Goal: Task Accomplishment & Management: Use online tool/utility

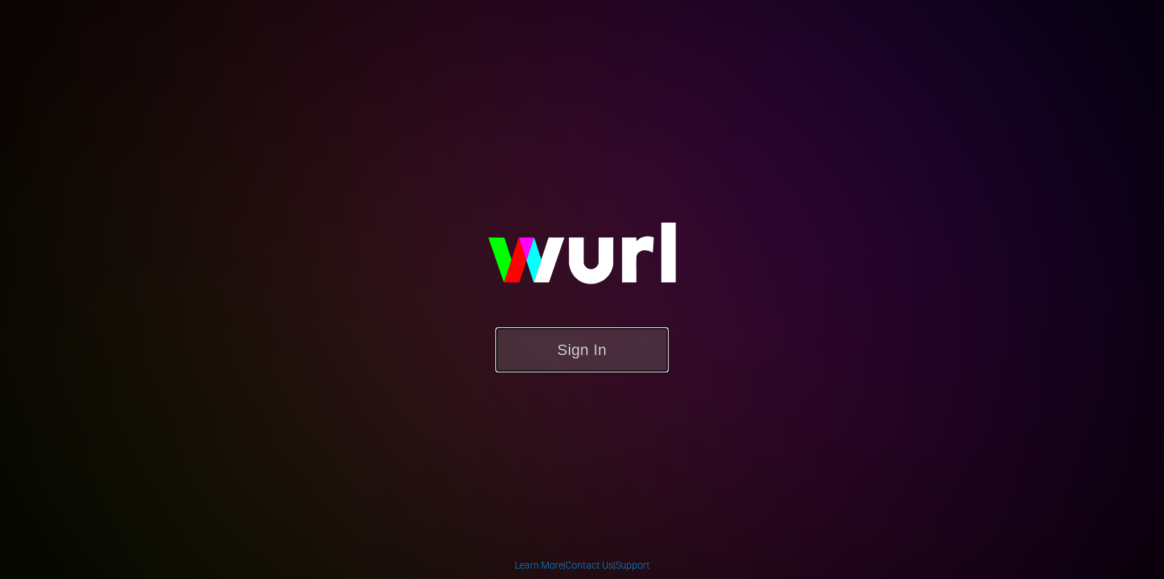
click at [557, 358] on button "Sign In" at bounding box center [581, 349] width 173 height 45
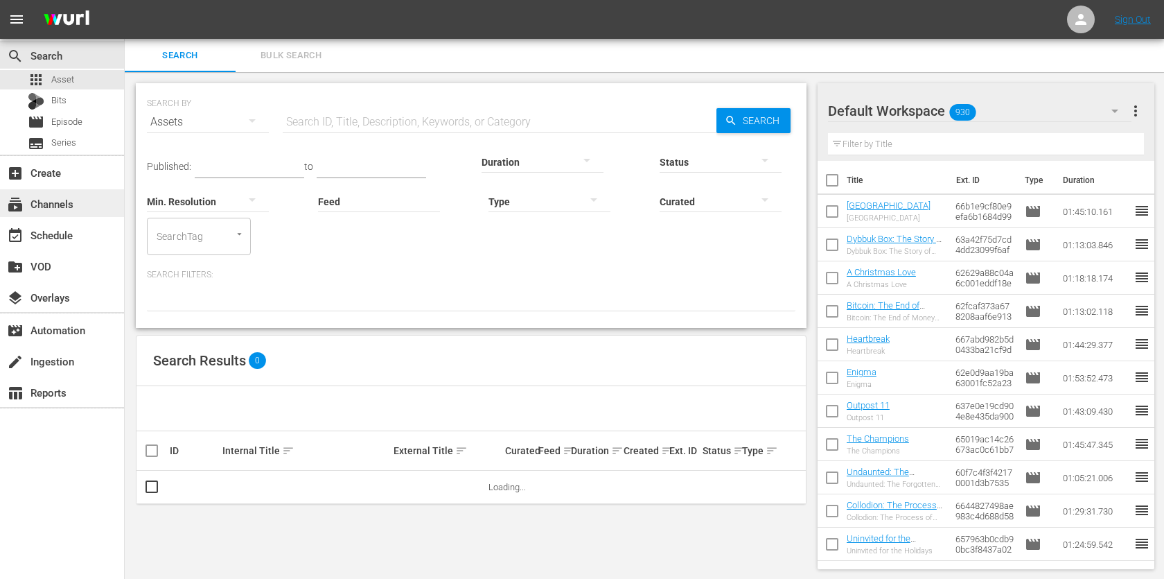
click at [67, 213] on div "subscriptions Channels" at bounding box center [62, 203] width 124 height 28
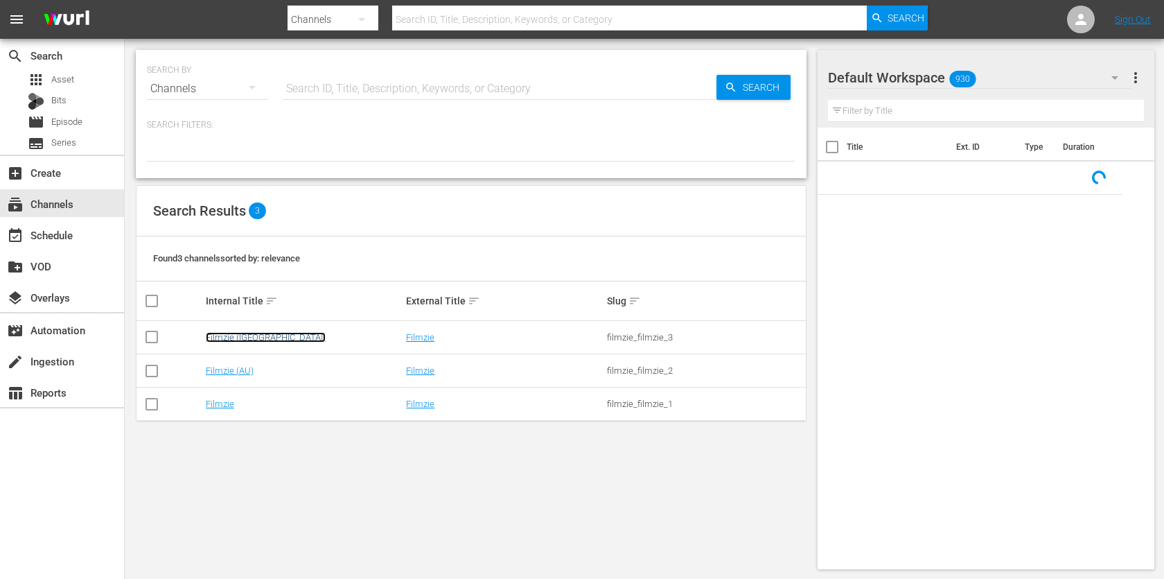
click at [231, 335] on link "Filmzie ([GEOGRAPHIC_DATA])" at bounding box center [266, 337] width 120 height 10
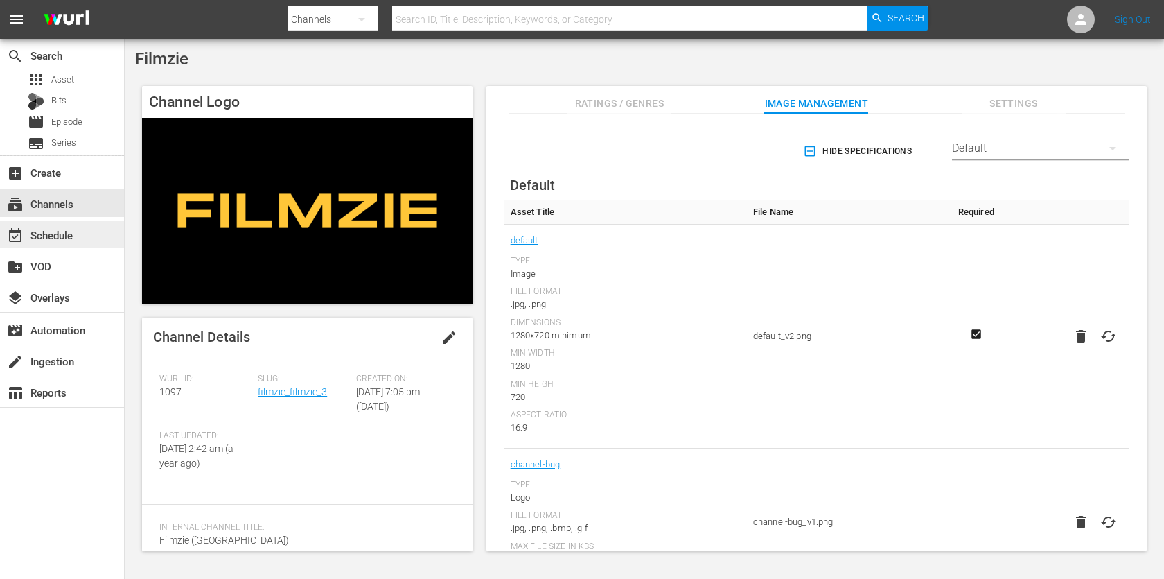
click at [51, 225] on div "event_available Schedule" at bounding box center [62, 234] width 124 height 28
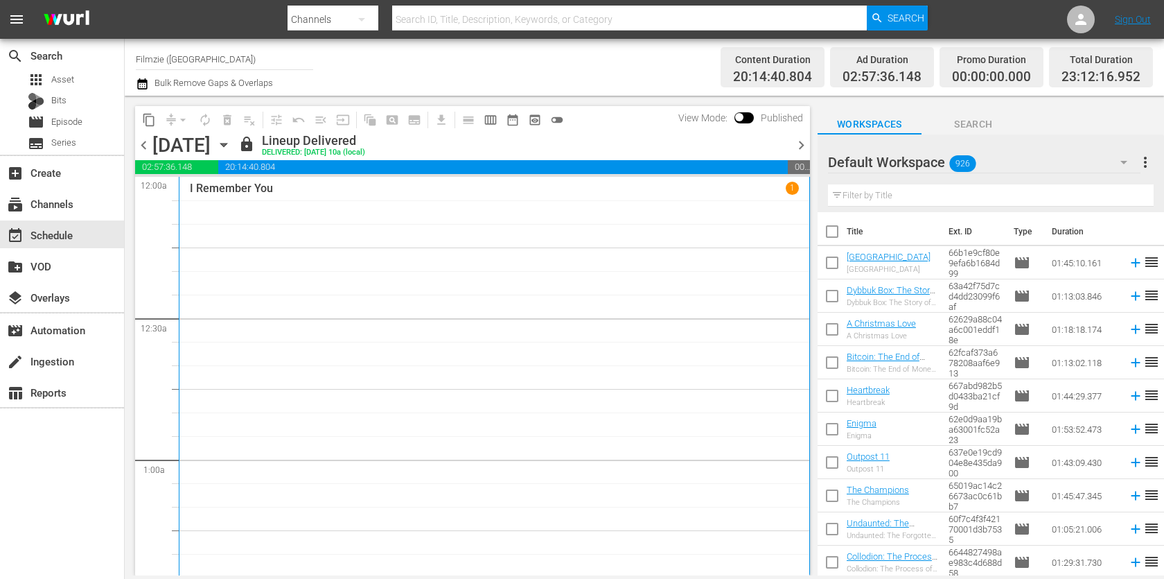
click at [231, 146] on icon "button" at bounding box center [223, 144] width 15 height 15
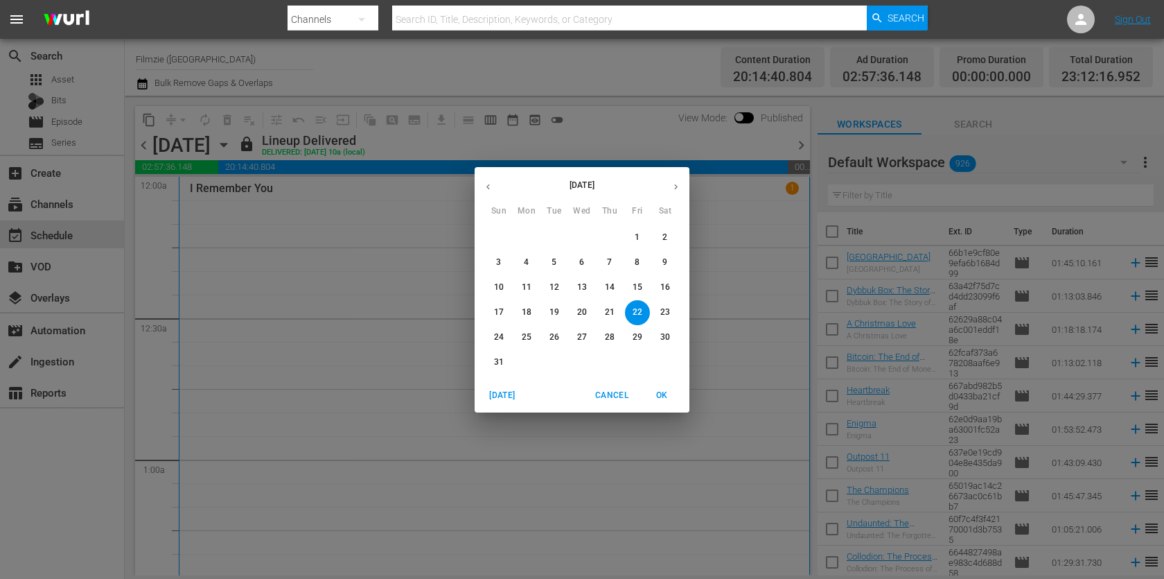
click at [524, 333] on p "25" at bounding box center [527, 337] width 10 height 12
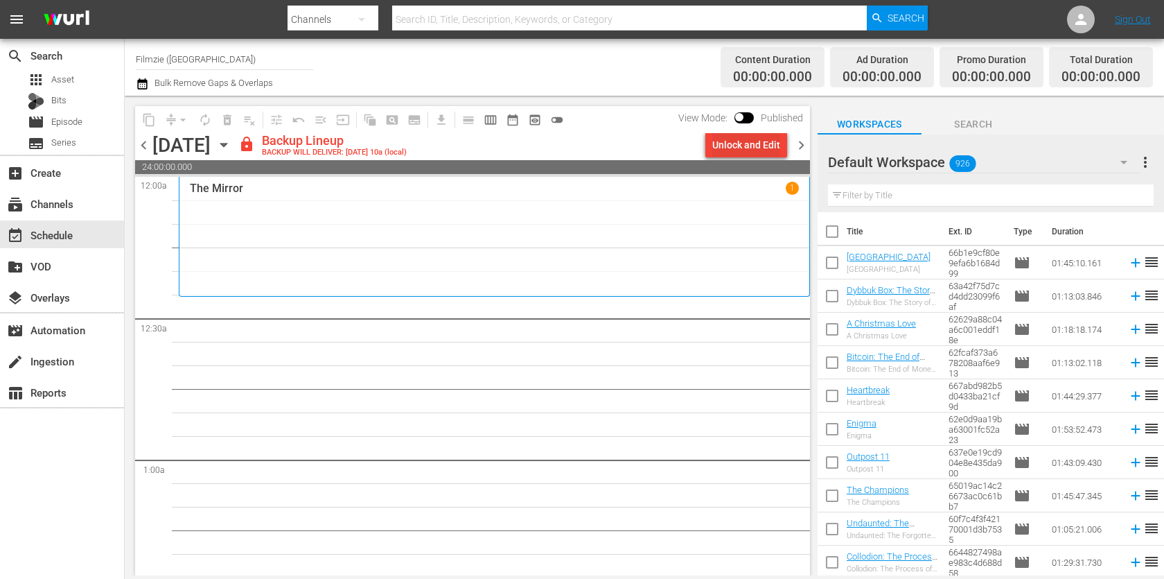
click at [751, 139] on div "Unlock and Edit" at bounding box center [746, 144] width 68 height 25
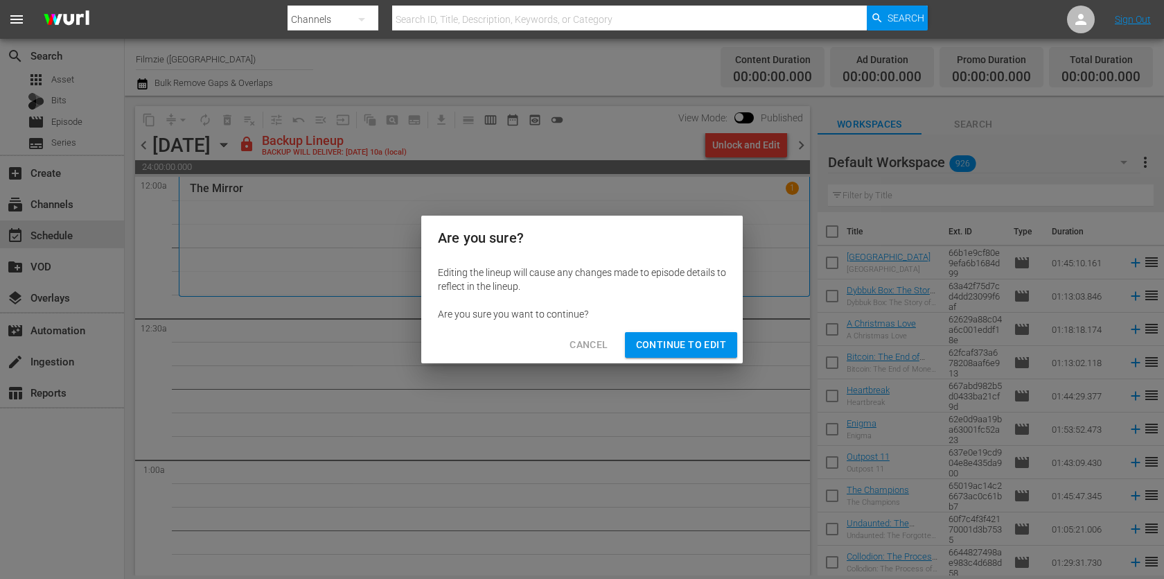
click at [698, 336] on span "Continue to Edit" at bounding box center [681, 344] width 90 height 17
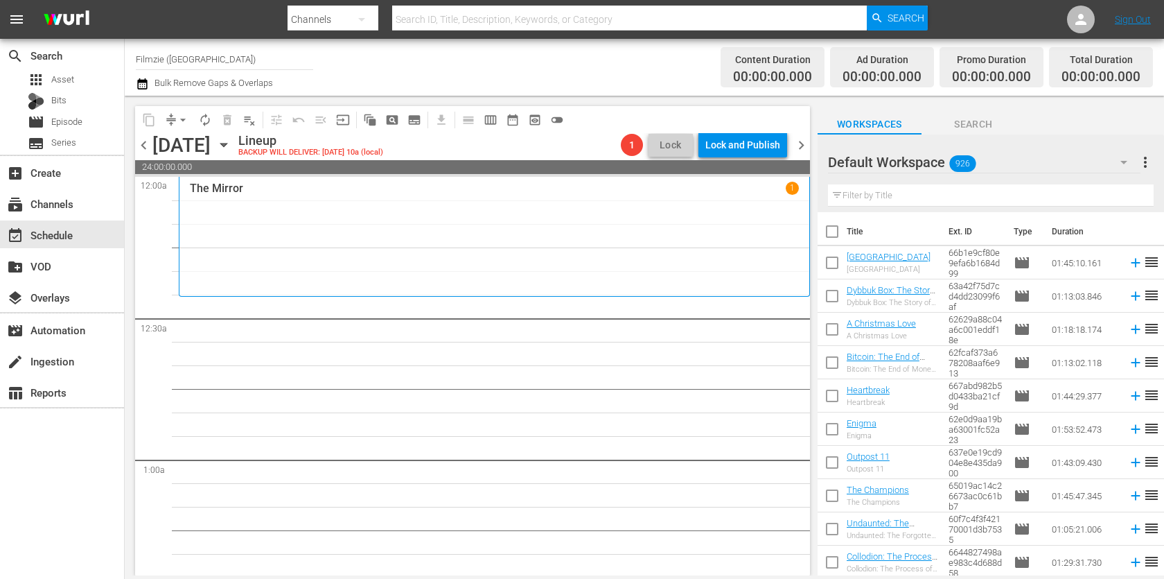
click at [867, 185] on input "text" at bounding box center [991, 195] width 326 height 22
paste input "Beyond the Woods"
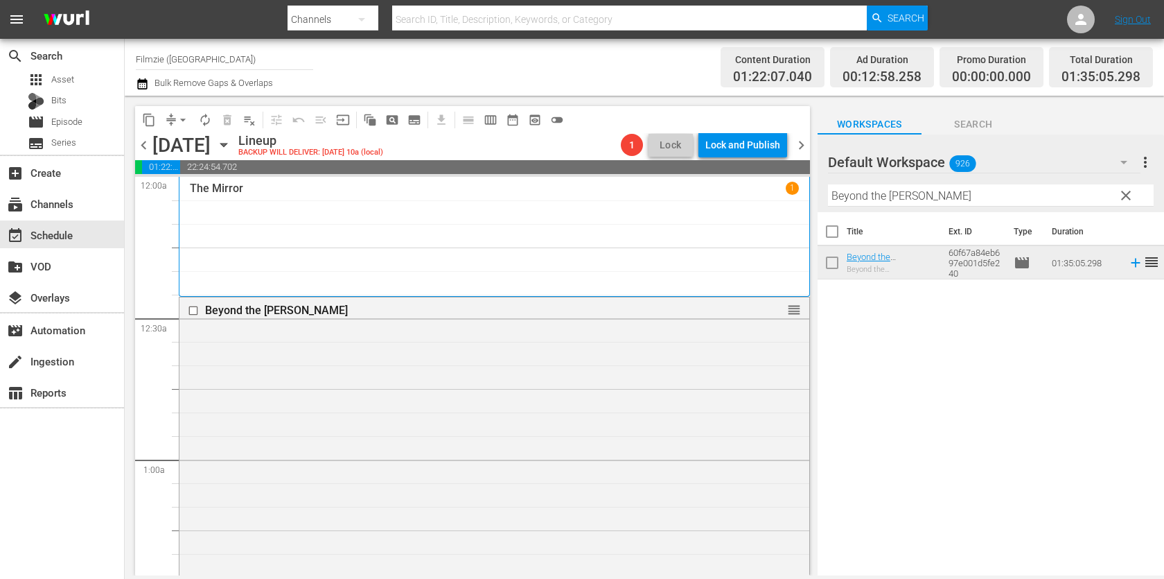
click at [899, 197] on input "Beyond the Woods" at bounding box center [991, 195] width 326 height 22
paste input "Stop at Nothing: The Lance Armstrong Story"
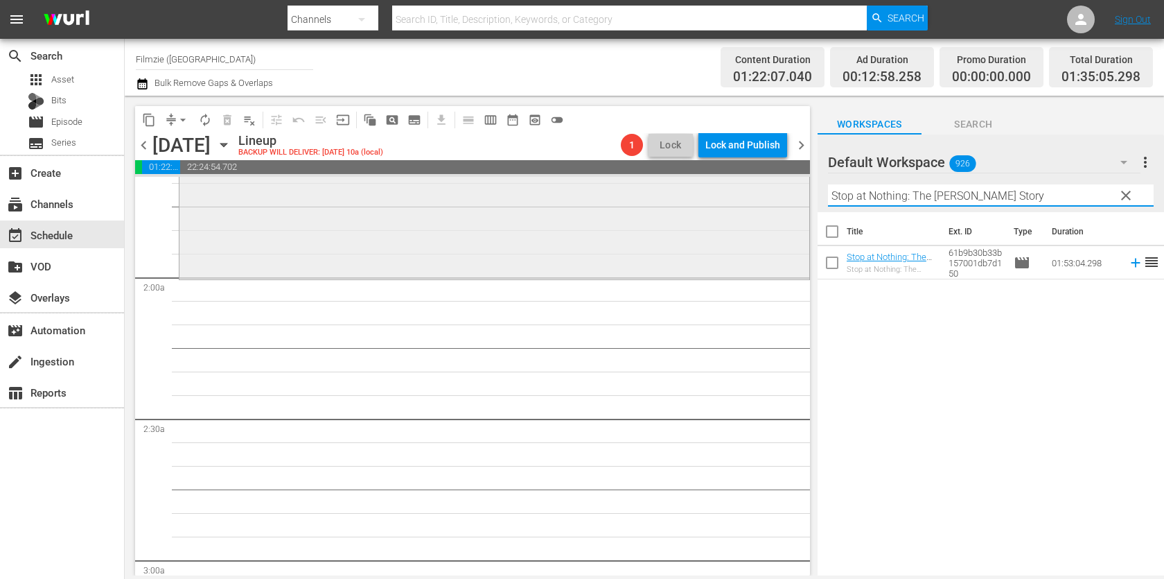
scroll to position [437, 0]
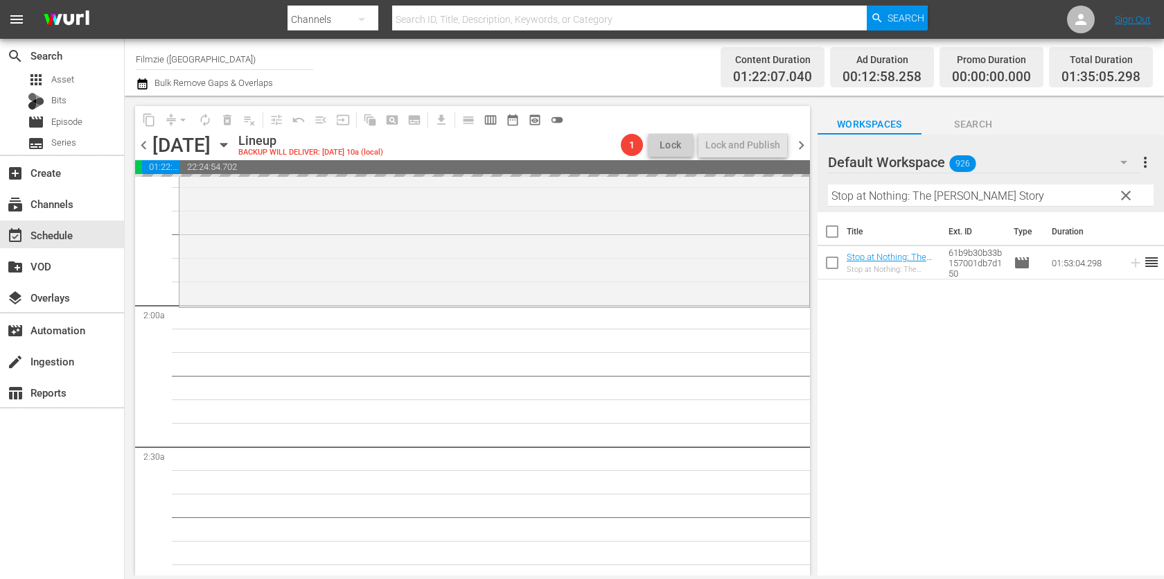
drag, startPoint x: 899, startPoint y: 259, endPoint x: 629, endPoint y: 10, distance: 366.8
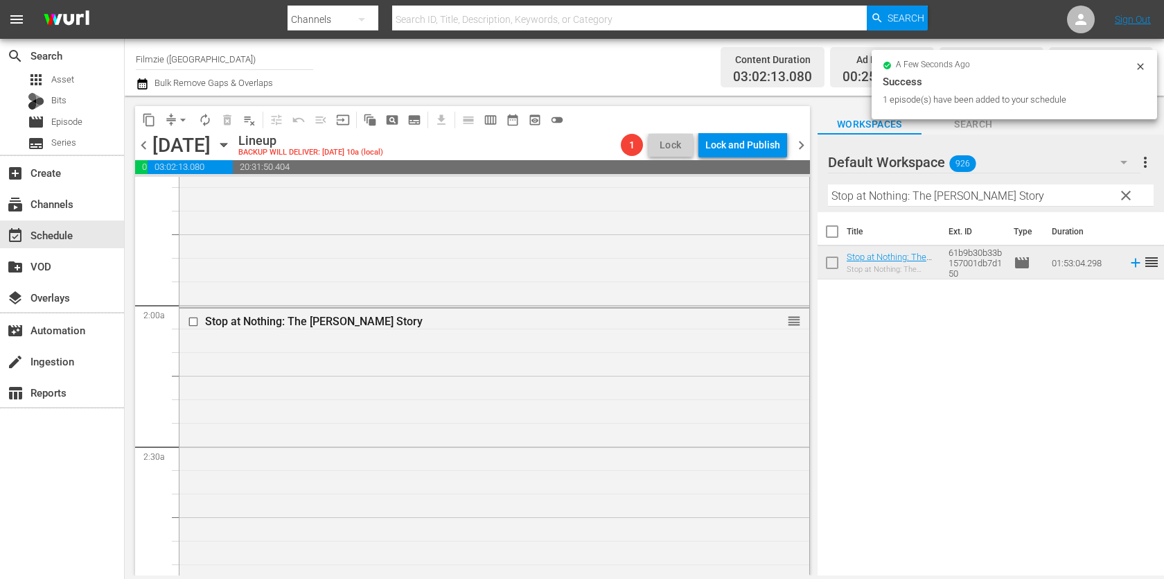
click at [952, 189] on input "Stop at Nothing: The Lance Armstrong Story" at bounding box center [991, 195] width 326 height 22
paste input "Axis"
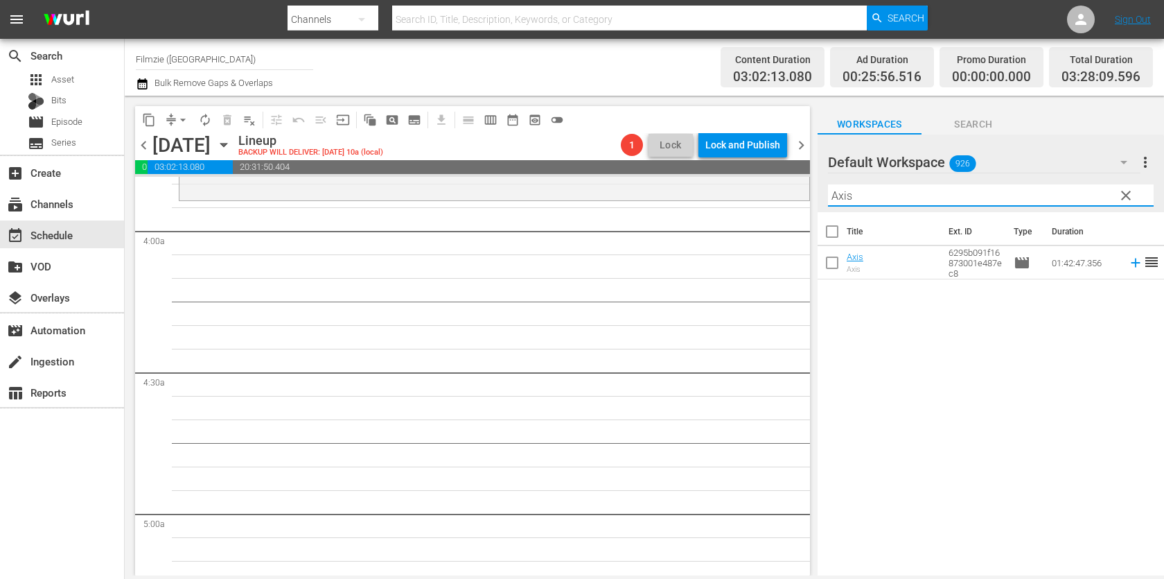
scroll to position [1086, 0]
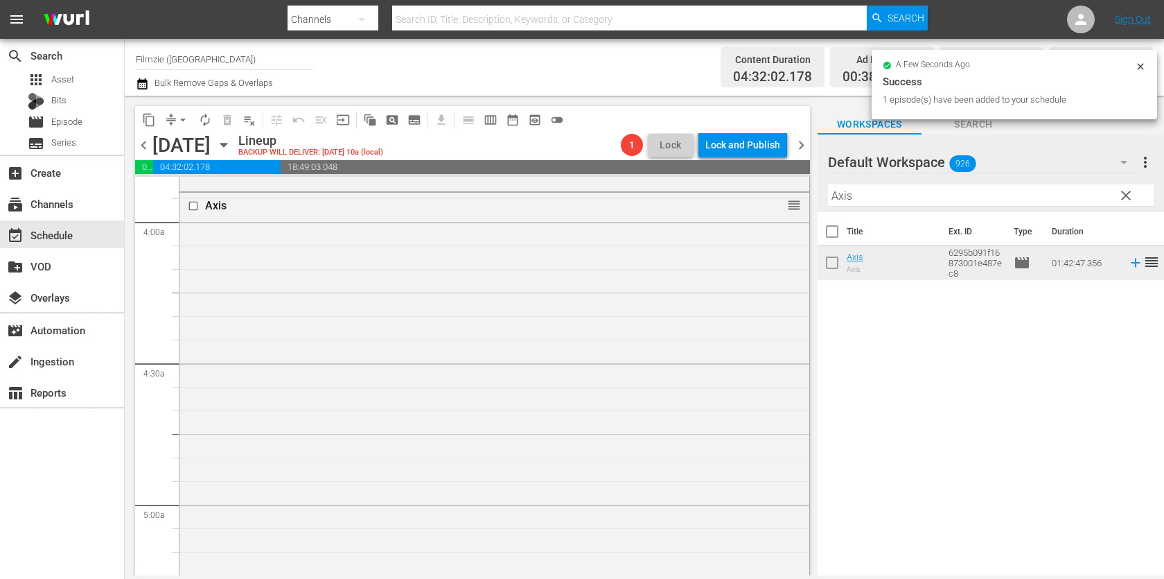
click at [896, 199] on input "Axis" at bounding box center [991, 195] width 326 height 22
paste input "The White Maze"
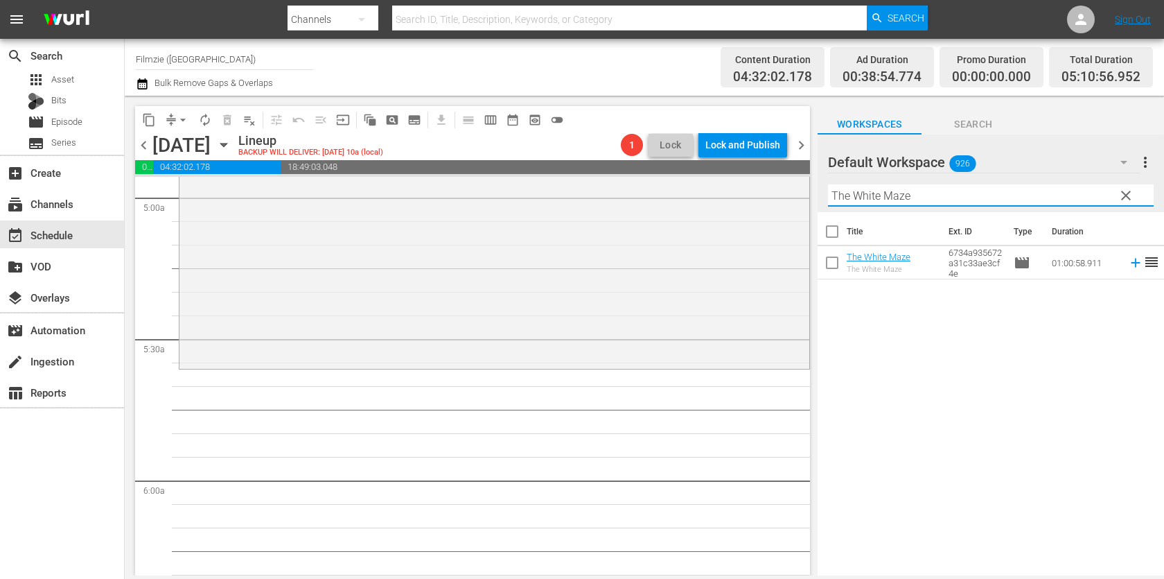
scroll to position [1369, 0]
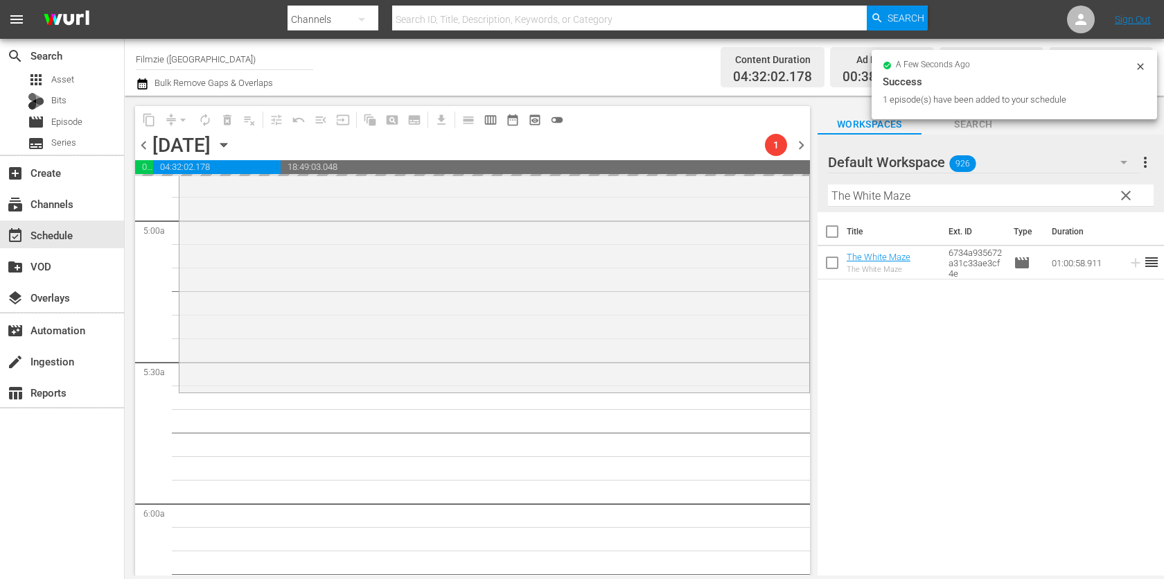
drag, startPoint x: 881, startPoint y: 263, endPoint x: 481, endPoint y: 1, distance: 478.6
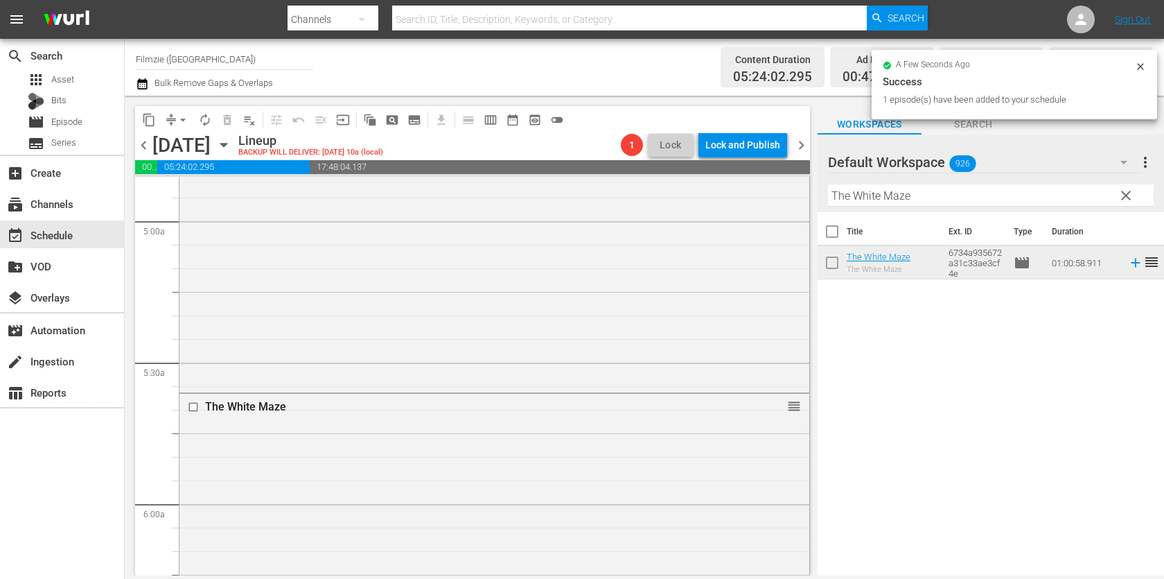
click at [859, 180] on div "Filter by Title The White Maze" at bounding box center [991, 195] width 326 height 33
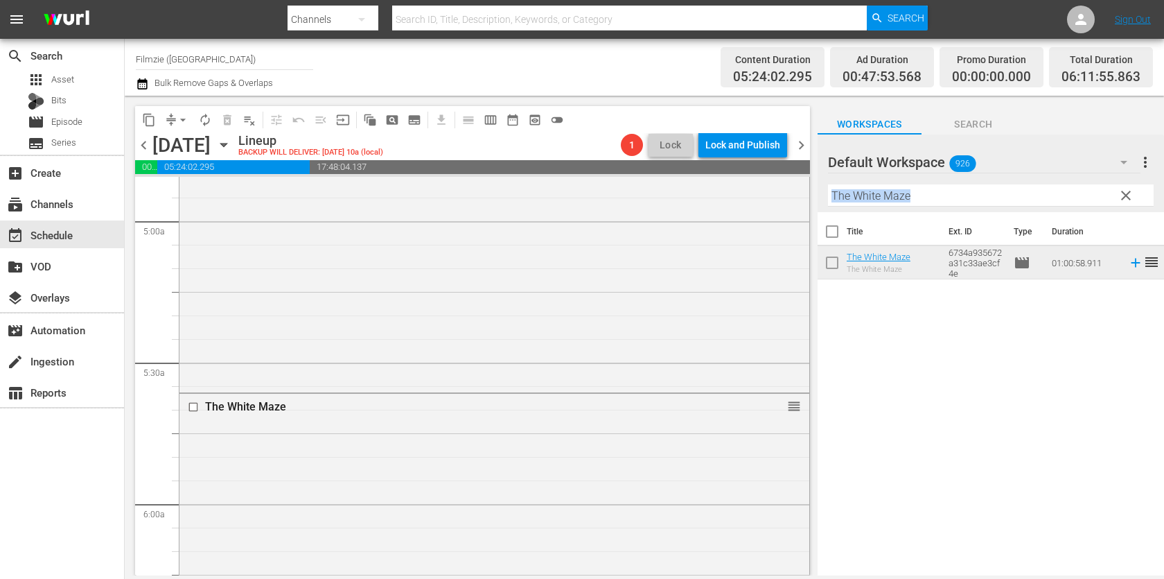
click at [859, 180] on div "Filter by Title The White Maze" at bounding box center [991, 195] width 326 height 33
click at [863, 192] on input "The White Maze" at bounding box center [991, 195] width 326 height 22
paste input "Under the Sea"
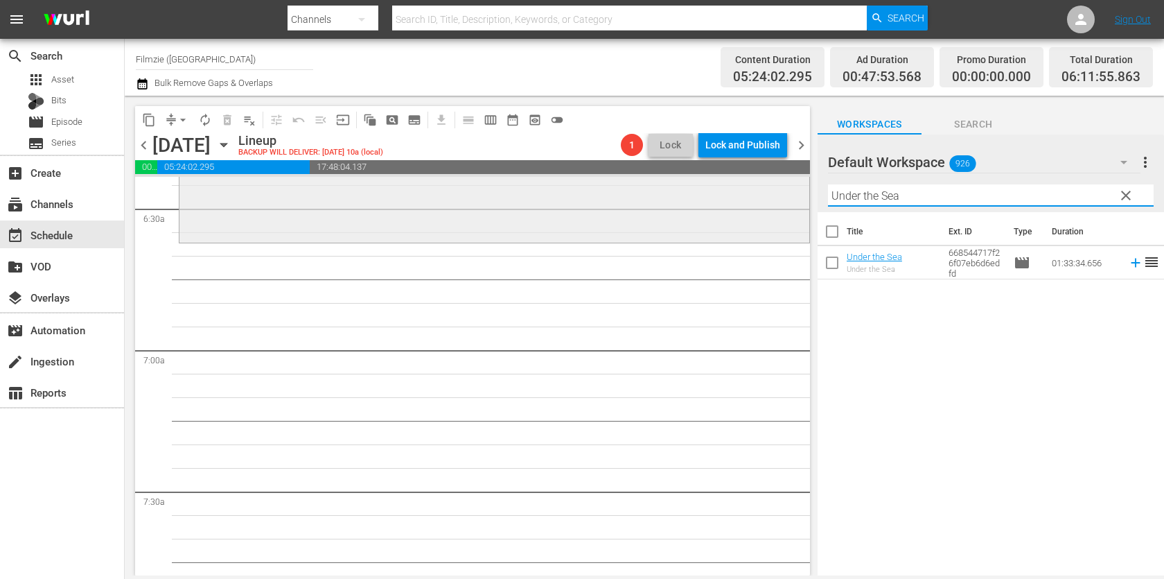
scroll to position [1807, 0]
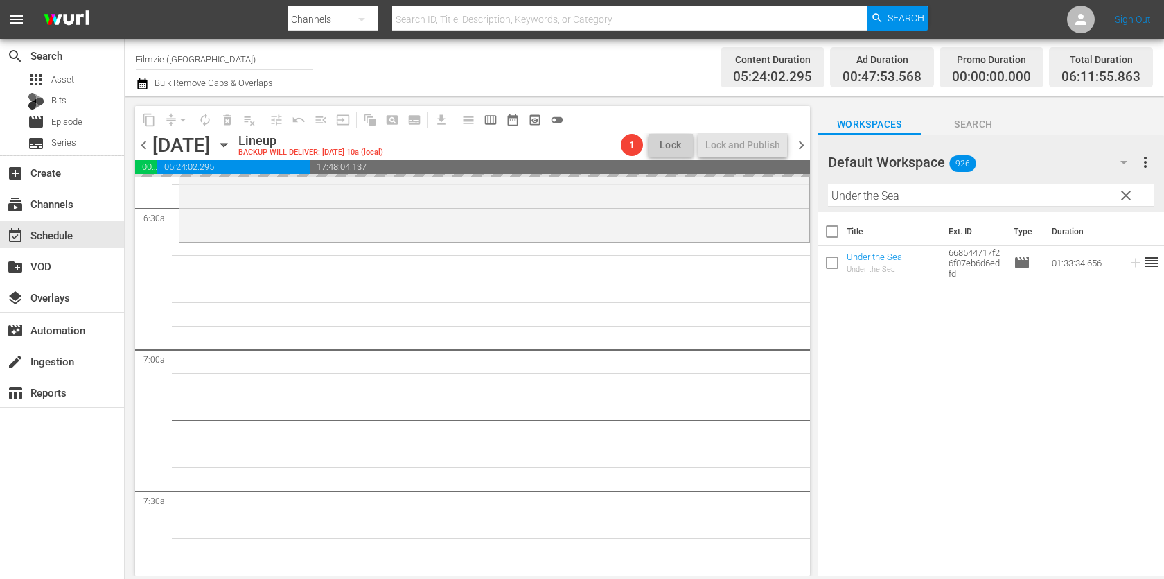
drag, startPoint x: 895, startPoint y: 263, endPoint x: 624, endPoint y: 11, distance: 370.2
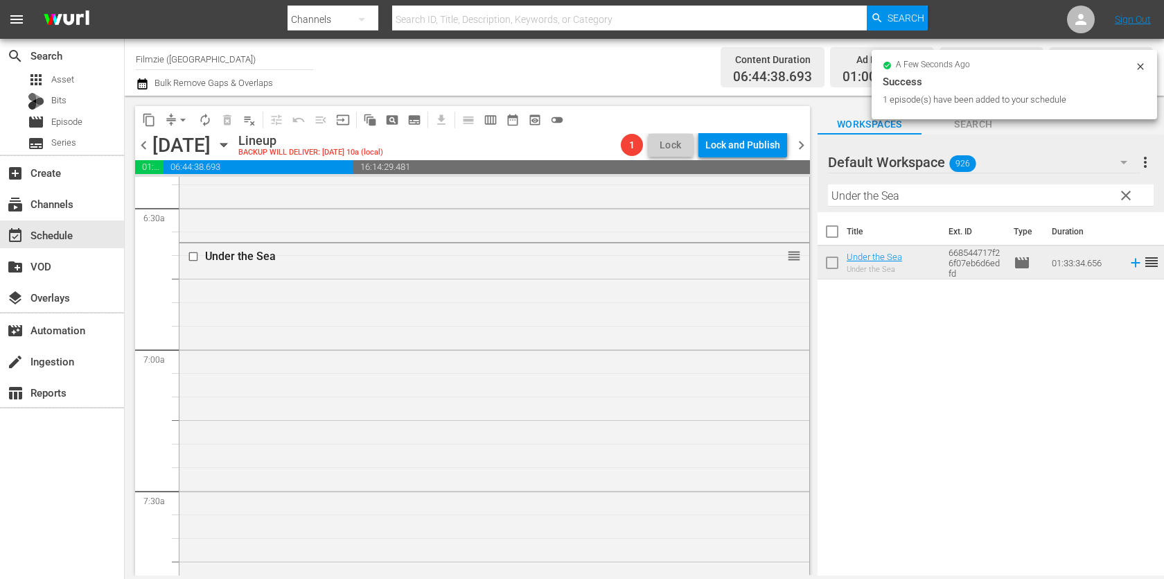
click at [908, 193] on input "Under the Sea" at bounding box center [991, 195] width 326 height 22
paste input "Walking Through History 1.1"
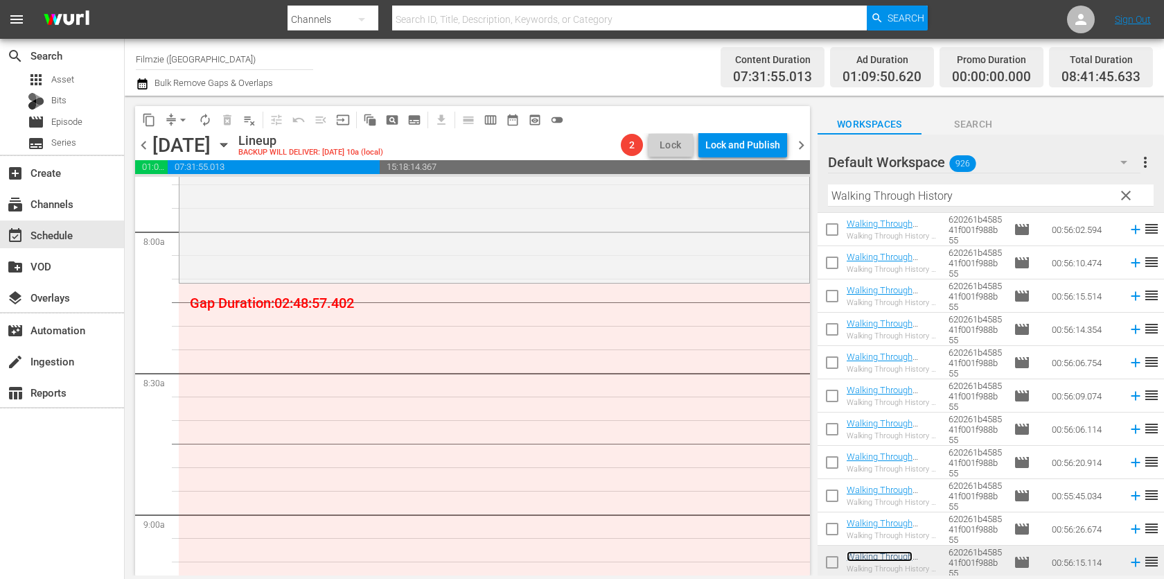
scroll to position [2192, 0]
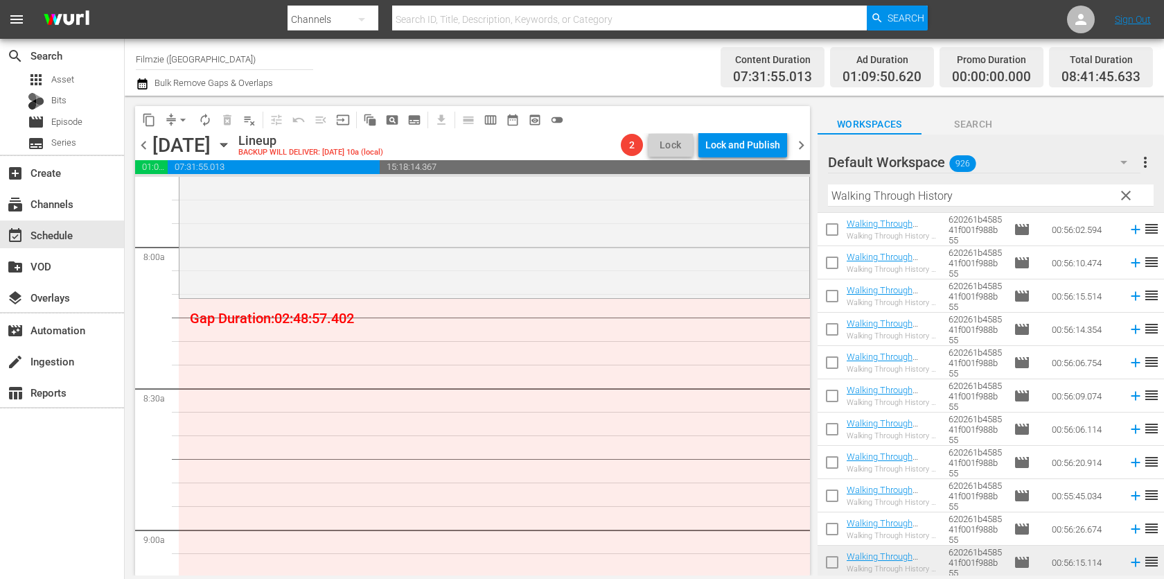
drag, startPoint x: 907, startPoint y: 552, endPoint x: 607, endPoint y: 1, distance: 627.3
click at [886, 198] on input "Walking Through History" at bounding box center [991, 195] width 326 height 22
paste input "Mr. Earth"
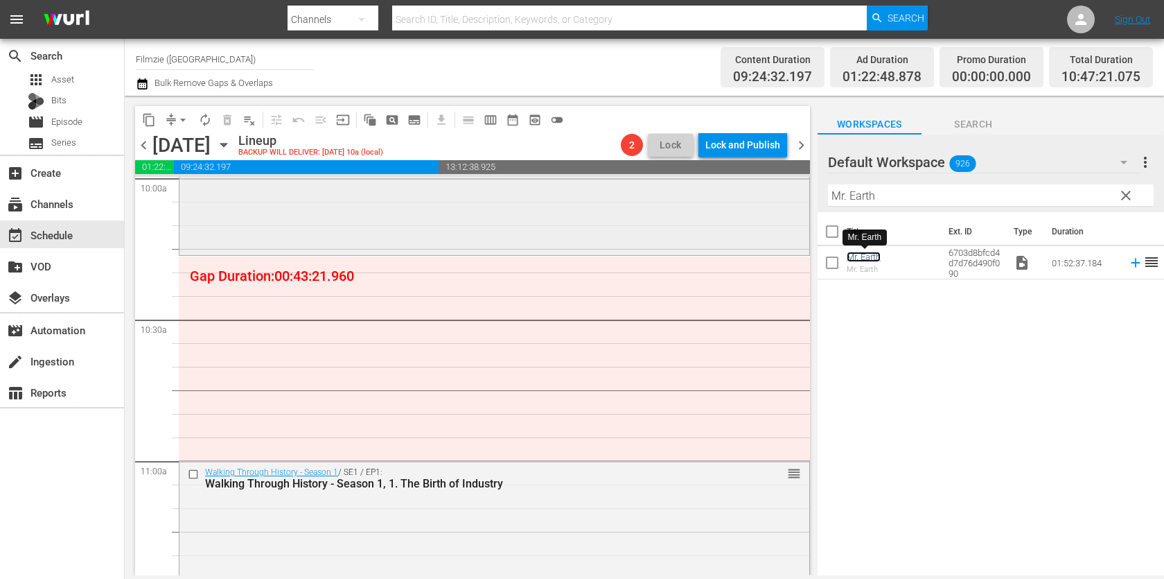
scroll to position [2822, 0]
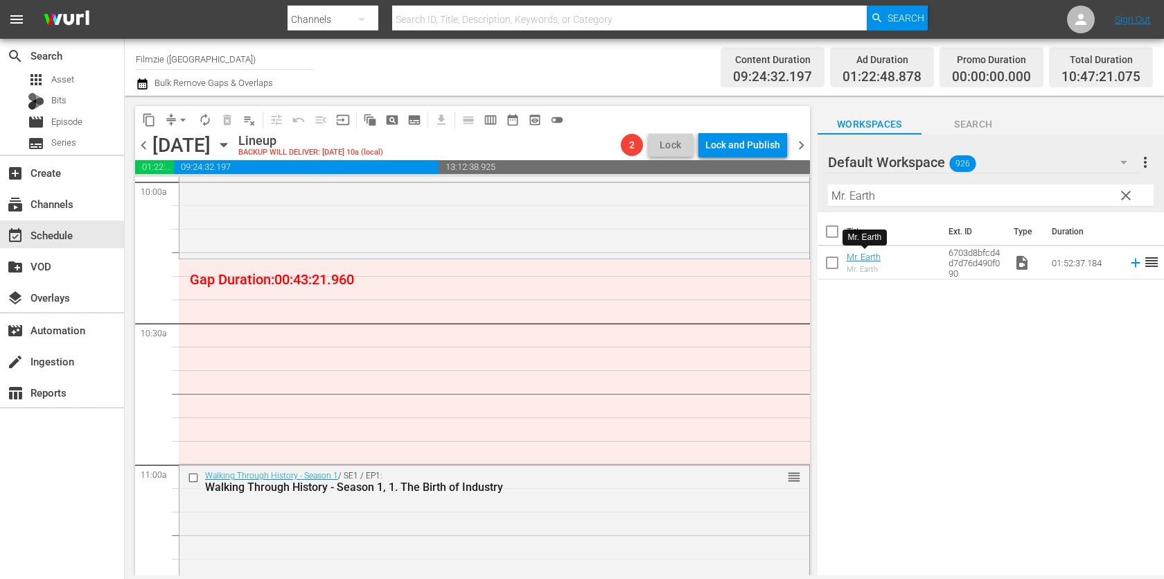
drag, startPoint x: 863, startPoint y: 261, endPoint x: 559, endPoint y: 26, distance: 384.2
click at [907, 201] on input "Mr. Earth" at bounding box center [991, 195] width 326 height 22
paste input "Churchill, Polar Bear Town"
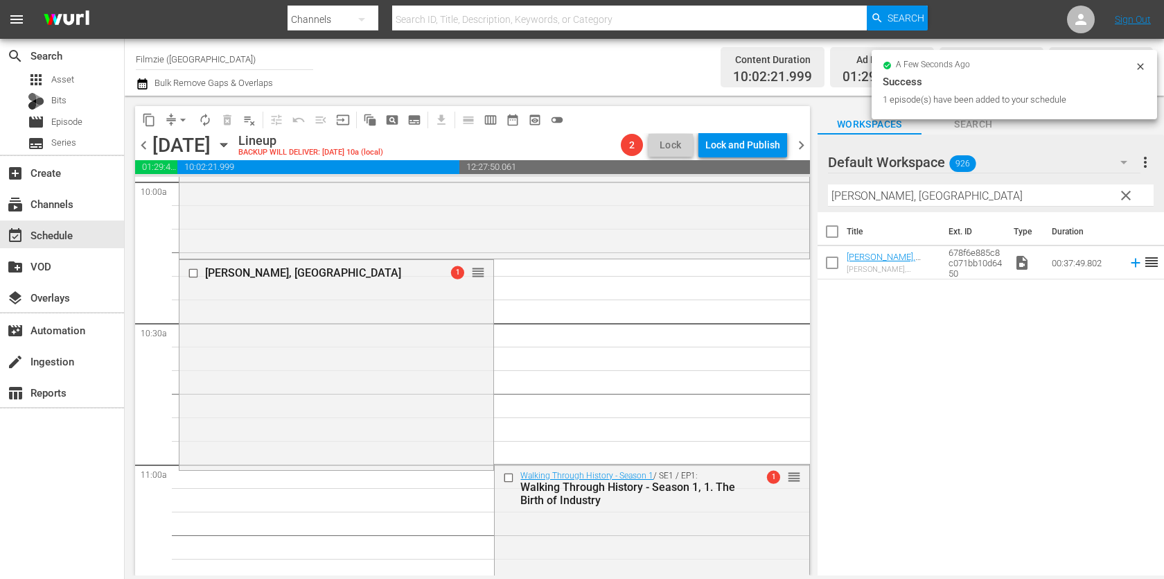
click at [931, 194] on input "Churchill, Polar Bear Town" at bounding box center [991, 195] width 326 height 22
paste input "Aside from That"
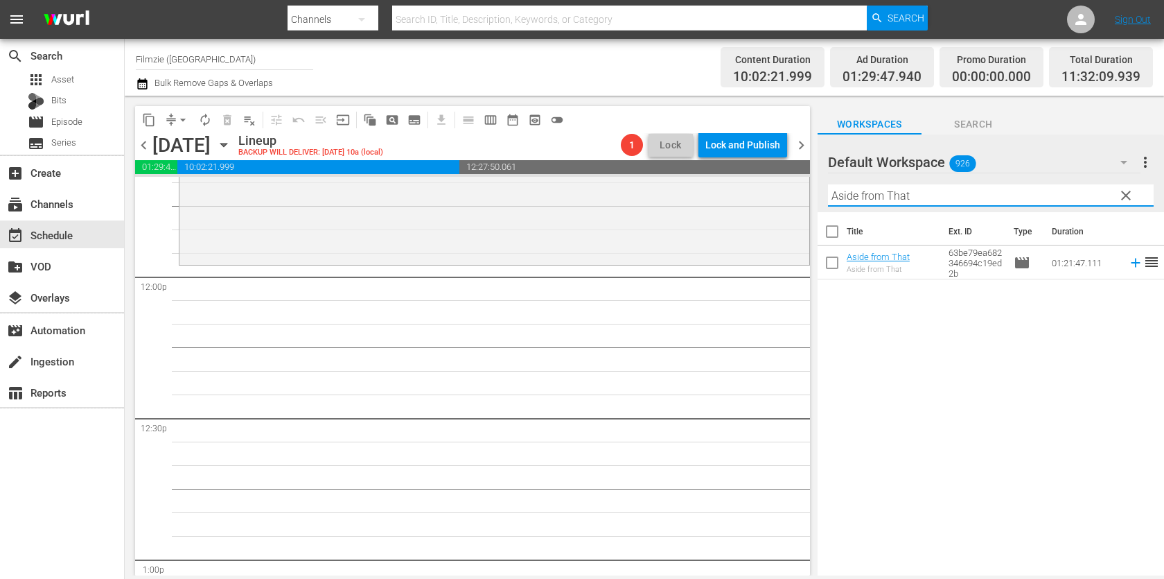
scroll to position [3311, 0]
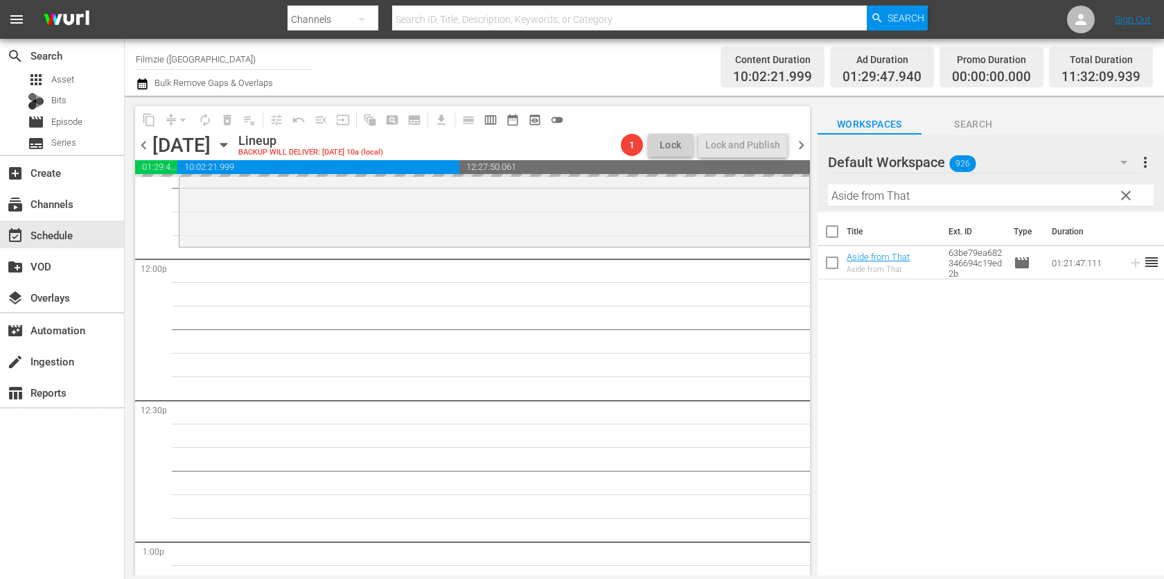
drag, startPoint x: 854, startPoint y: 255, endPoint x: 531, endPoint y: 21, distance: 399.5
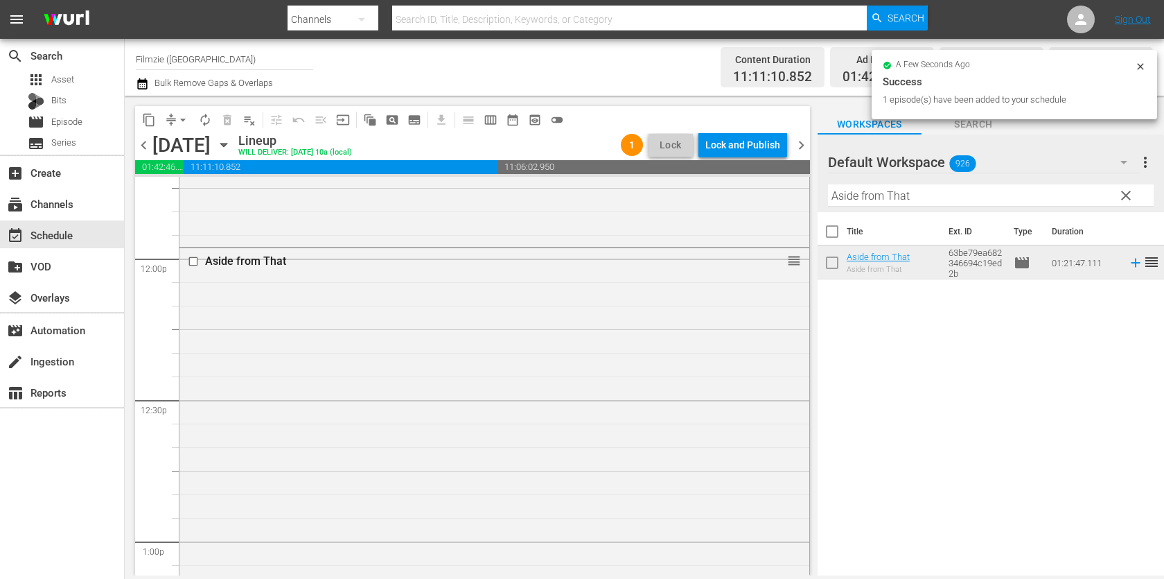
click at [881, 198] on input "Aside from That" at bounding box center [991, 195] width 326 height 22
paste input "Jack And The Beanstalk"
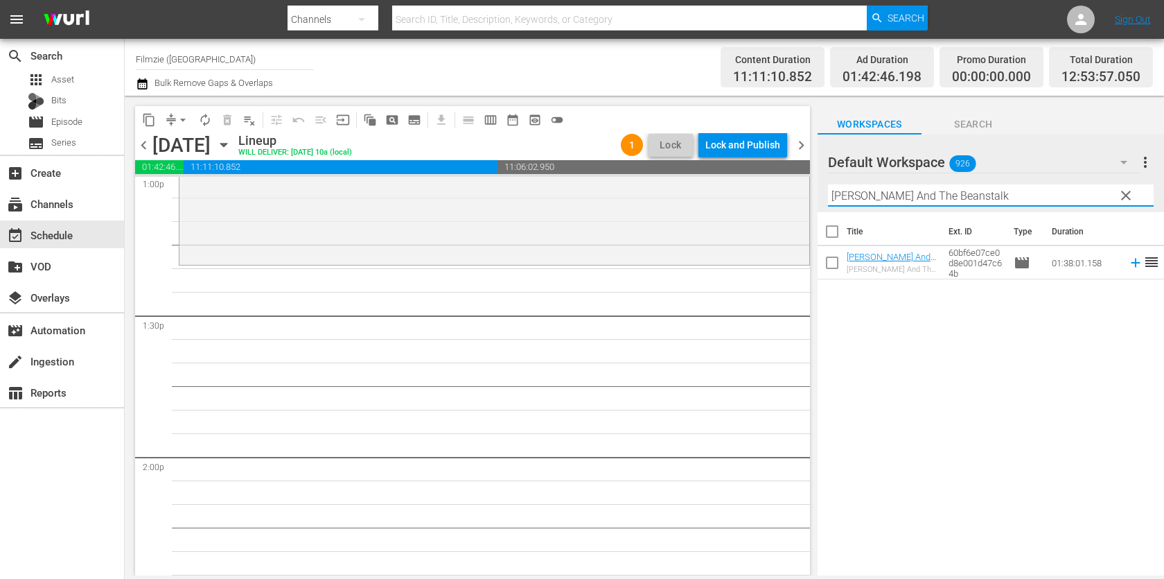
scroll to position [3678, 0]
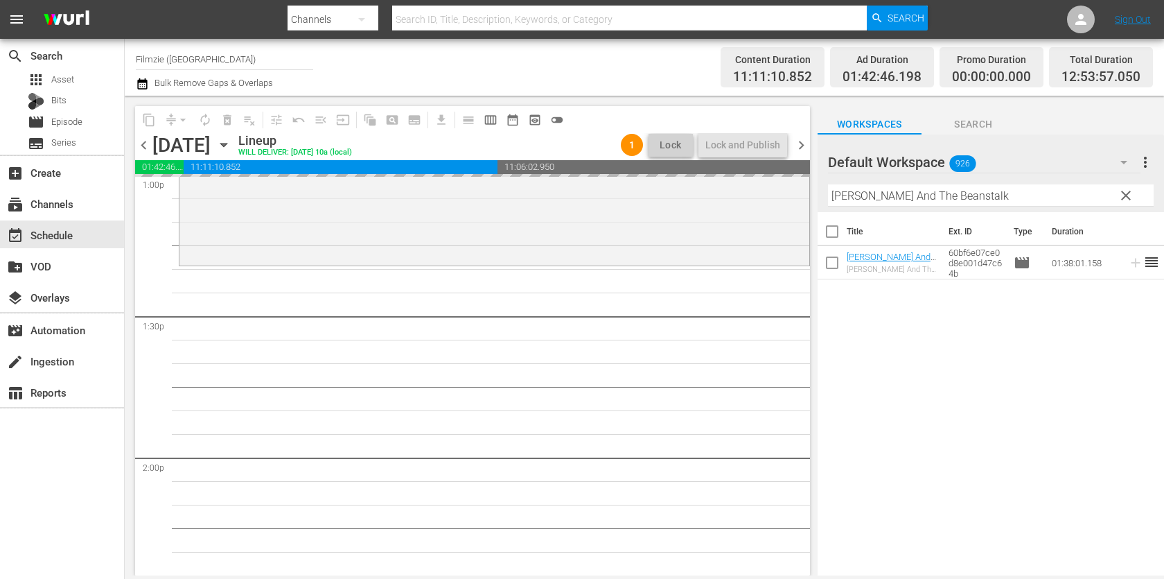
drag, startPoint x: 861, startPoint y: 257, endPoint x: 547, endPoint y: 26, distance: 390.0
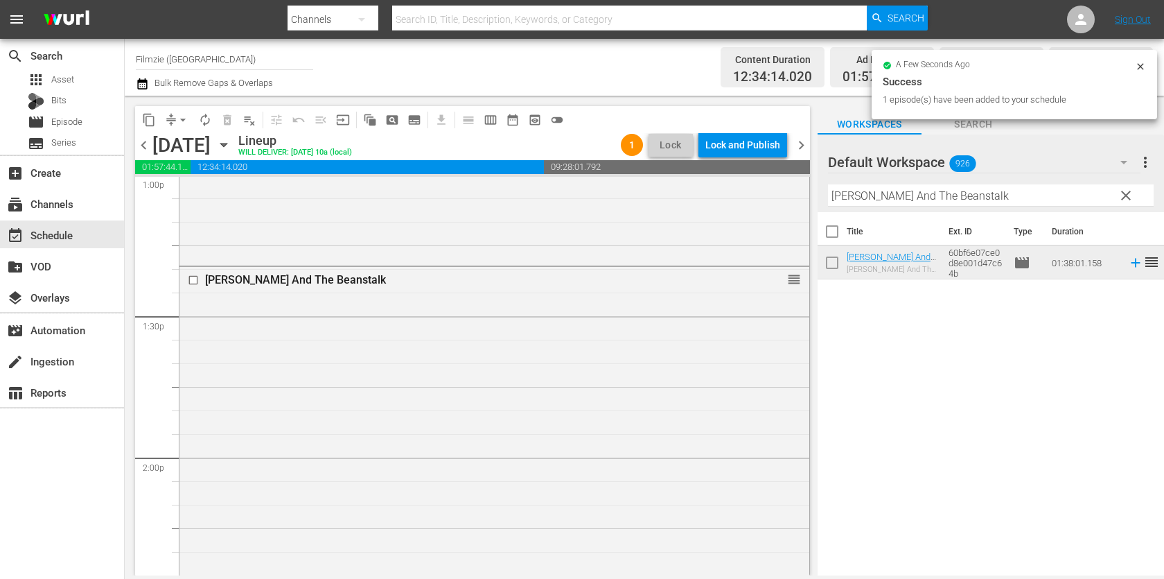
click at [884, 184] on input "Jack And The Beanstalk" at bounding box center [991, 195] width 326 height 22
paste input "Window Horses: The Poetic Persian [DATE] of [PERSON_NAME]"
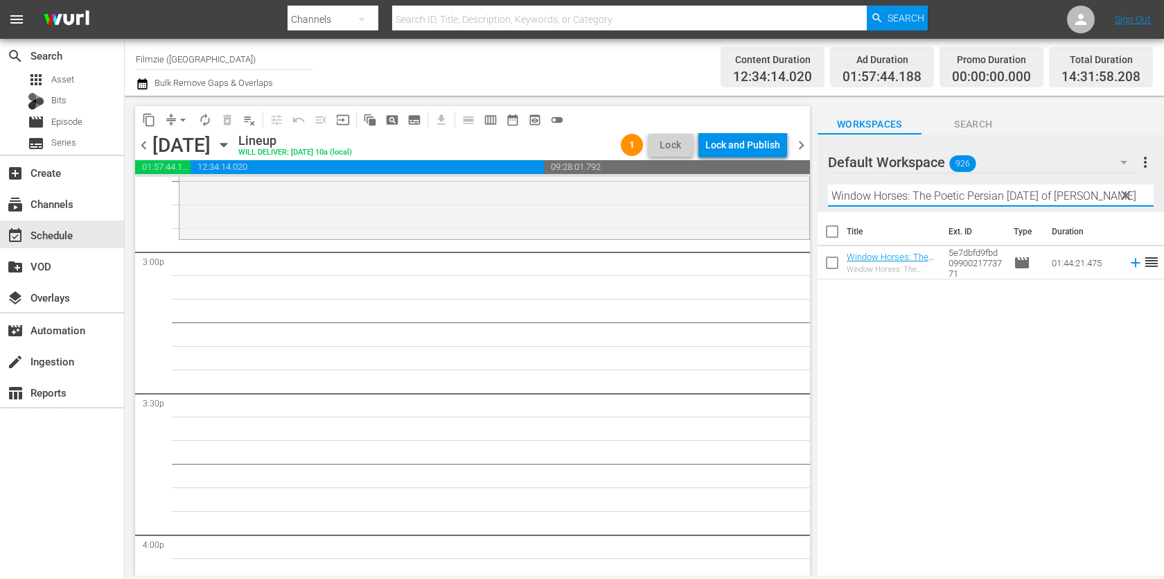
scroll to position [4151, 0]
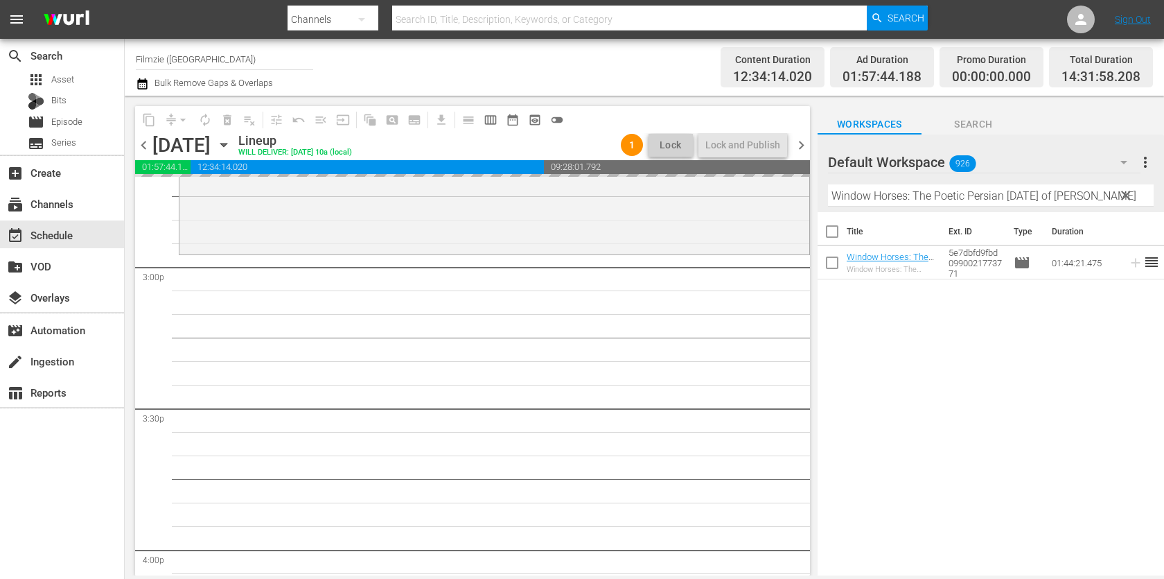
drag, startPoint x: 865, startPoint y: 263, endPoint x: 608, endPoint y: 2, distance: 366.5
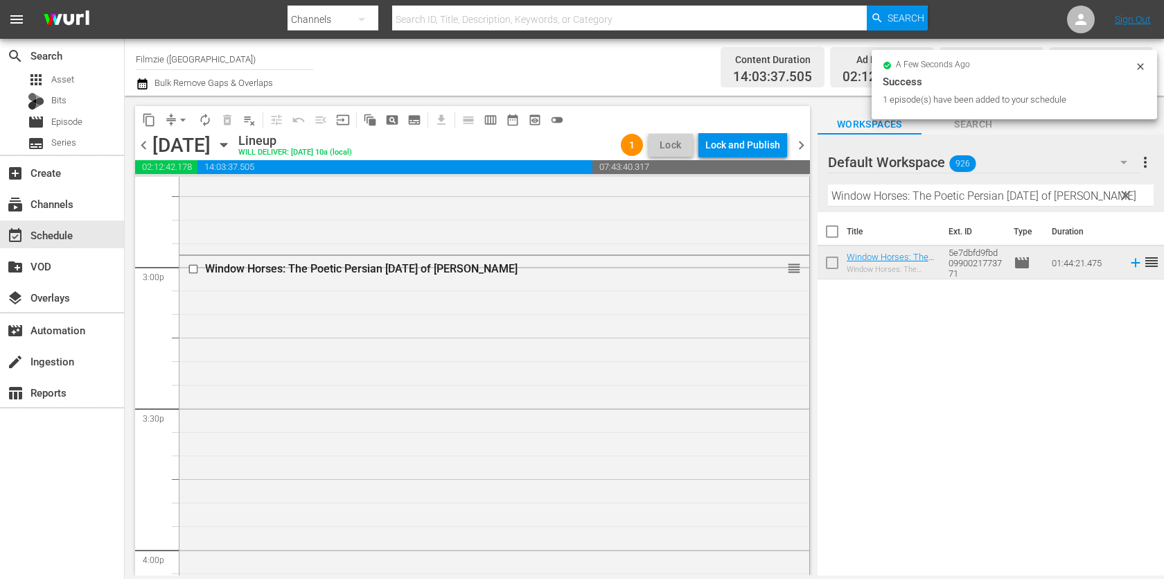
click at [893, 195] on input "Window Horses: The Poetic Persian [DATE] of [PERSON_NAME]" at bounding box center [991, 195] width 326 height 22
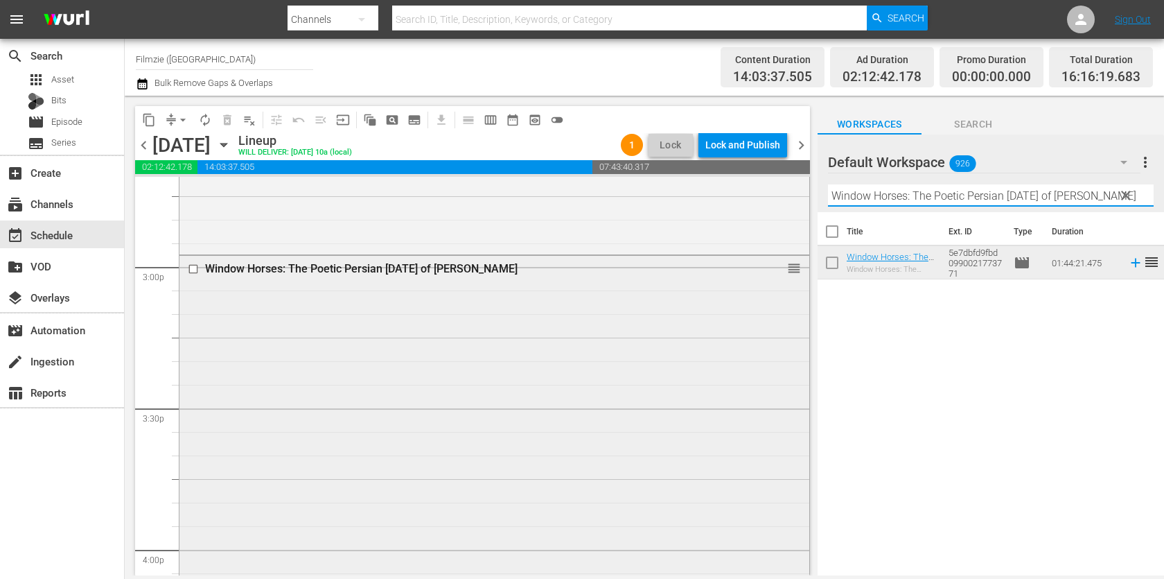
paste input "arrioress"
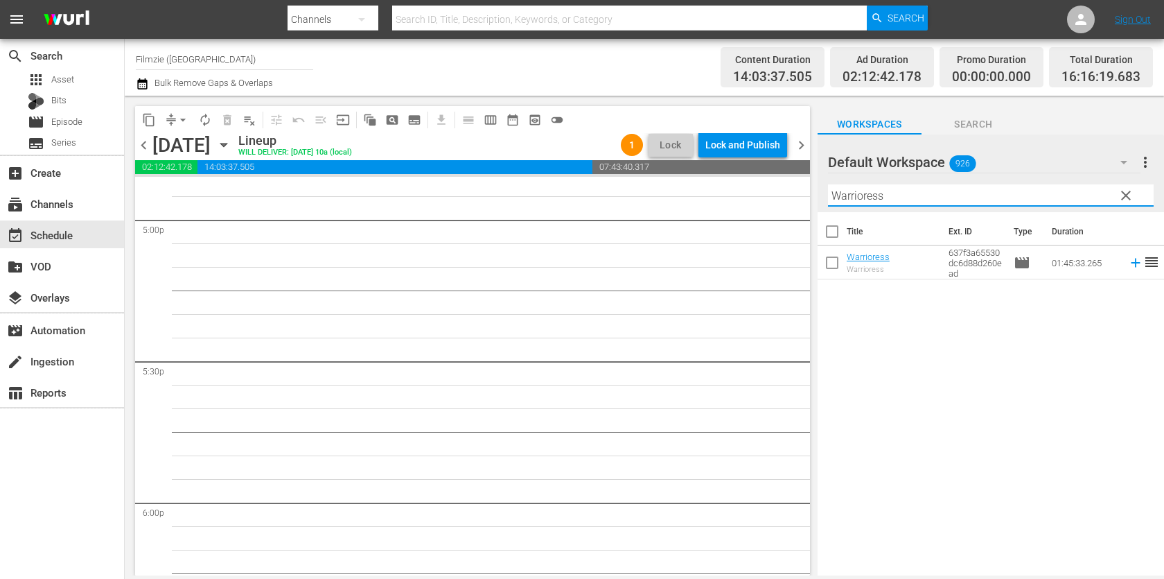
scroll to position [4818, 0]
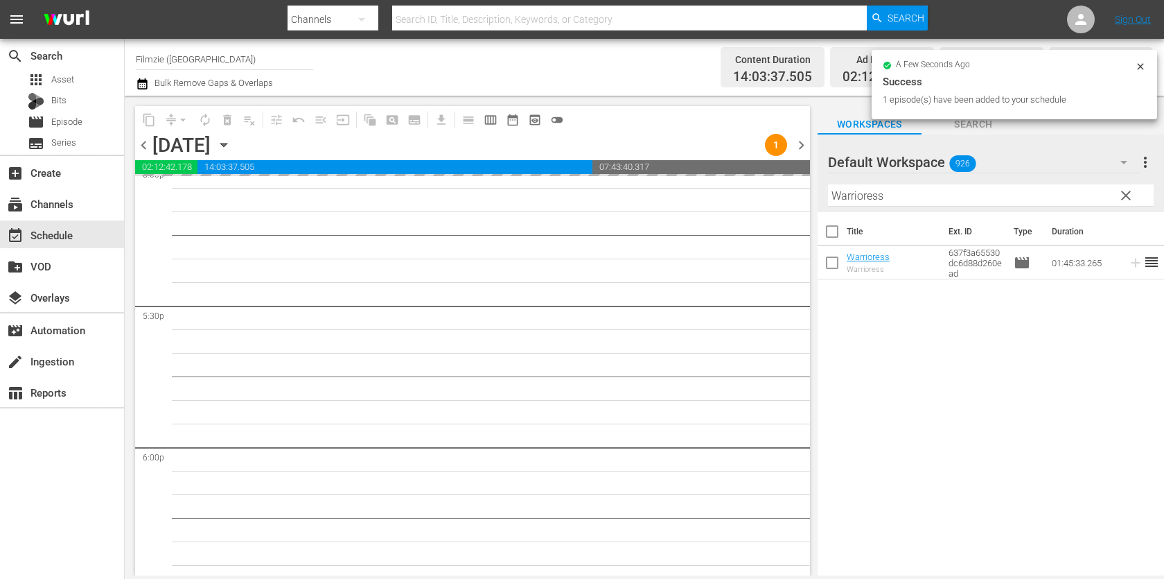
drag, startPoint x: 870, startPoint y: 254, endPoint x: 696, endPoint y: 42, distance: 274.3
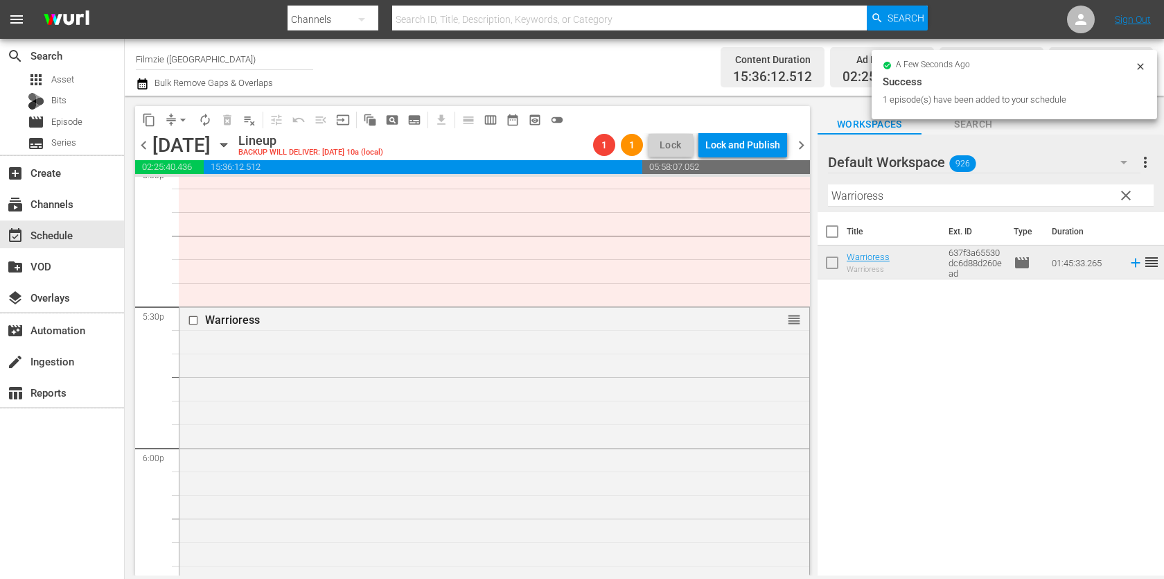
click at [958, 187] on input "Warrioress" at bounding box center [991, 195] width 326 height 22
paste input "here Hearts Lie"
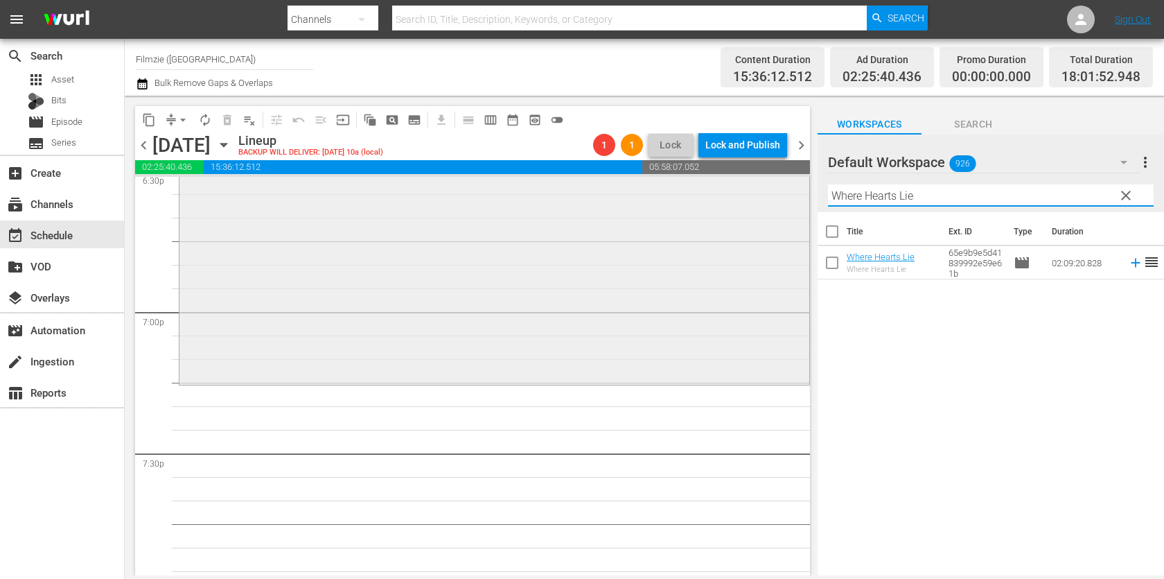
scroll to position [5241, 0]
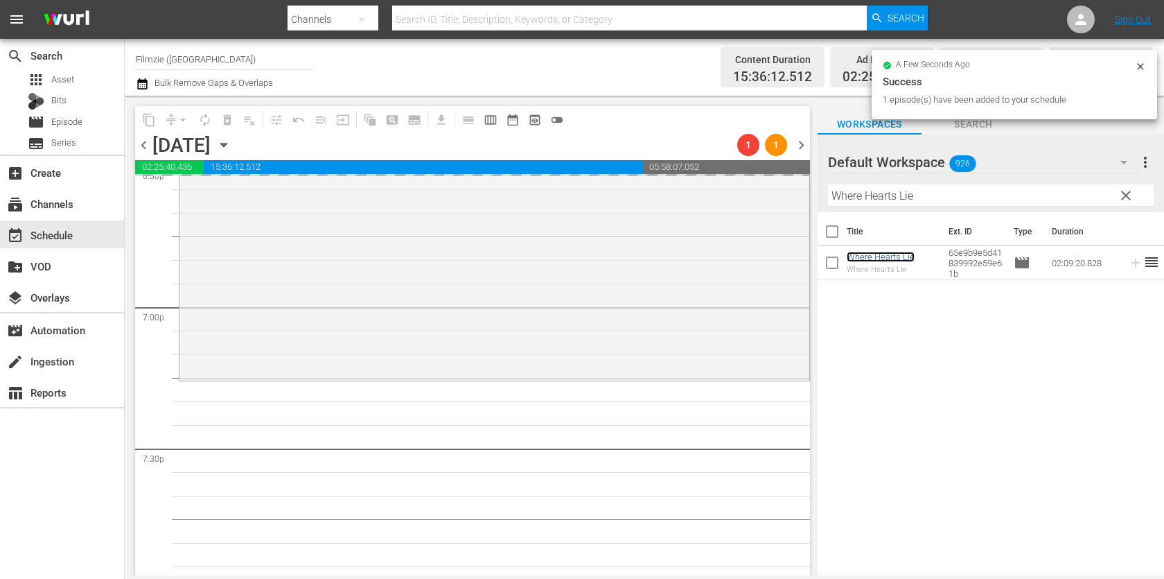
drag, startPoint x: 882, startPoint y: 256, endPoint x: 461, endPoint y: 1, distance: 492.1
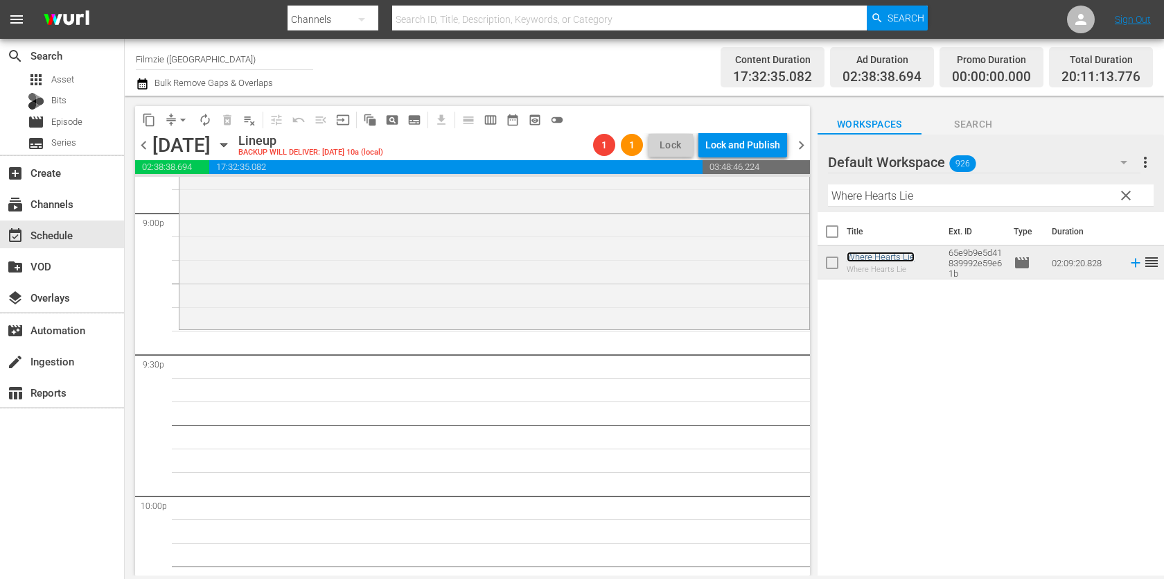
scroll to position [6068, 0]
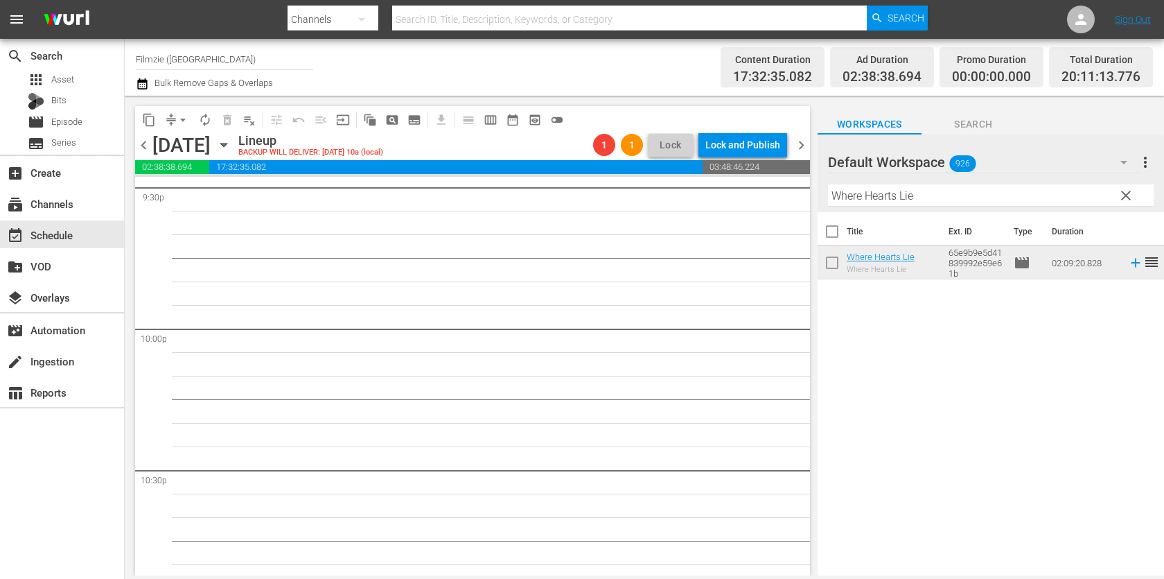
click at [940, 202] on input "Where Hearts Lie" at bounding box center [991, 195] width 326 height 22
paste input "Midnight Runners"
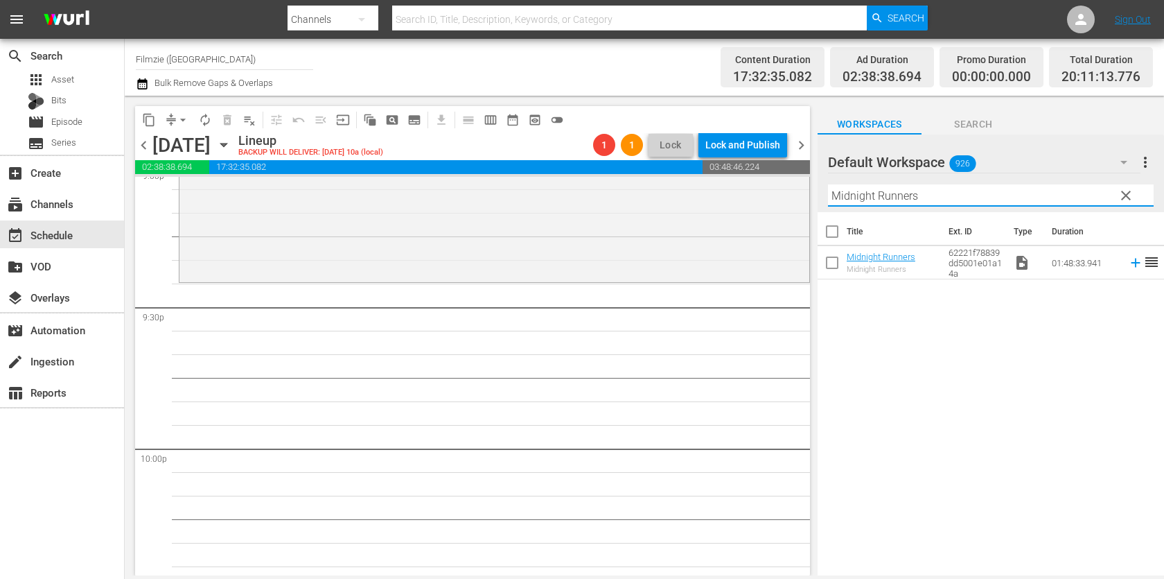
scroll to position [5928, 0]
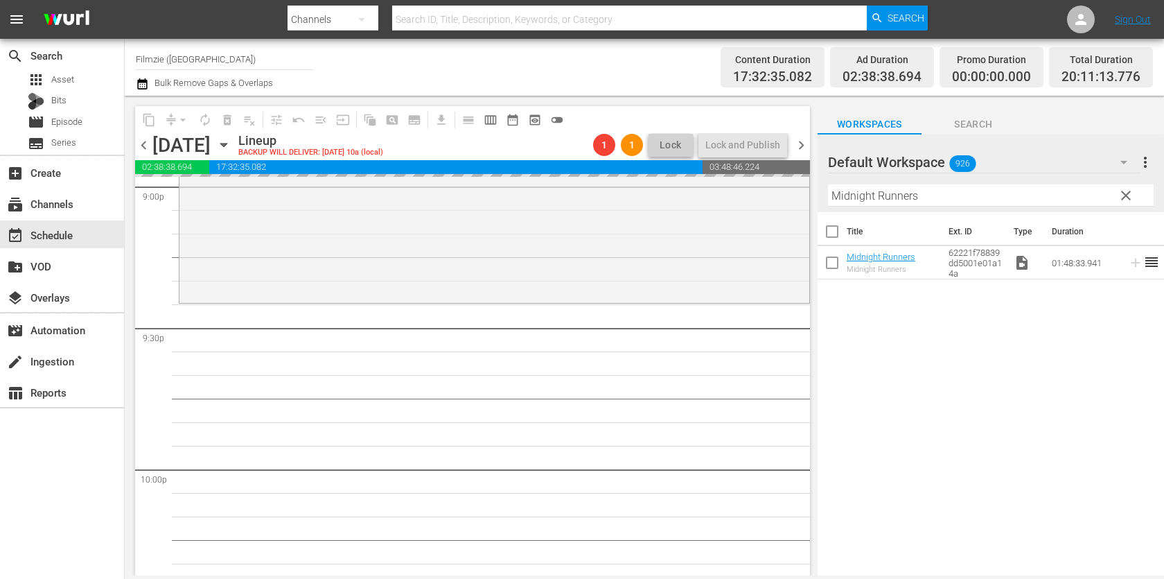
drag, startPoint x: 882, startPoint y: 265, endPoint x: 558, endPoint y: 13, distance: 410.9
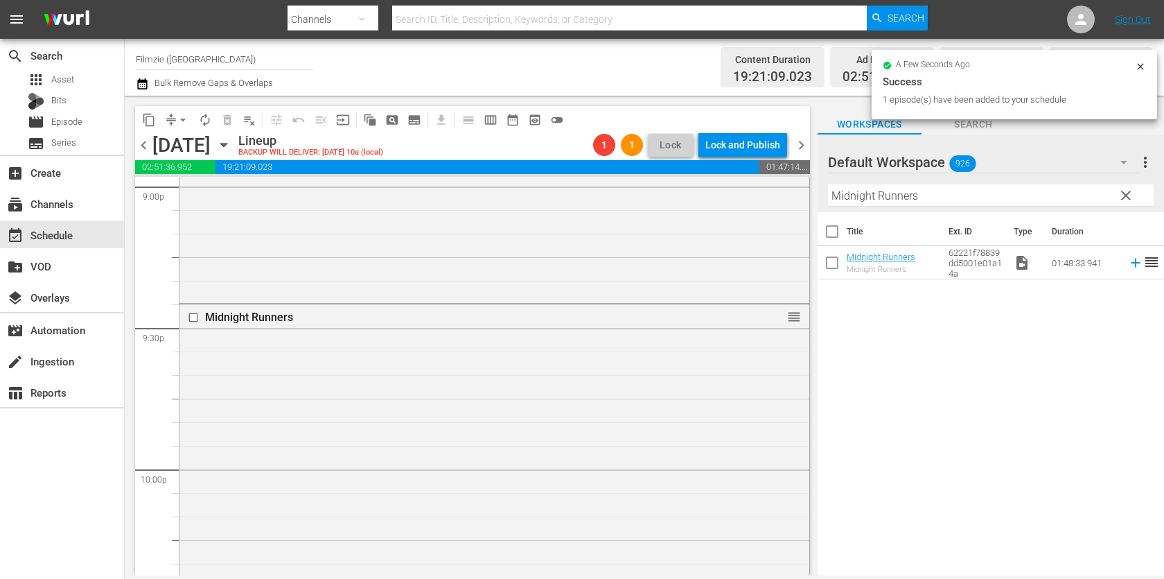
click at [898, 194] on input "Midnight Runners" at bounding box center [991, 195] width 326 height 22
paste input "Eyes and Prize"
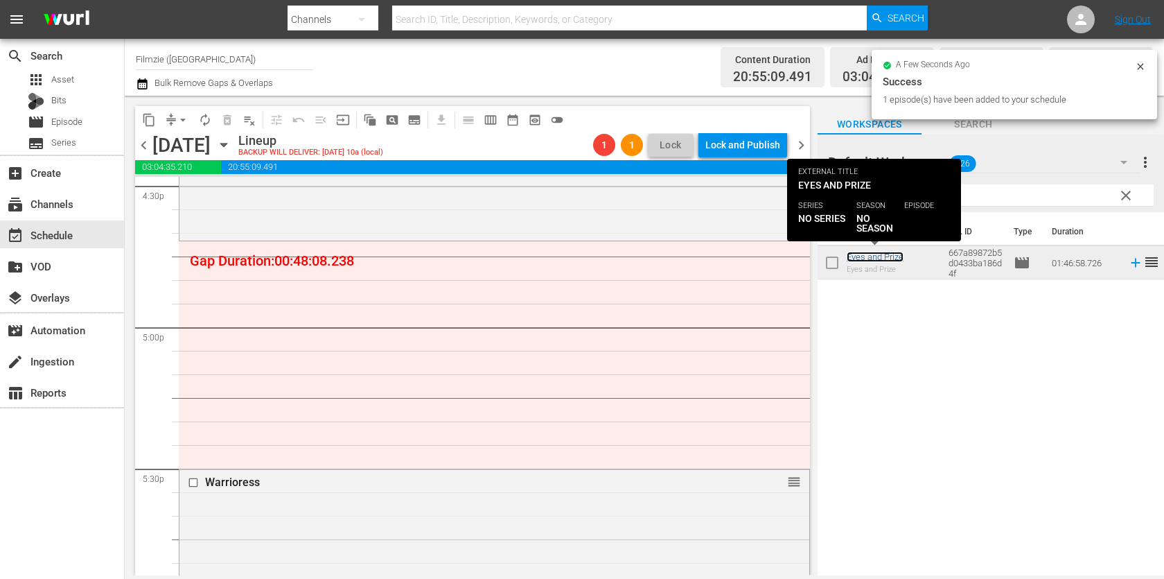
scroll to position [4657, 0]
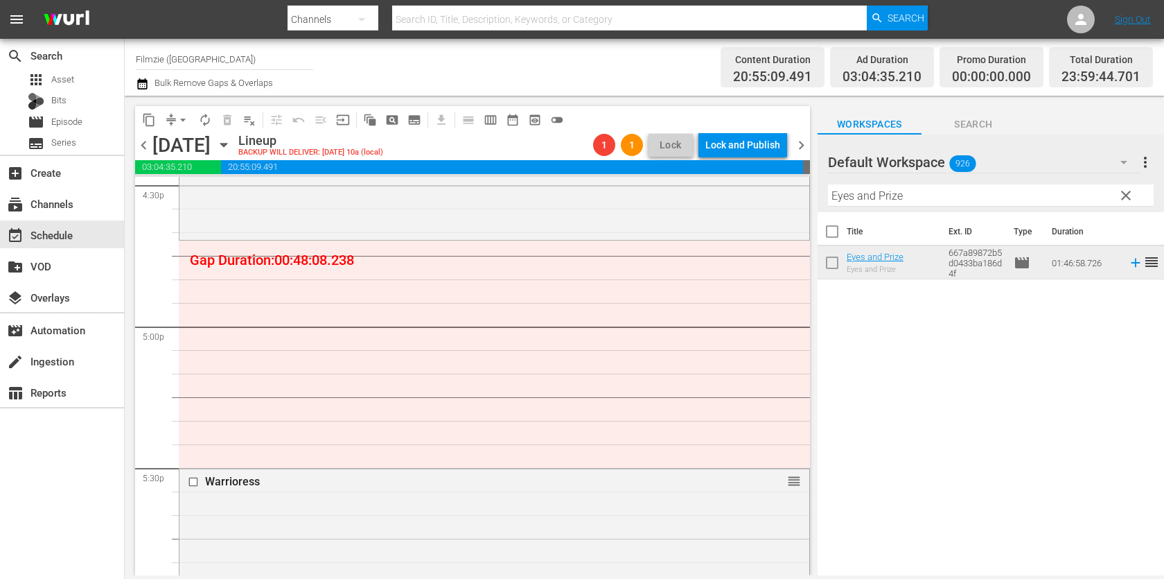
drag, startPoint x: 859, startPoint y: 254, endPoint x: 637, endPoint y: 5, distance: 333.8
click at [904, 188] on input "Eyes and Prize" at bounding box center [991, 195] width 326 height 22
paste input "Slice of America: Charred in the Florida Sun"
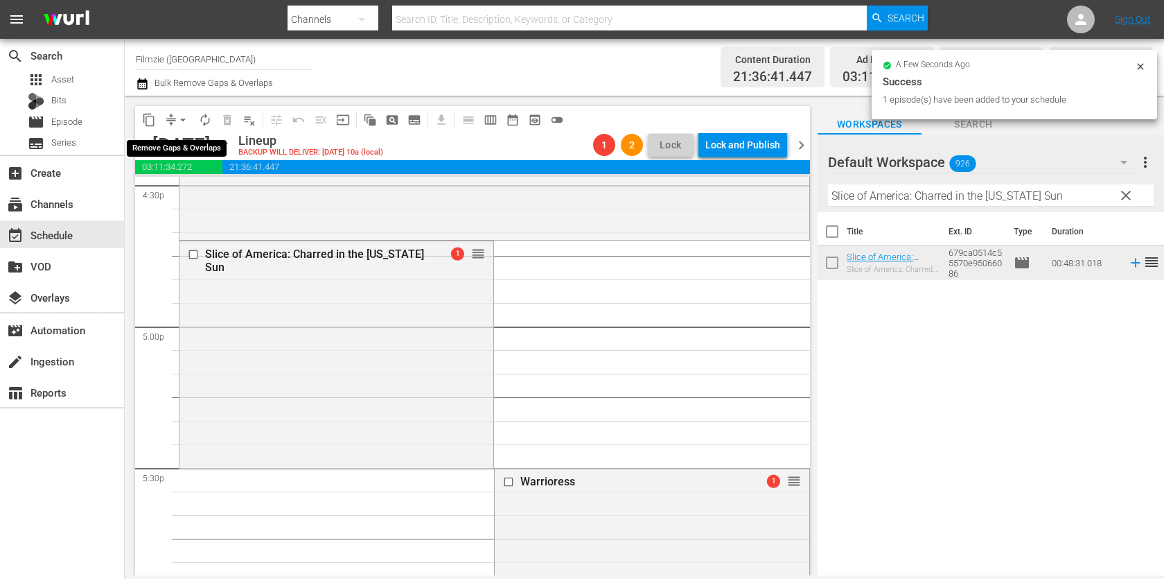
click at [169, 120] on span "compress" at bounding box center [171, 120] width 14 height 14
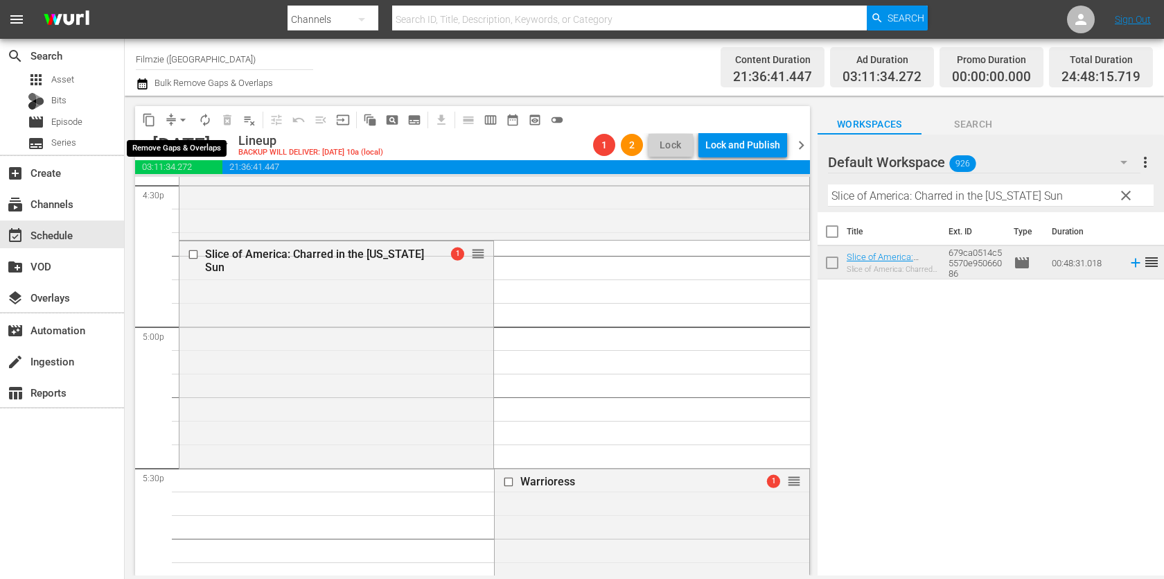
click at [180, 129] on button "arrow_drop_down" at bounding box center [183, 120] width 22 height 22
click at [188, 177] on li "Align to First Episode" at bounding box center [184, 170] width 146 height 23
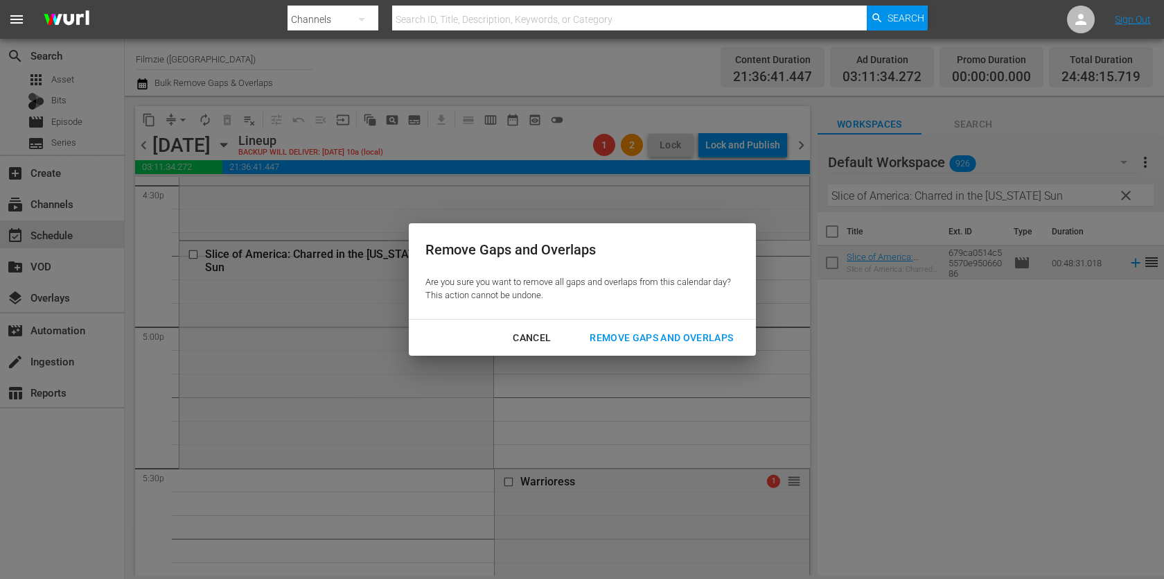
click at [550, 333] on div "Cancel" at bounding box center [532, 337] width 60 height 17
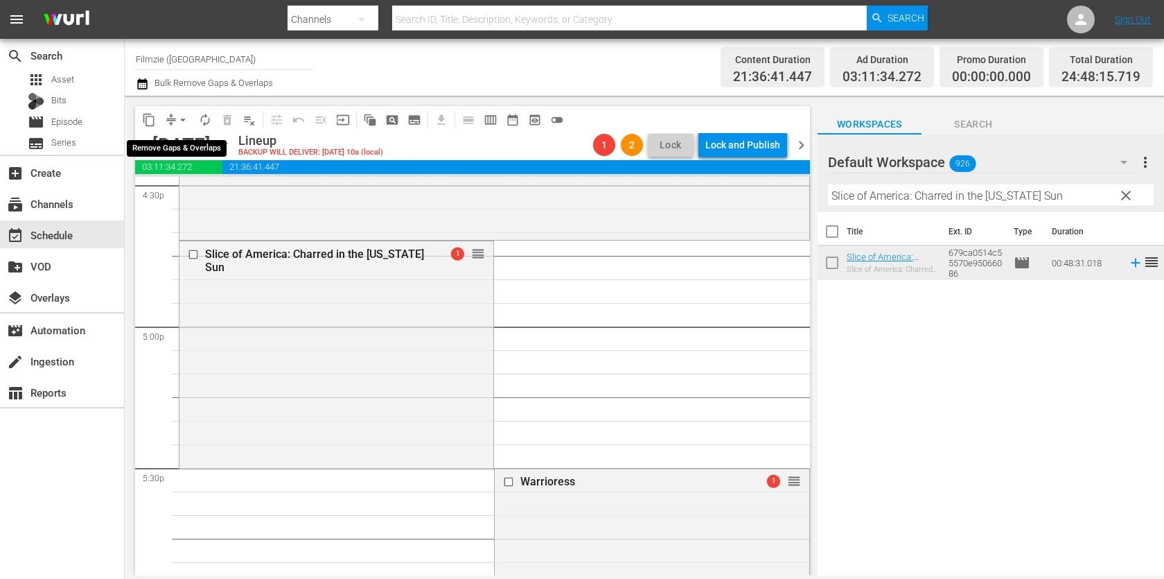
click at [179, 118] on span "arrow_drop_down" at bounding box center [183, 120] width 14 height 14
click at [180, 194] on li "Align to End of Previous Day" at bounding box center [184, 193] width 146 height 23
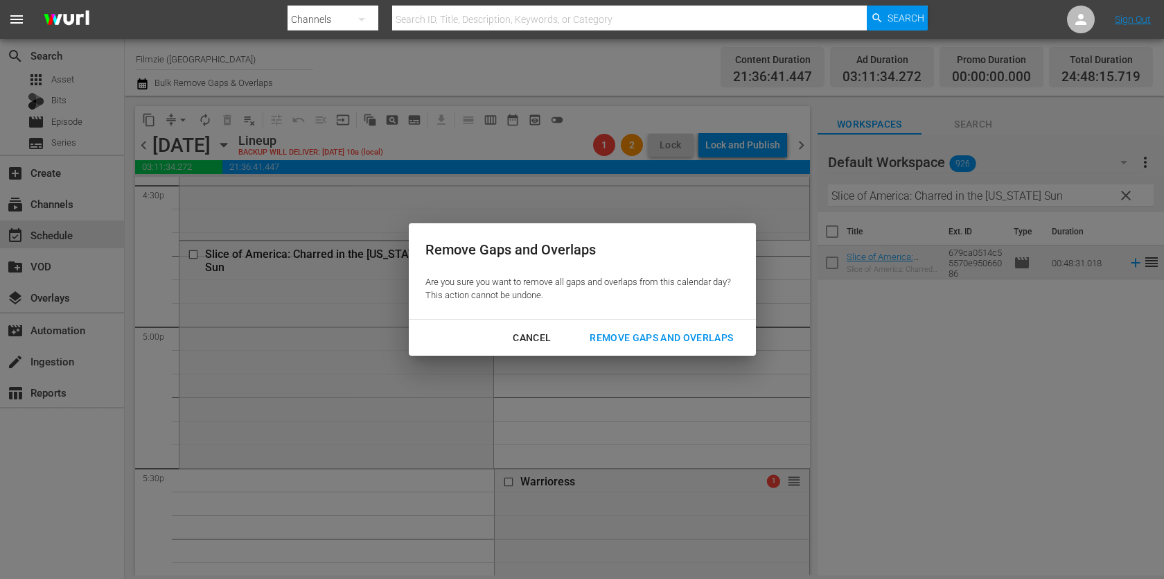
click at [641, 329] on div "Remove Gaps and Overlaps" at bounding box center [662, 337] width 166 height 17
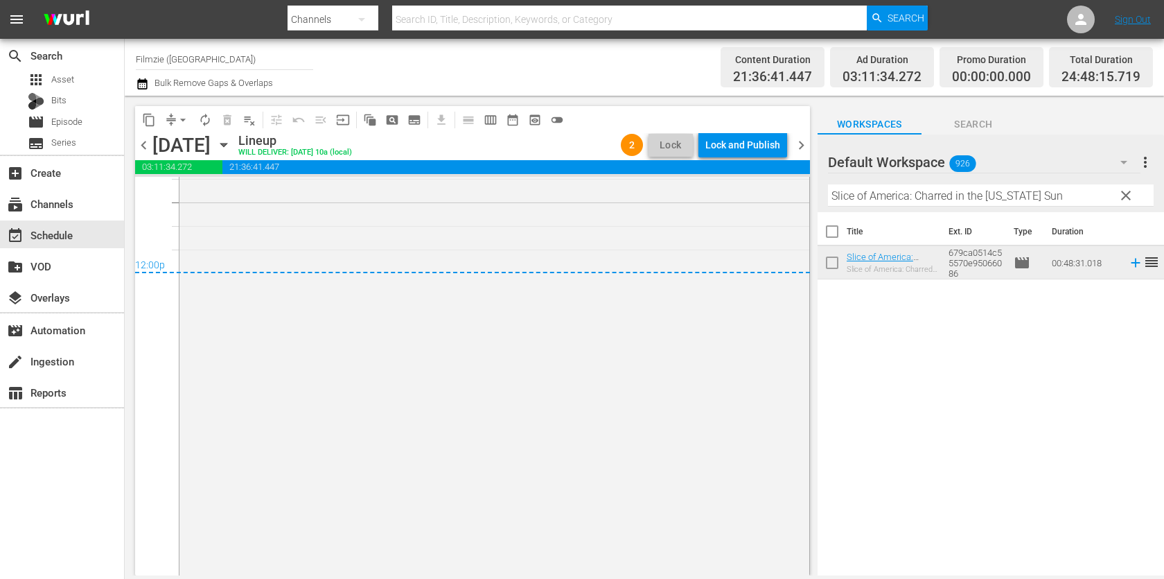
scroll to position [6734, 0]
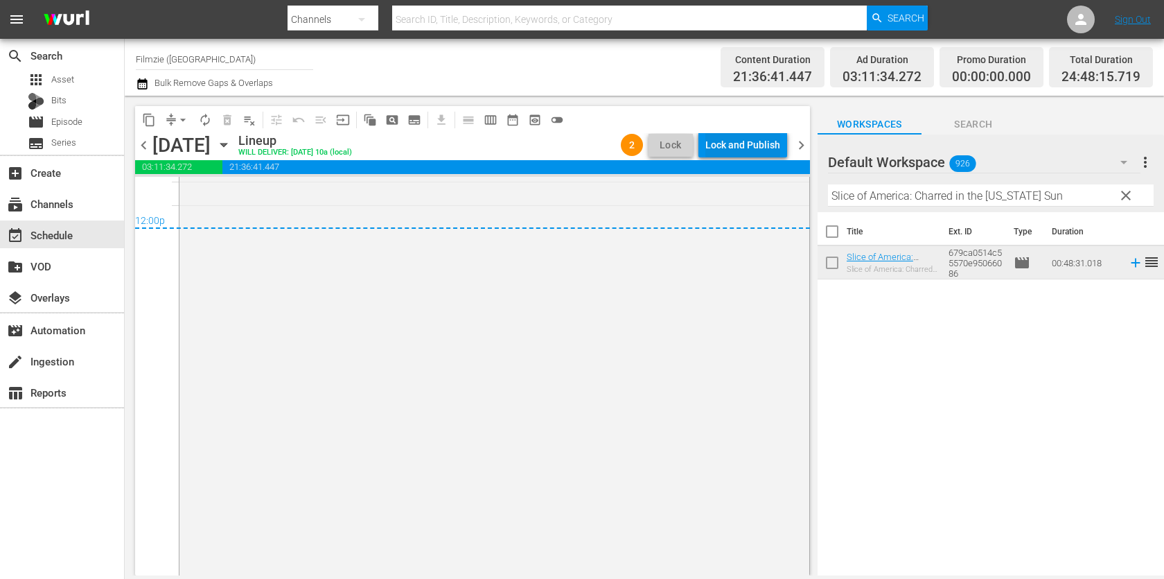
click at [728, 140] on div "Lock and Publish" at bounding box center [742, 144] width 75 height 25
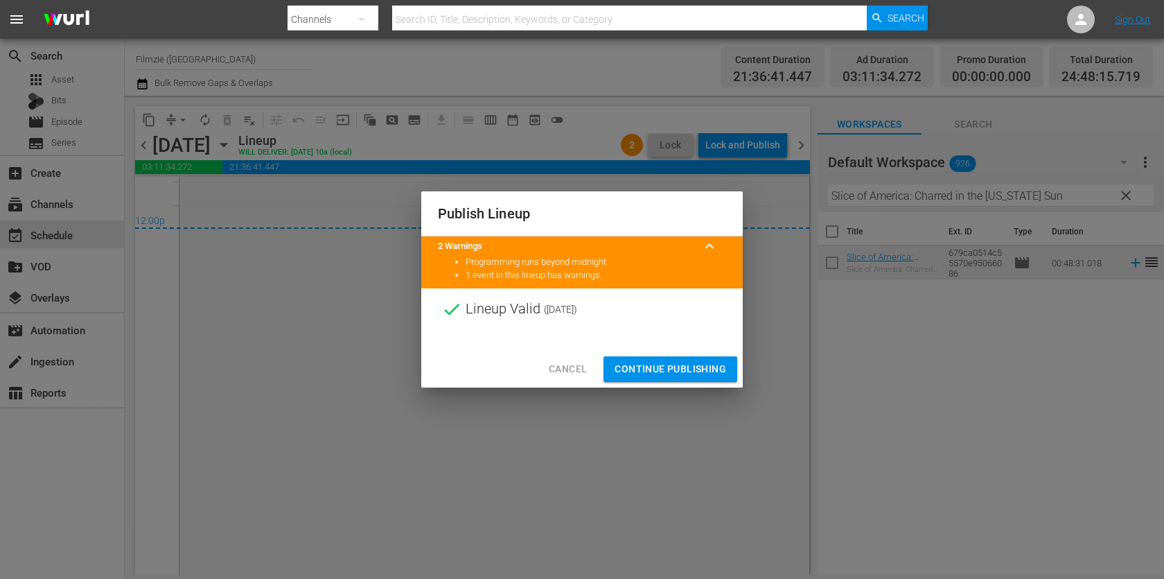
click at [658, 369] on span "Continue Publishing" at bounding box center [671, 368] width 112 height 17
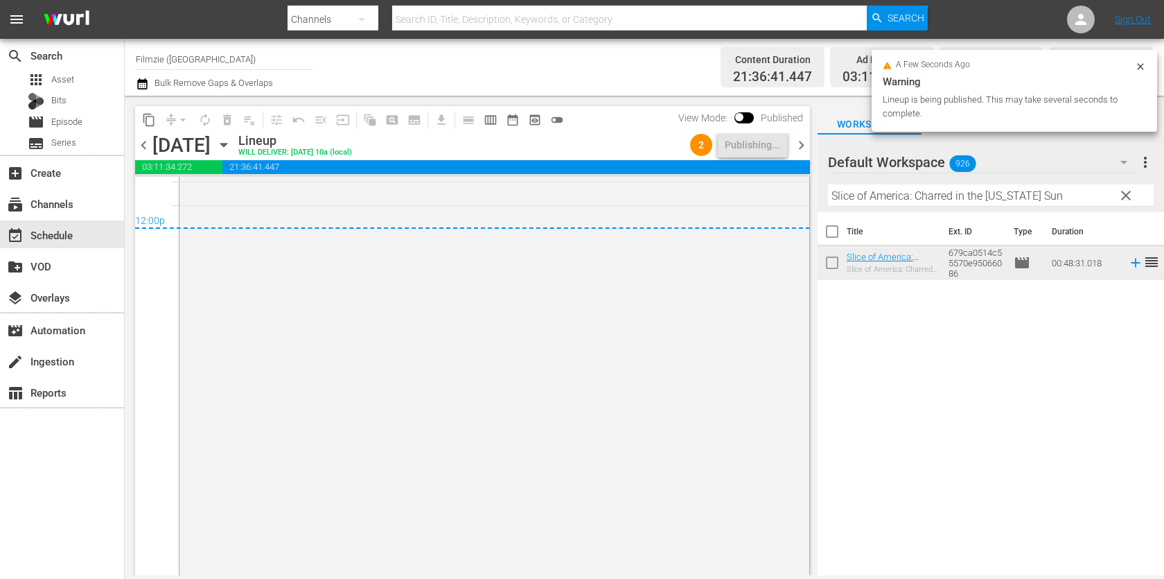
click at [802, 139] on span "chevron_right" at bounding box center [801, 145] width 17 height 17
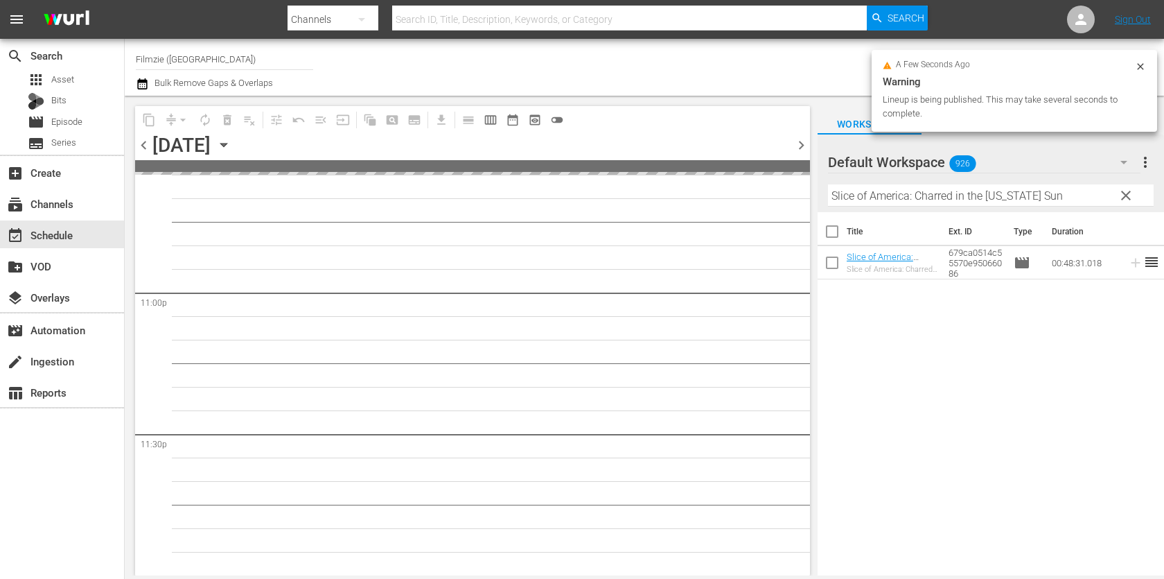
scroll to position [6384, 0]
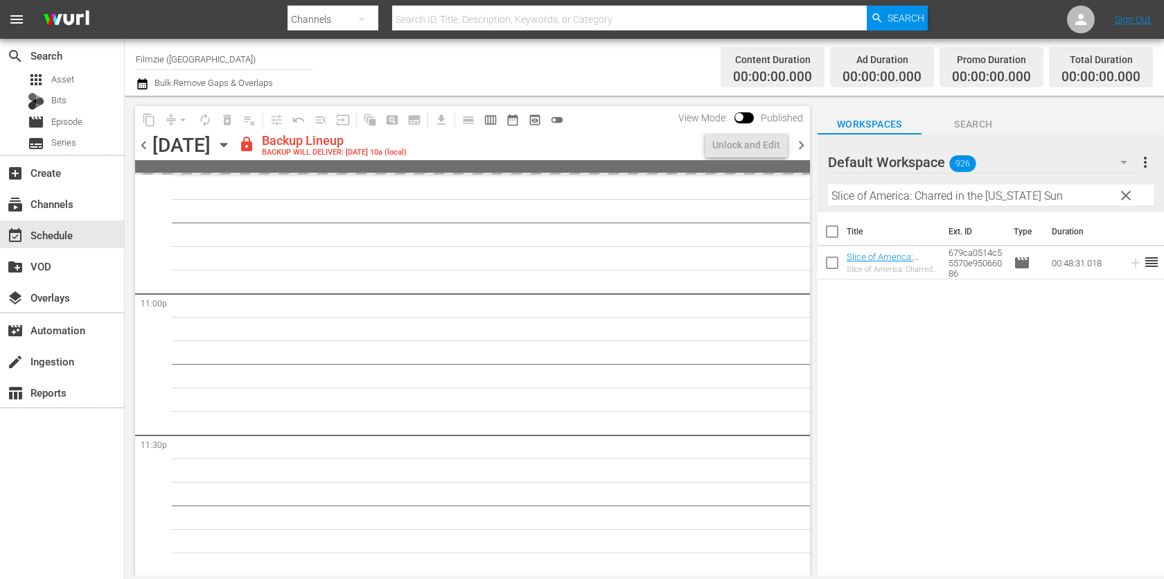
click at [903, 192] on input "Slice of America: Charred in the Florida Sun" at bounding box center [991, 195] width 326 height 22
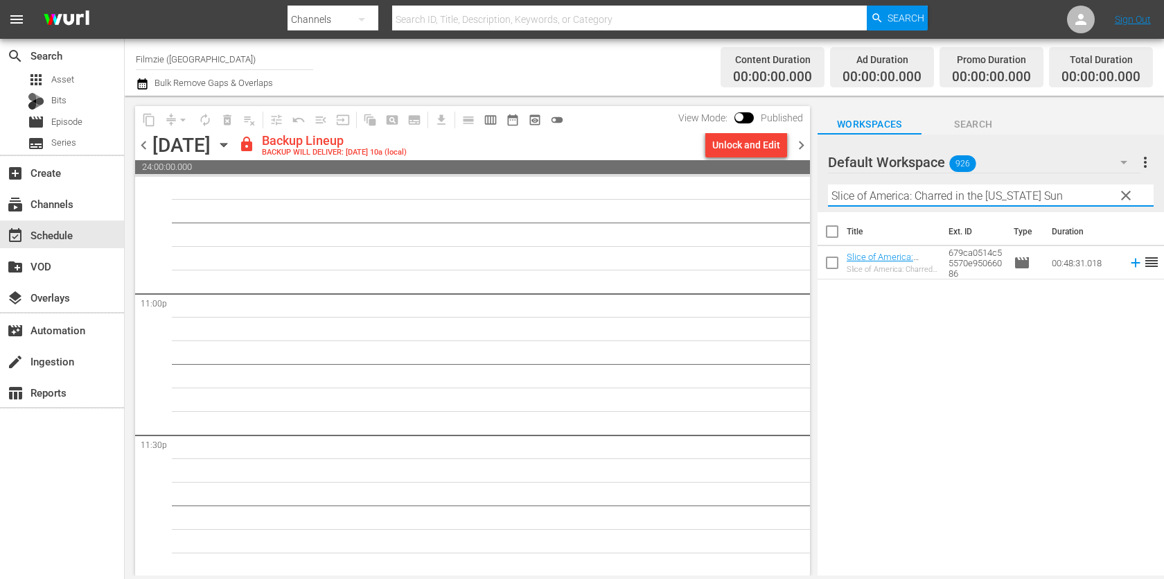
paste input "King Lear"
click at [768, 144] on div "Unlock and Edit" at bounding box center [746, 144] width 68 height 25
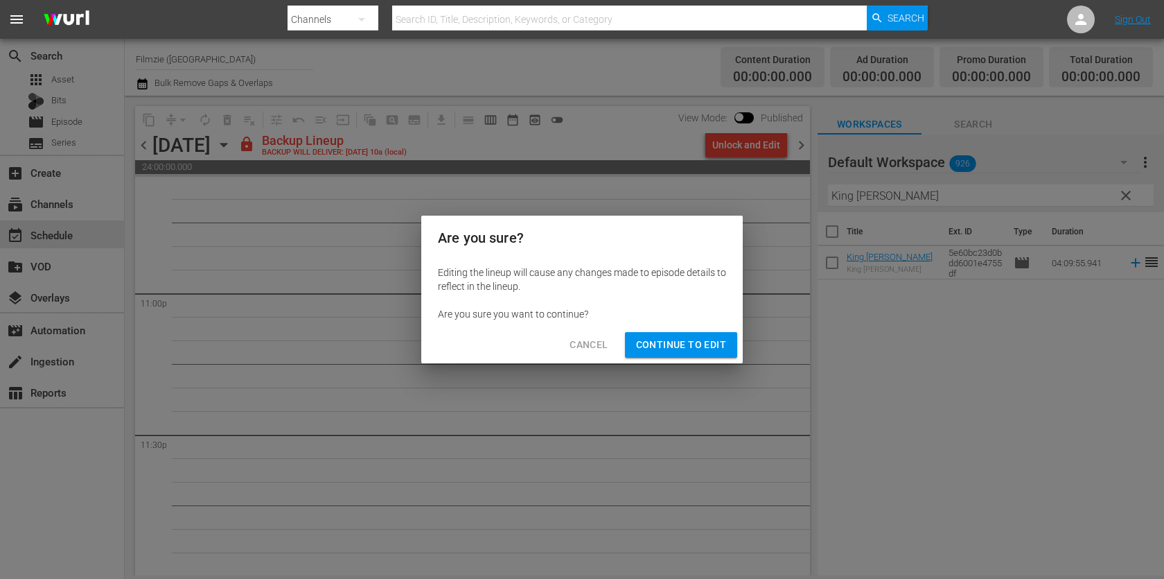
click at [672, 331] on div "Cancel Continue to Edit" at bounding box center [582, 344] width 322 height 37
click at [668, 343] on span "Continue to Edit" at bounding box center [681, 344] width 90 height 17
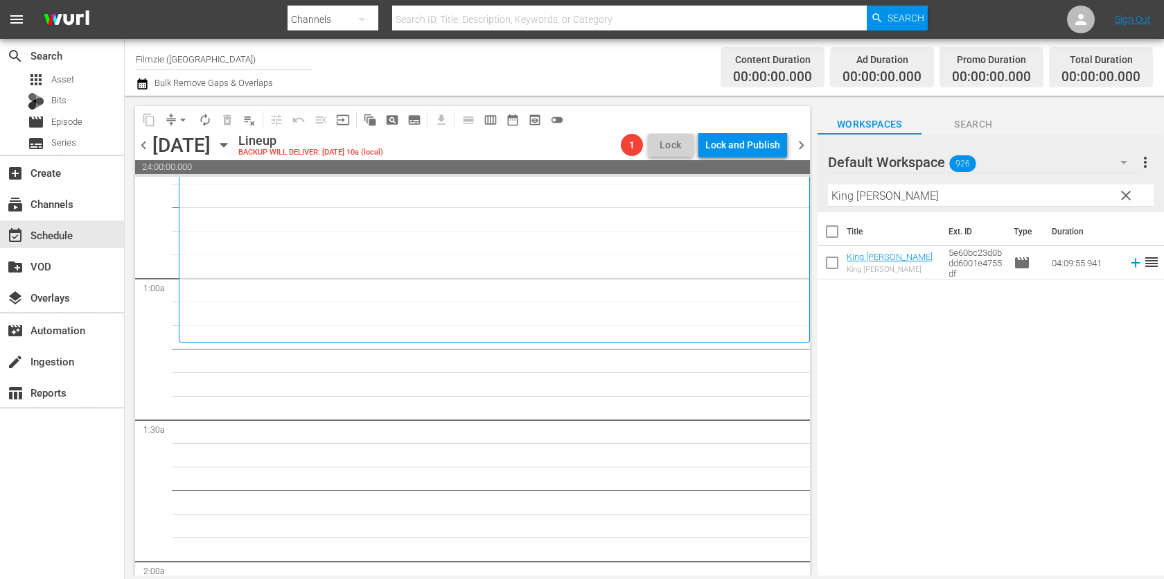
scroll to position [197, 0]
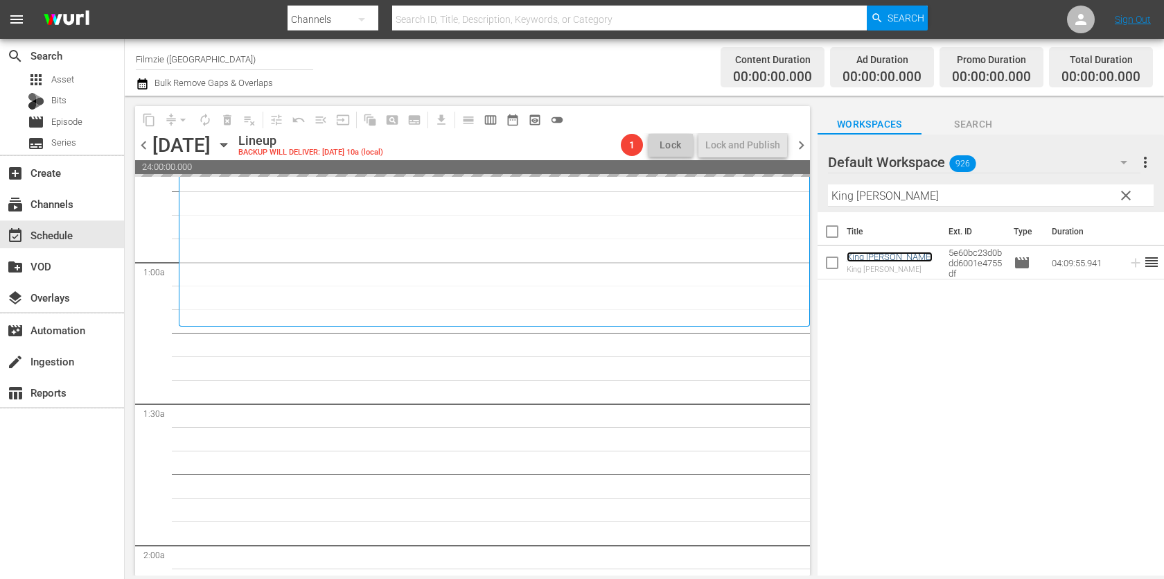
drag, startPoint x: 861, startPoint y: 256, endPoint x: 662, endPoint y: 5, distance: 320.7
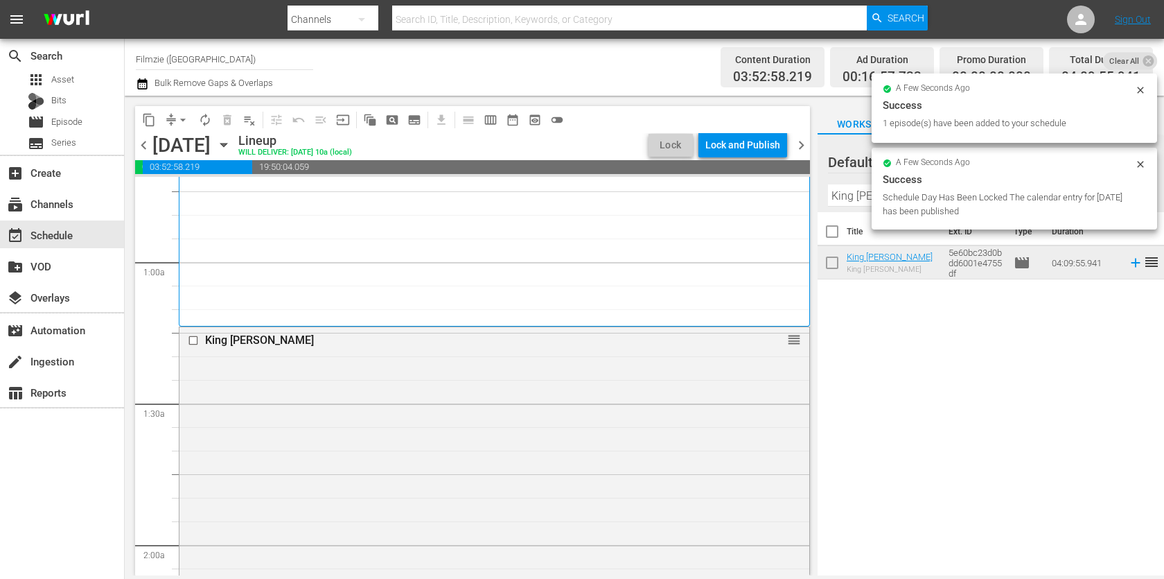
click at [851, 195] on input "King Lear" at bounding box center [991, 195] width 326 height 22
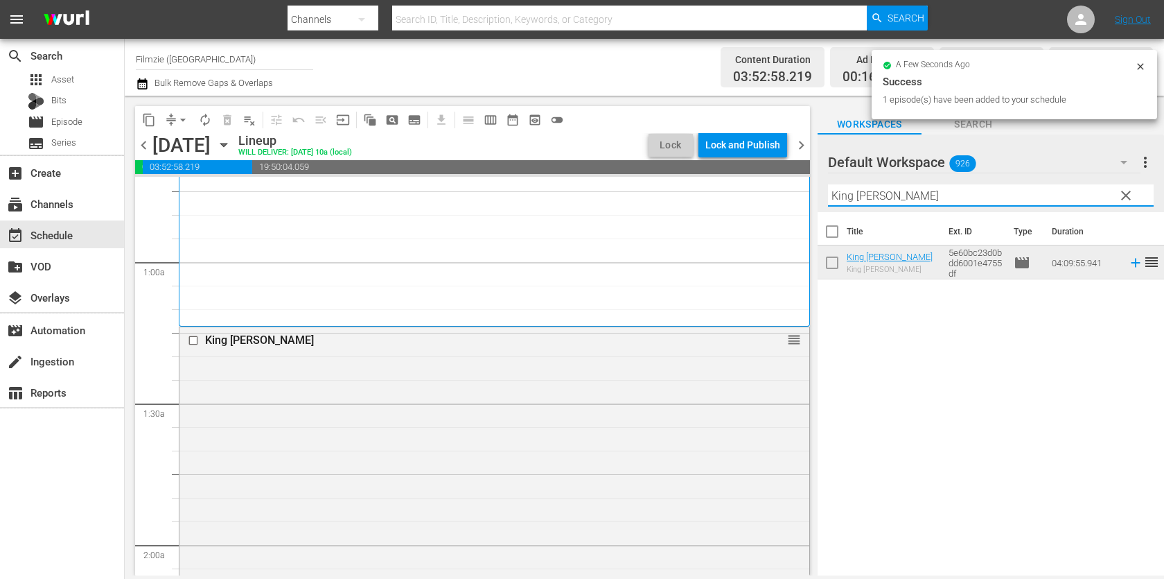
click at [851, 195] on input "King Lear" at bounding box center [991, 195] width 326 height 22
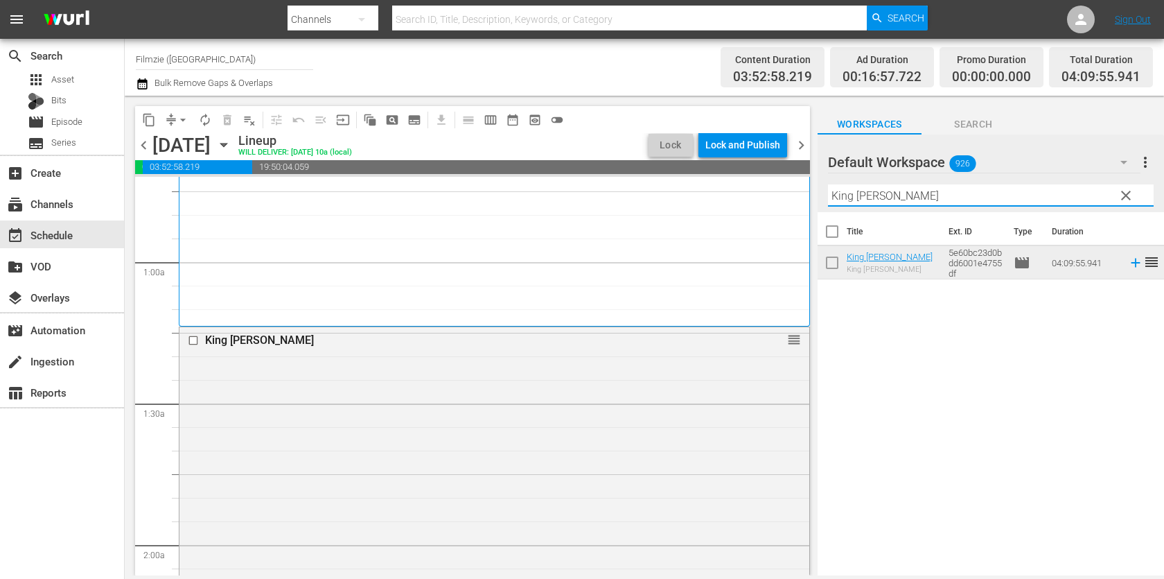
paste input "Tim Timmerman: Hope Of America"
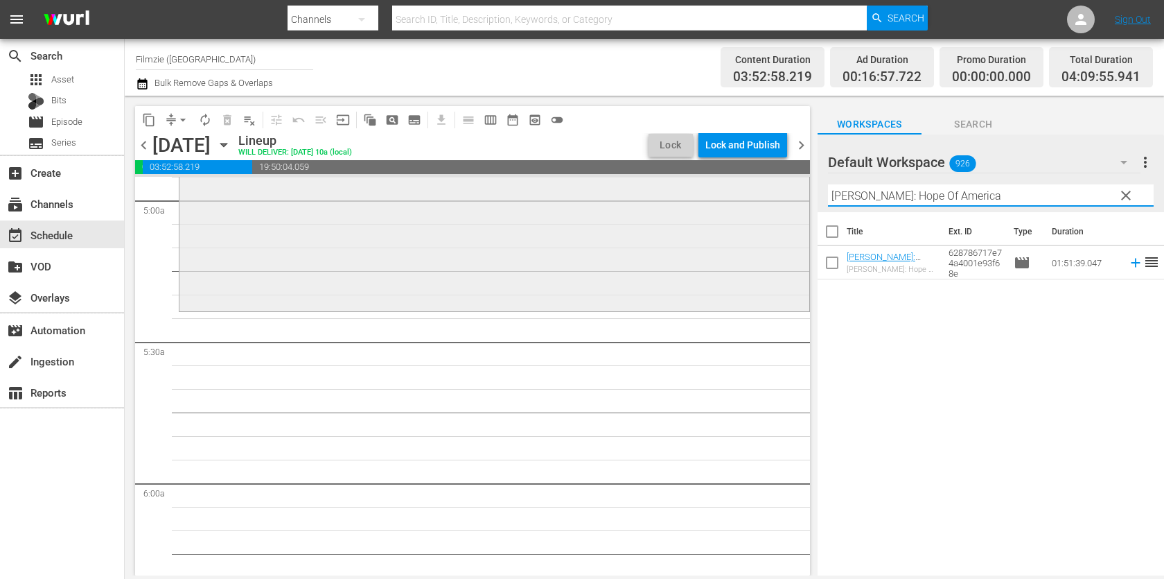
scroll to position [1391, 0]
click at [888, 206] on hr at bounding box center [991, 205] width 326 height 1
click at [888, 206] on hr at bounding box center [991, 206] width 326 height 1
click at [897, 196] on input "Tim Timmerman: Hope Of America" at bounding box center [991, 195] width 326 height 22
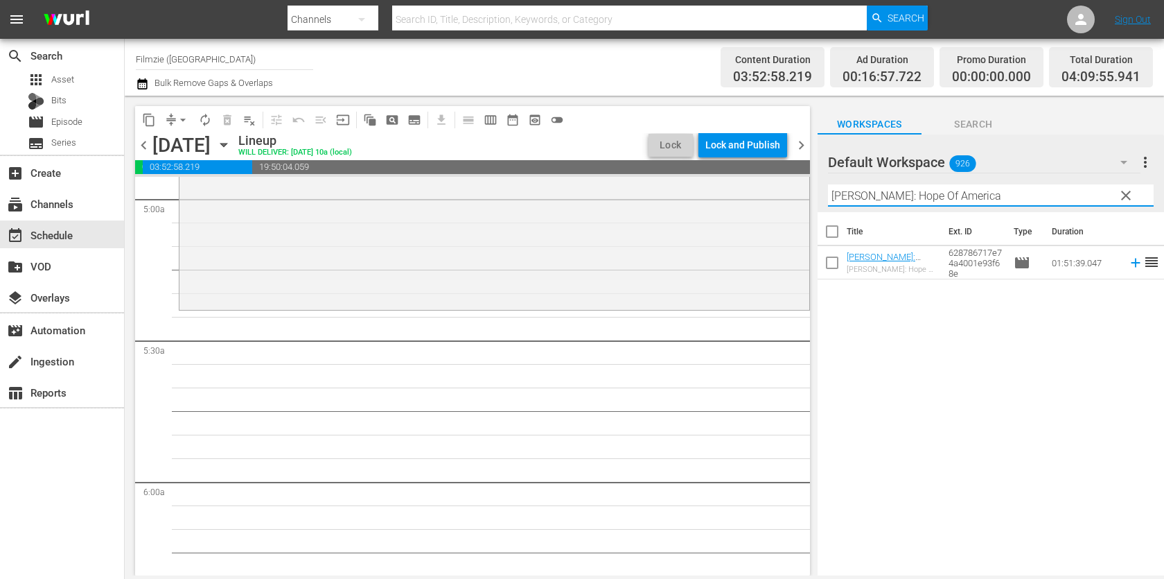
click at [897, 196] on input "Tim Timmerman: Hope Of America" at bounding box center [991, 195] width 326 height 22
paste input "Everything Will Be Okay"
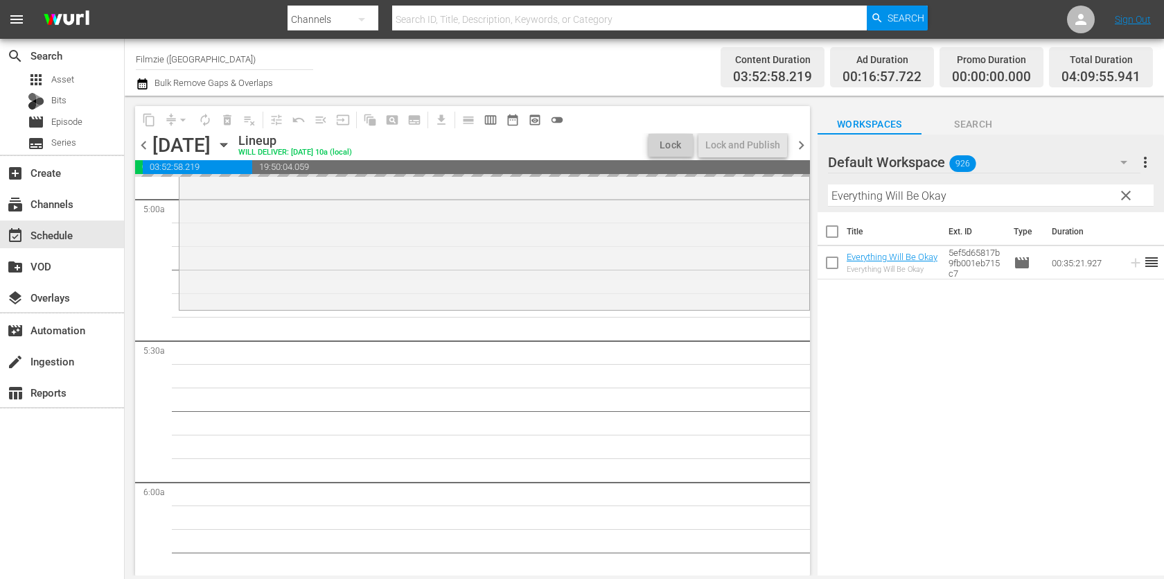
drag, startPoint x: 876, startPoint y: 255, endPoint x: 620, endPoint y: 7, distance: 356.8
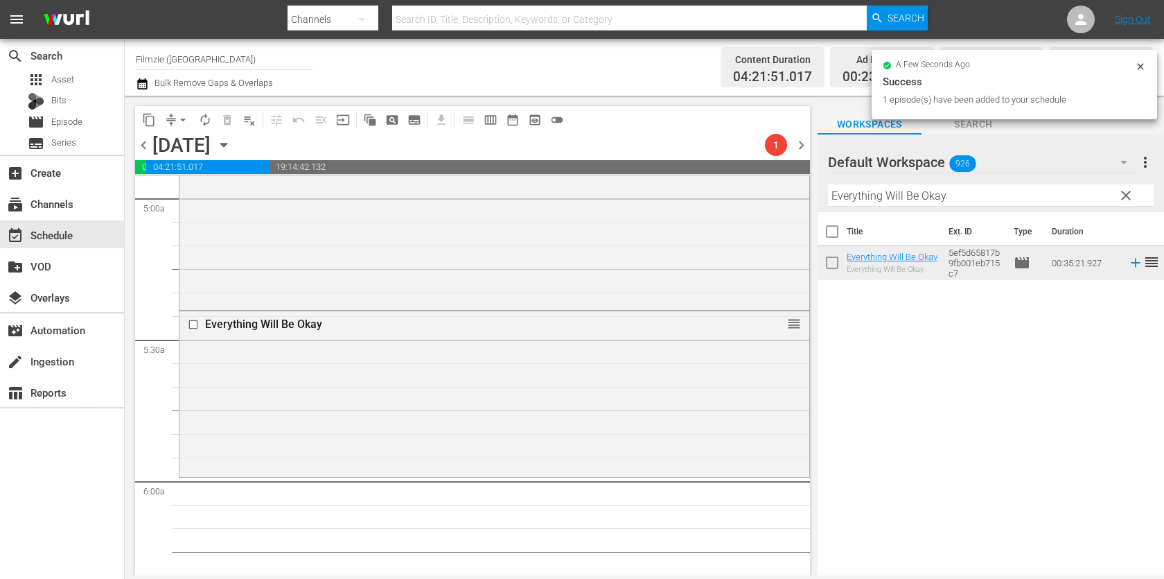
click at [936, 198] on input "Everything Will Be Okay" at bounding box center [991, 195] width 326 height 22
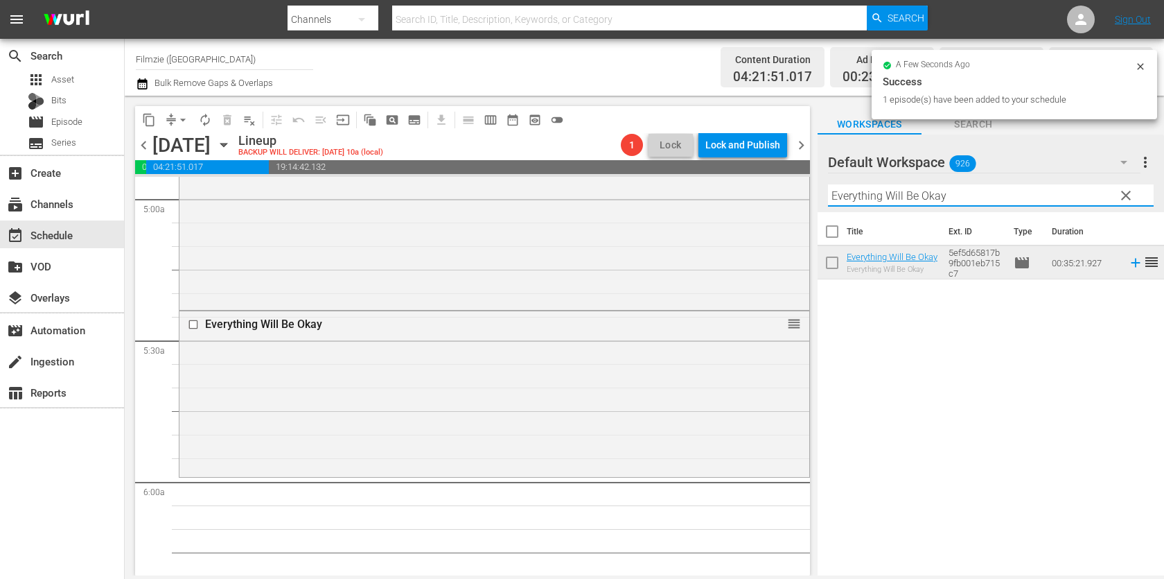
click at [936, 198] on input "Everything Will Be Okay" at bounding box center [991, 195] width 326 height 22
paste input "Wild Prairie Man"
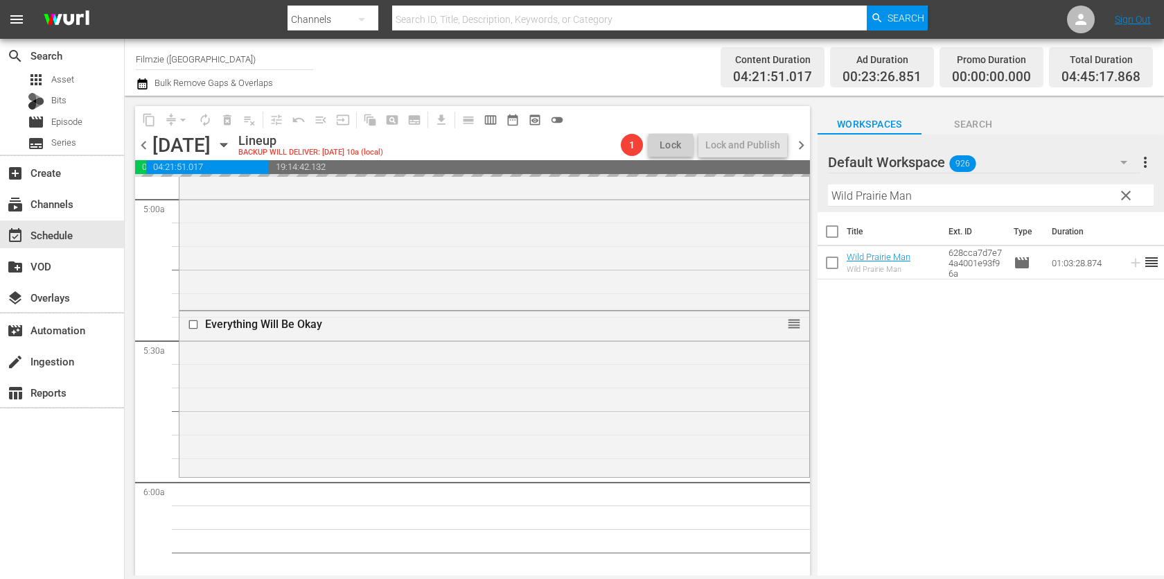
drag, startPoint x: 895, startPoint y: 260, endPoint x: 620, endPoint y: 24, distance: 363.2
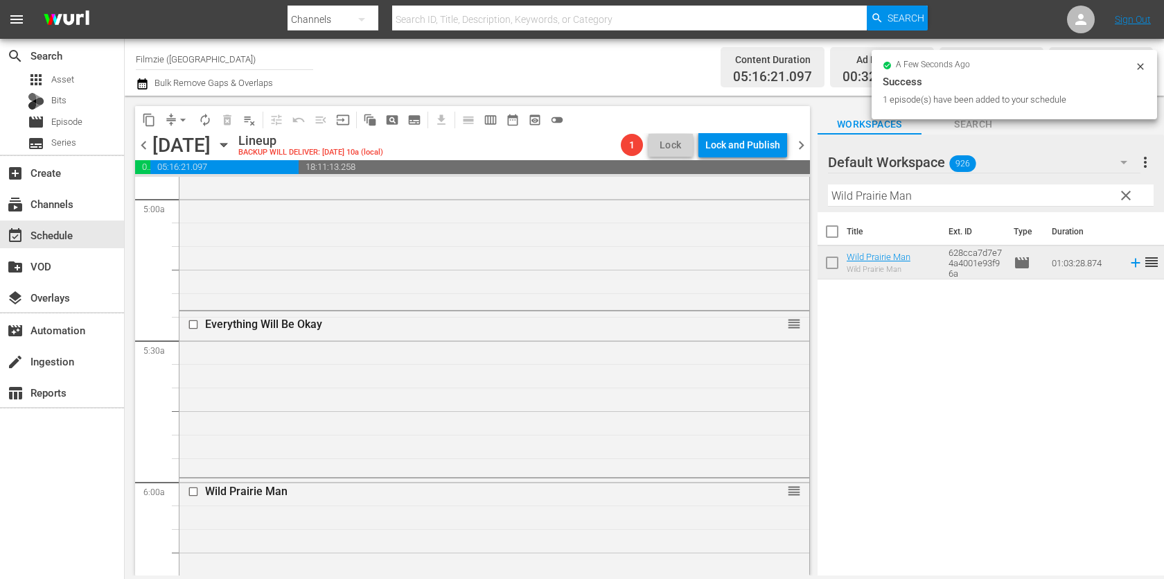
click at [949, 205] on input "Wild Prairie Man" at bounding box center [991, 195] width 326 height 22
click at [949, 205] on hr at bounding box center [991, 205] width 326 height 1
click at [949, 205] on input "Wild Prairie Man" at bounding box center [991, 195] width 326 height 22
paste input "Chosen By Love"
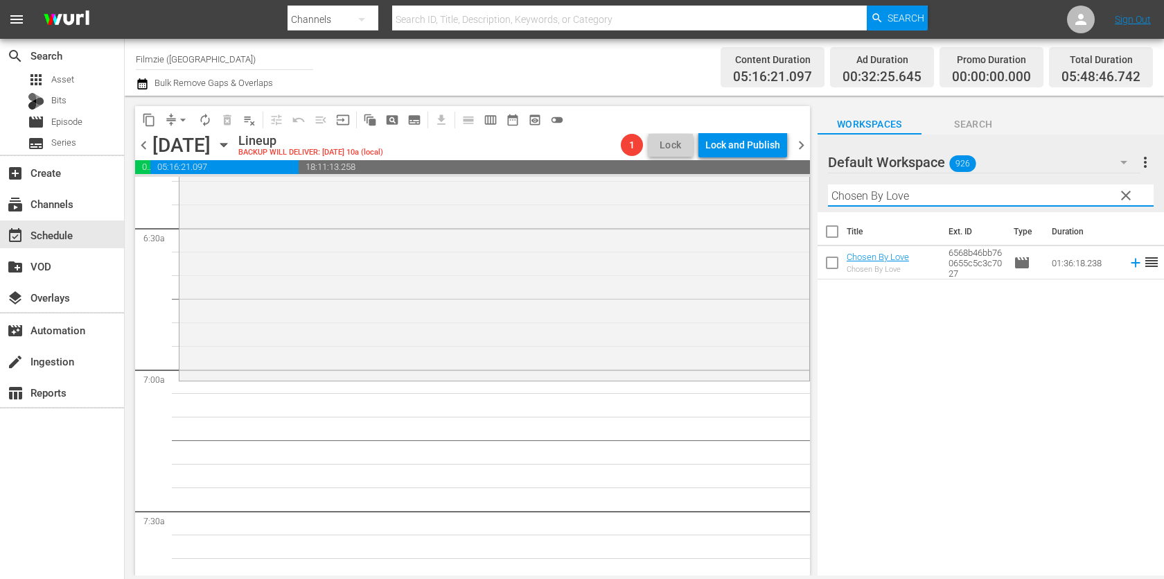
scroll to position [1737, 0]
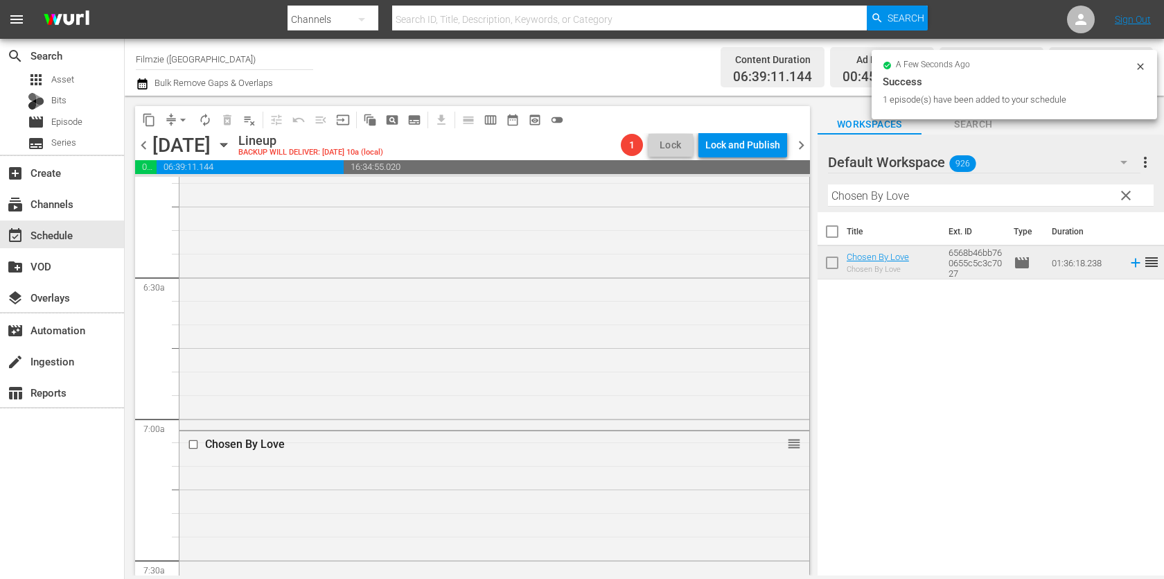
click at [1014, 193] on input "Chosen By Love" at bounding box center [991, 195] width 326 height 22
paste input "Walking Through History 1.2"
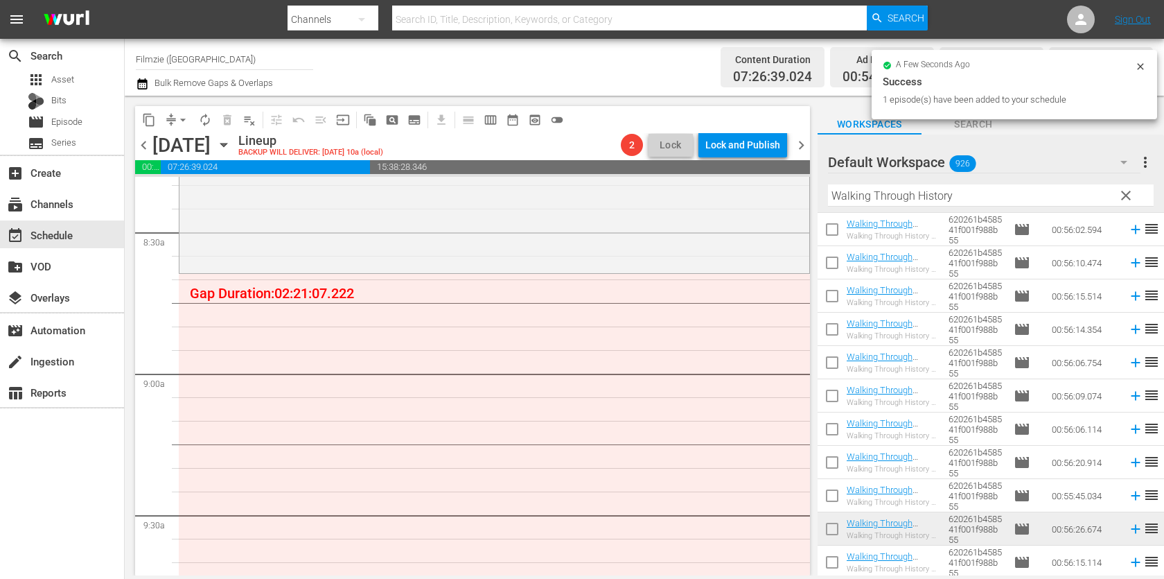
scroll to position [2344, 0]
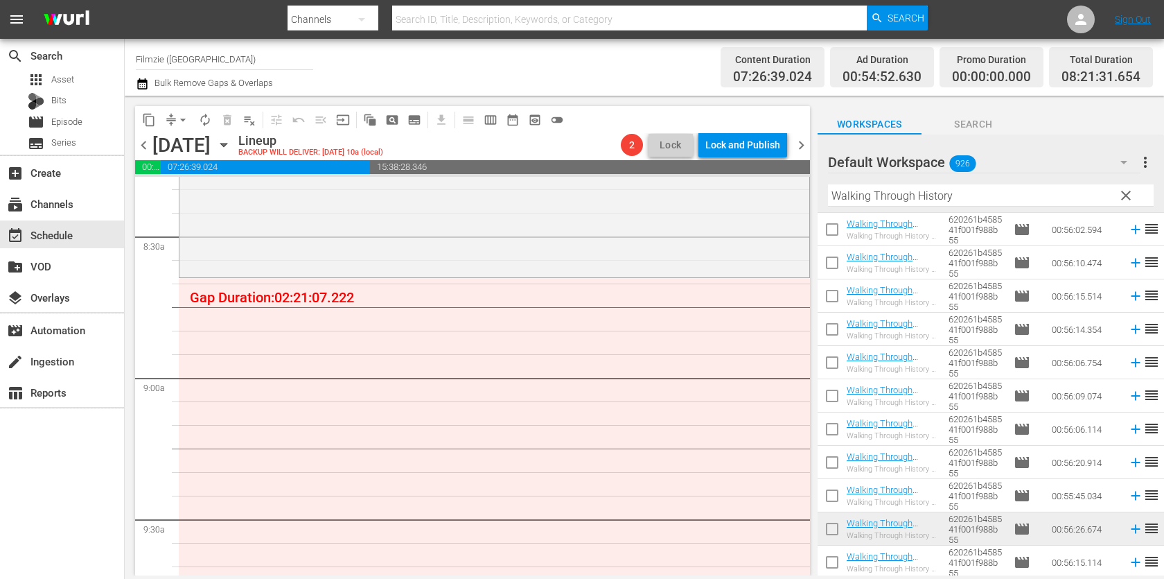
drag, startPoint x: 897, startPoint y: 528, endPoint x: 581, endPoint y: 19, distance: 599.4
click at [919, 204] on input "Walking Through History" at bounding box center [991, 195] width 326 height 22
paste input "Rebecca"
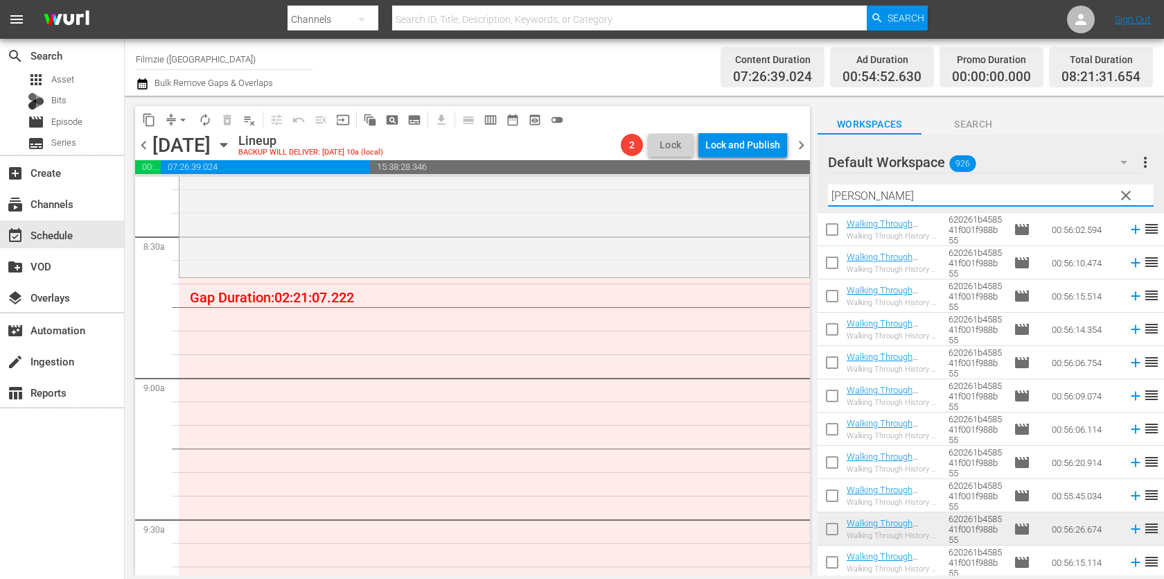
scroll to position [0, 0]
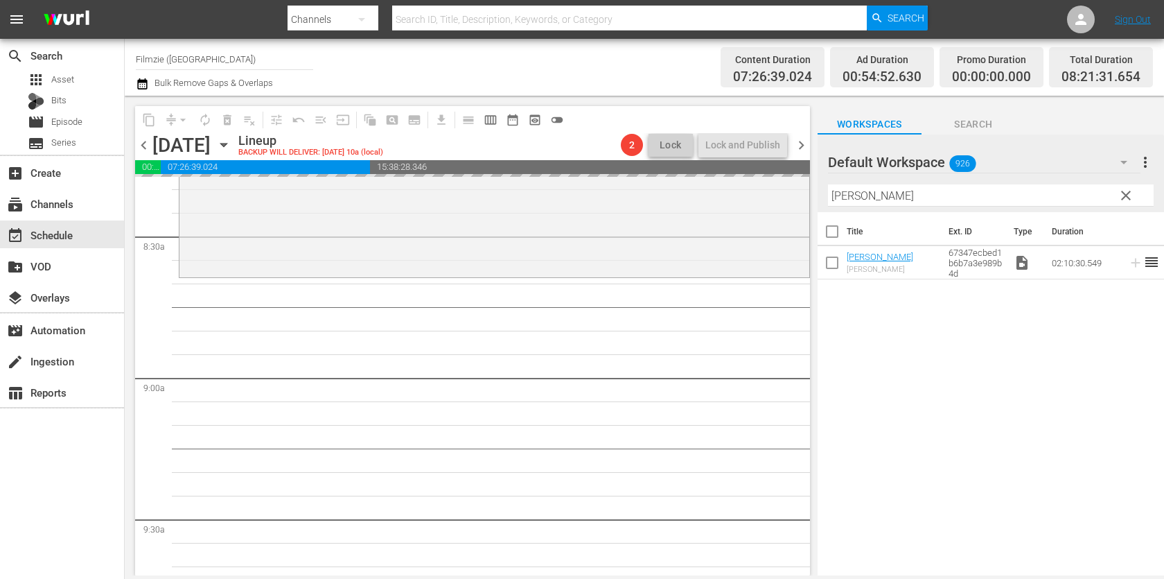
drag, startPoint x: 875, startPoint y: 250, endPoint x: 559, endPoint y: 6, distance: 399.1
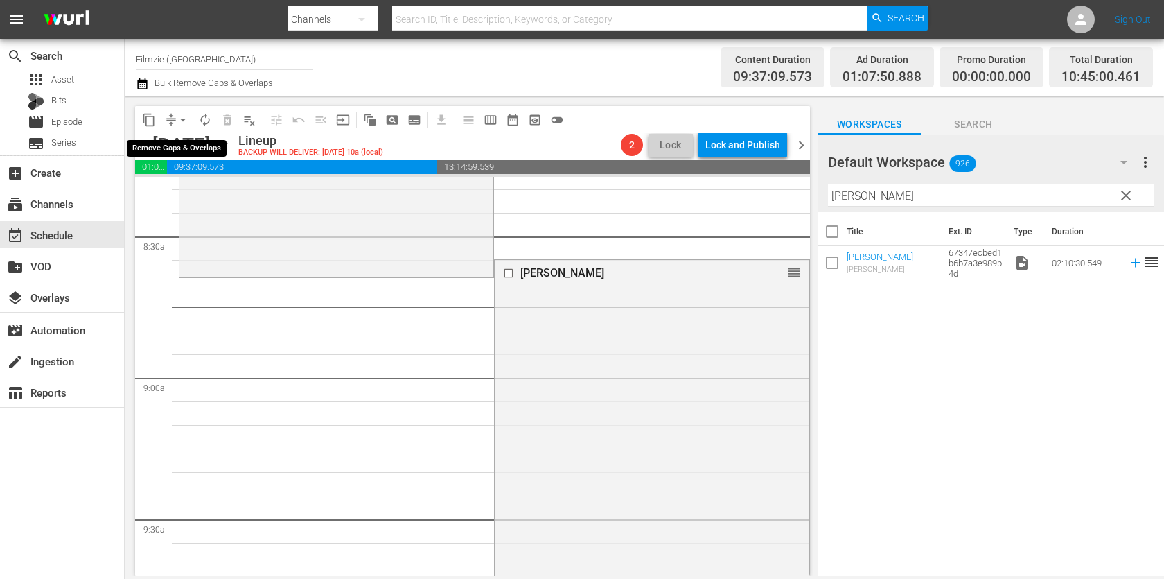
click at [174, 125] on button "arrow_drop_down" at bounding box center [183, 120] width 22 height 22
click at [186, 184] on li "Align to End of Previous Day" at bounding box center [184, 193] width 146 height 23
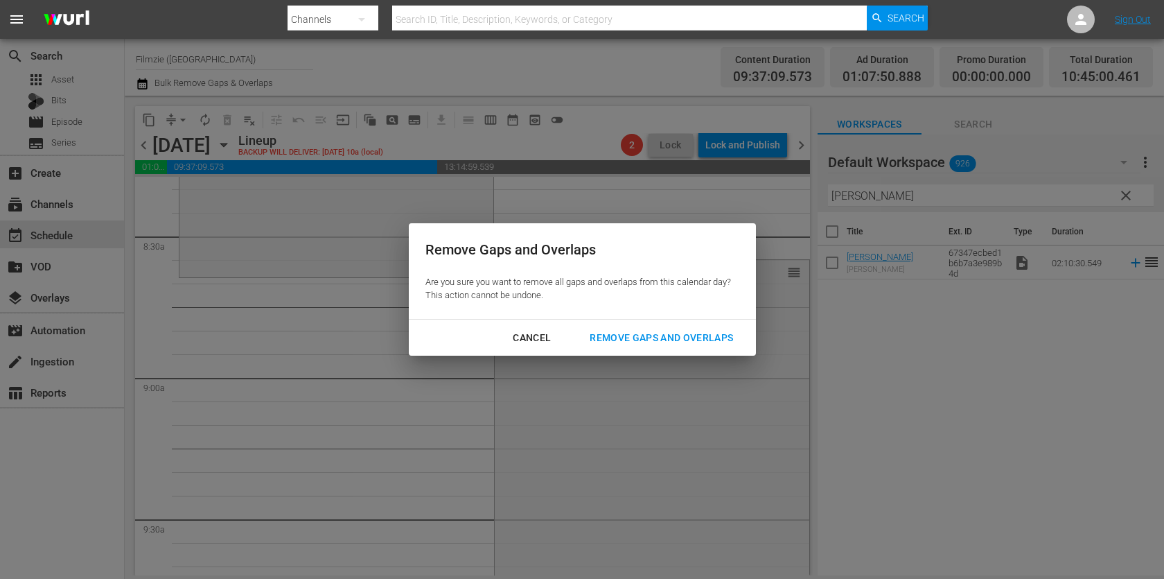
click at [705, 333] on div "Remove Gaps and Overlaps" at bounding box center [662, 337] width 166 height 17
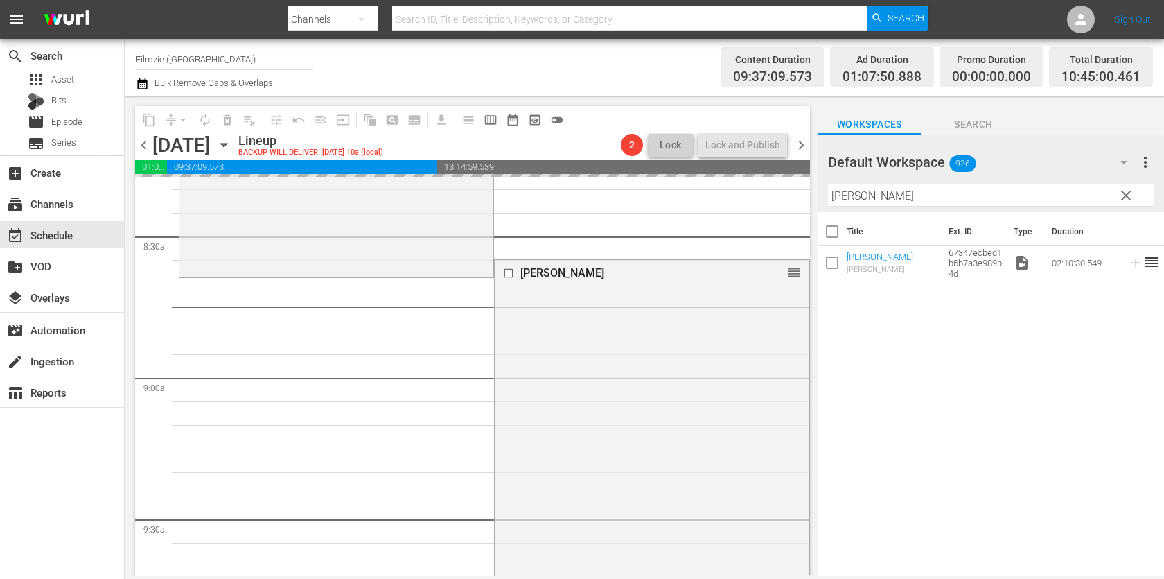
click at [963, 188] on input "Rebecca" at bounding box center [991, 195] width 326 height 22
paste input "Dispatches From Cleveland"
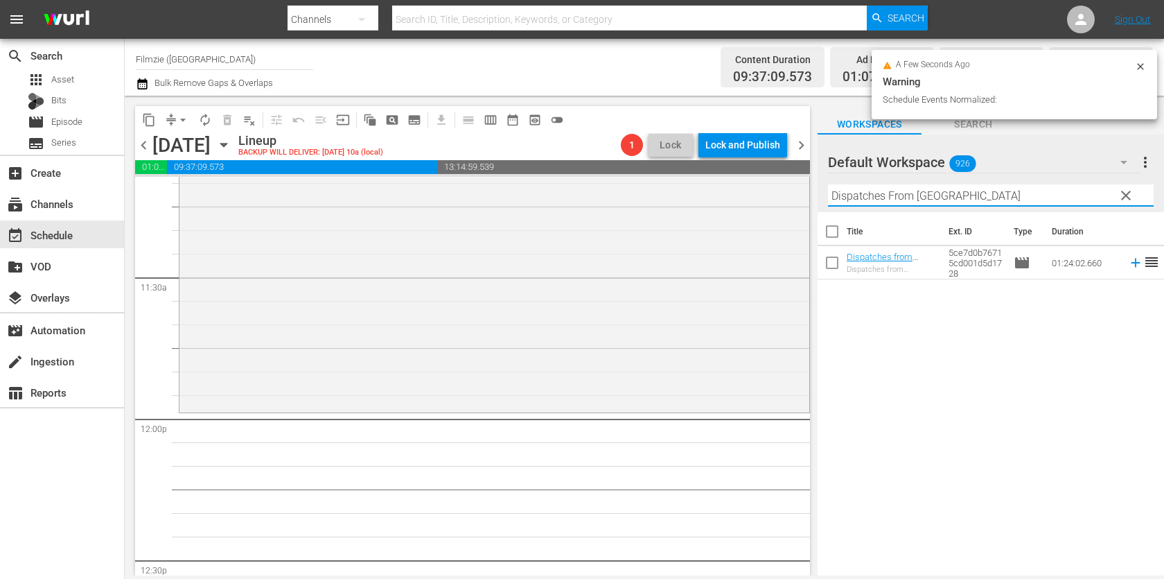
scroll to position [3153, 0]
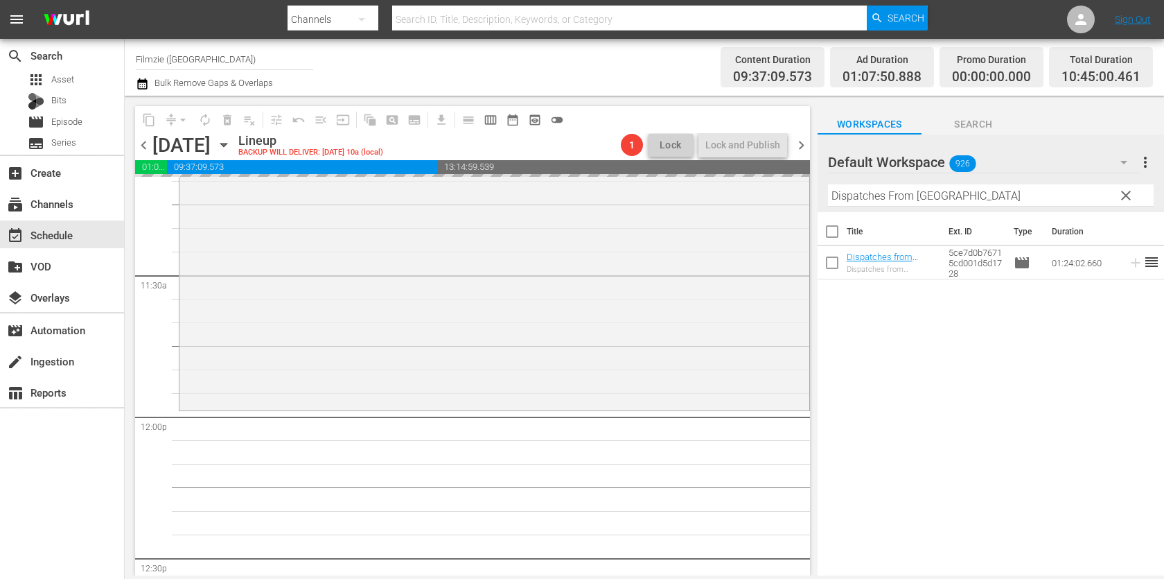
drag, startPoint x: 859, startPoint y: 255, endPoint x: 395, endPoint y: 12, distance: 524.1
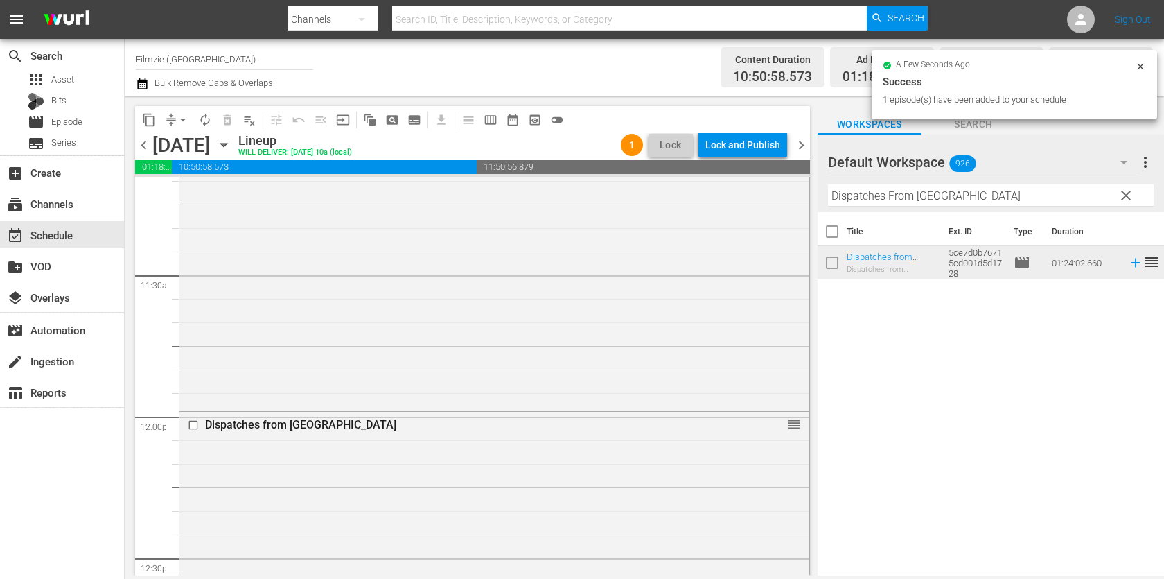
click at [877, 195] on input "Dispatches From Cleveland" at bounding box center [991, 195] width 326 height 22
paste input "Little Big Horn"
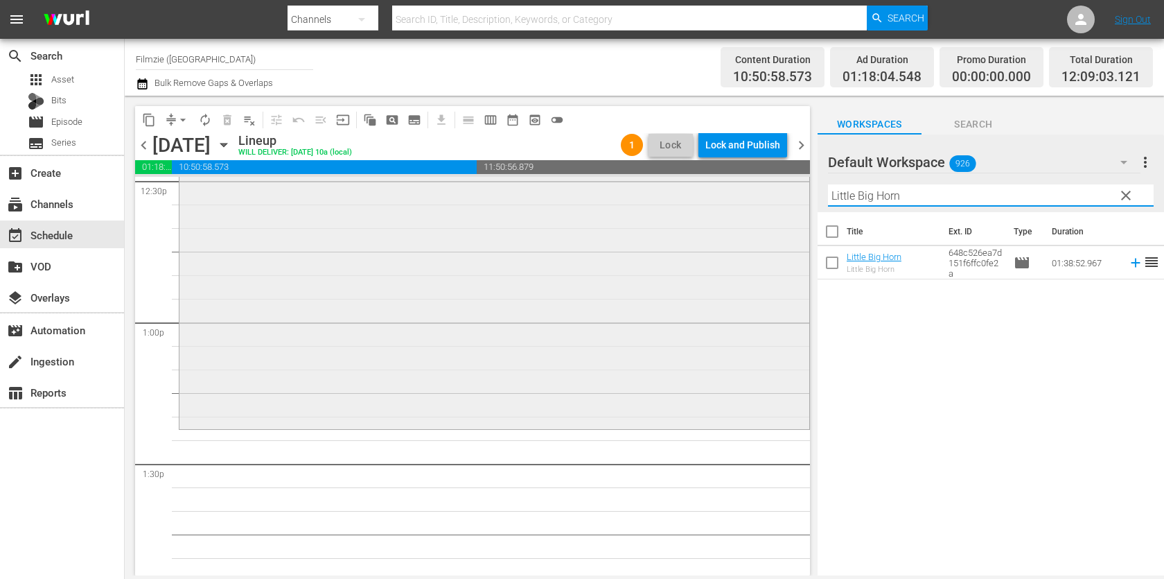
scroll to position [3483, 0]
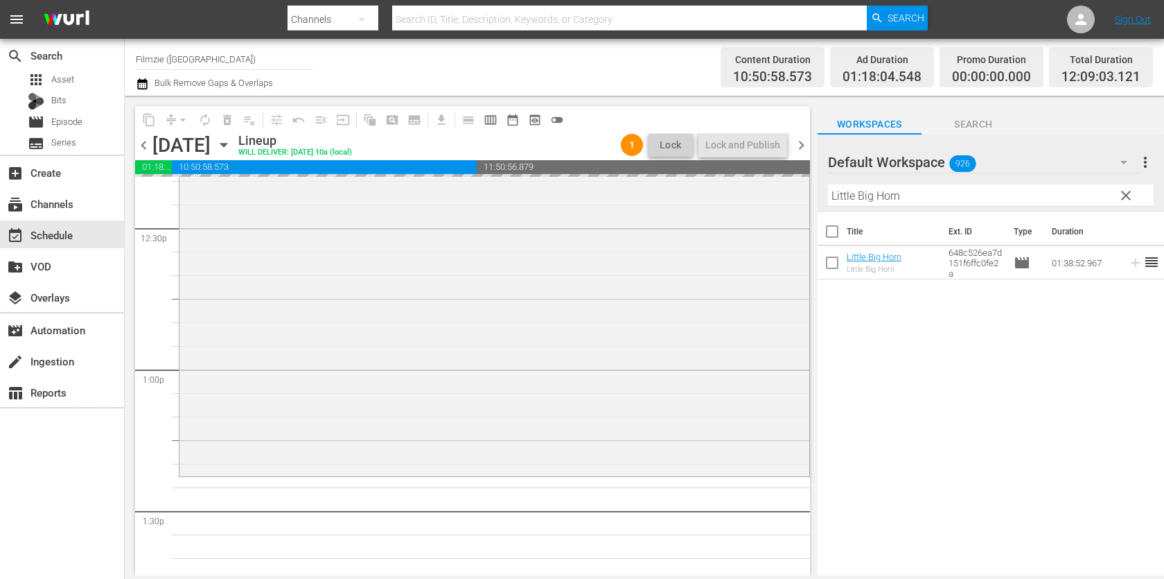
drag, startPoint x: 859, startPoint y: 253, endPoint x: 475, endPoint y: 34, distance: 442.6
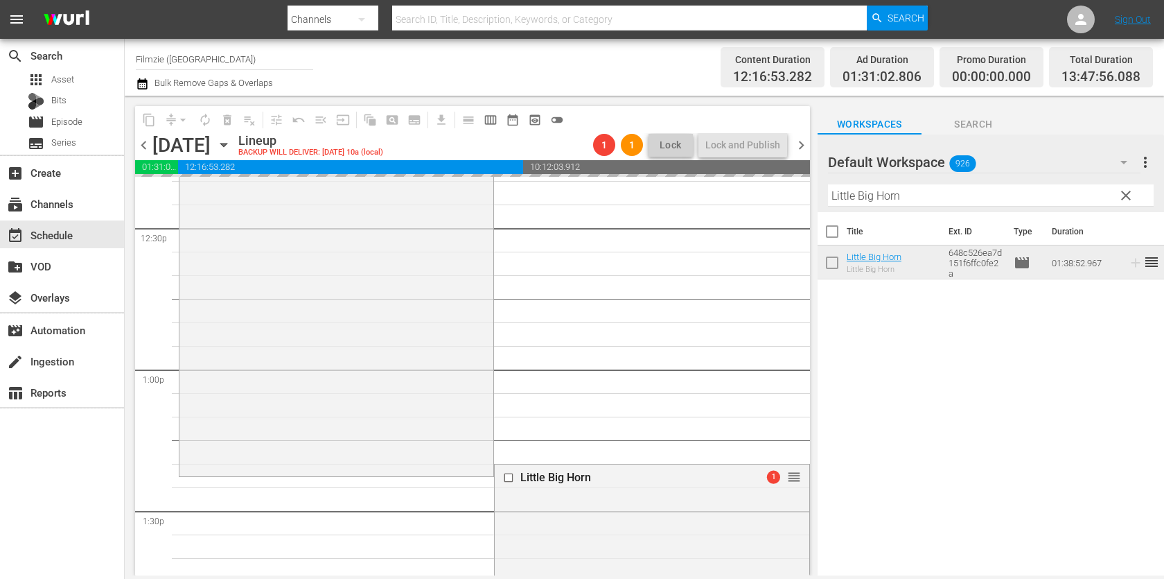
click at [893, 195] on input "Little Big Horn" at bounding box center [991, 195] width 326 height 22
paste input "The Penitent Ma"
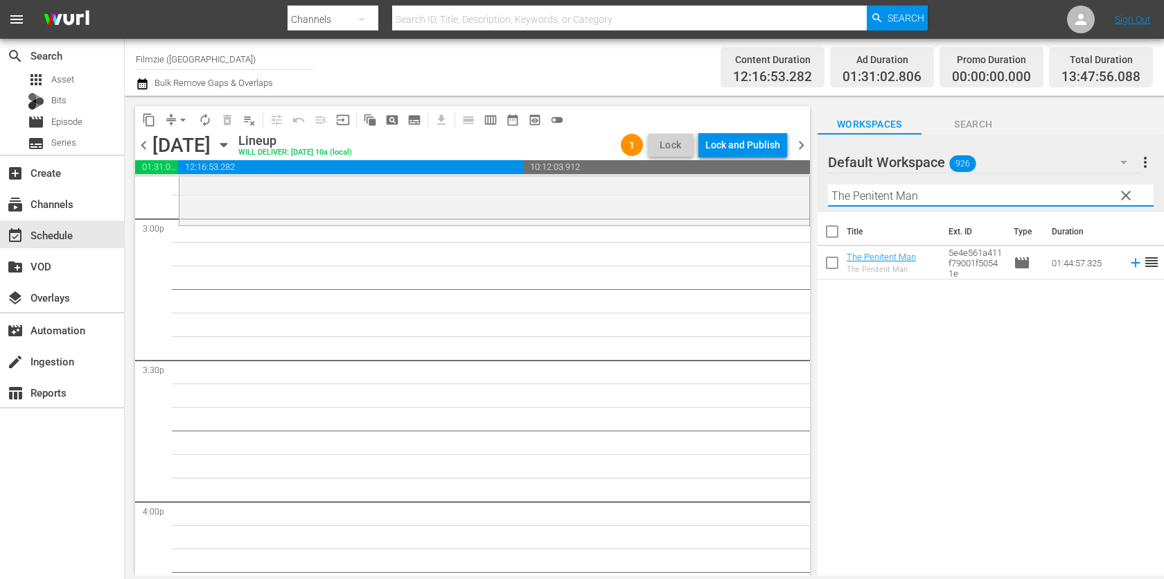
scroll to position [4166, 0]
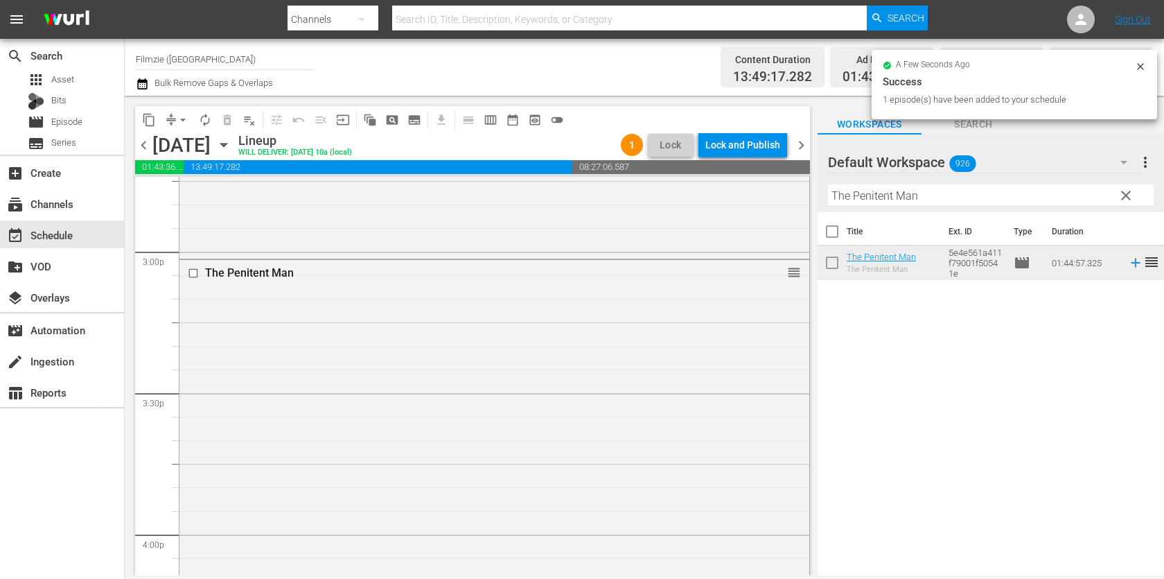
drag, startPoint x: 861, startPoint y: 260, endPoint x: 651, endPoint y: 35, distance: 307.9
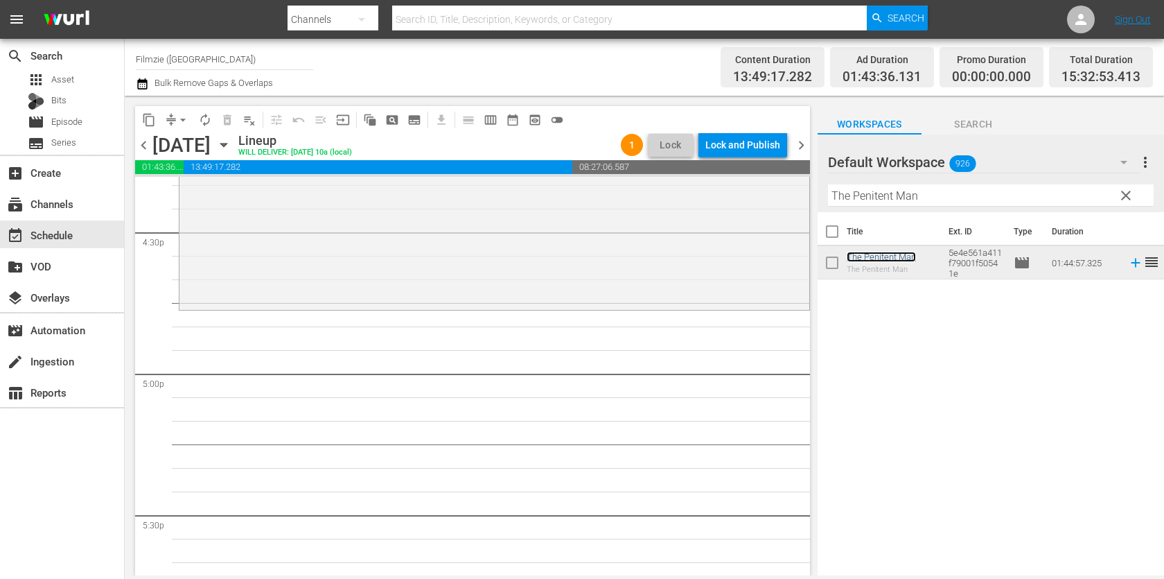
scroll to position [4640, 0]
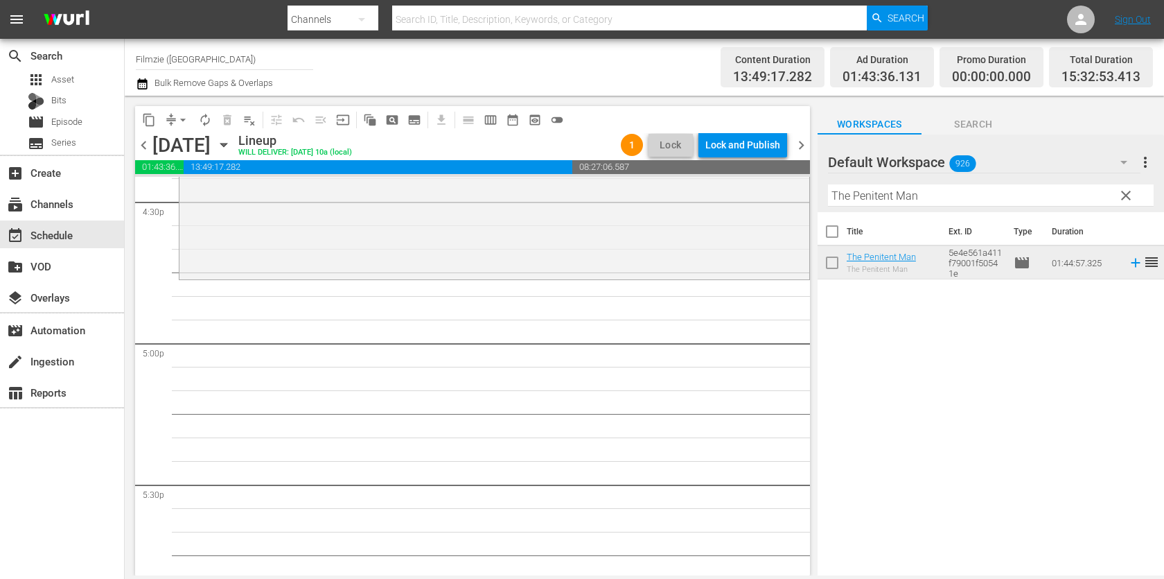
click at [956, 184] on div "Filter by Title The Penitent Man" at bounding box center [991, 195] width 326 height 33
click at [954, 189] on input "The Penitent Man" at bounding box center [991, 195] width 326 height 22
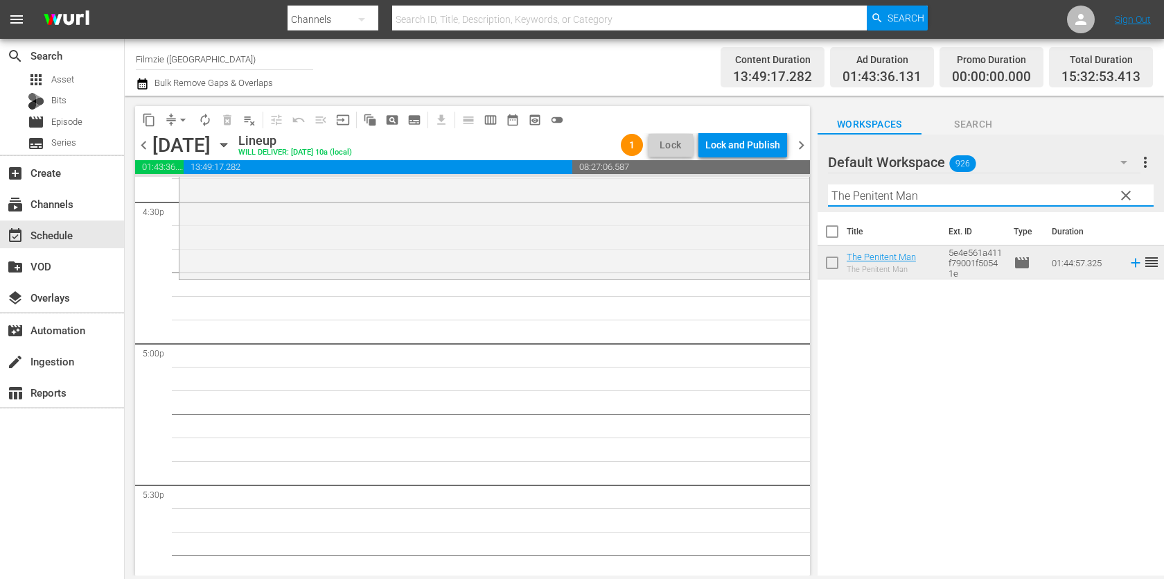
click at [954, 189] on input "The Penitent Man" at bounding box center [991, 195] width 326 height 22
paste input "Donovan's Echo"
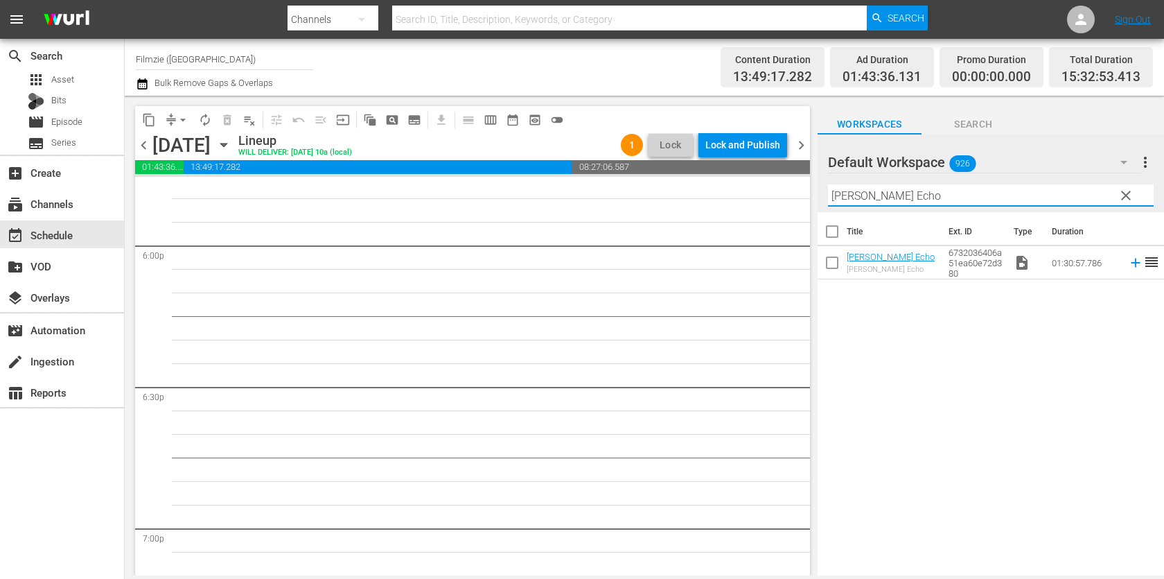
scroll to position [5018, 0]
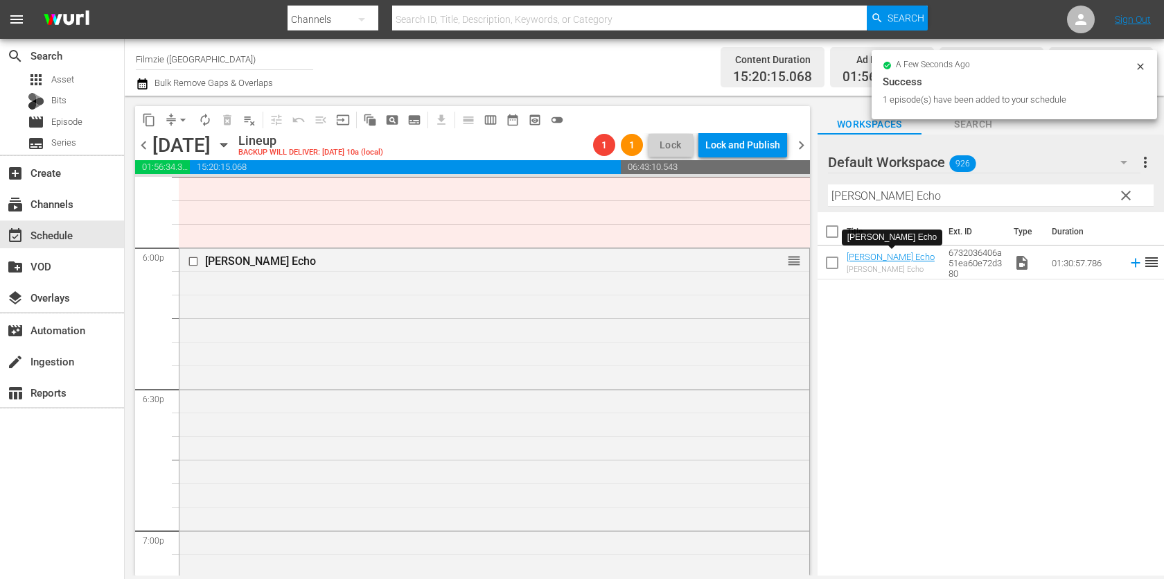
click at [905, 194] on input "Donovan's Echo" at bounding box center [991, 195] width 326 height 22
paste input "Netflix vs. the World"
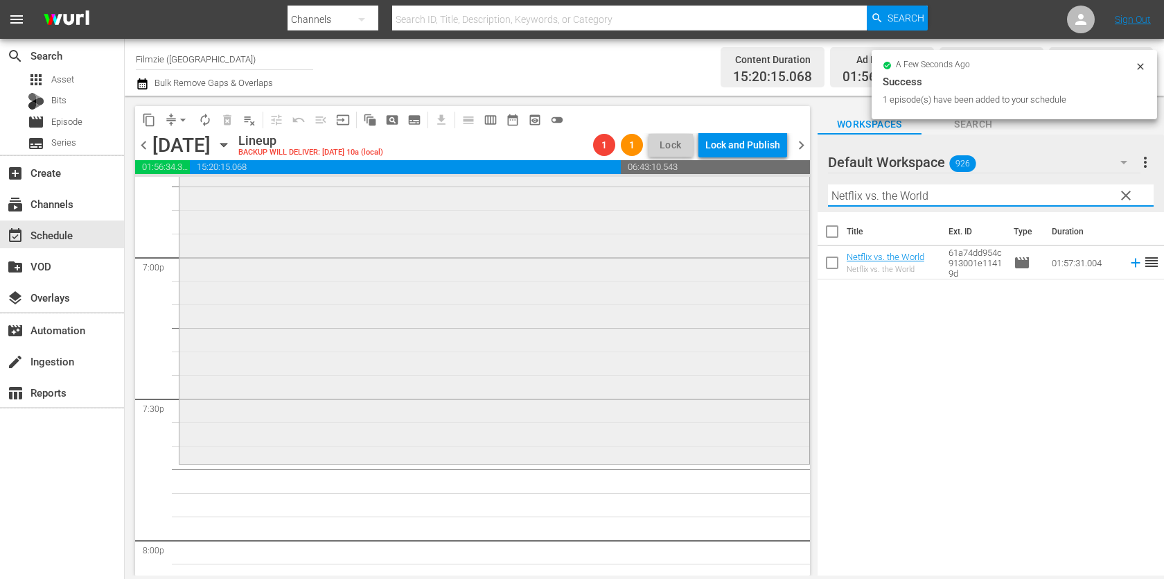
scroll to position [5541, 0]
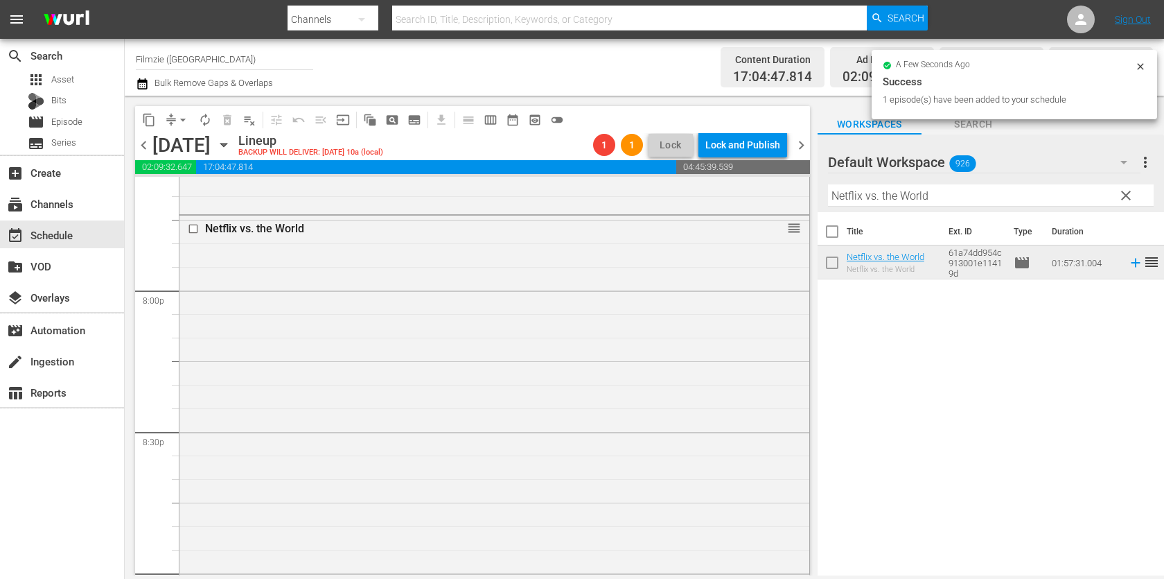
click at [857, 192] on input "Netflix vs. the World" at bounding box center [991, 195] width 326 height 22
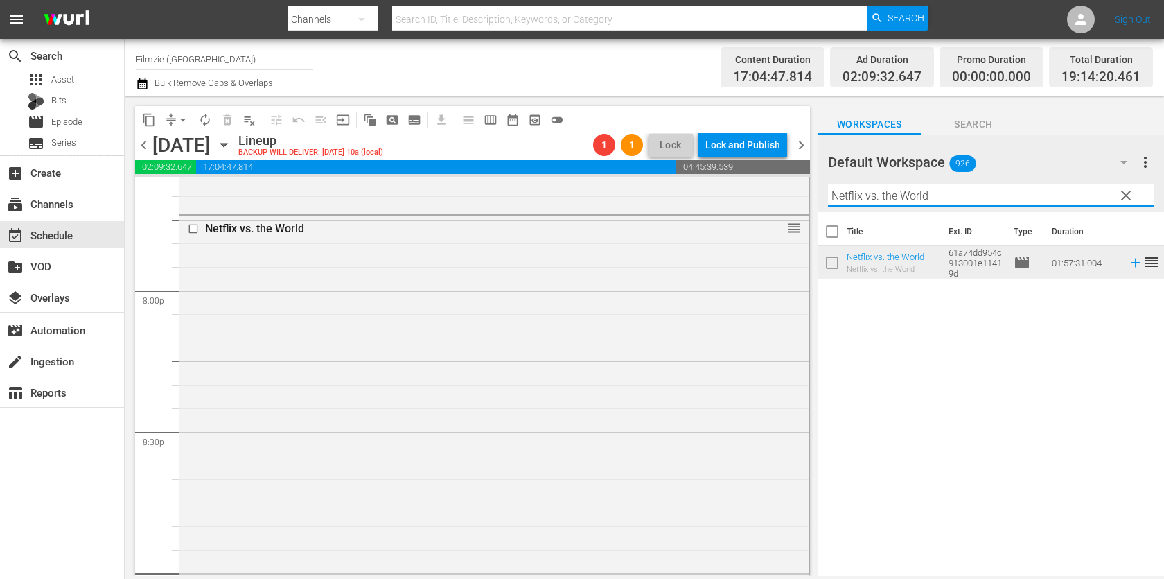
paste input "Somewhere Over the Rainbow"
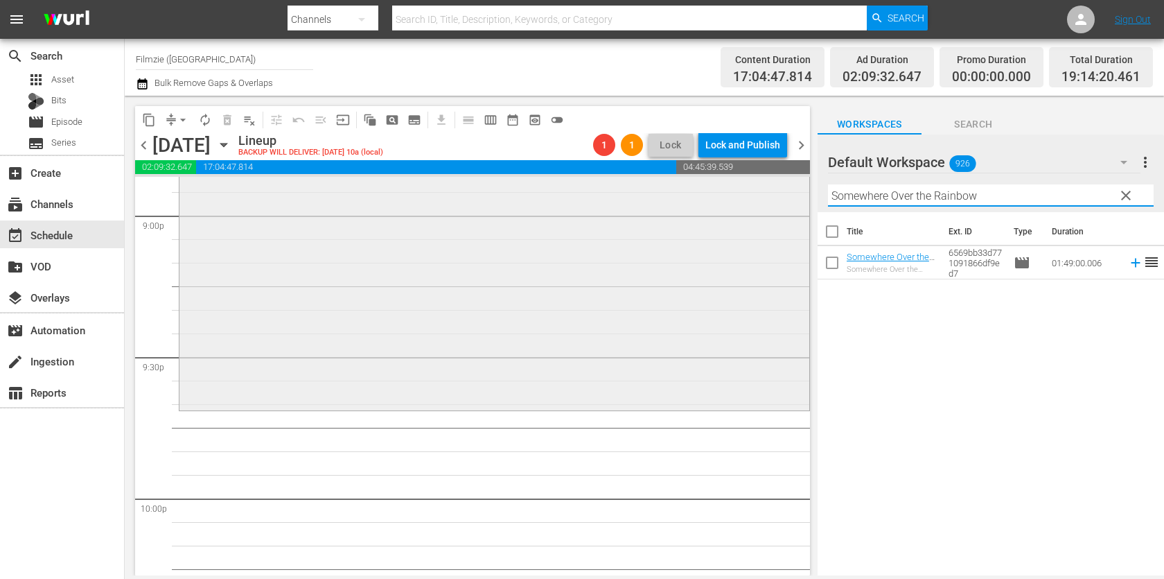
scroll to position [5900, 0]
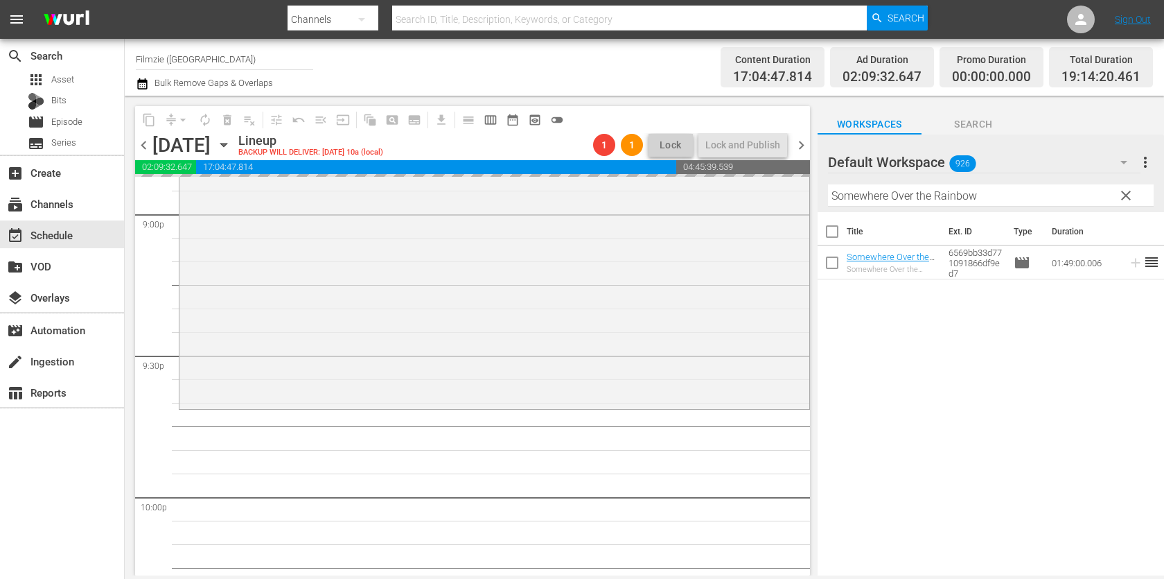
drag, startPoint x: 882, startPoint y: 252, endPoint x: 498, endPoint y: 18, distance: 449.4
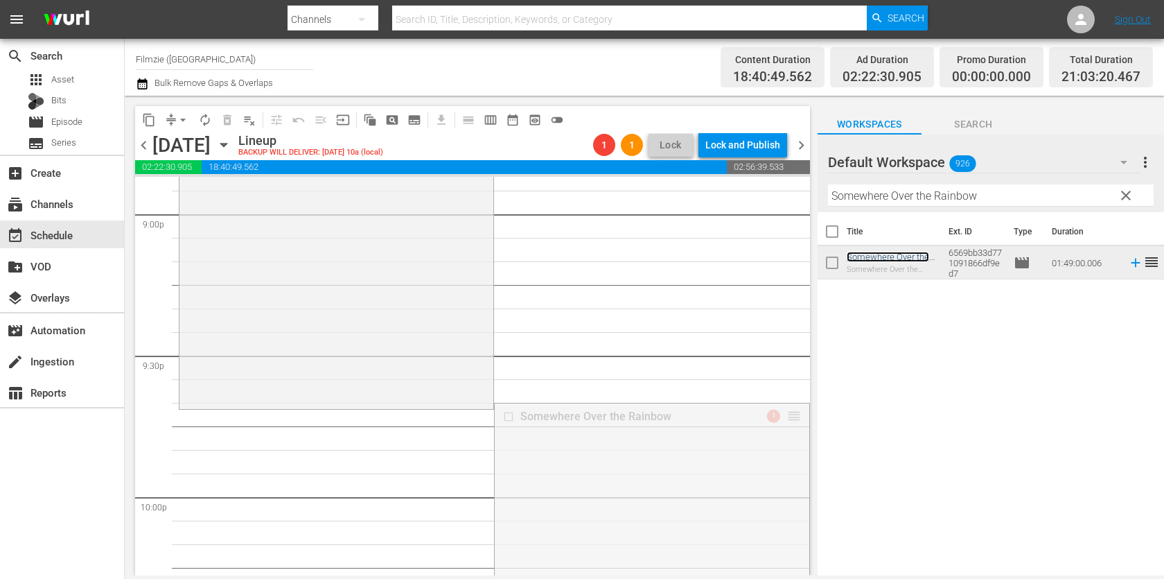
drag, startPoint x: 795, startPoint y: 411, endPoint x: 778, endPoint y: 411, distance: 16.6
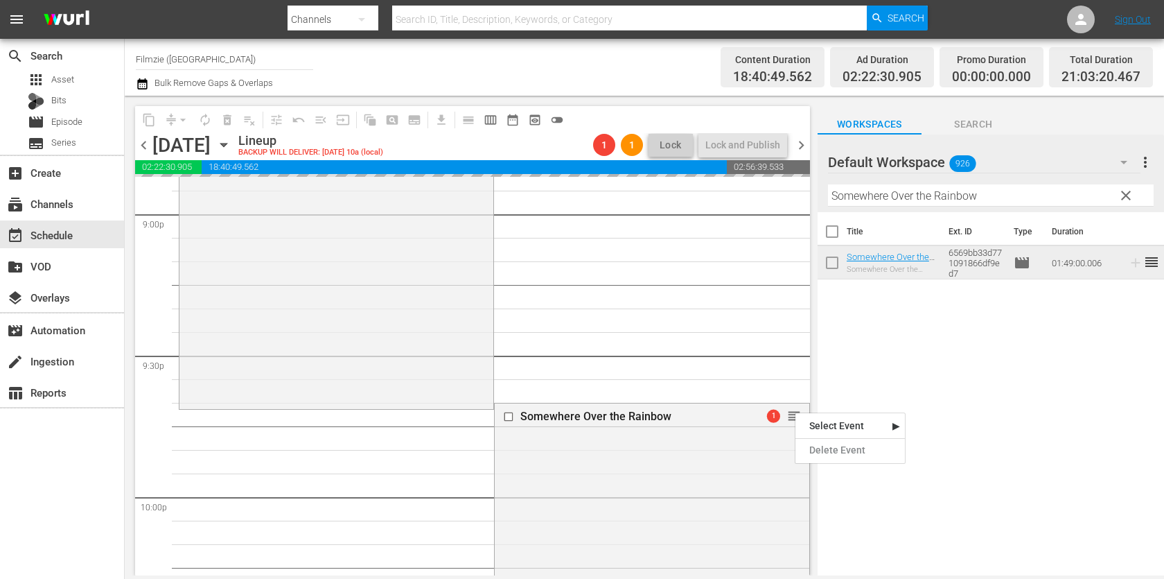
click at [914, 191] on input "Somewhere Over the Rainbow" at bounding box center [991, 195] width 326 height 22
paste input "Two Tickets to Paradise"
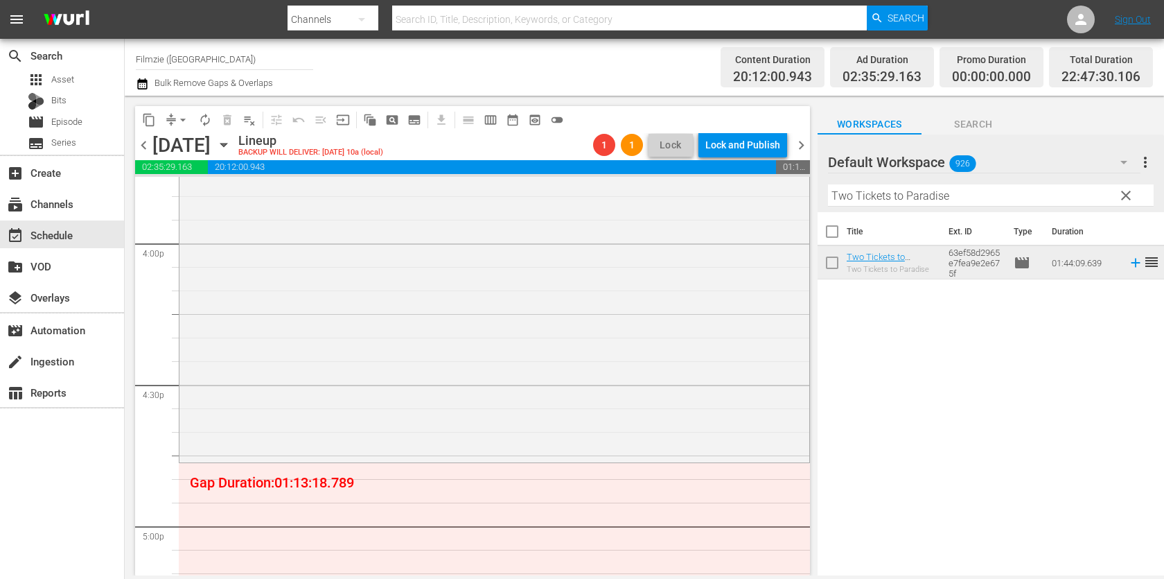
scroll to position [4459, 0]
drag, startPoint x: 863, startPoint y: 263, endPoint x: 575, endPoint y: 10, distance: 383.0
click at [895, 200] on input "Two Tickets to Paradise" at bounding box center [991, 195] width 326 height 22
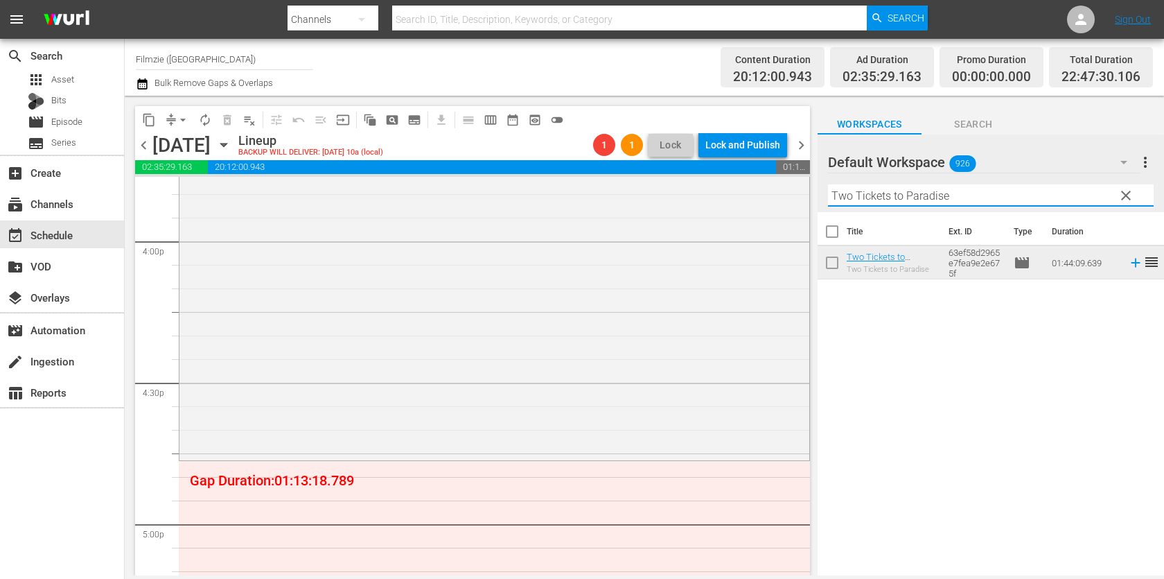
paste input "Me, My Dog, and I"
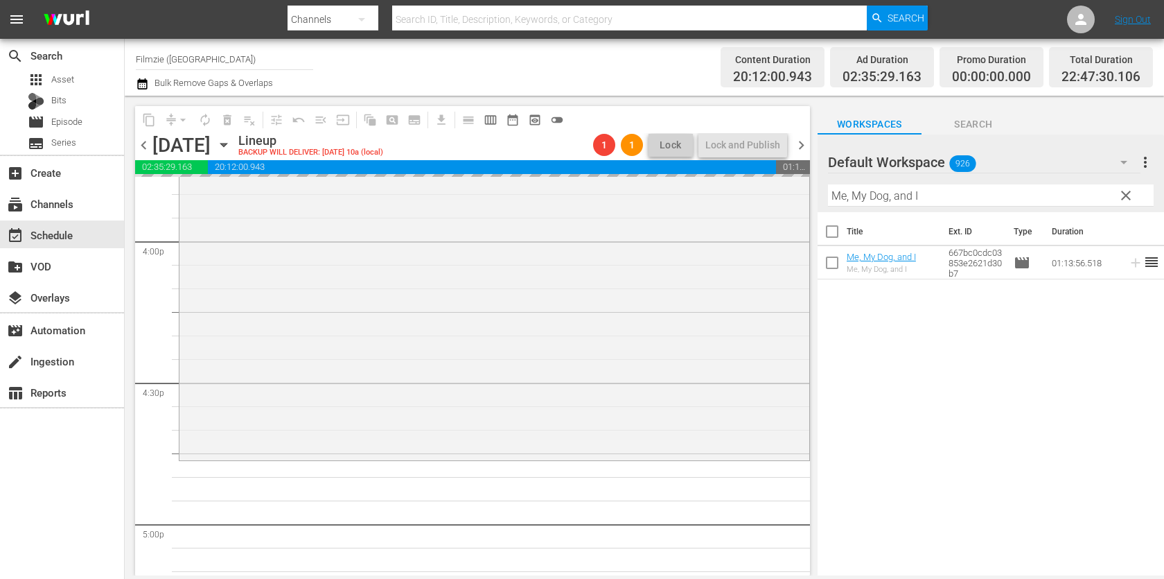
drag, startPoint x: 866, startPoint y: 254, endPoint x: 500, endPoint y: 6, distance: 442.1
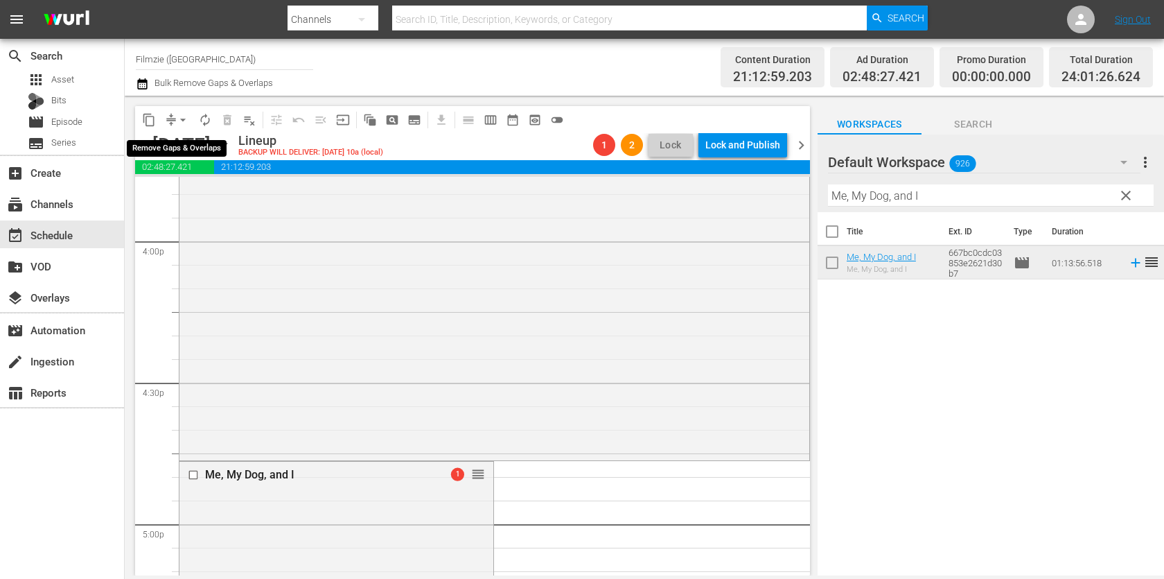
click at [177, 122] on span "arrow_drop_down" at bounding box center [183, 120] width 14 height 14
click at [183, 188] on li "Align to End of Previous Day" at bounding box center [184, 193] width 146 height 23
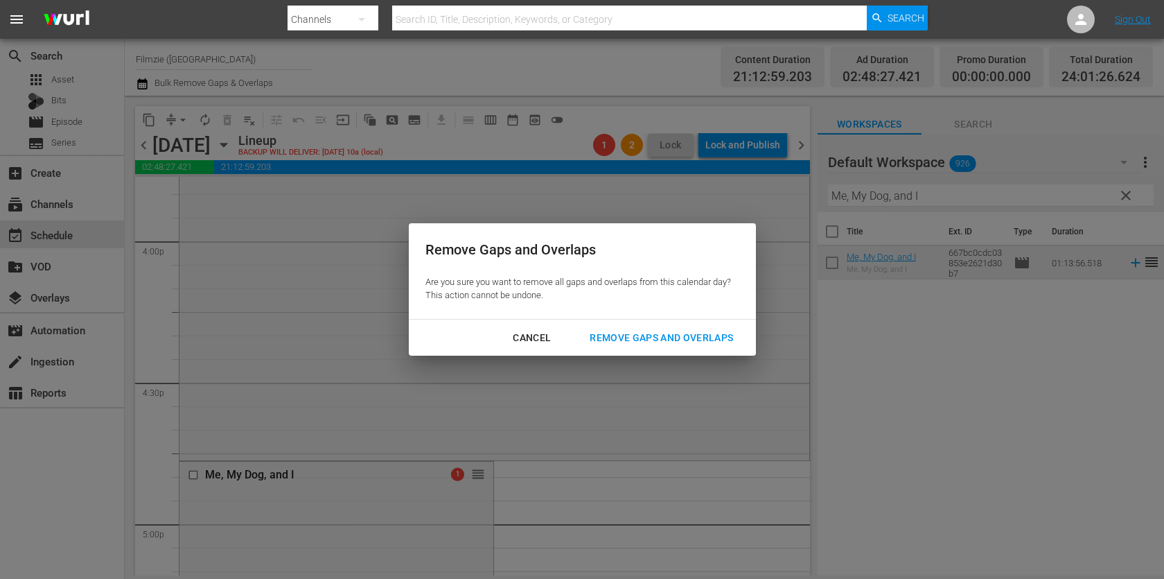
click at [694, 342] on div "Remove Gaps and Overlaps" at bounding box center [662, 337] width 166 height 17
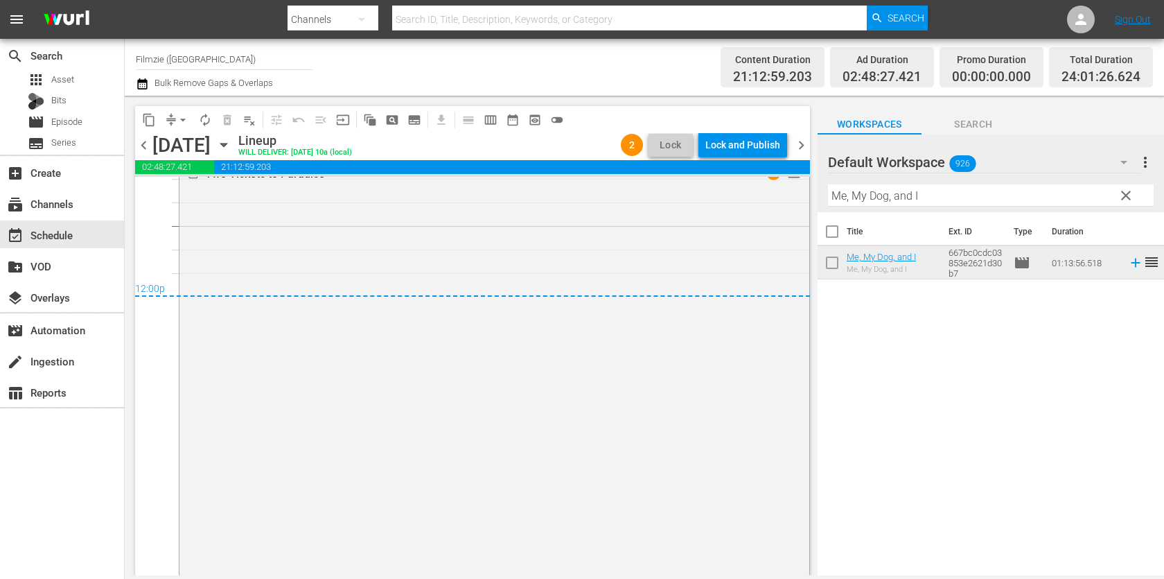
scroll to position [6740, 0]
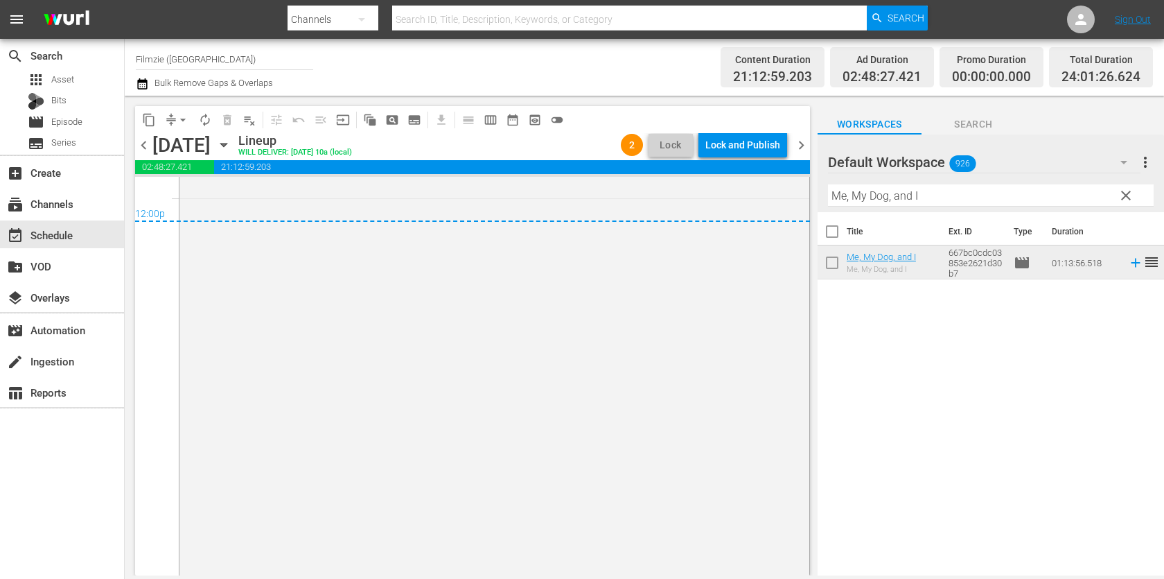
click at [757, 141] on div "Lock and Publish" at bounding box center [742, 144] width 75 height 25
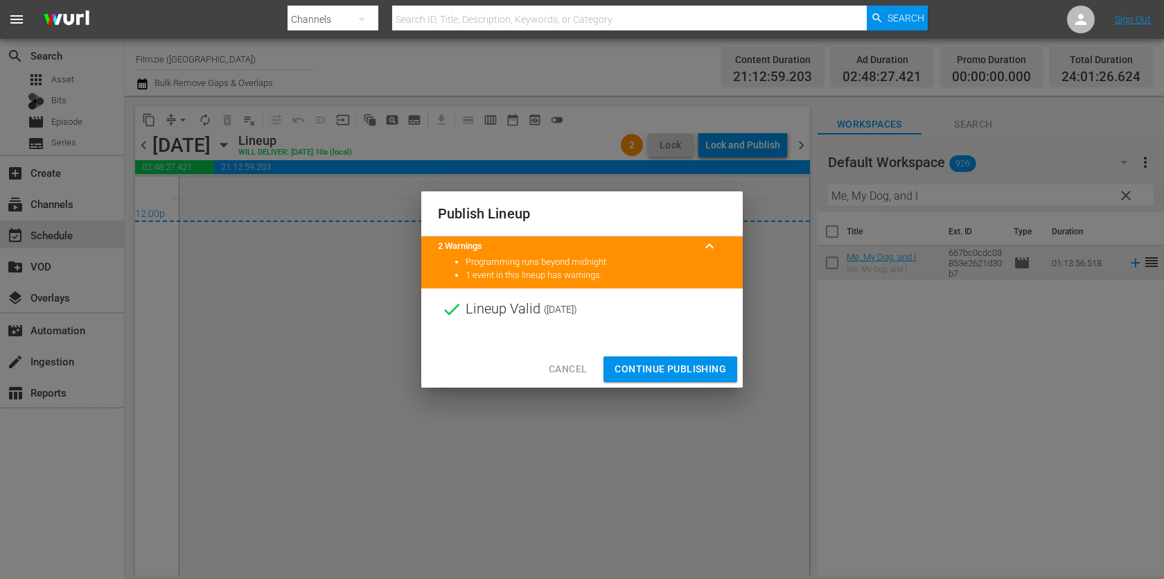
click at [712, 362] on span "Continue Publishing" at bounding box center [671, 368] width 112 height 17
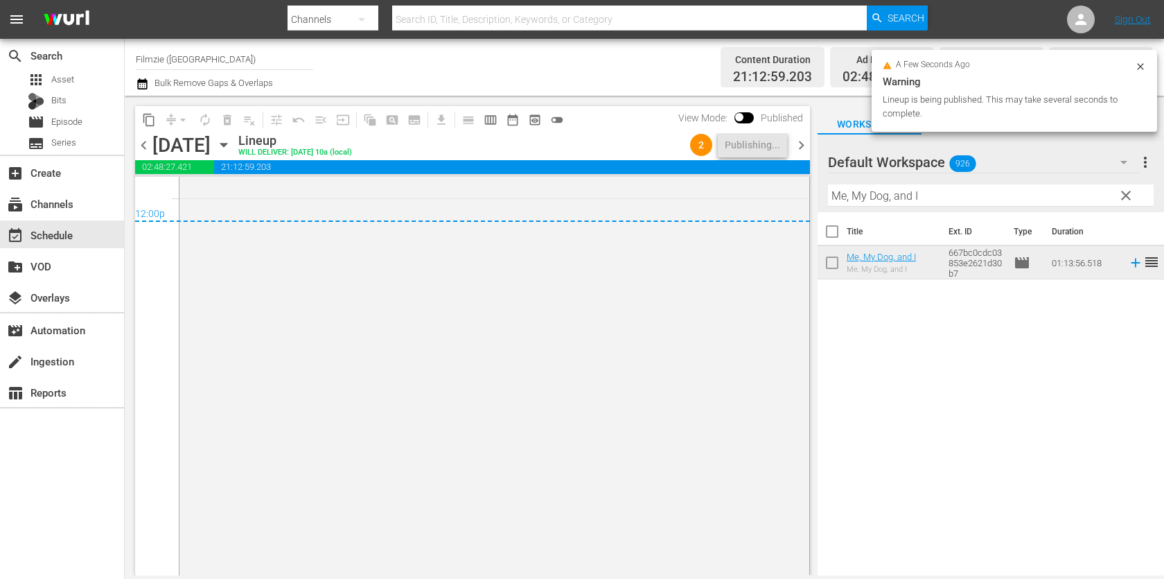
click at [805, 143] on span "chevron_right" at bounding box center [801, 145] width 17 height 17
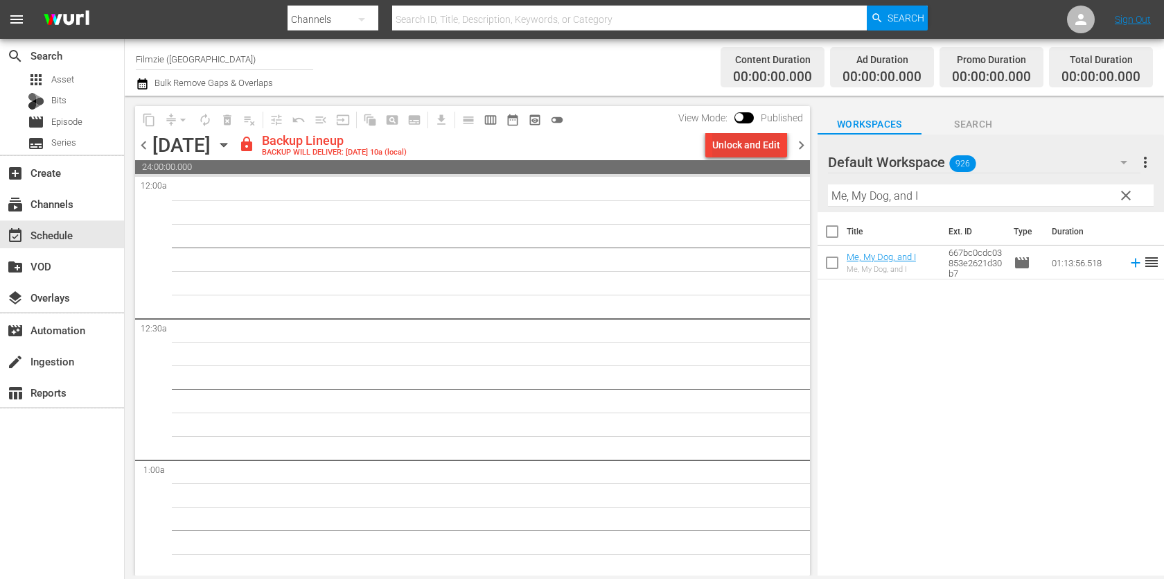
click at [764, 145] on div "Unlock and Edit" at bounding box center [746, 144] width 68 height 25
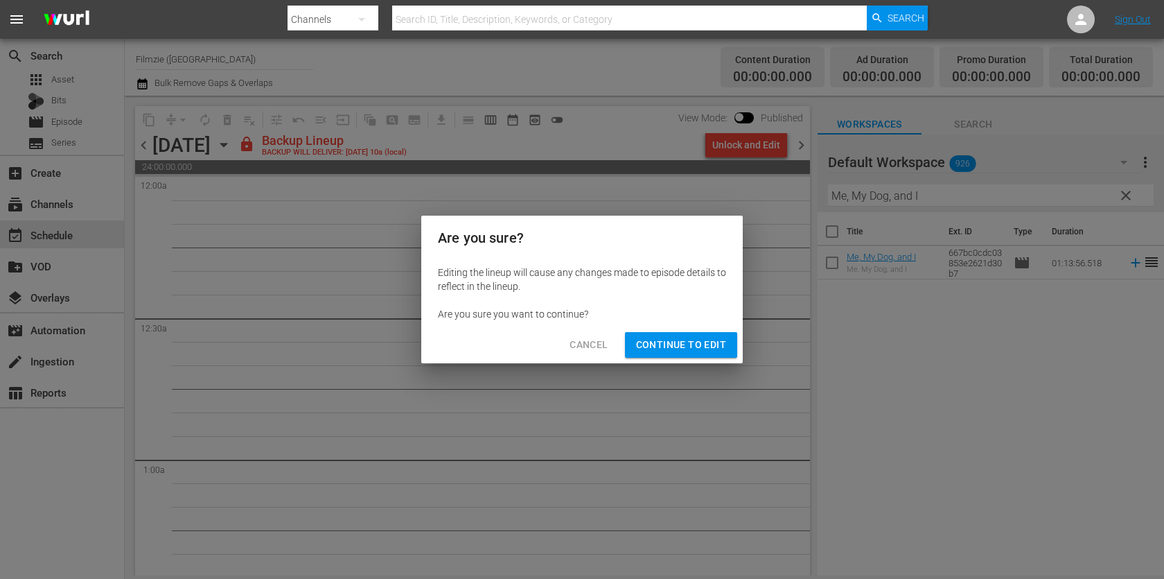
click at [680, 336] on span "Continue to Edit" at bounding box center [681, 344] width 90 height 17
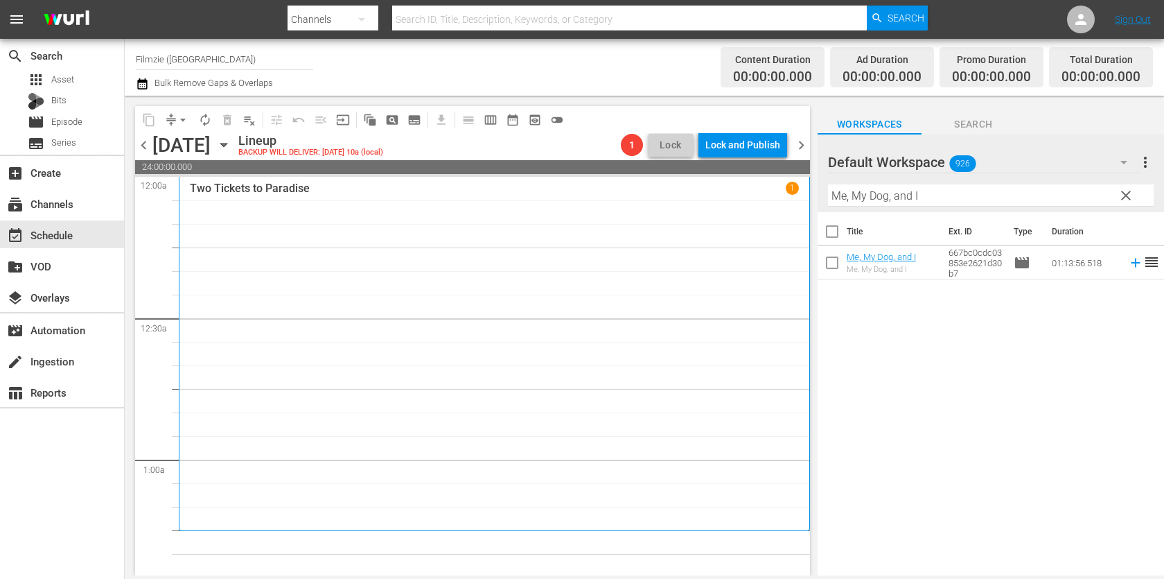
click at [945, 193] on input "Me, My Dog, and I" at bounding box center [991, 195] width 326 height 22
paste input "Impact After the Crash"
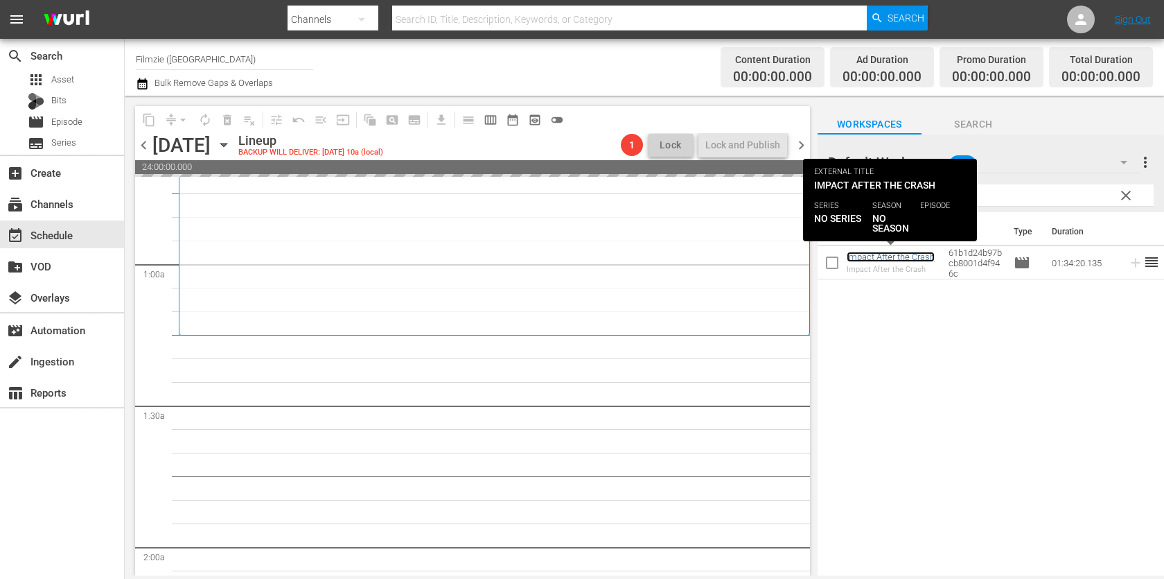
scroll to position [358, 0]
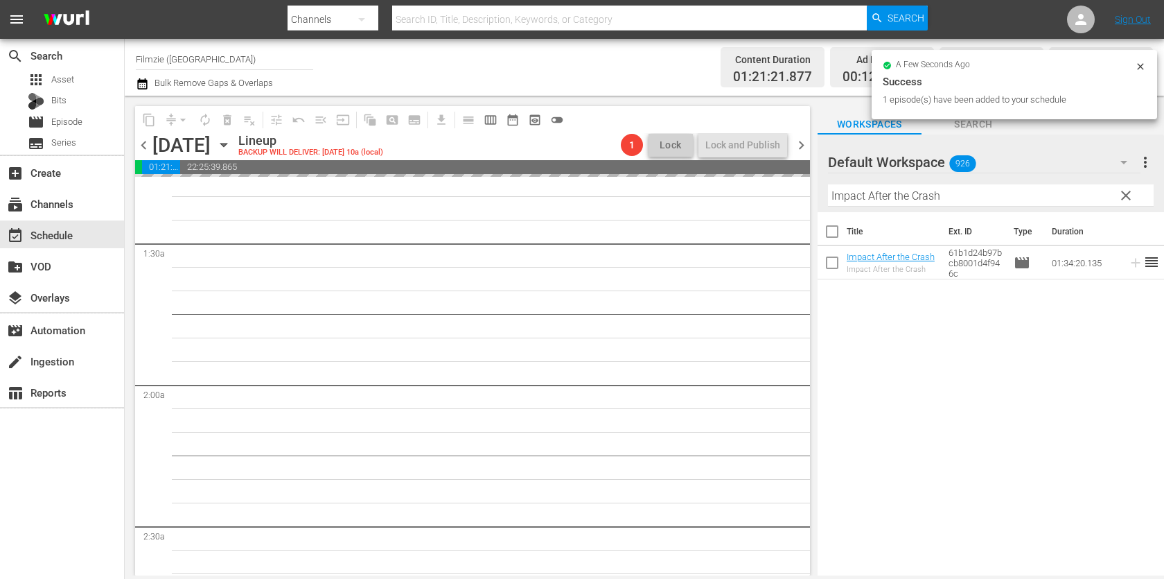
drag, startPoint x: 870, startPoint y: 251, endPoint x: 480, endPoint y: 21, distance: 452.6
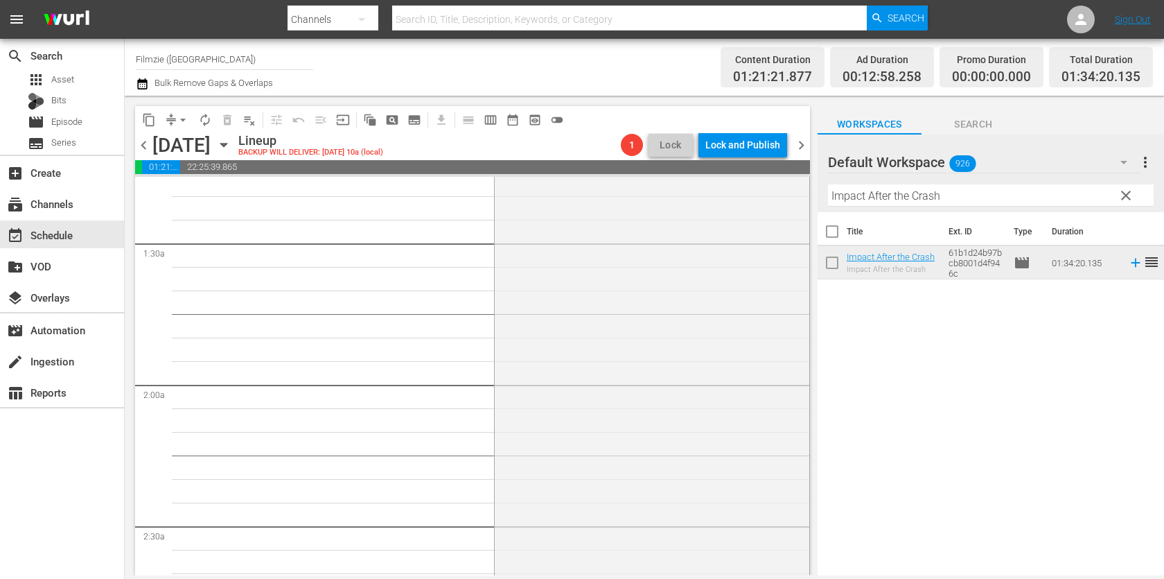
click at [938, 196] on input "Impact After the Crash" at bounding box center [991, 195] width 326 height 22
paste input "Ashens and the Polybius Heist"
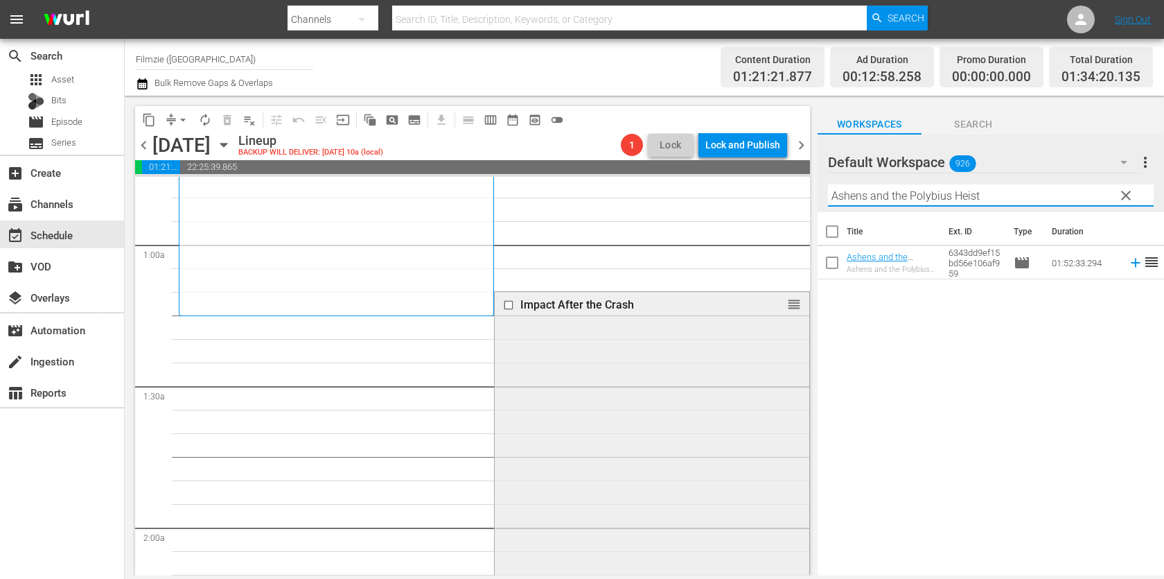
scroll to position [210, 0]
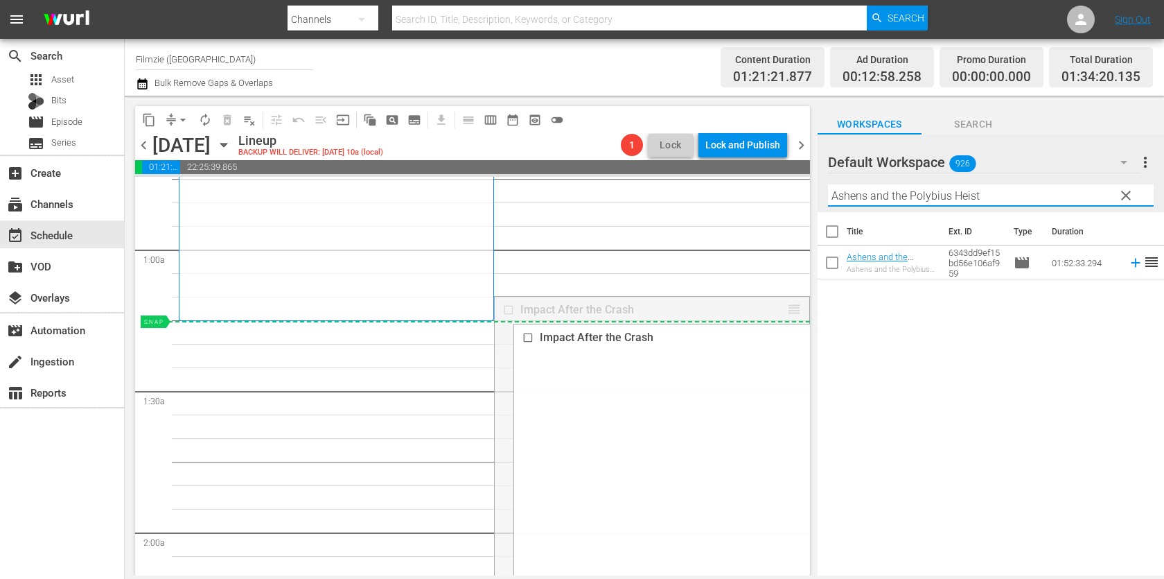
drag, startPoint x: 793, startPoint y: 309, endPoint x: 778, endPoint y: 331, distance: 27.3
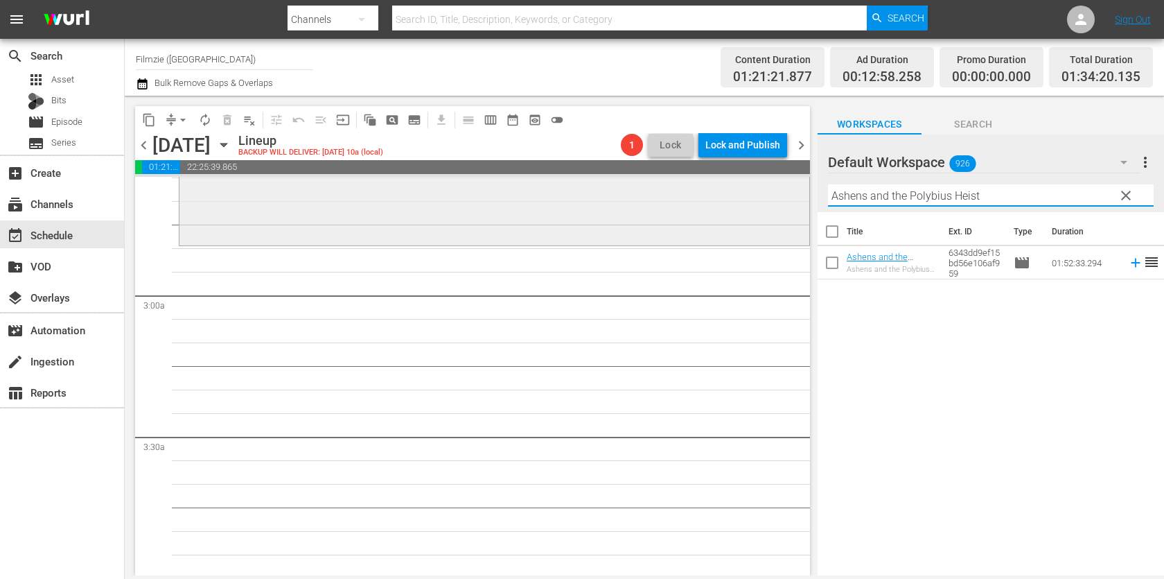
scroll to position [708, 0]
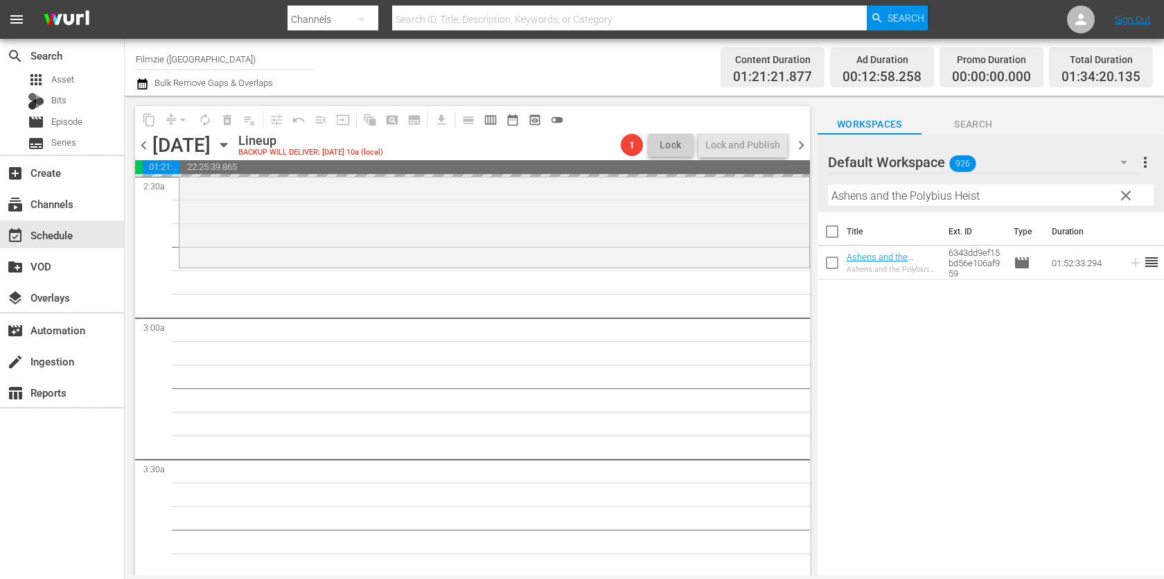
drag, startPoint x: 861, startPoint y: 261, endPoint x: 541, endPoint y: 8, distance: 408.0
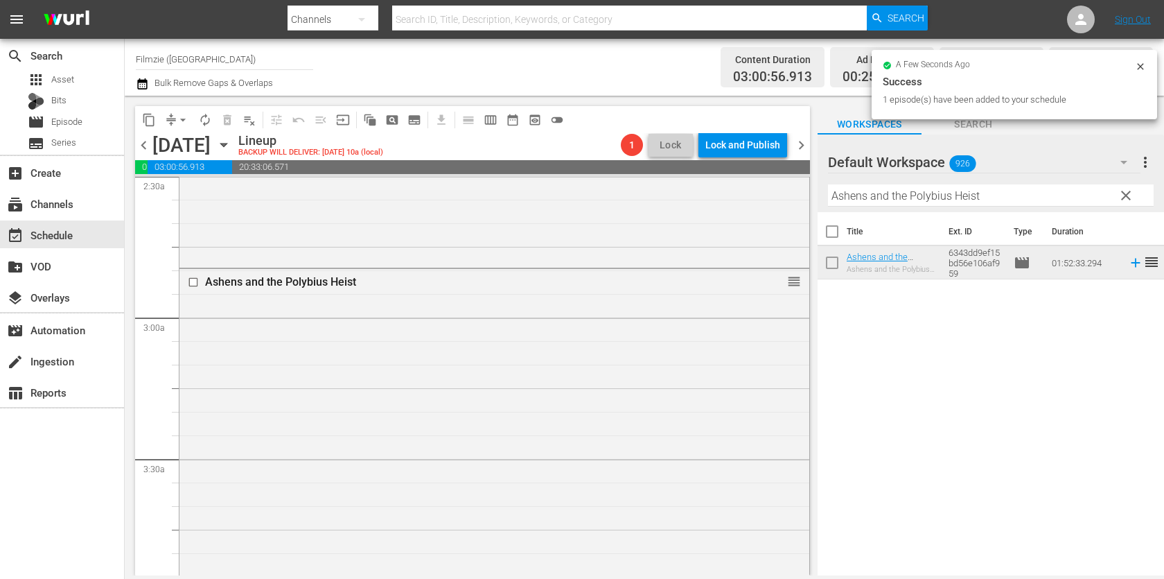
click at [882, 191] on input "Ashens and the Polybius Heist" at bounding box center [991, 195] width 326 height 22
paste input "Not My Life"
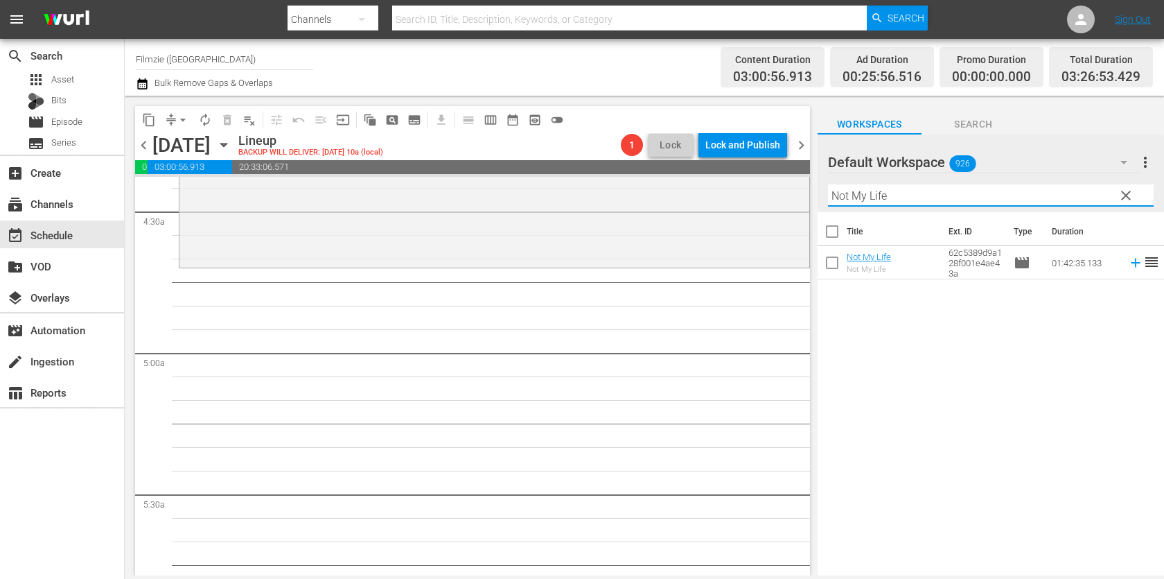
scroll to position [1239, 0]
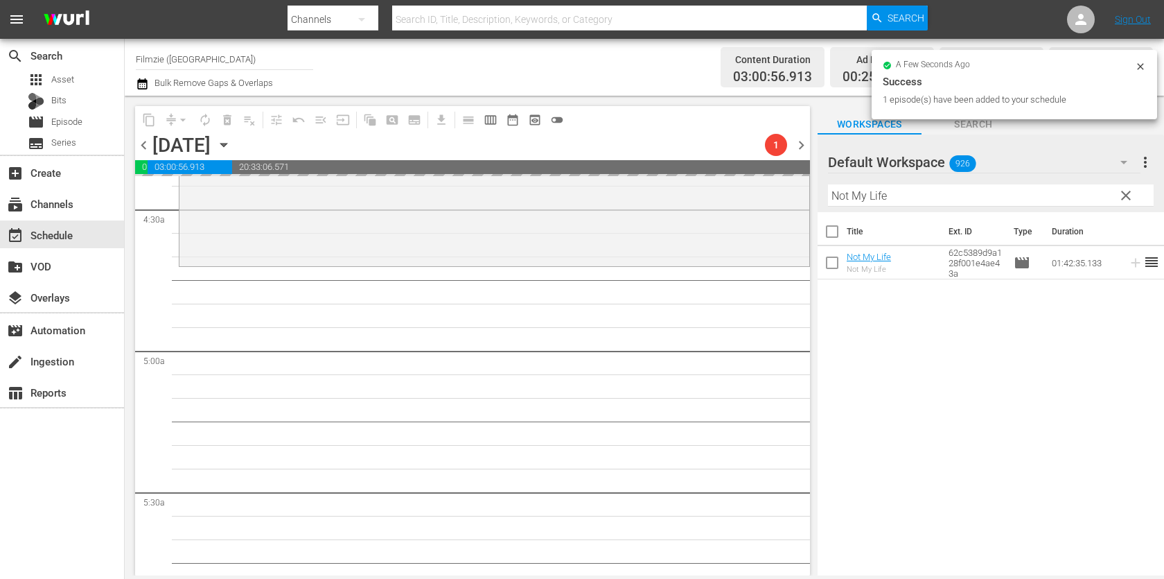
drag, startPoint x: 880, startPoint y: 256, endPoint x: 551, endPoint y: 3, distance: 415.5
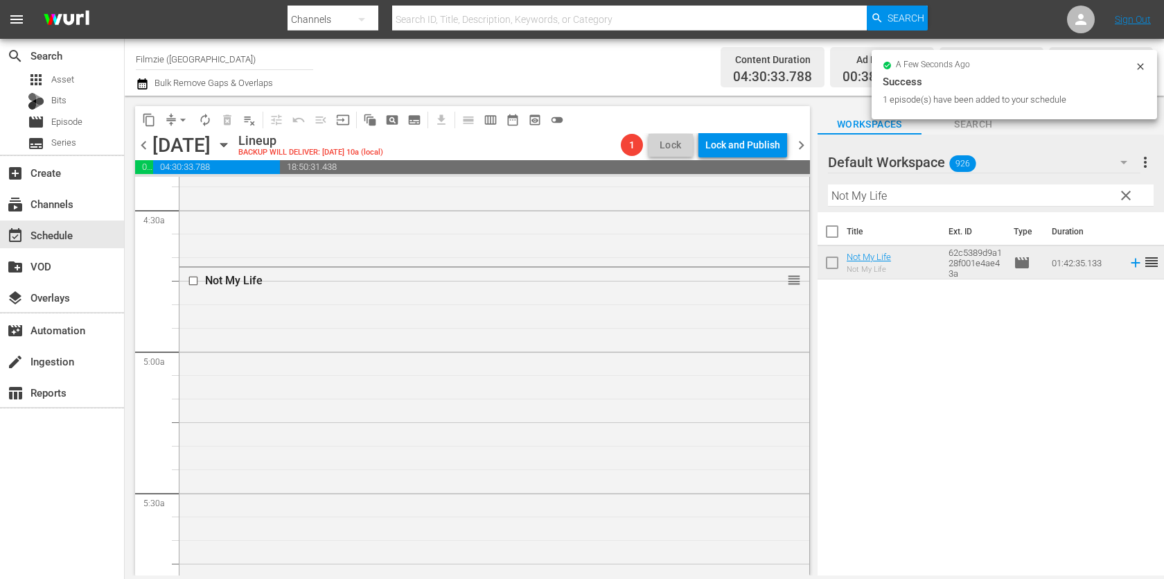
click at [957, 197] on input "Not My Life" at bounding box center [991, 195] width 326 height 22
paste input "The Real Taylor Swift: The Wild Dreams"
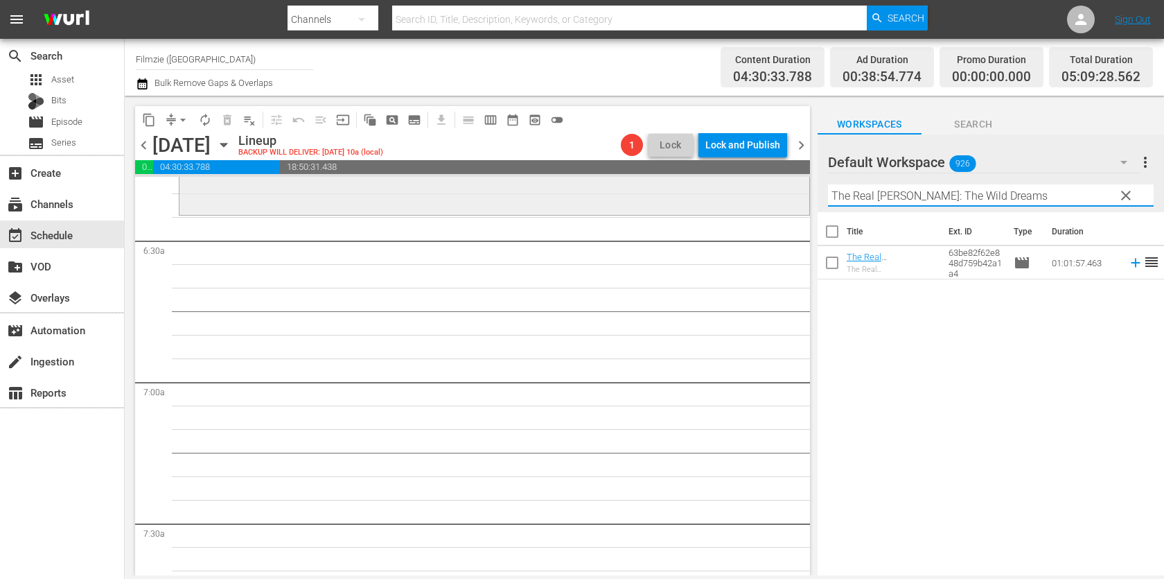
scroll to position [1775, 0]
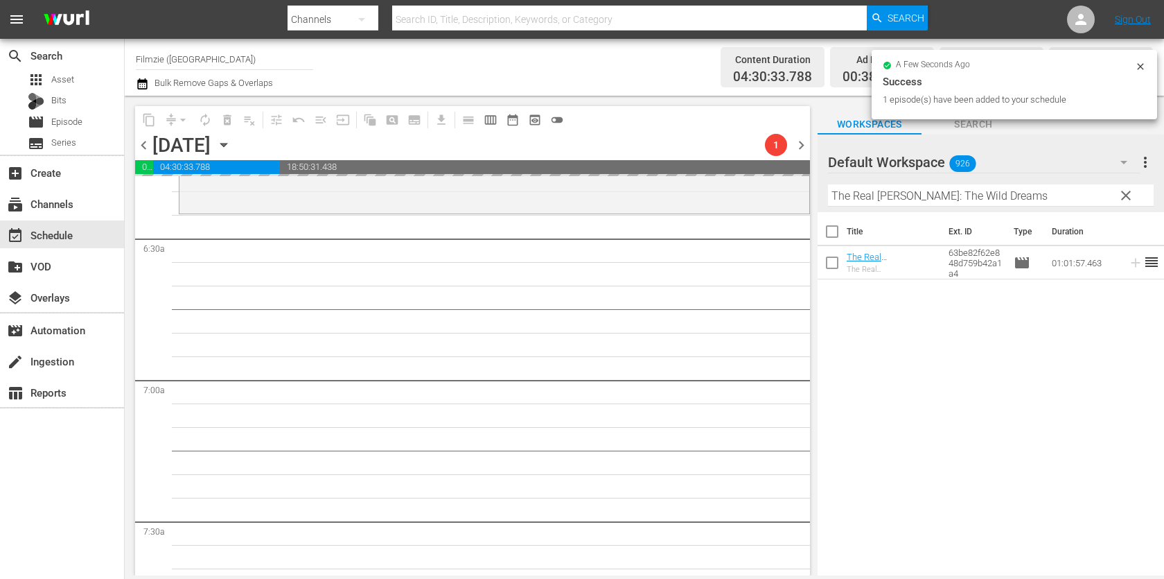
drag, startPoint x: 878, startPoint y: 261, endPoint x: 551, endPoint y: 6, distance: 414.3
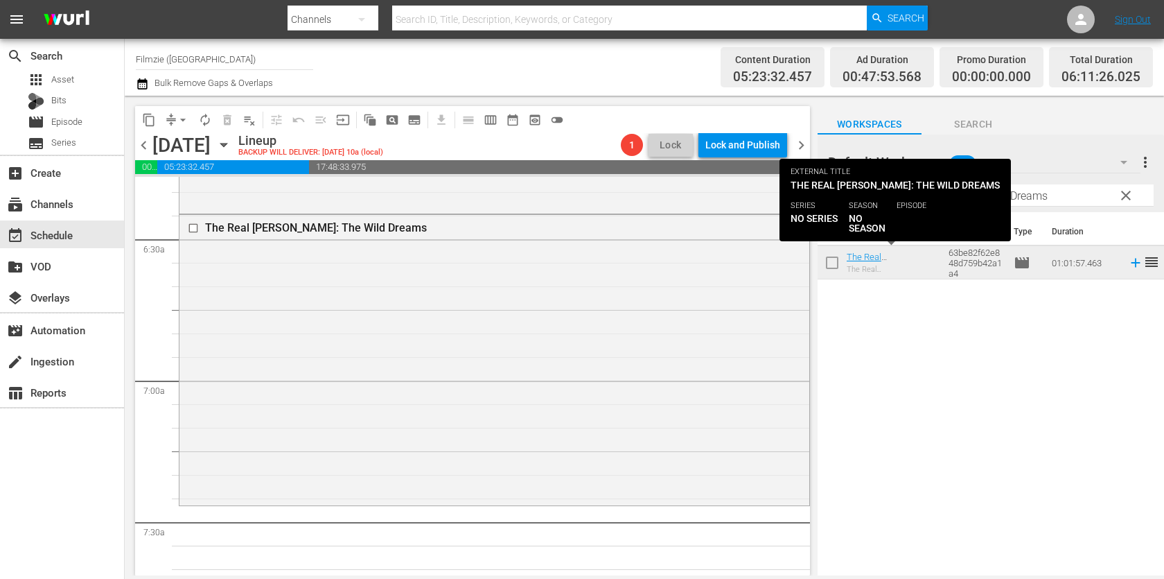
click at [1070, 200] on input "The Real Taylor Swift: The Wild Dreams" at bounding box center [991, 195] width 326 height 22
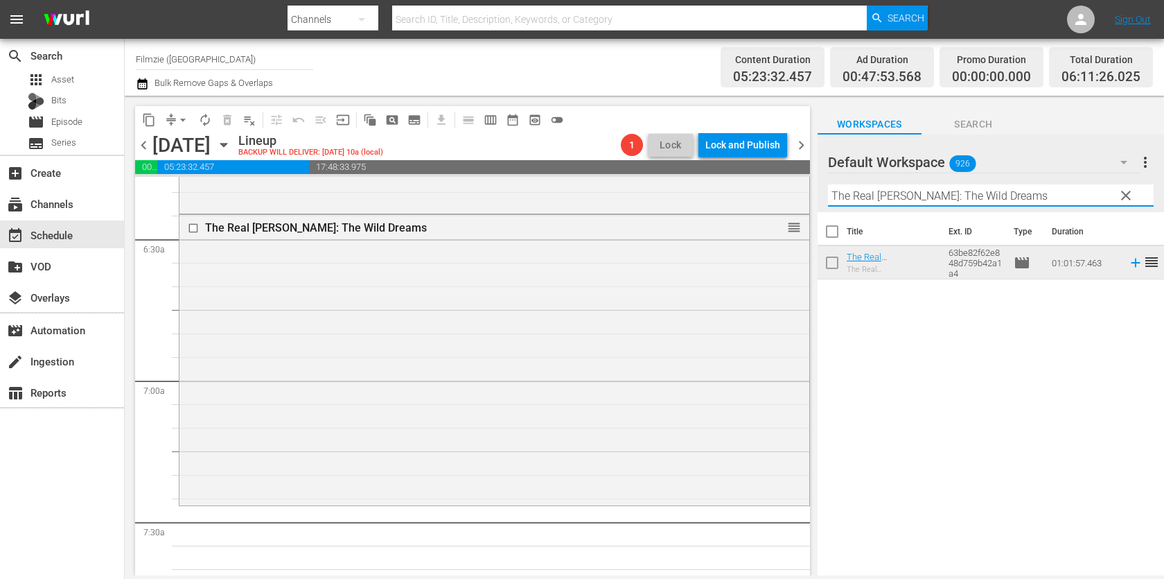
click at [1070, 200] on input "The Real Taylor Swift: The Wild Dreams" at bounding box center [991, 195] width 326 height 22
paste input "Sheep Hero"
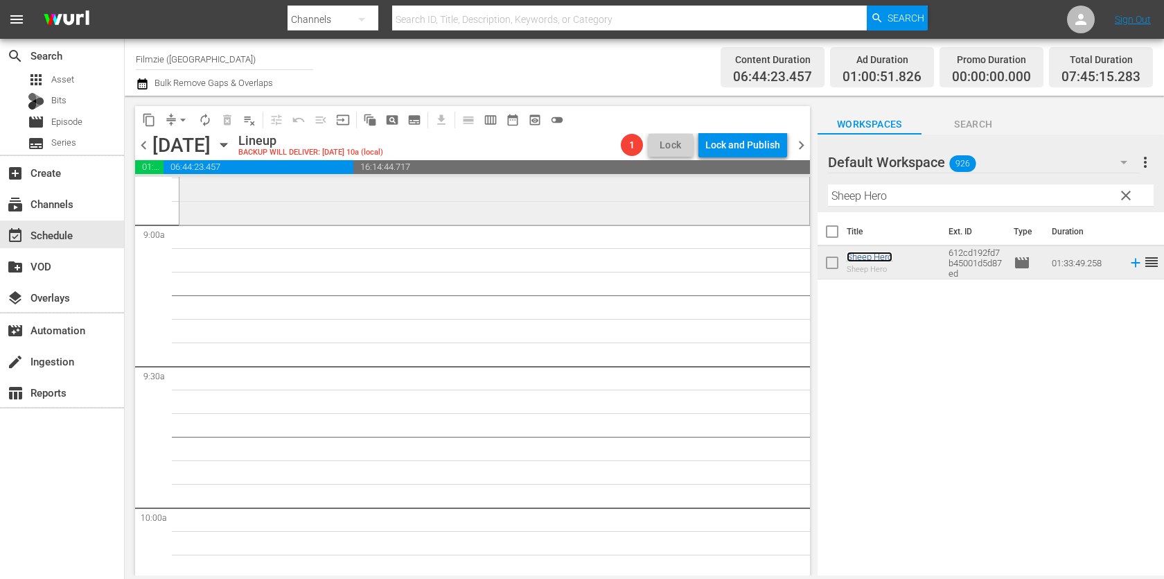
scroll to position [2514, 0]
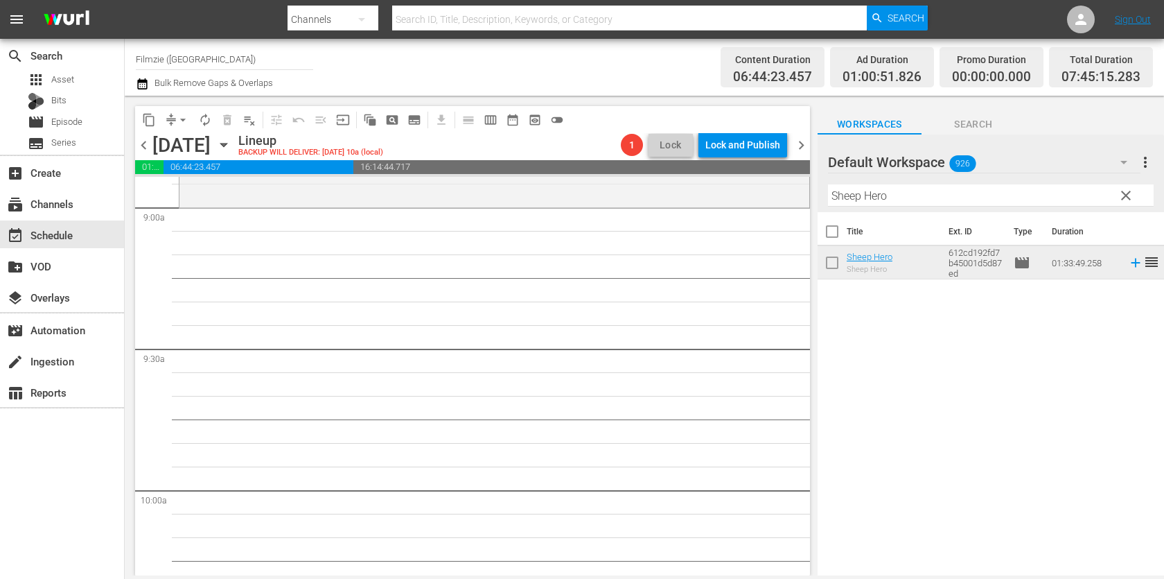
drag, startPoint x: 880, startPoint y: 254, endPoint x: 554, endPoint y: 25, distance: 398.5
click at [938, 182] on div "Filter by Title Sheep Hero" at bounding box center [991, 195] width 326 height 33
click at [933, 193] on input "Sheep Hero" at bounding box center [991, 195] width 326 height 22
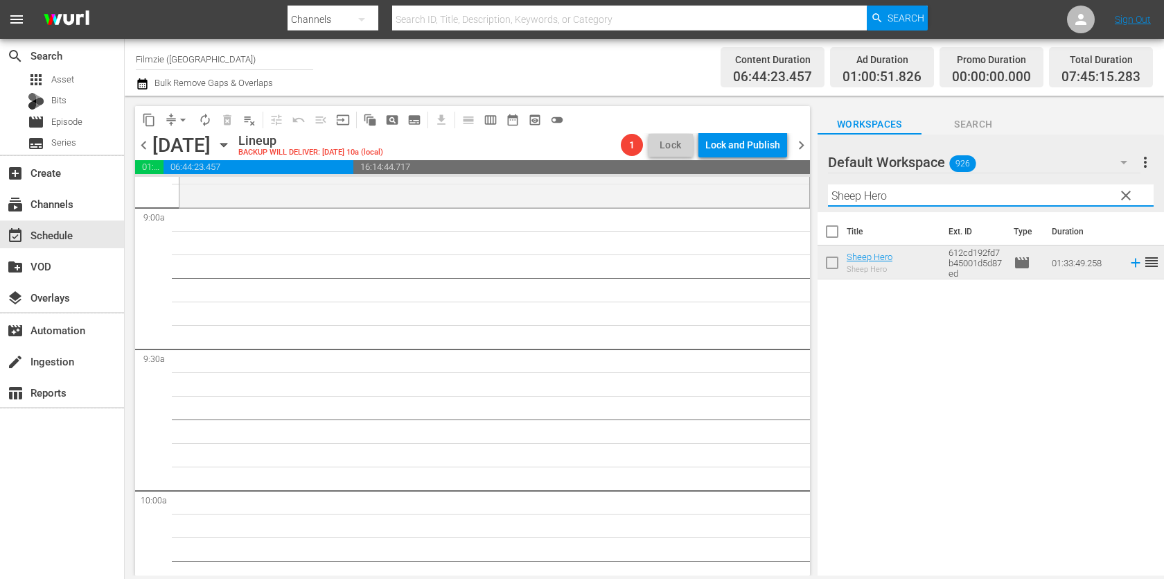
paste input "NOBODY WAVED GOOD-BYE"
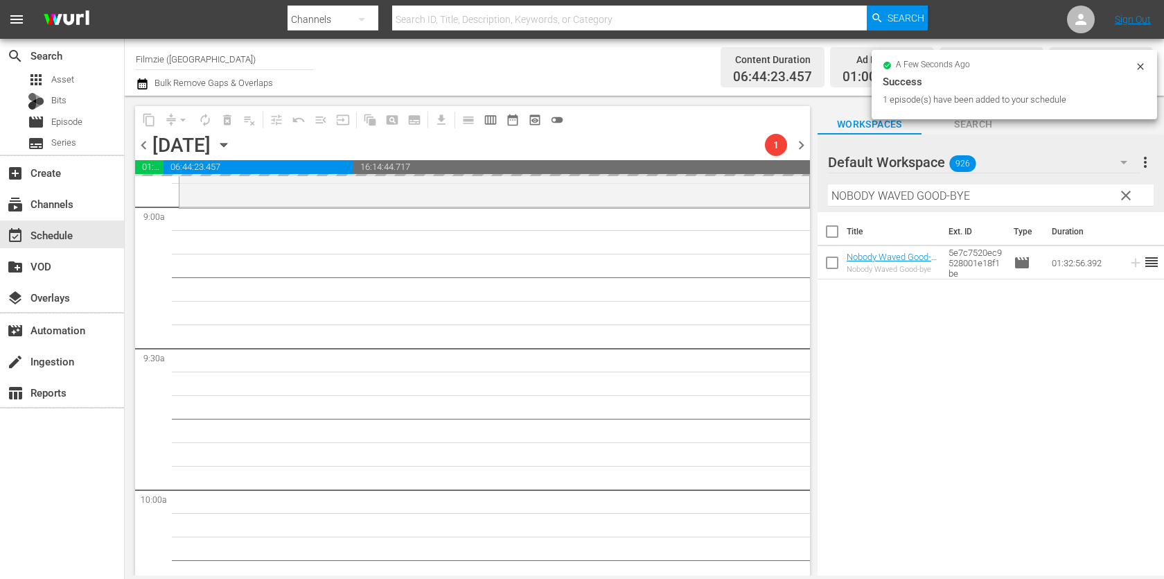
drag, startPoint x: 876, startPoint y: 260, endPoint x: 601, endPoint y: 21, distance: 364.0
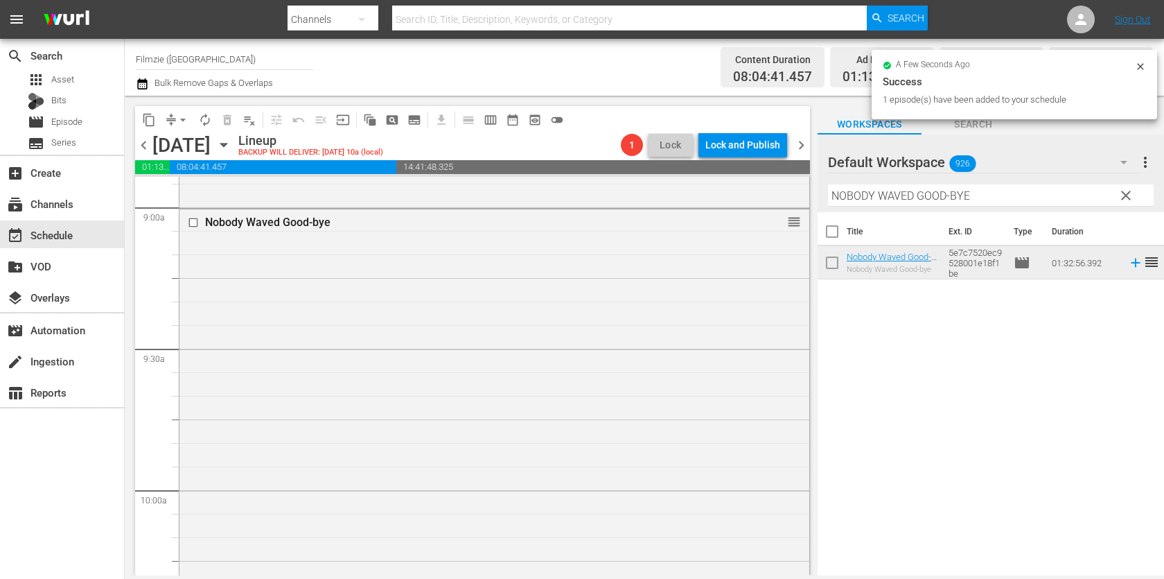
click at [928, 197] on input "NOBODY WAVED GOOD-BYE" at bounding box center [991, 195] width 326 height 22
paste input "Walking Through History 1.3"
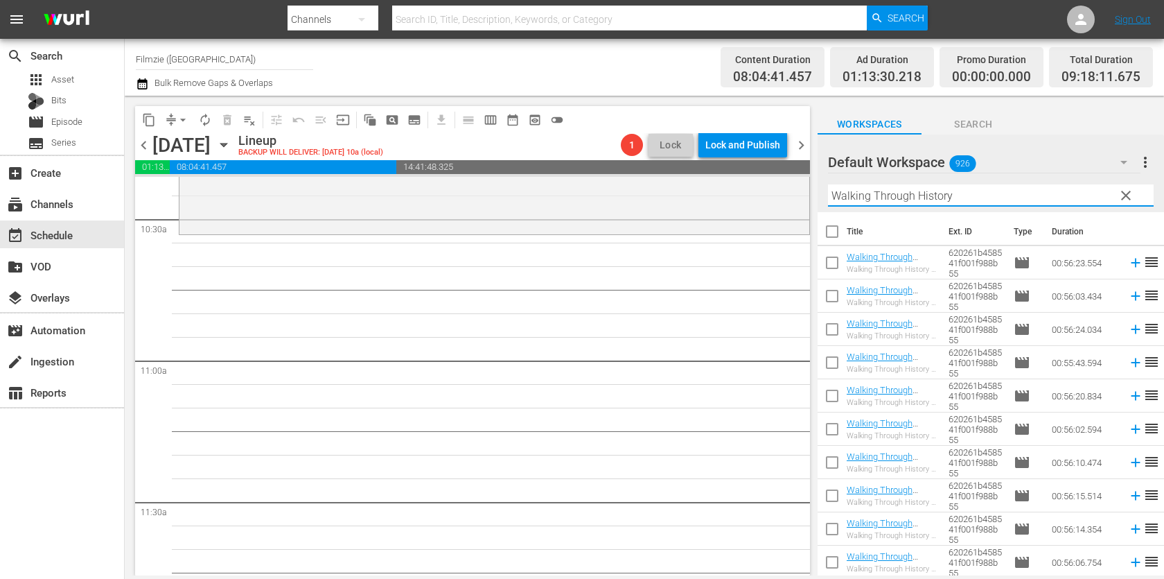
scroll to position [200, 0]
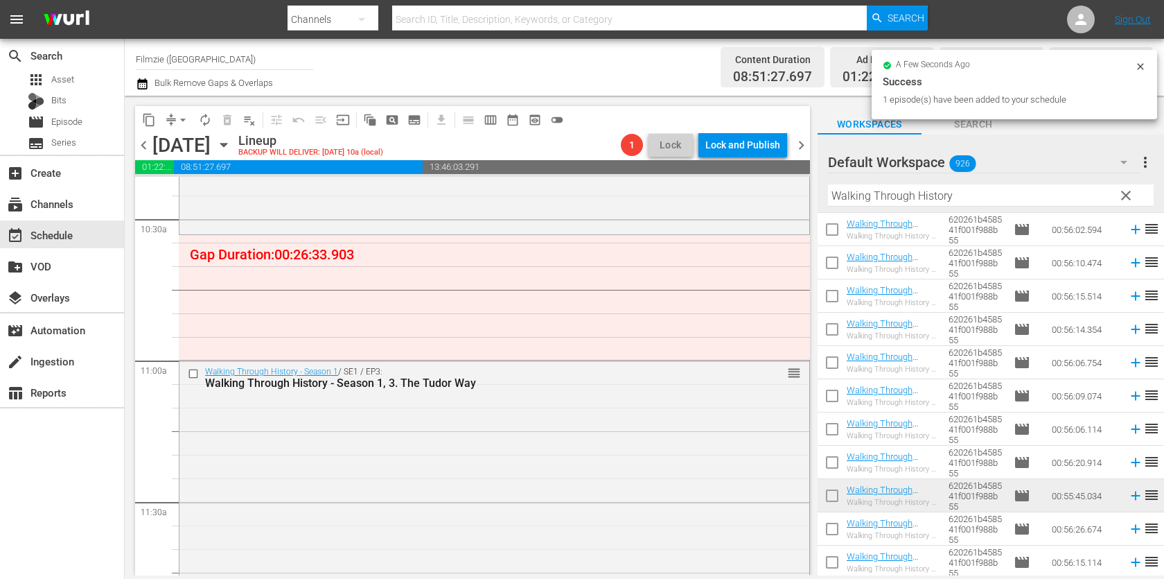
drag, startPoint x: 870, startPoint y: 485, endPoint x: 563, endPoint y: 37, distance: 542.4
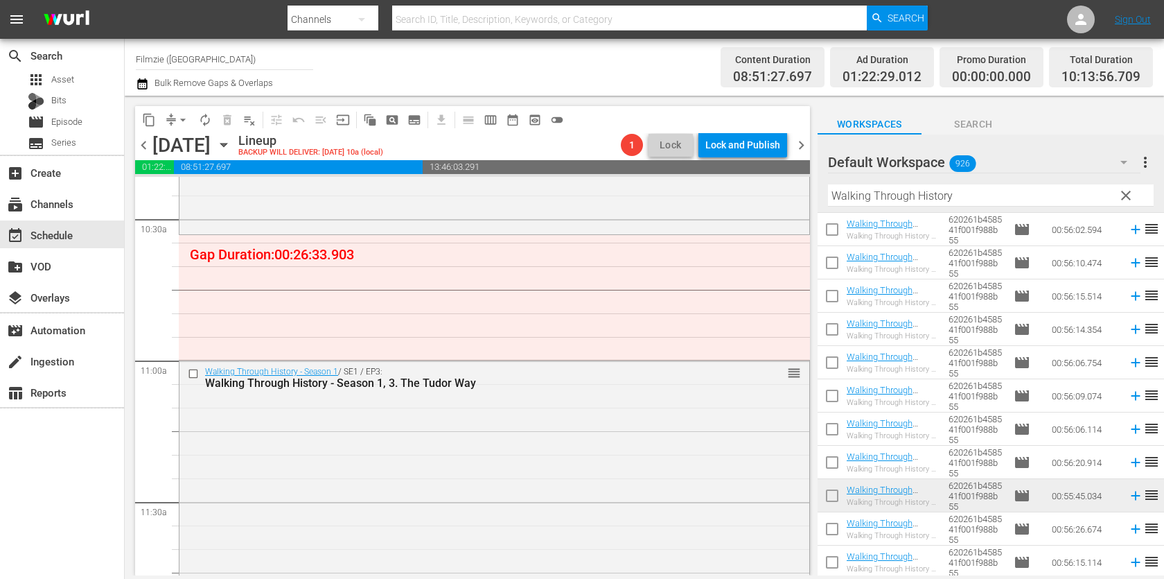
click at [970, 179] on div "Filter by Title Walking Through History" at bounding box center [991, 195] width 326 height 33
click at [968, 188] on input "Walking Through History" at bounding box center [991, 195] width 326 height 22
paste input "CITY OF GOLD"
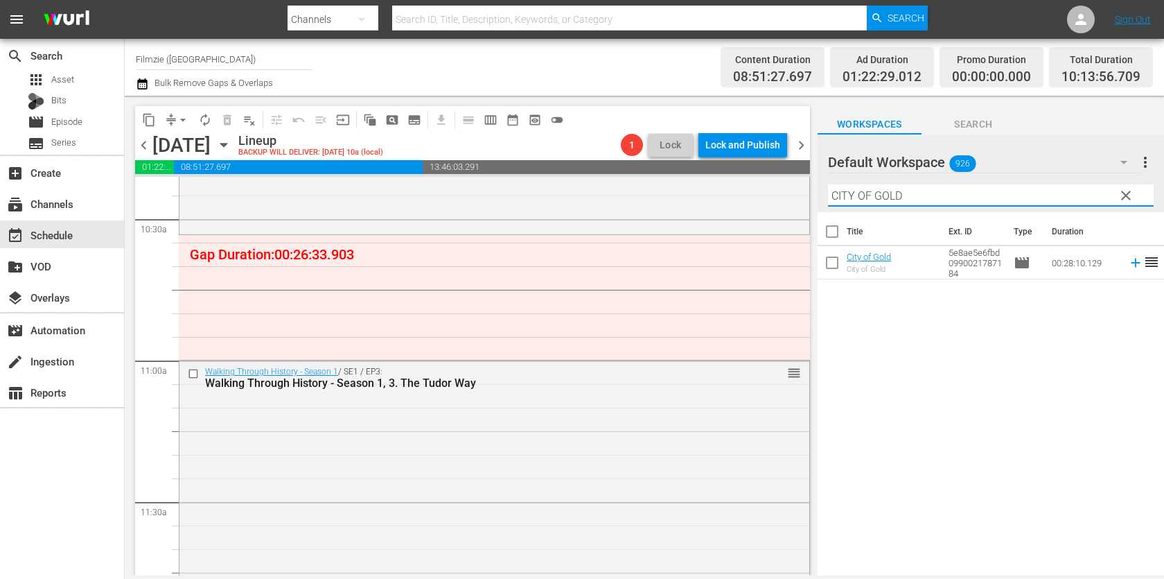
scroll to position [0, 0]
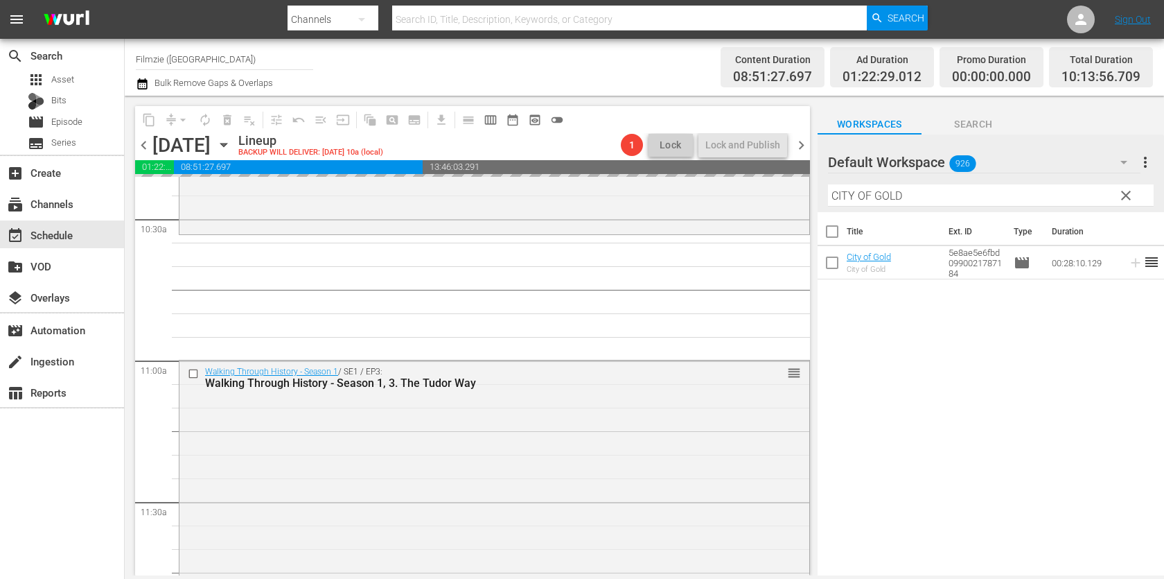
drag, startPoint x: 875, startPoint y: 261, endPoint x: 517, endPoint y: 7, distance: 439.0
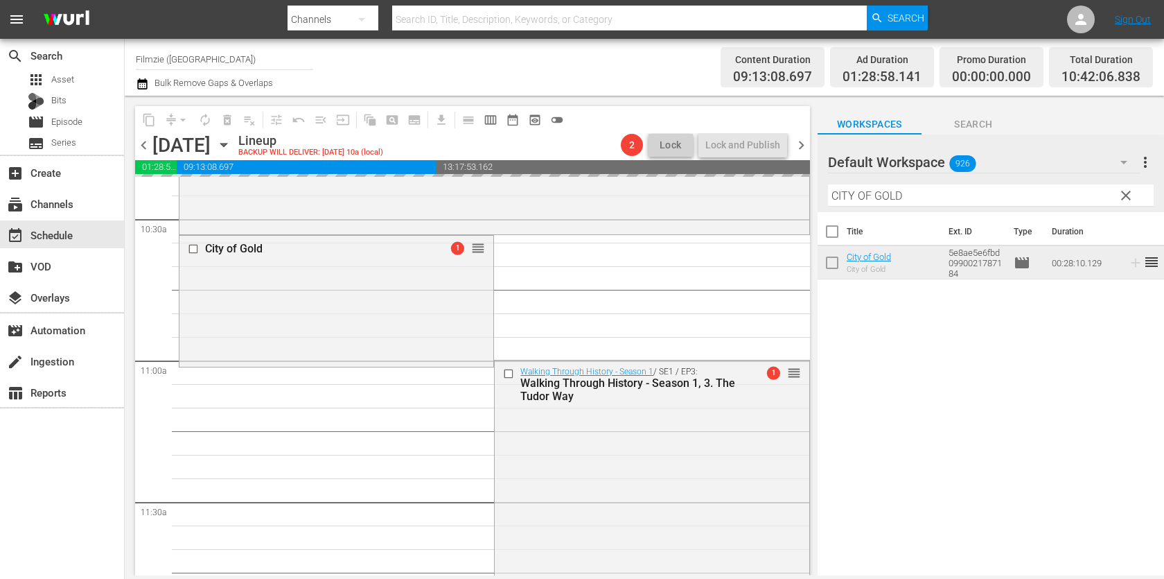
click at [948, 193] on input "CITY OF GOLD" at bounding box center [991, 195] width 326 height 22
paste input "The Falconer Sport of Kings"
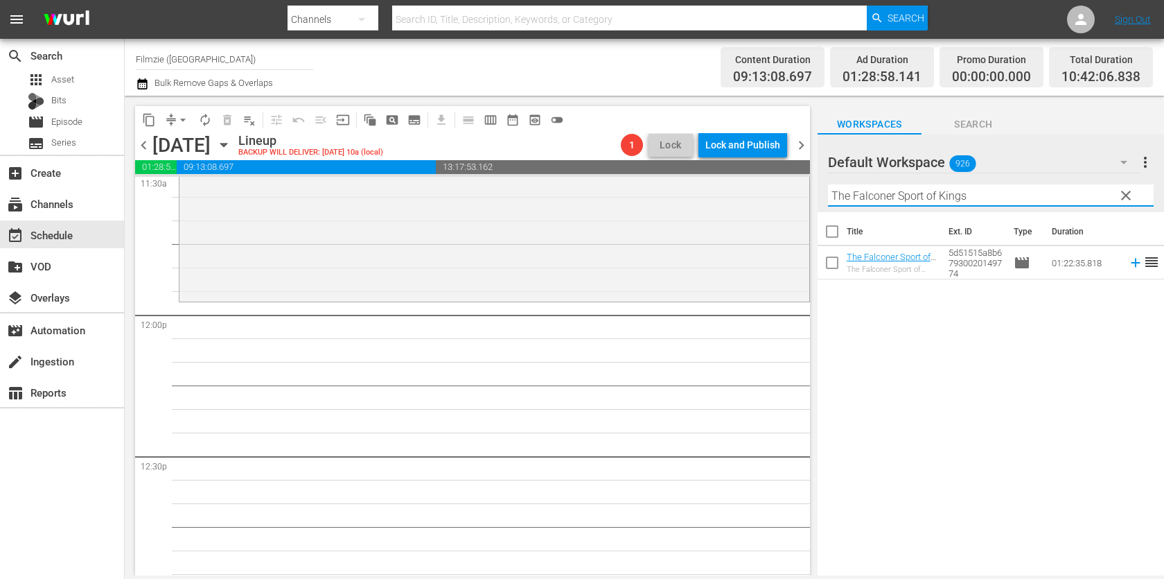
scroll to position [3221, 0]
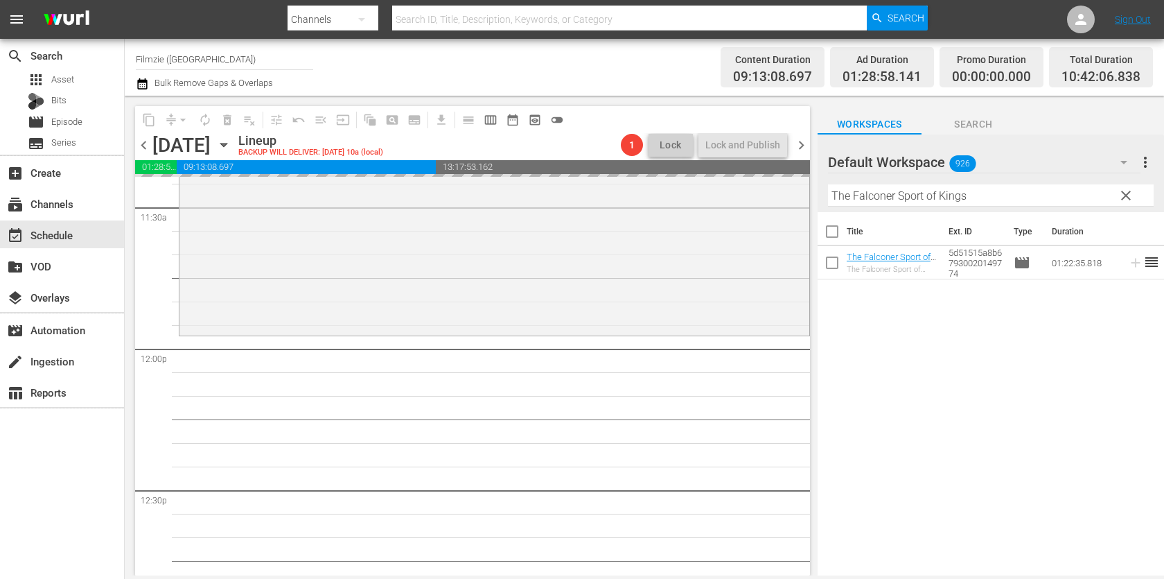
drag, startPoint x: 865, startPoint y: 253, endPoint x: 483, endPoint y: 28, distance: 443.3
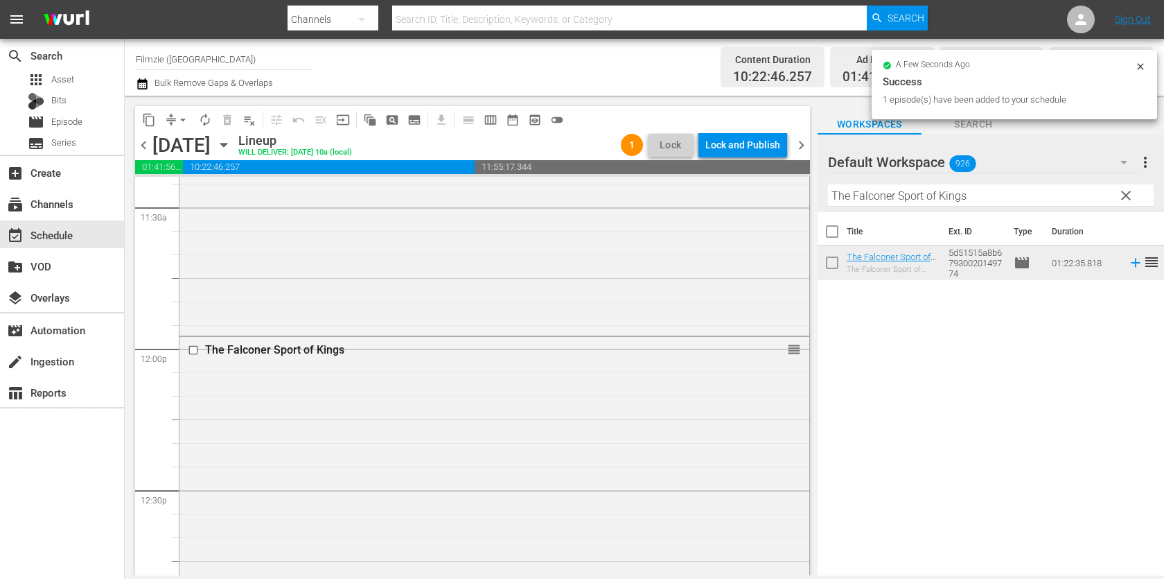
click at [1010, 195] on input "The Falconer Sport of Kings" at bounding box center [991, 195] width 326 height 22
paste input "Choosing Sign"
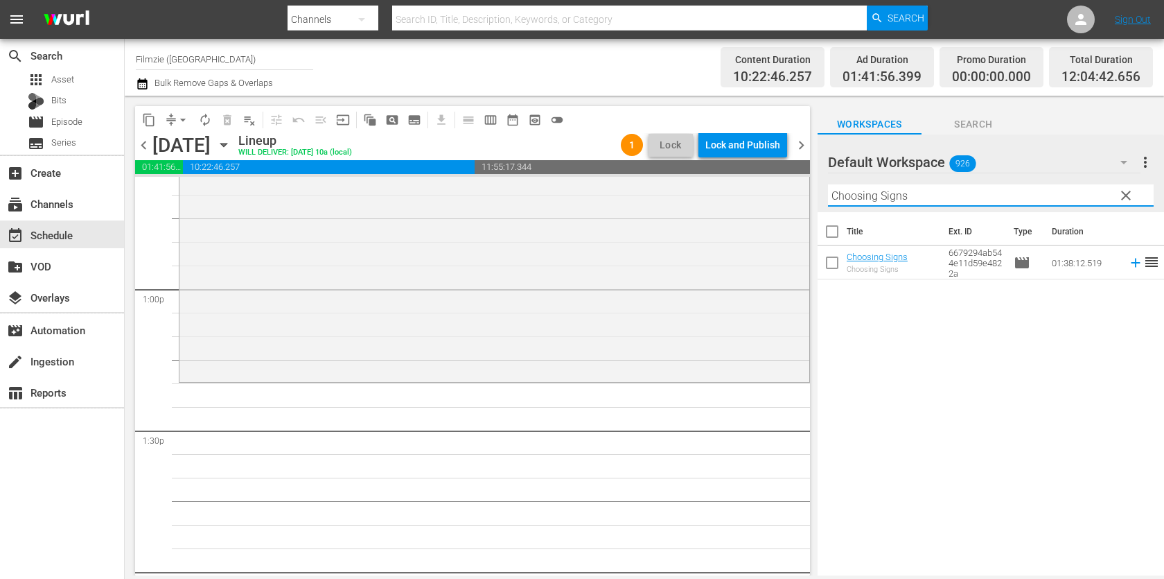
scroll to position [3567, 0]
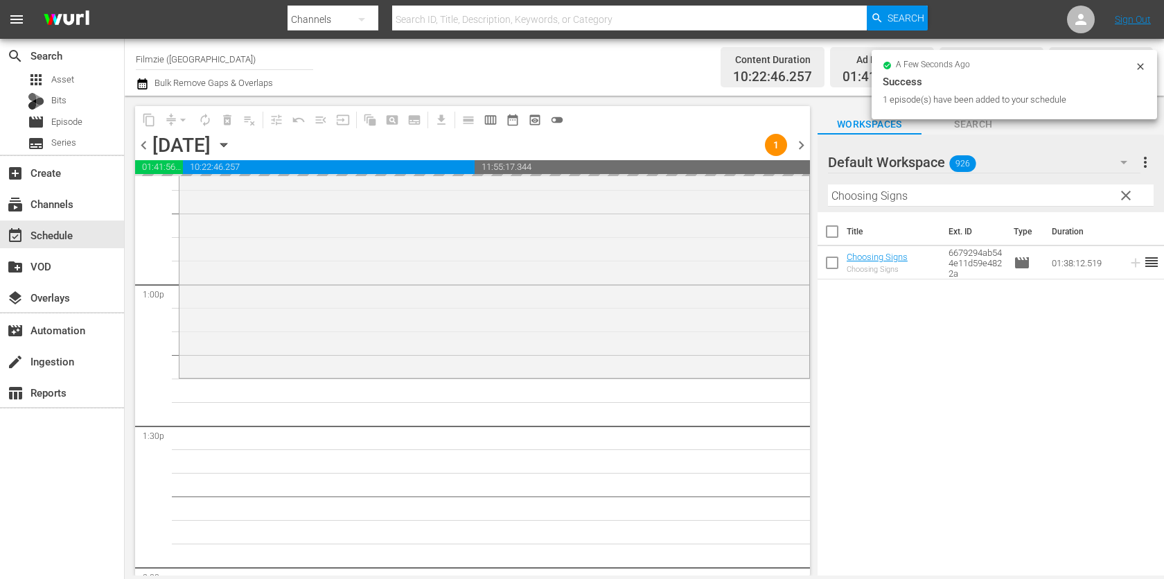
drag, startPoint x: 867, startPoint y: 258, endPoint x: 425, endPoint y: 3, distance: 509.8
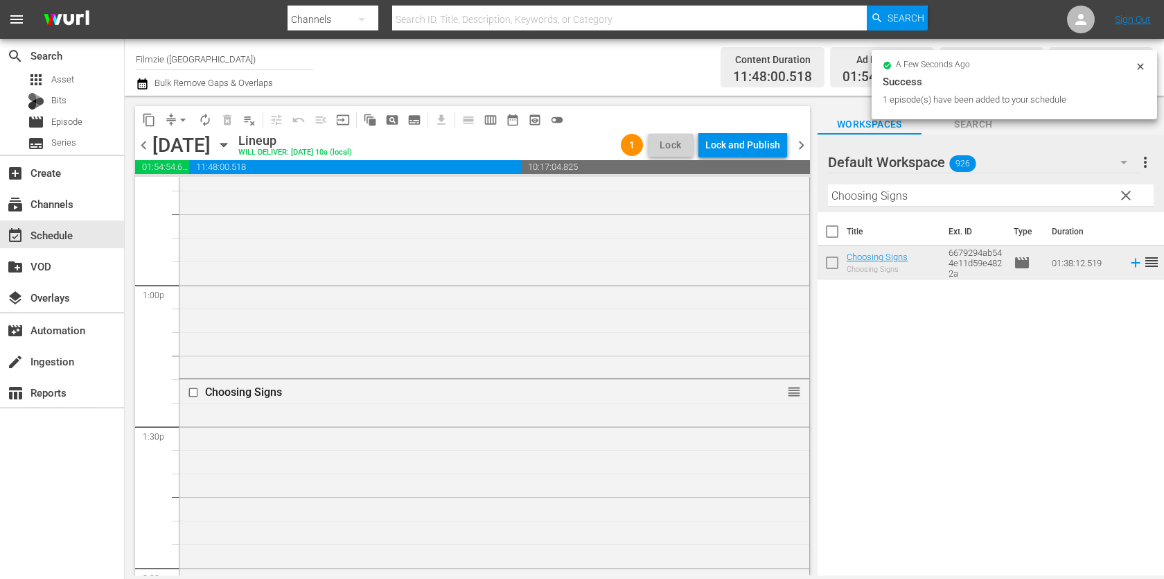
click at [902, 191] on input "Choosing Signs" at bounding box center [991, 195] width 326 height 22
paste input "Beyond Atlanti"
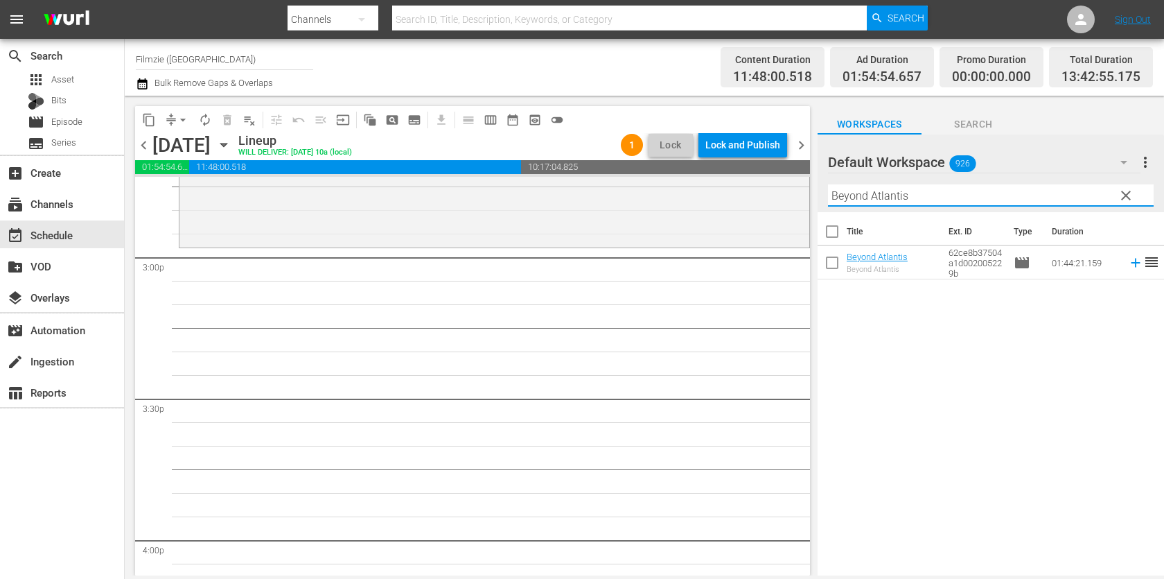
scroll to position [4158, 0]
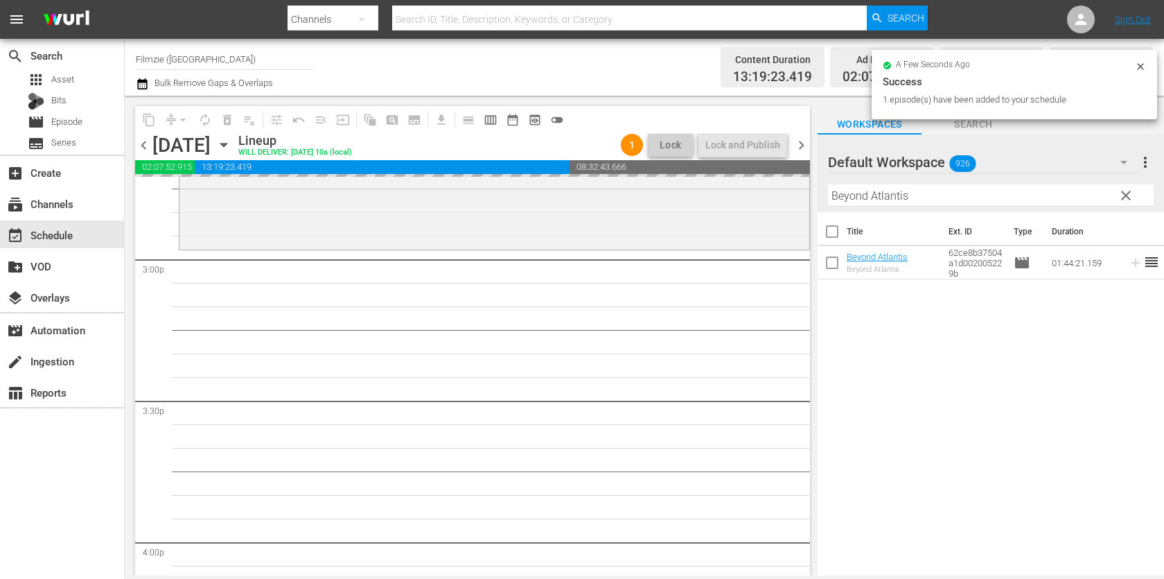
click at [1027, 197] on input "Beyond Atlantis" at bounding box center [991, 195] width 326 height 22
paste input "aby Girl"
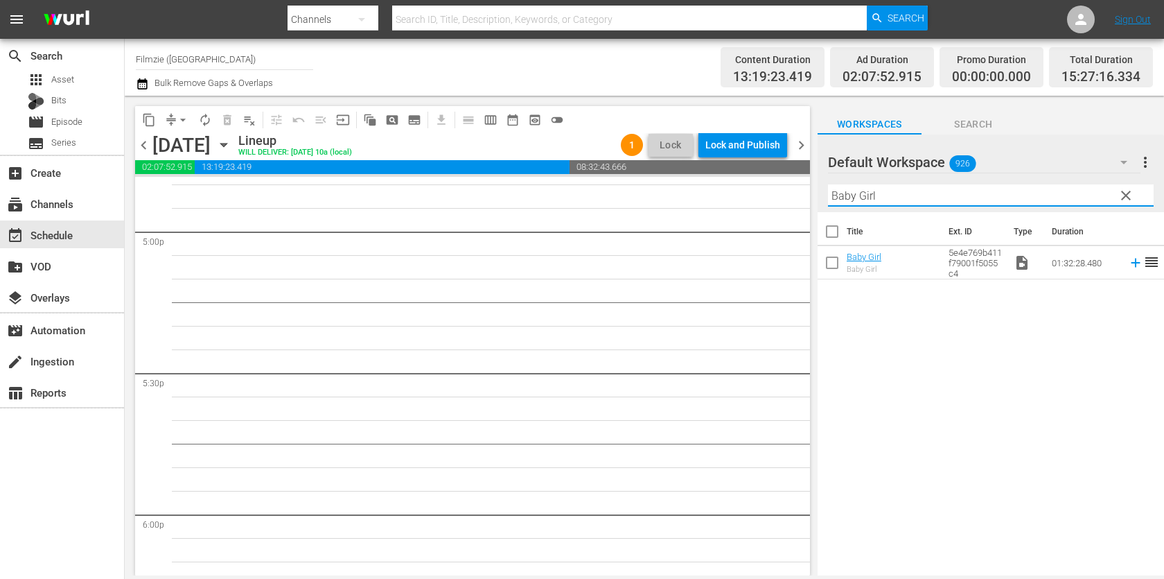
scroll to position [4838, 0]
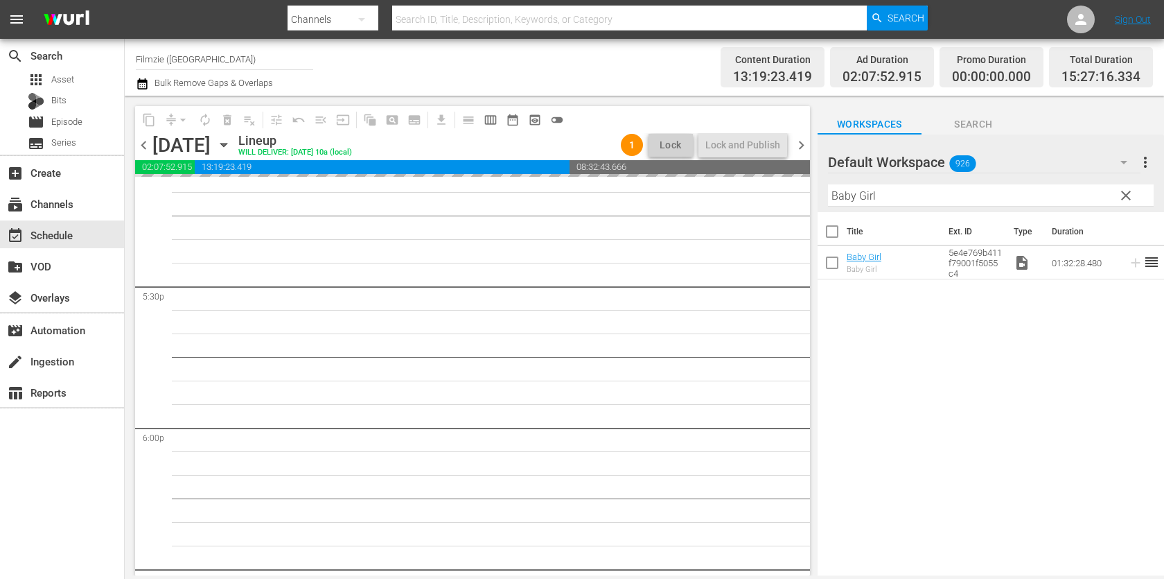
drag, startPoint x: 869, startPoint y: 250, endPoint x: 380, endPoint y: 36, distance: 534.0
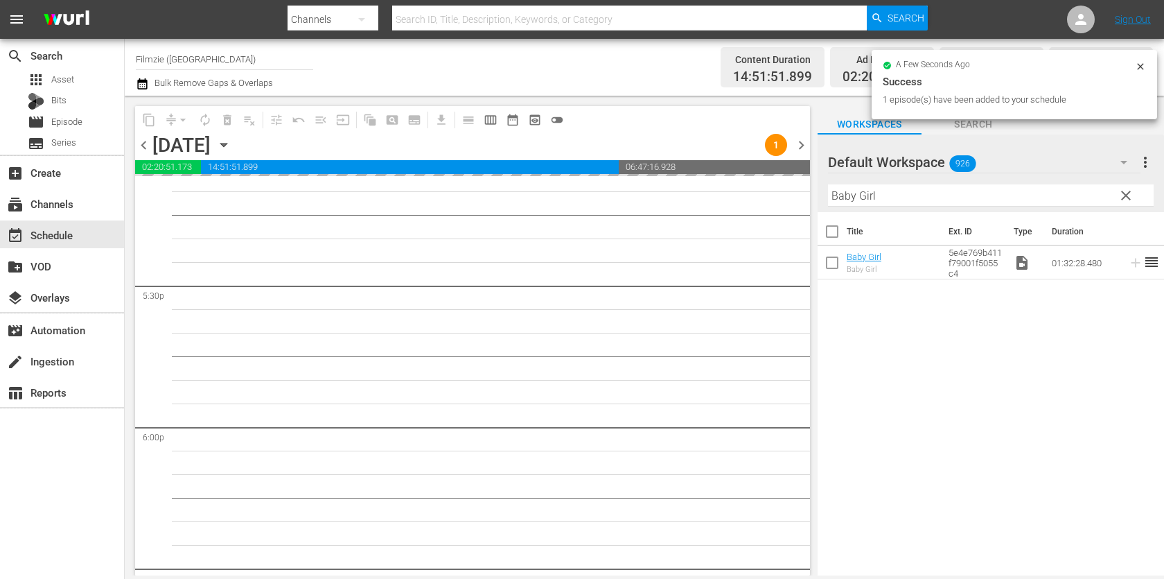
click at [977, 194] on input "Baby Girl" at bounding box center [991, 195] width 326 height 22
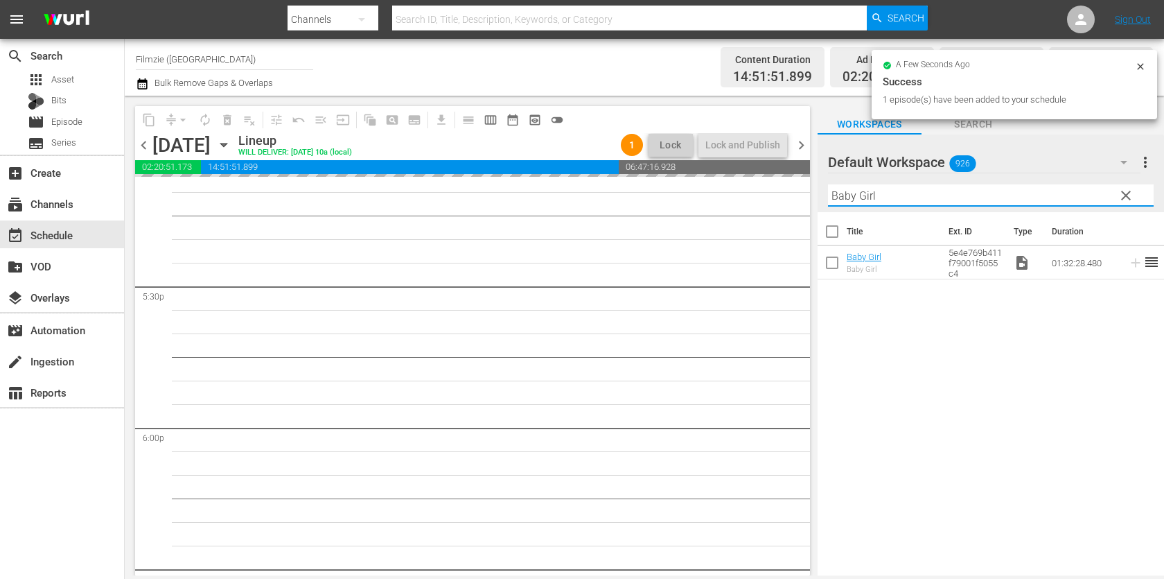
paste input "Dragon Warriors"
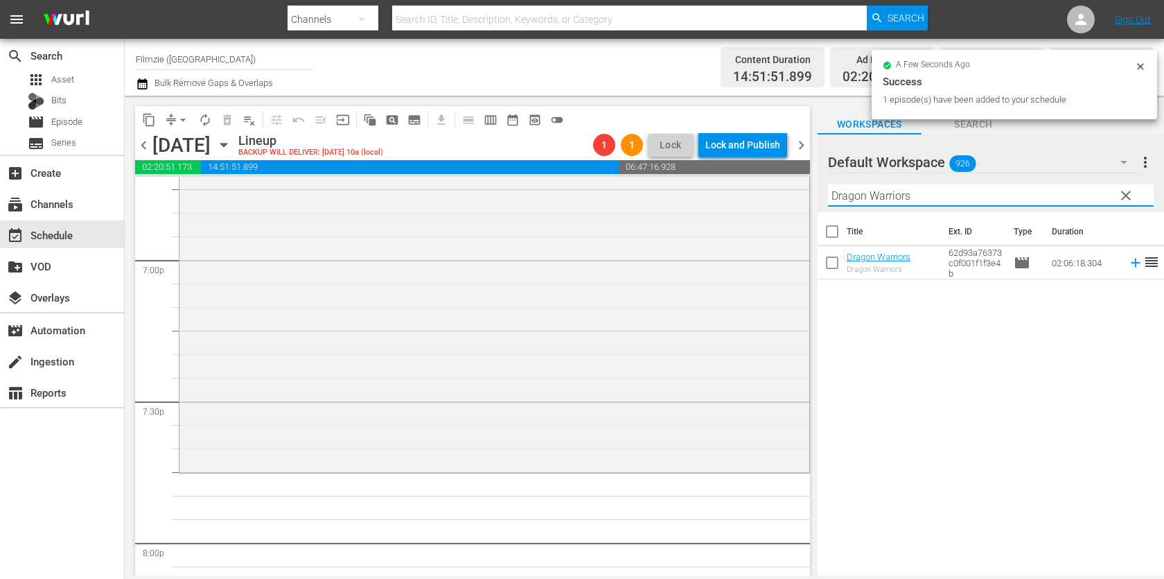
scroll to position [5298, 0]
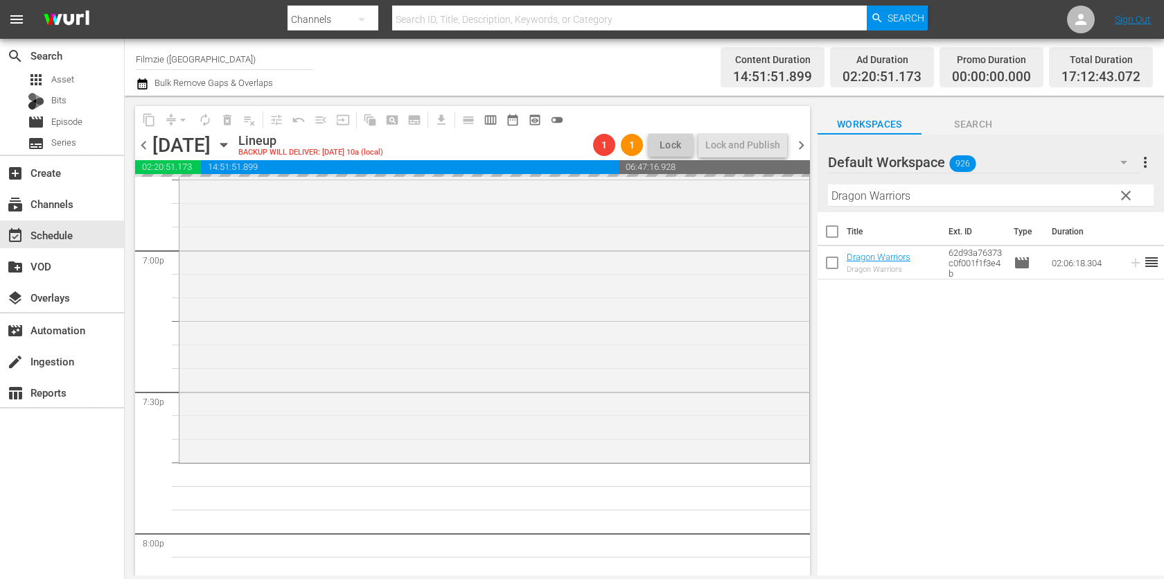
drag, startPoint x: 851, startPoint y: 255, endPoint x: 344, endPoint y: 6, distance: 564.7
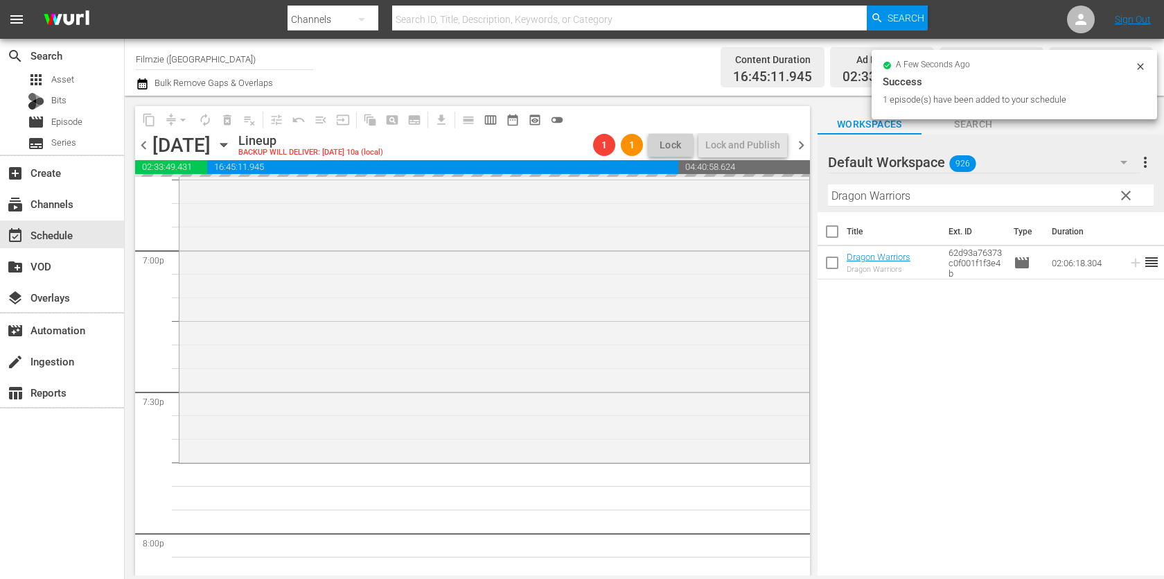
click at [1030, 195] on input "Dragon Warriors" at bounding box center [991, 195] width 326 height 22
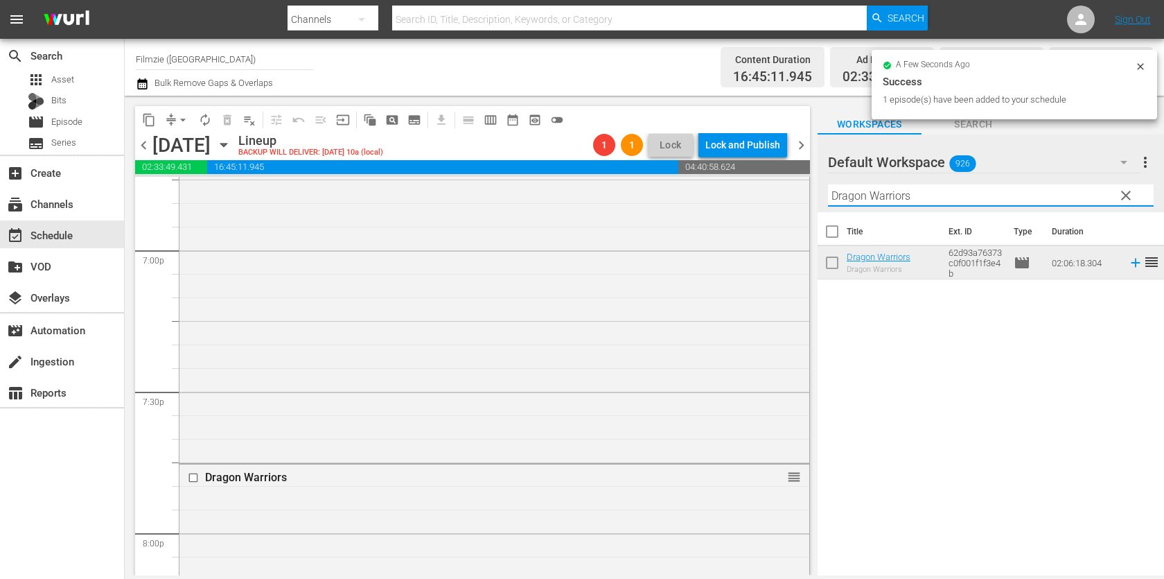
click at [1030, 195] on input "Dragon Warriors" at bounding box center [991, 195] width 326 height 22
paste input "Jonestown: Paradise Lost"
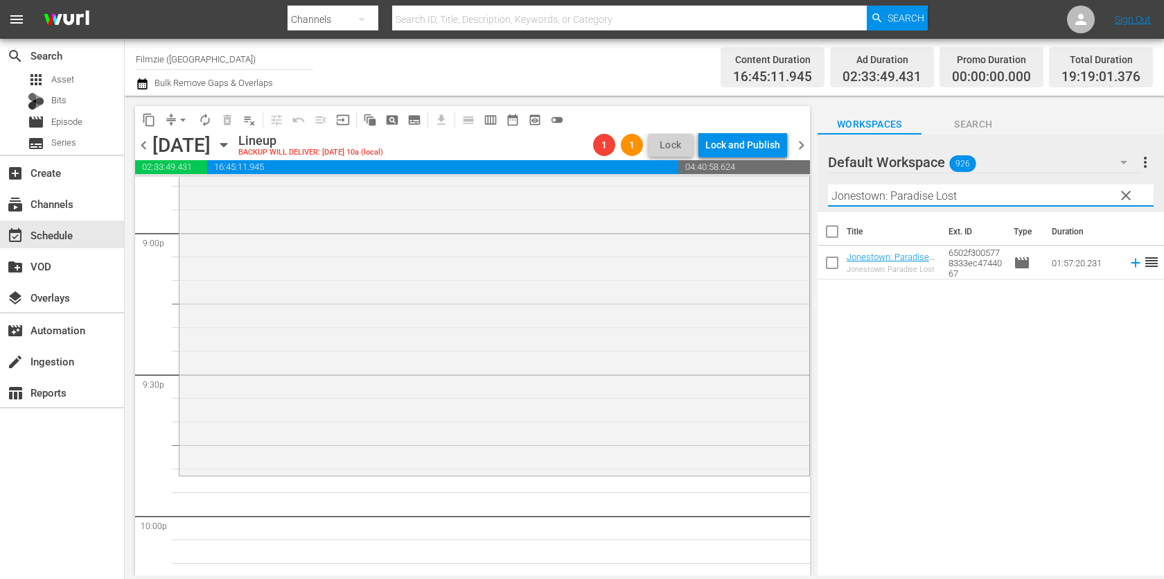
scroll to position [5892, 0]
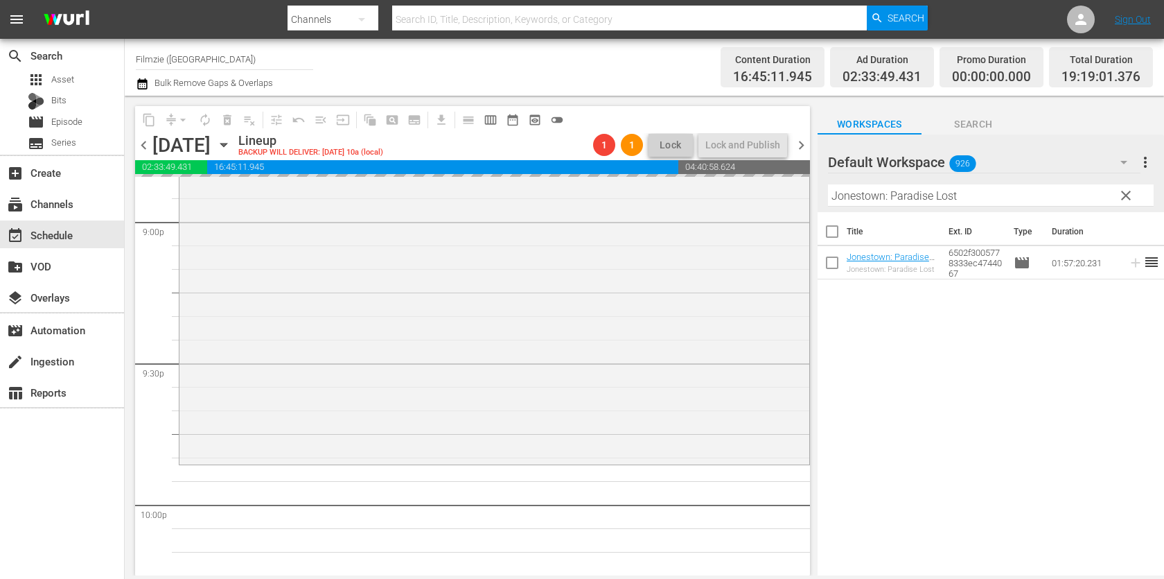
drag, startPoint x: 884, startPoint y: 264, endPoint x: 428, endPoint y: 3, distance: 525.8
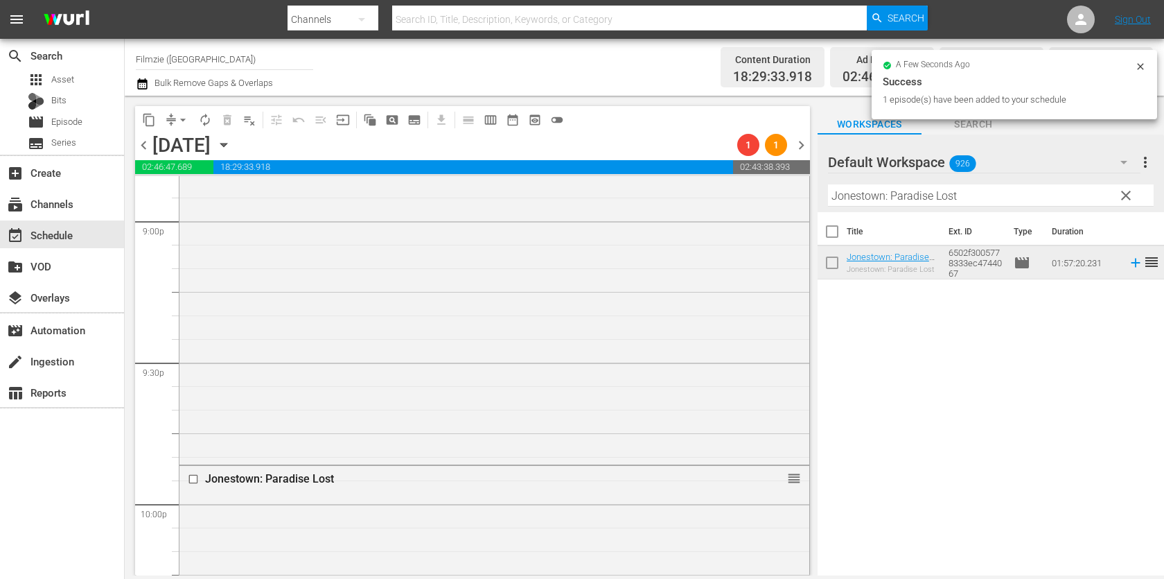
click at [1018, 192] on input "Jonestown: Paradise Lost" at bounding box center [991, 195] width 326 height 22
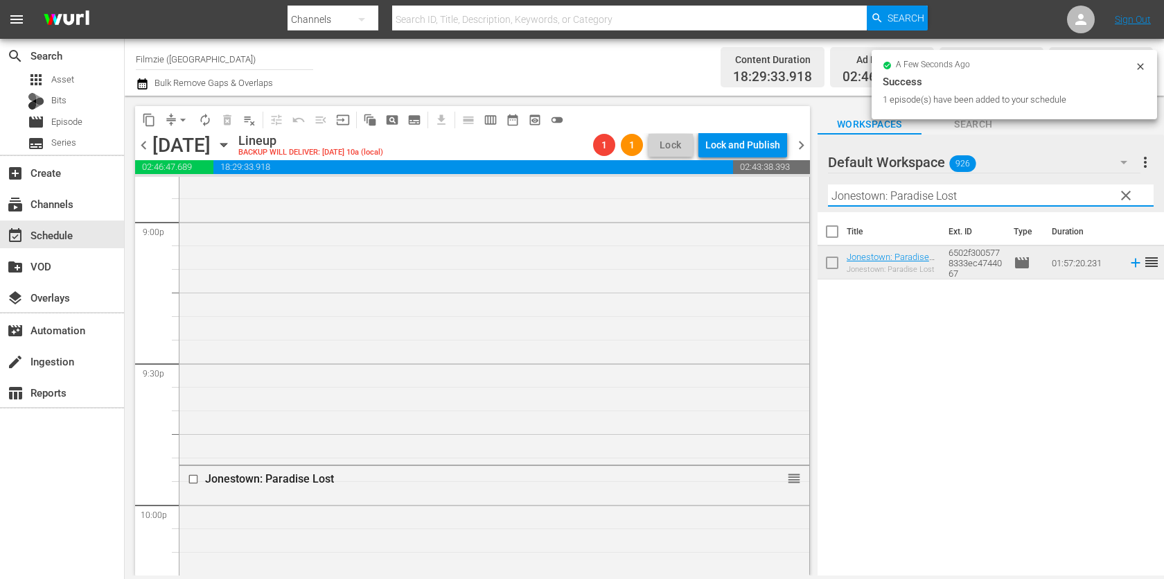
click at [1018, 192] on input "Jonestown: Paradise Lost" at bounding box center [991, 195] width 326 height 22
paste input "Survivor"
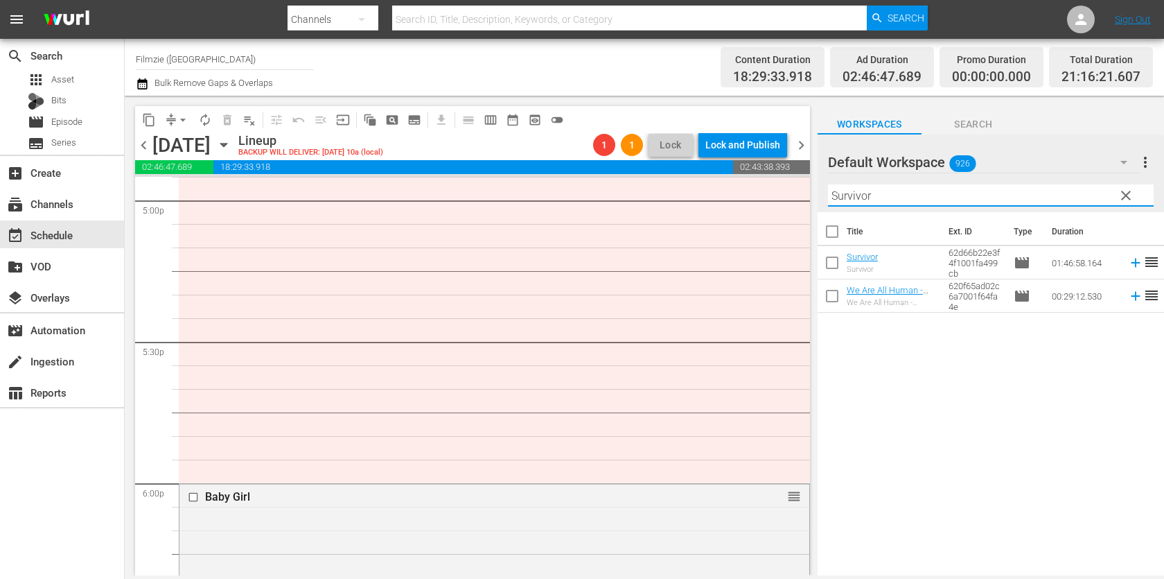
scroll to position [4513, 0]
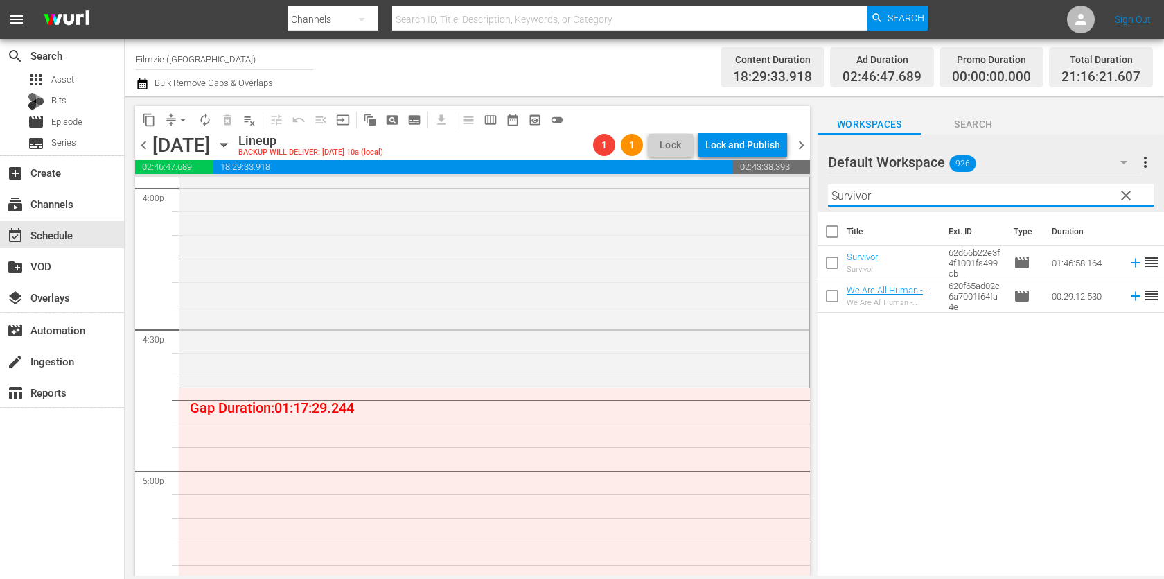
click at [1003, 195] on input "Survivor" at bounding box center [991, 195] width 326 height 22
paste input "The Principle"
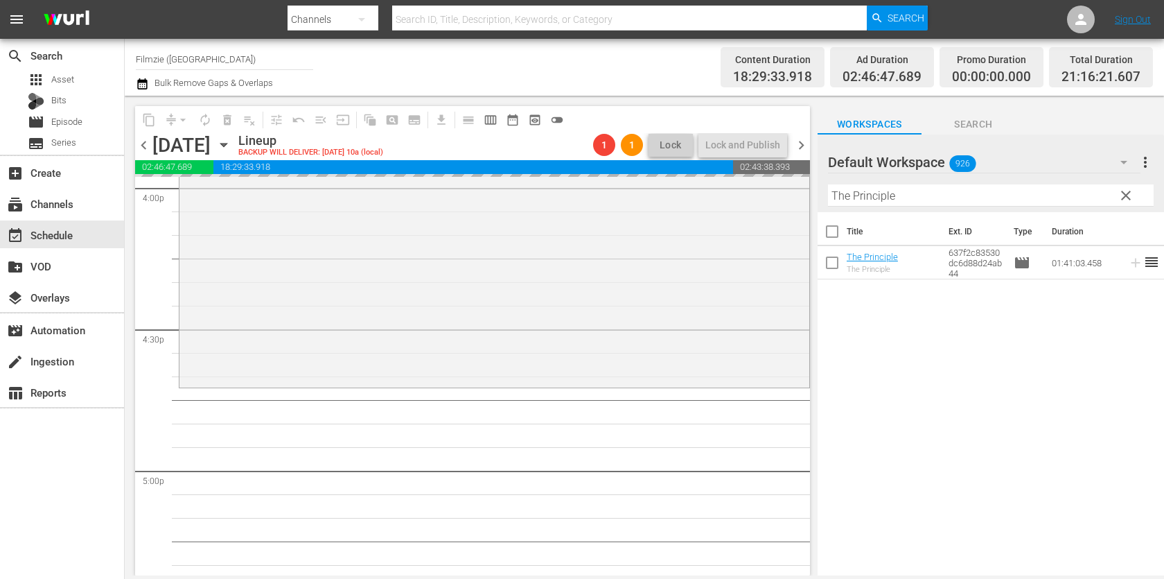
drag, startPoint x: 886, startPoint y: 257, endPoint x: 456, endPoint y: 17, distance: 493.0
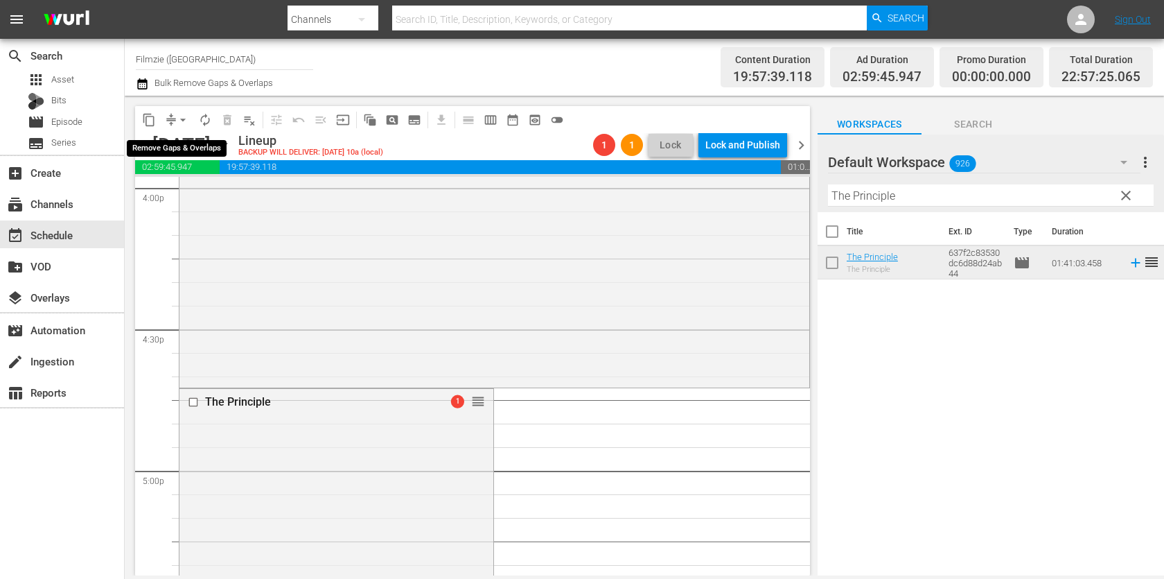
click at [172, 127] on button "compress" at bounding box center [171, 120] width 22 height 22
click at [178, 132] on div "content_copy compress arrow_drop_down autorenew_outlined delete_forever_outline…" at bounding box center [353, 119] width 436 height 27
click at [182, 116] on span "arrow_drop_down" at bounding box center [183, 120] width 14 height 14
click at [195, 198] on li "Align to End of Previous Day" at bounding box center [184, 193] width 146 height 23
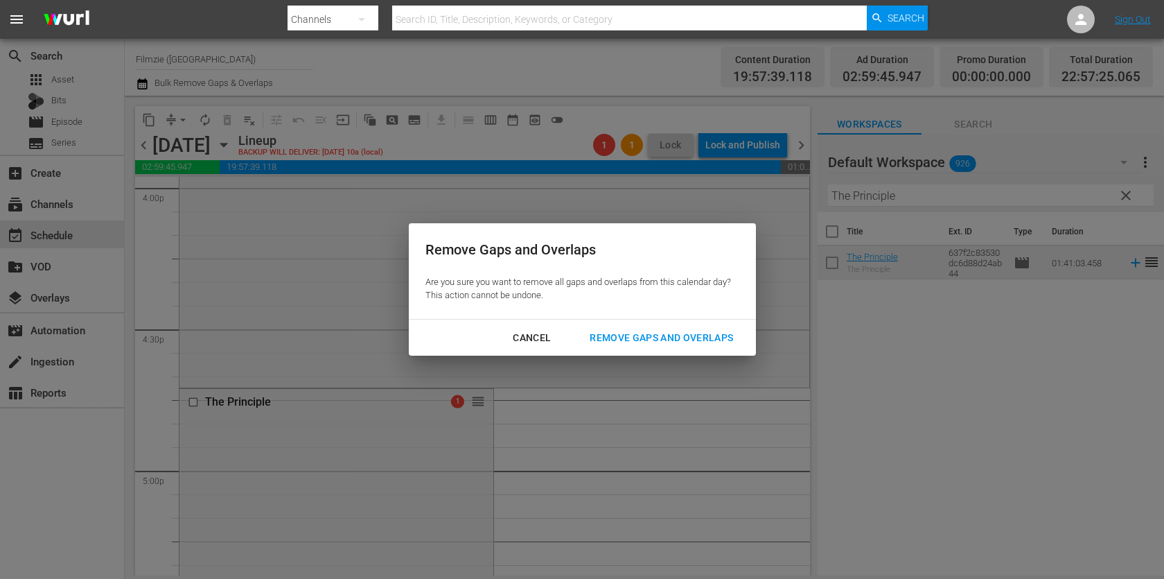
click at [710, 329] on div "Remove Gaps and Overlaps" at bounding box center [662, 337] width 166 height 17
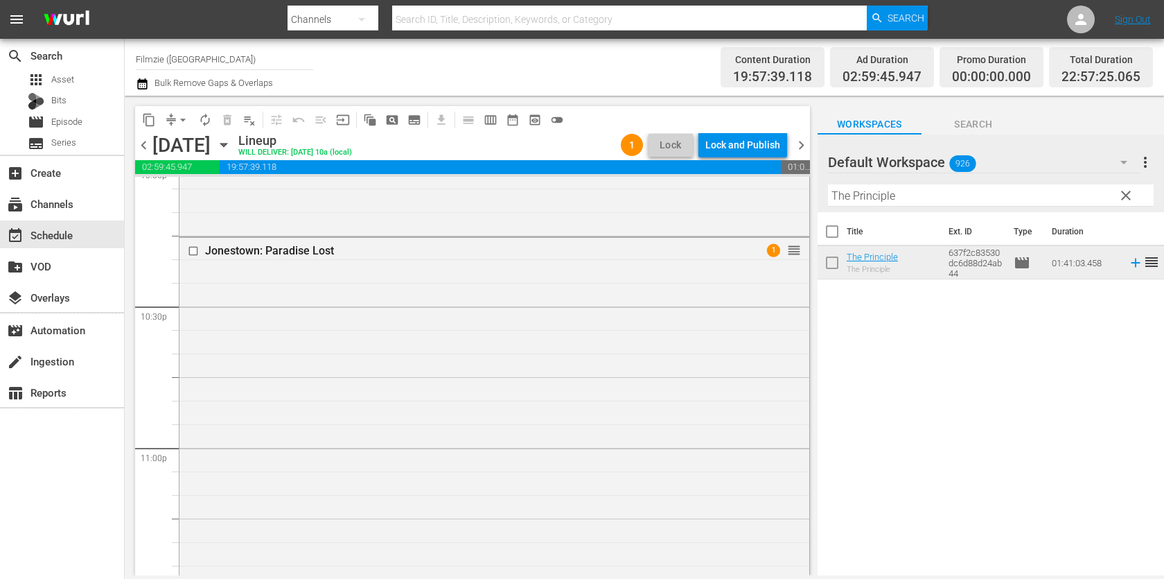
scroll to position [6446, 0]
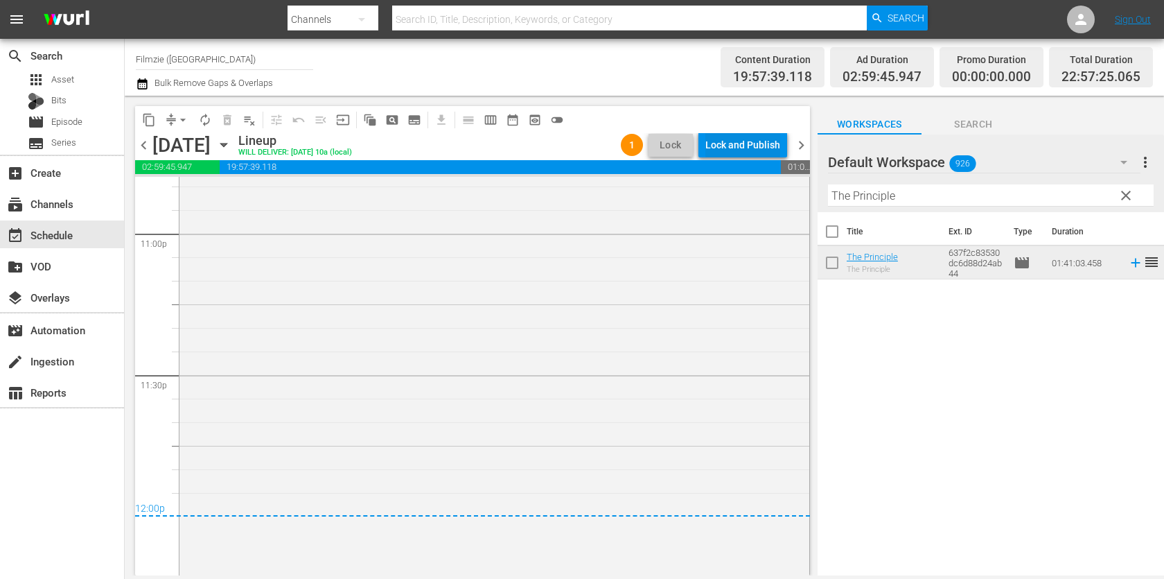
click at [762, 139] on div "Lock and Publish" at bounding box center [742, 144] width 75 height 25
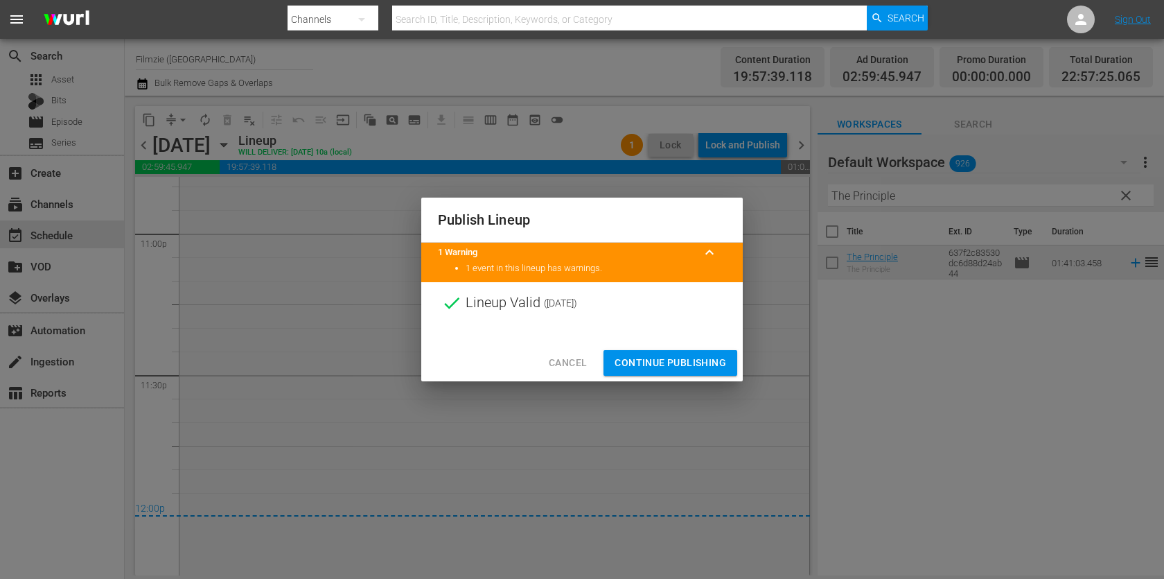
click at [653, 361] on span "Continue Publishing" at bounding box center [671, 362] width 112 height 17
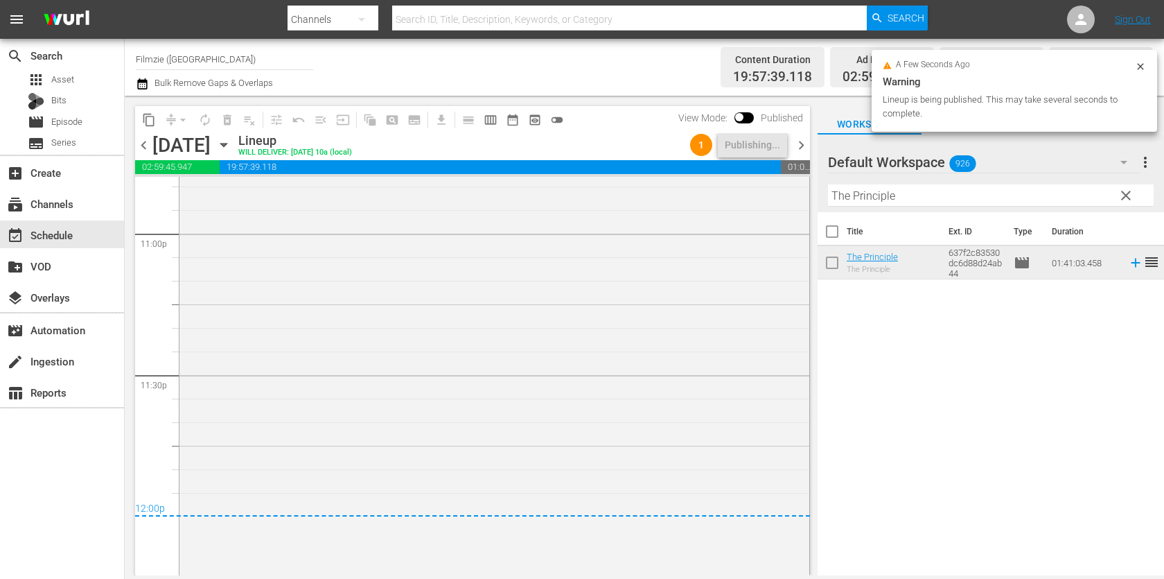
click at [800, 138] on span "chevron_right" at bounding box center [801, 145] width 17 height 17
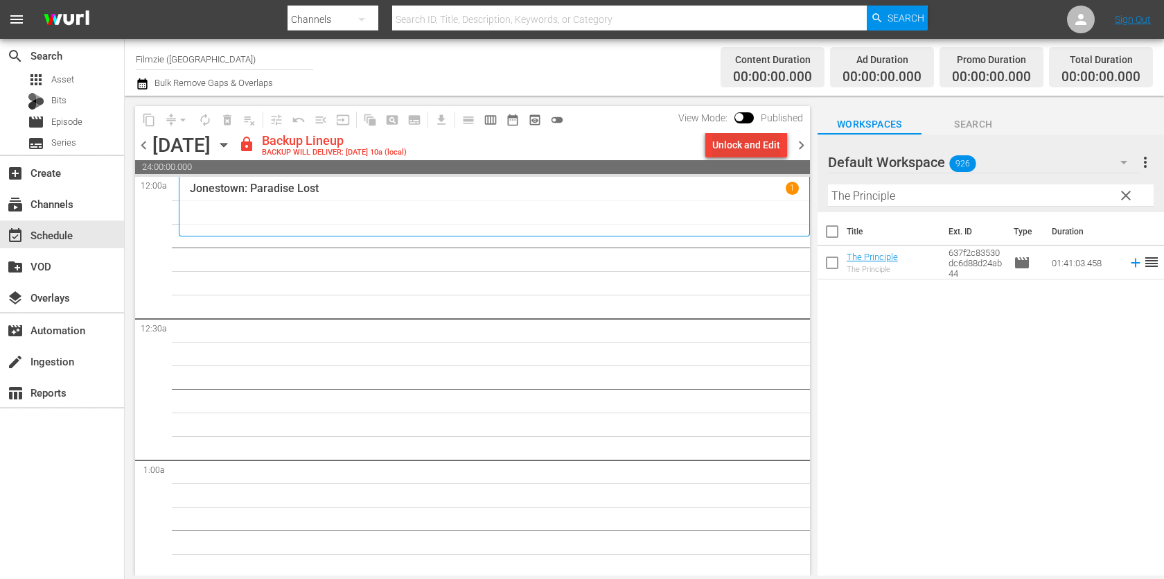
click at [736, 150] on div "Unlock and Edit" at bounding box center [746, 144] width 68 height 25
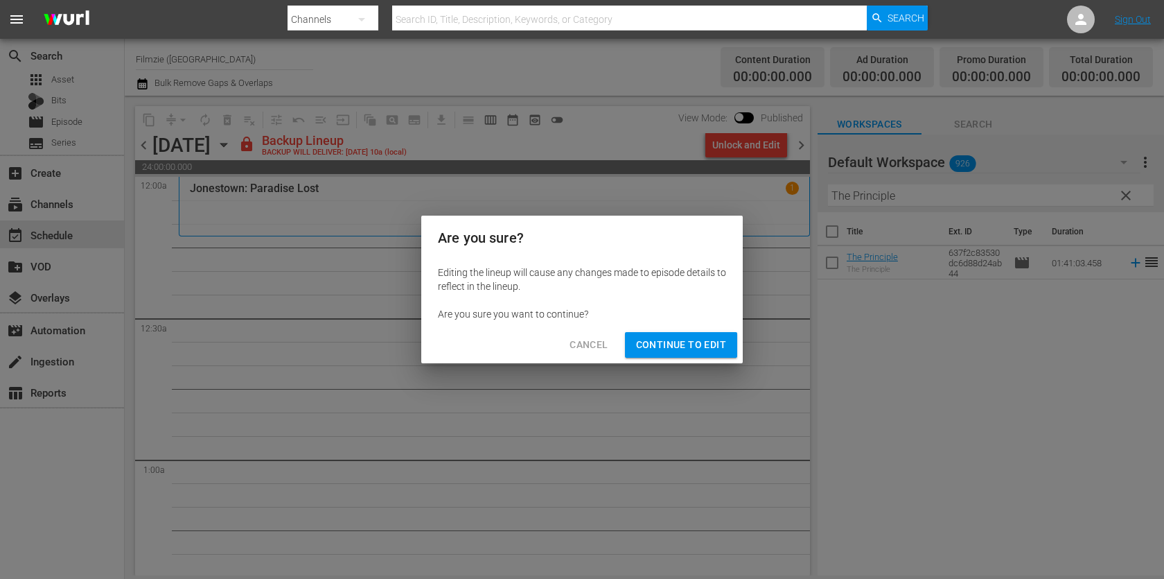
click at [696, 344] on span "Continue to Edit" at bounding box center [681, 344] width 90 height 17
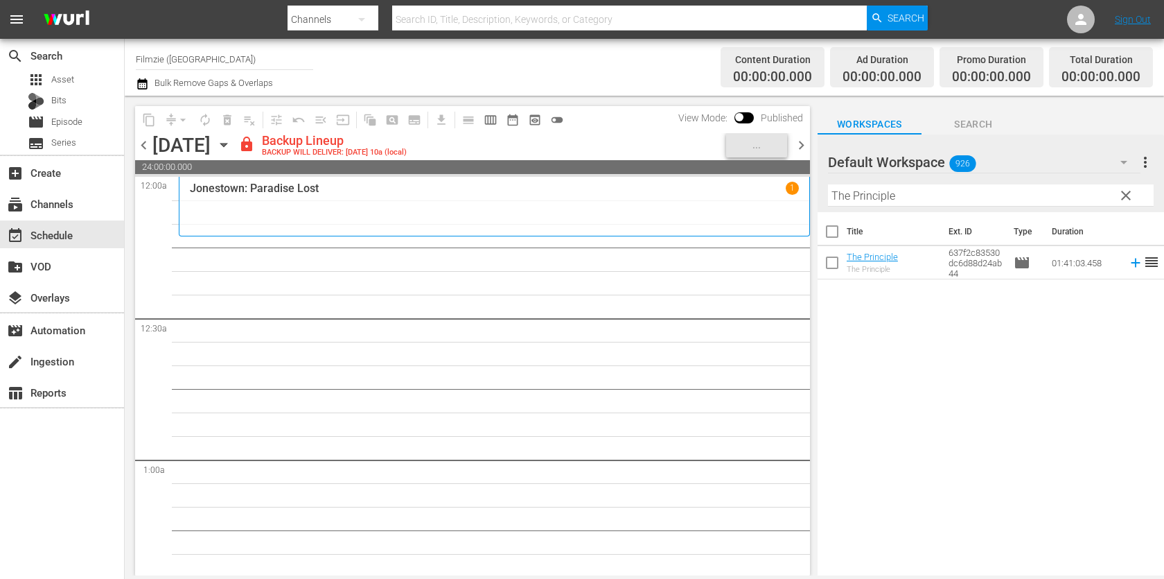
click at [955, 198] on input "The Principle" at bounding box center [991, 195] width 326 height 22
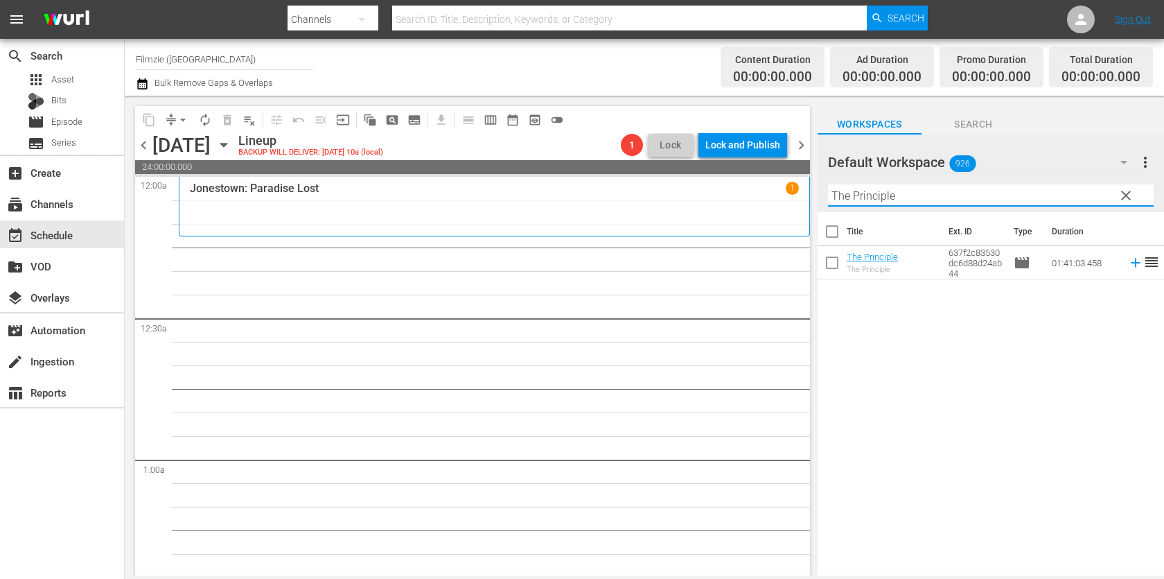
click at [955, 198] on input "The Principle" at bounding box center [991, 195] width 326 height 22
paste input "rue Women"
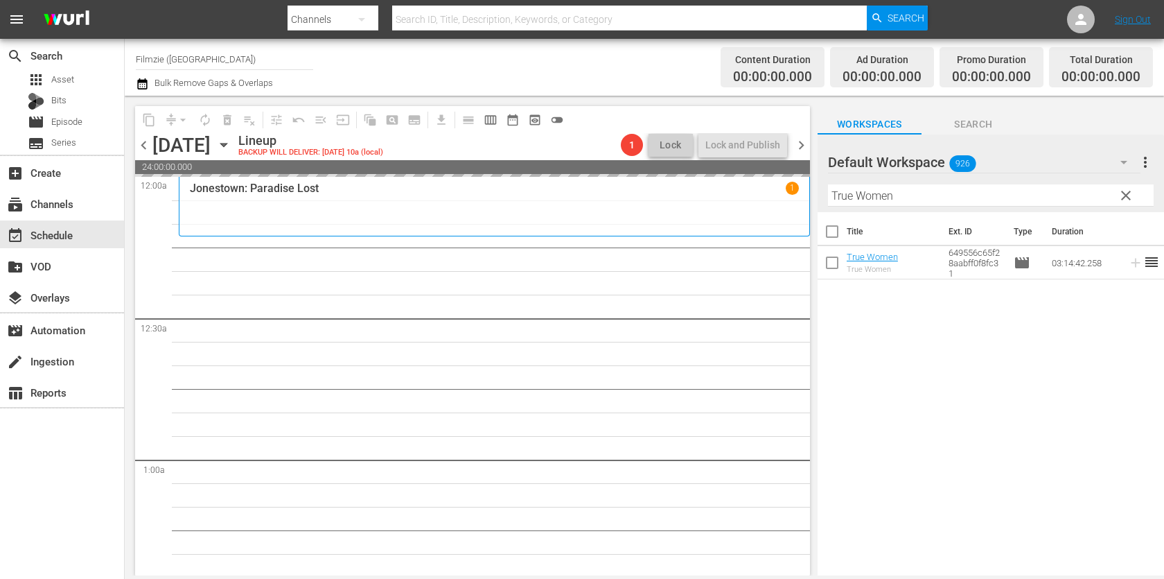
drag, startPoint x: 875, startPoint y: 247, endPoint x: 551, endPoint y: 18, distance: 396.7
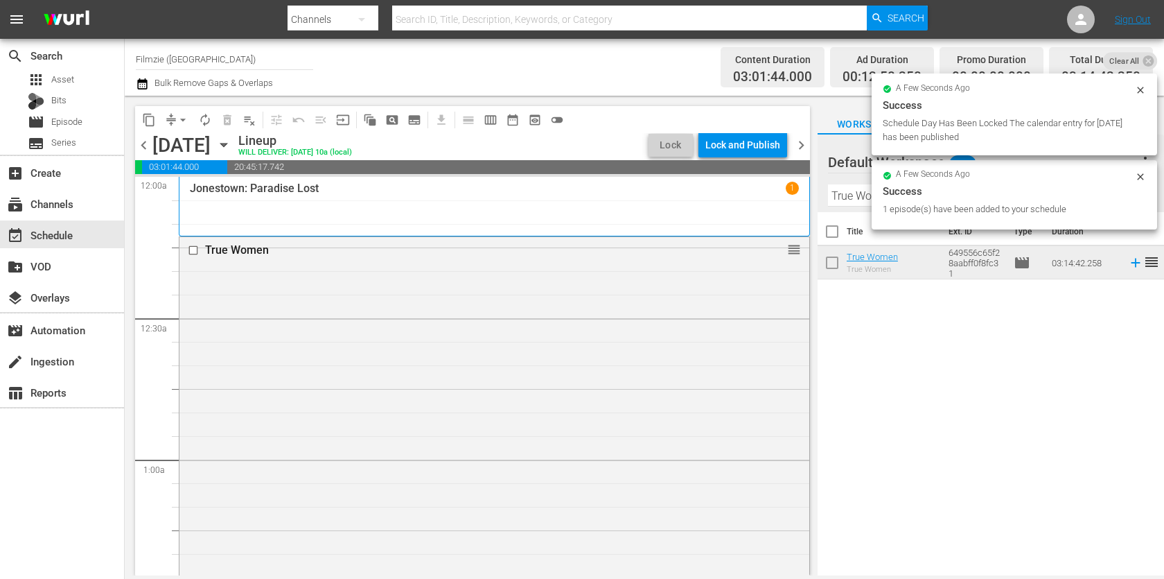
click at [852, 190] on input "True Women" at bounding box center [991, 195] width 326 height 22
paste input "Different Flowers"
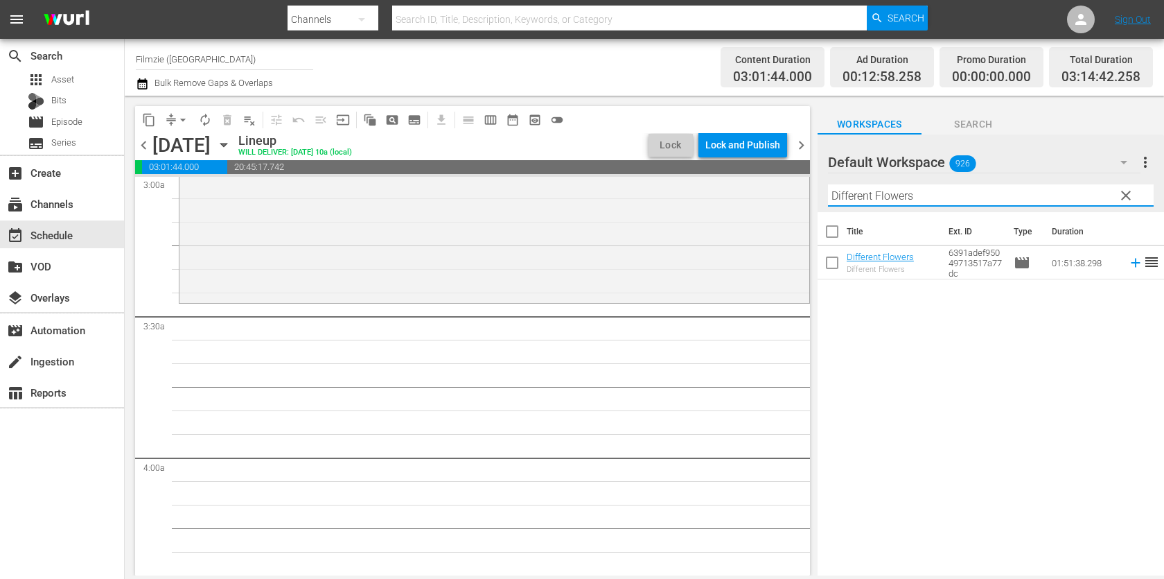
scroll to position [876, 0]
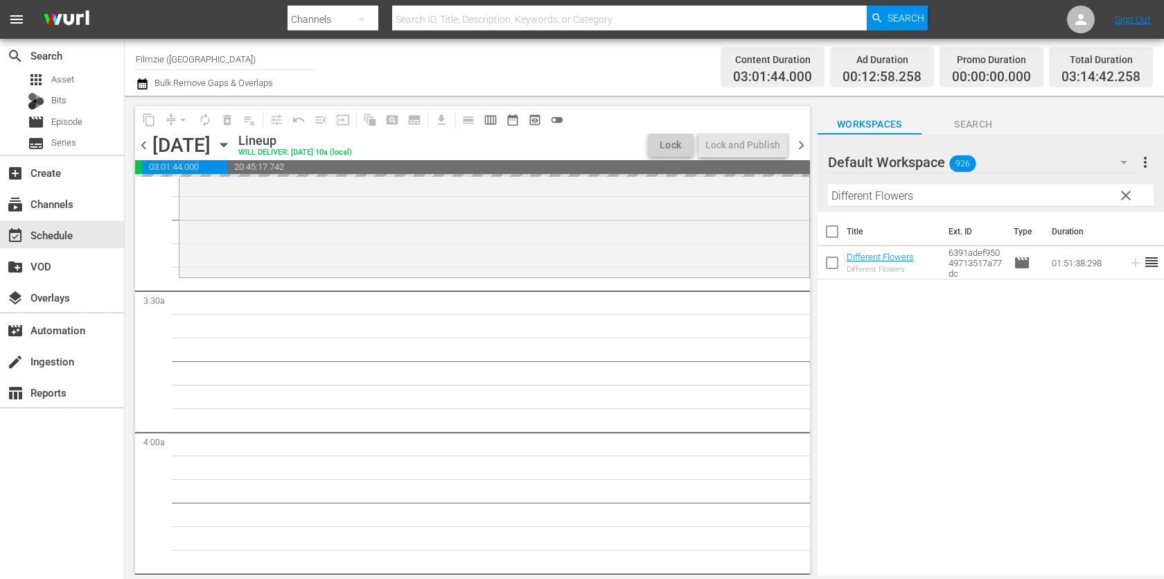
drag, startPoint x: 866, startPoint y: 265, endPoint x: 612, endPoint y: 12, distance: 358.7
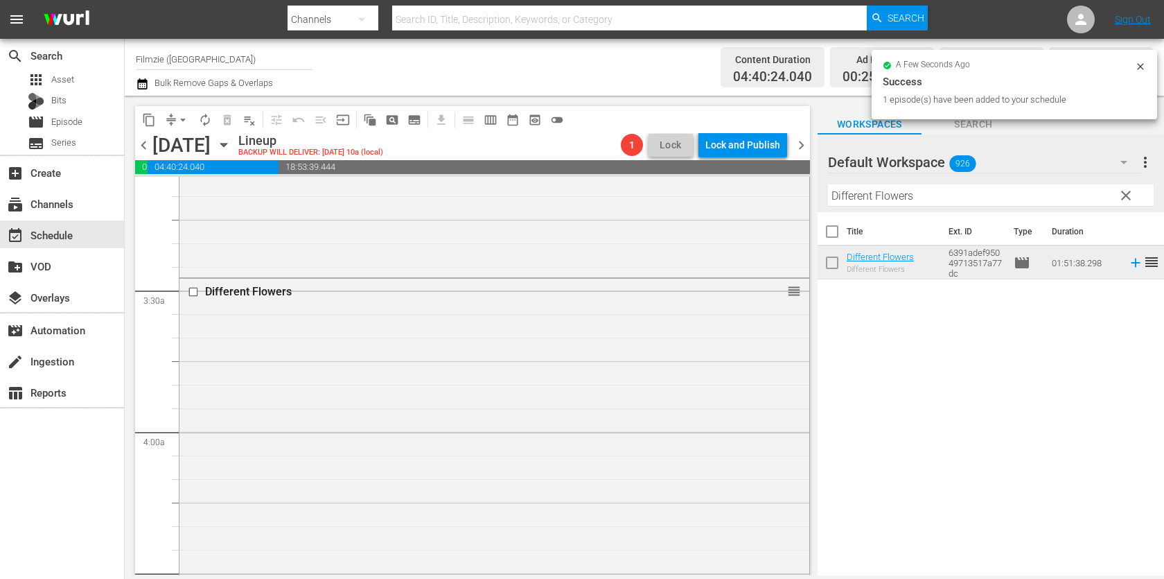
click at [958, 193] on input "Different Flowers" at bounding box center [991, 195] width 326 height 22
paste input "Pagan Queen"
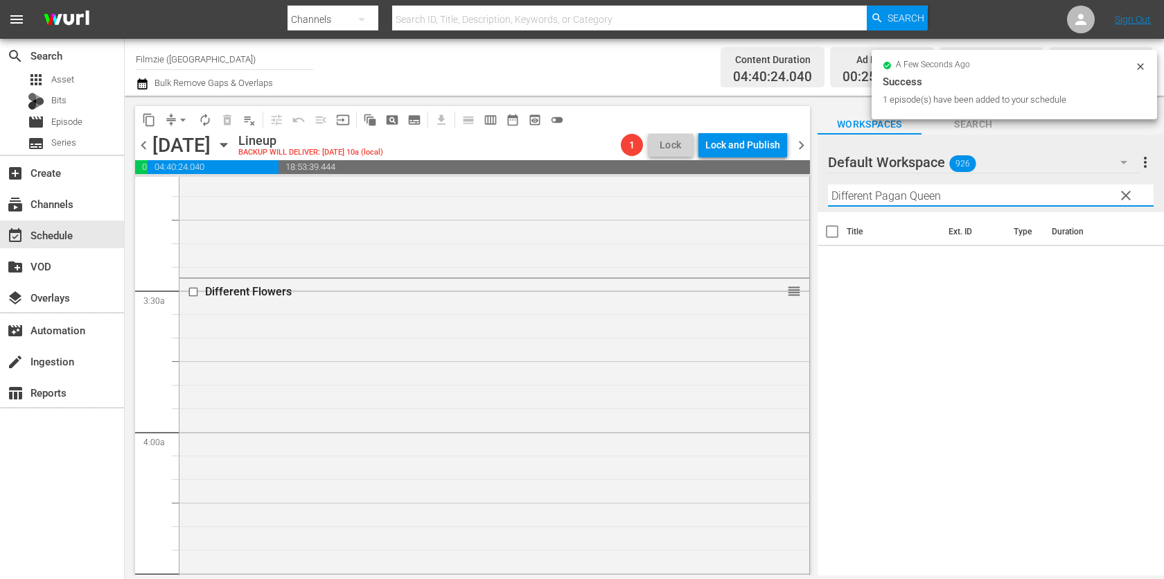
click at [958, 193] on input "Different Pagan Queen" at bounding box center [991, 195] width 326 height 22
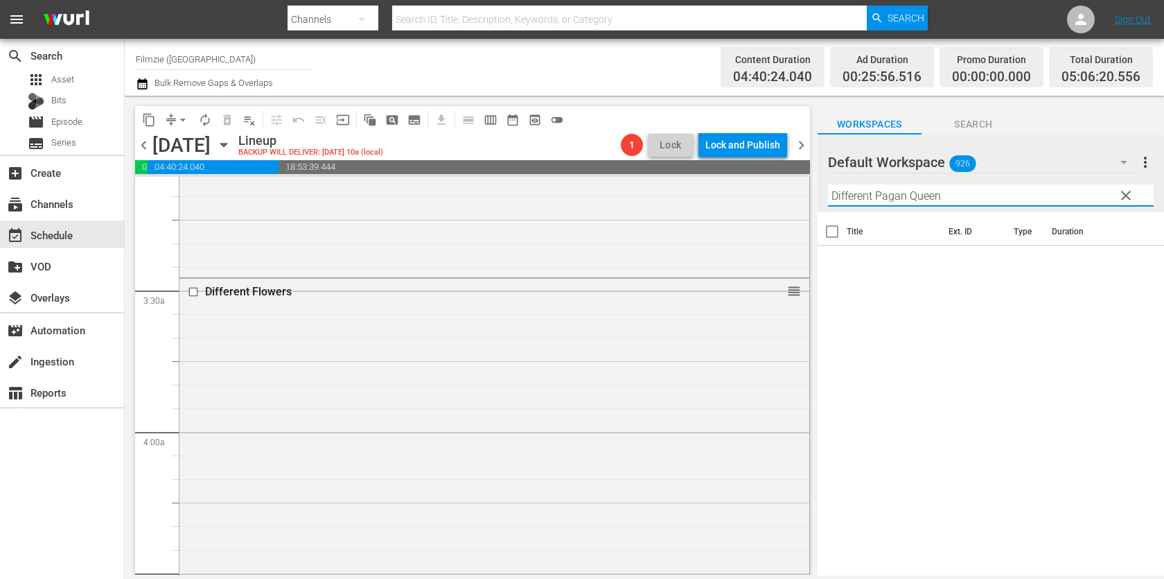
paste input "text"
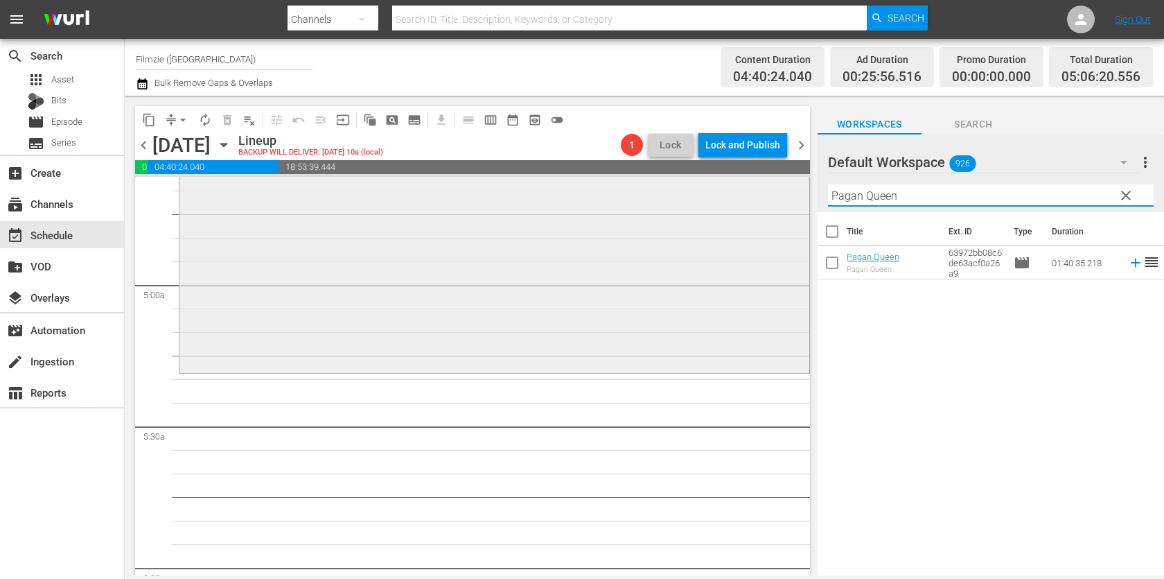
scroll to position [1334, 0]
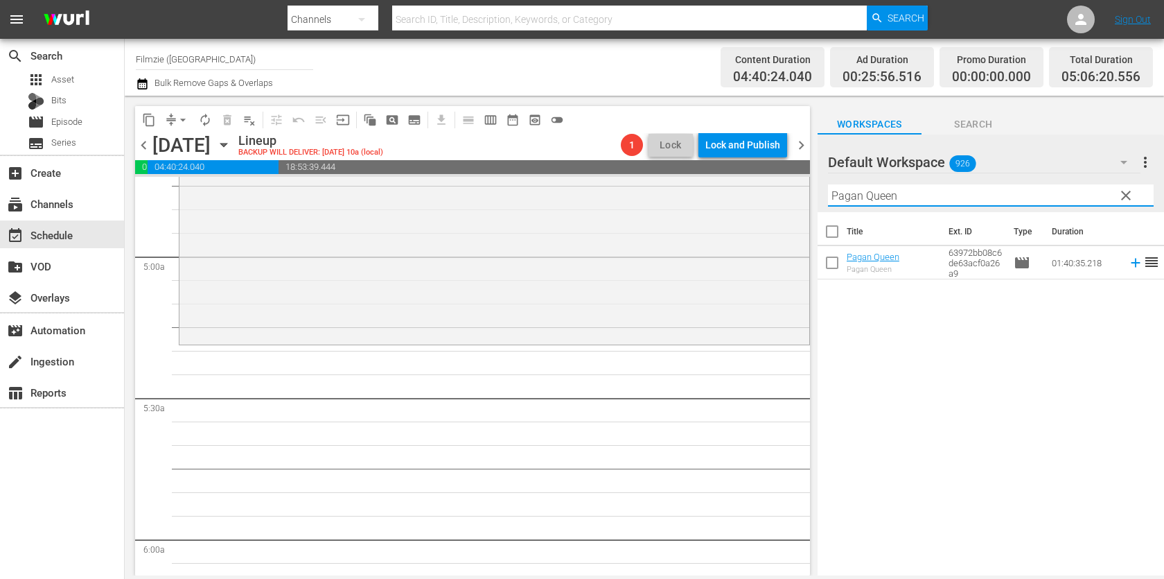
click at [868, 197] on input "Pagan Queen" at bounding box center [991, 195] width 326 height 22
paste input "Lovesick Fool - Love in the Age of Like"
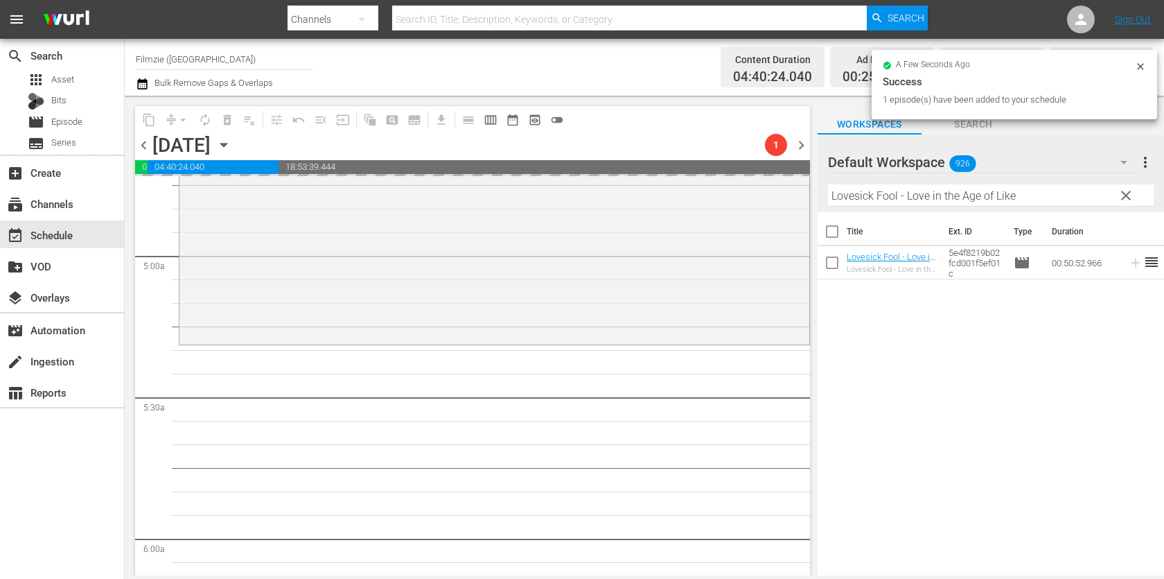
drag, startPoint x: 861, startPoint y: 253, endPoint x: 469, endPoint y: 21, distance: 455.2
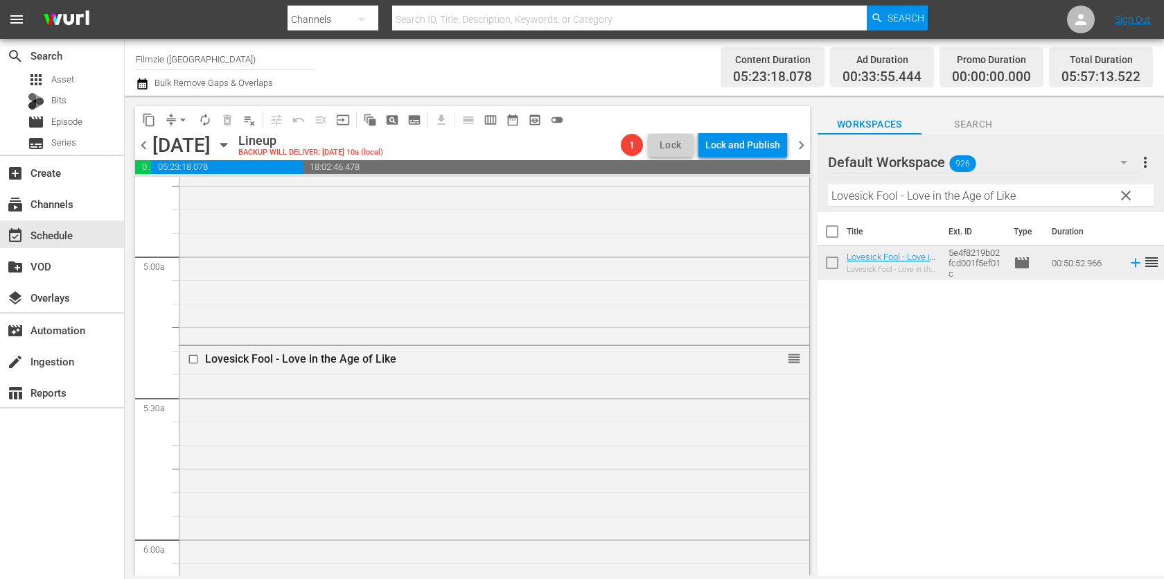
click at [914, 200] on input "Lovesick Fool - Love in the Age of Like" at bounding box center [991, 195] width 326 height 22
paste input "Heartprints in the Snow"
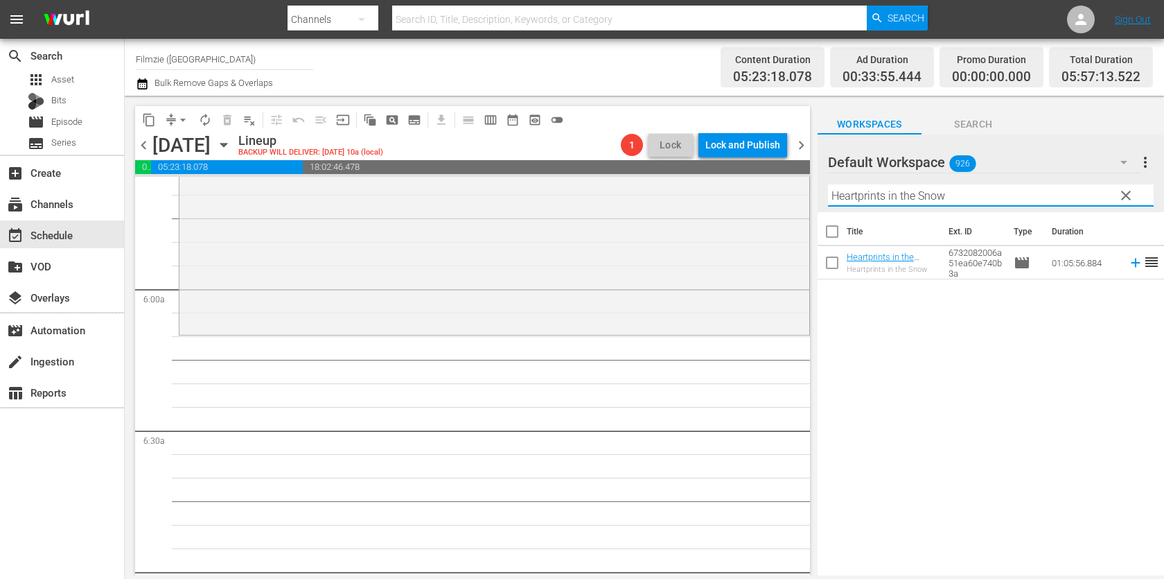
scroll to position [1581, 0]
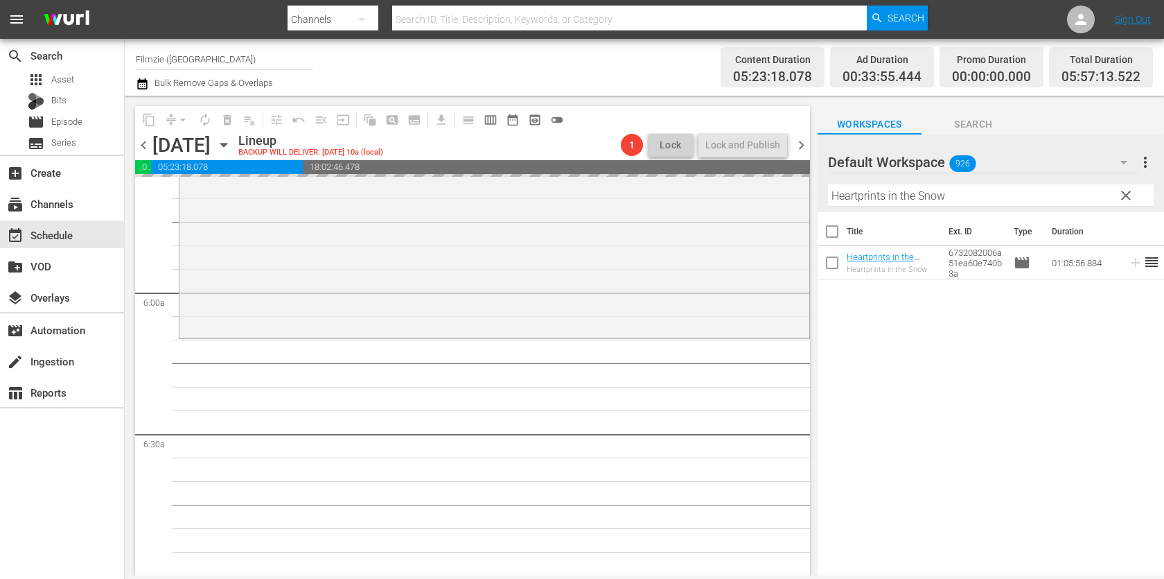
drag, startPoint x: 899, startPoint y: 256, endPoint x: 541, endPoint y: 22, distance: 428.0
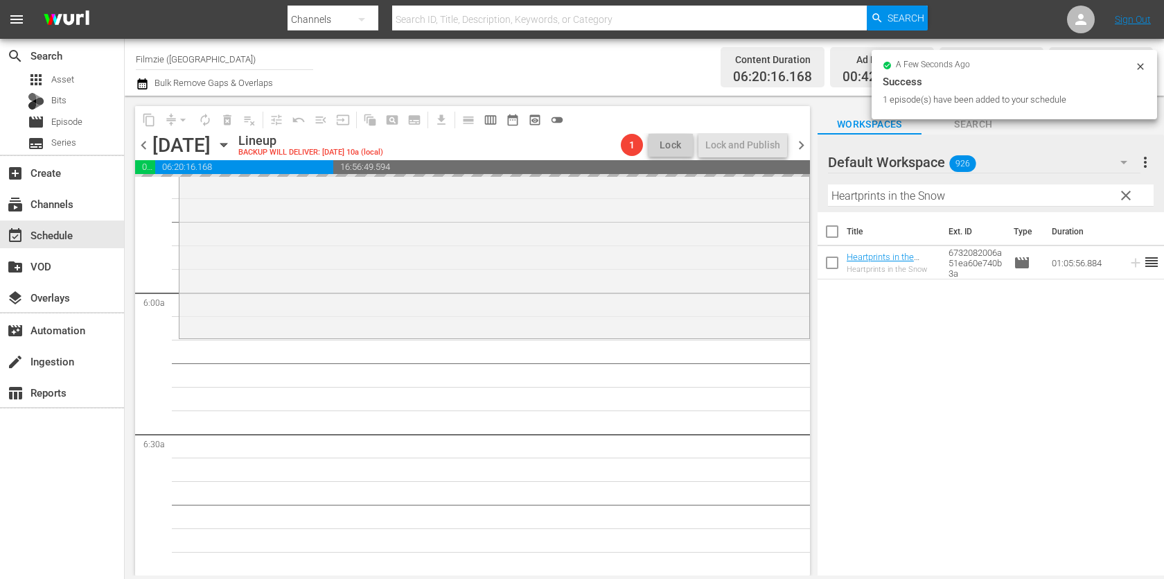
click at [881, 188] on input "Heartprints in the Snow" at bounding box center [991, 195] width 326 height 22
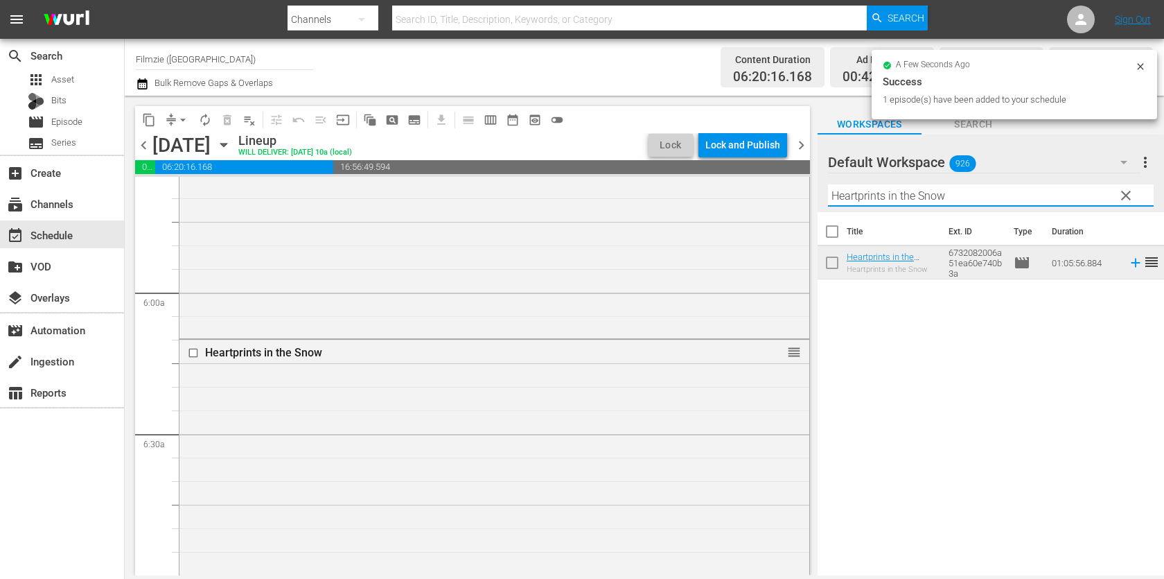
click at [881, 188] on input "Heartprints in the Snow" at bounding box center [991, 195] width 326 height 22
paste input "Regretting Fish"
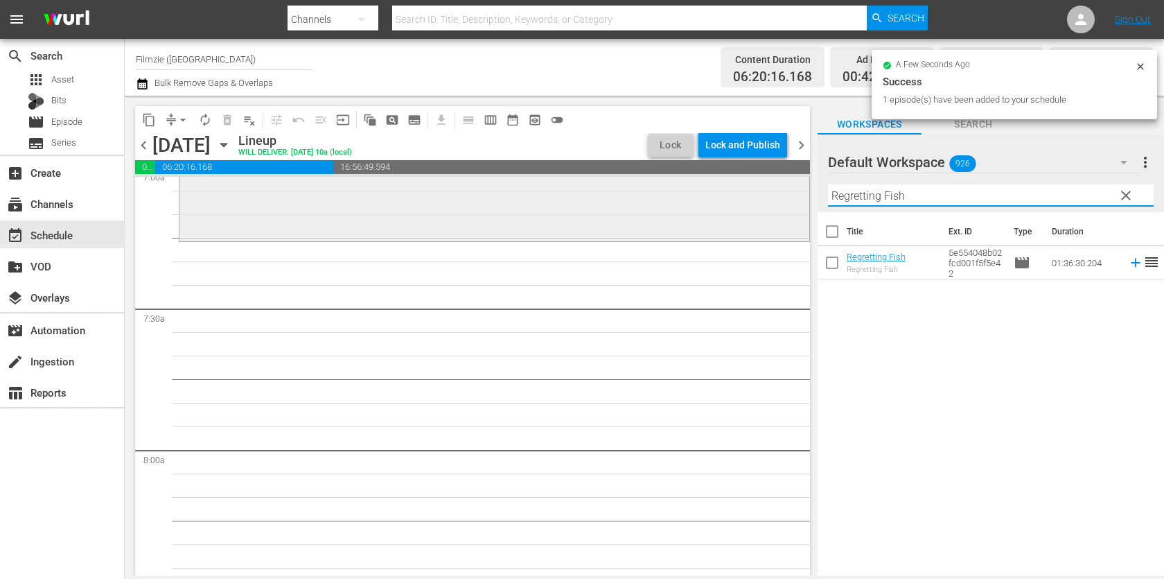
scroll to position [1999, 0]
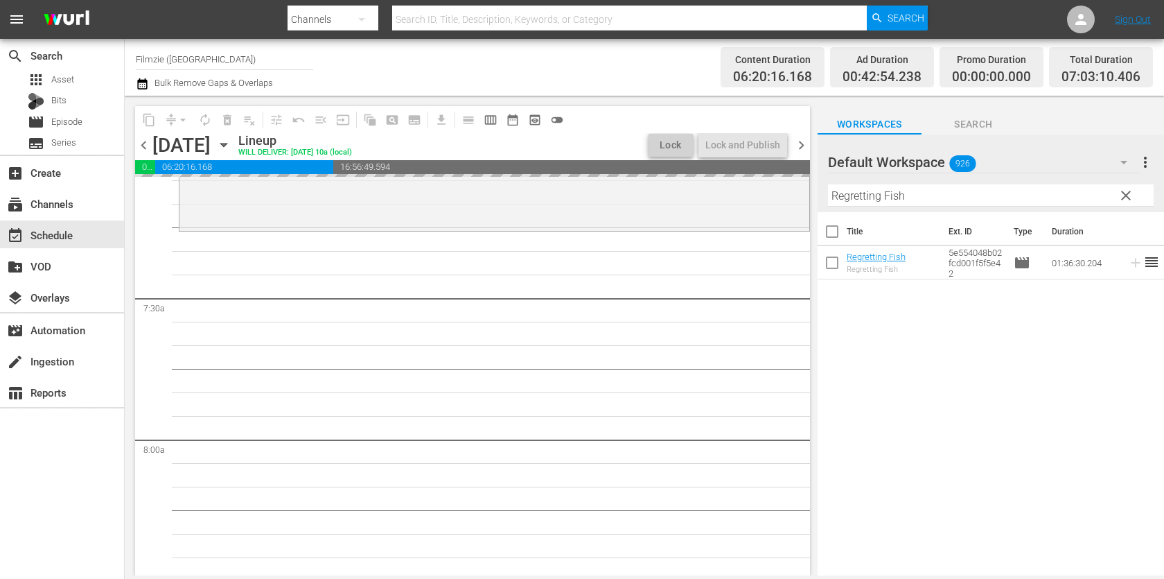
drag, startPoint x: 872, startPoint y: 254, endPoint x: 589, endPoint y: 21, distance: 366.4
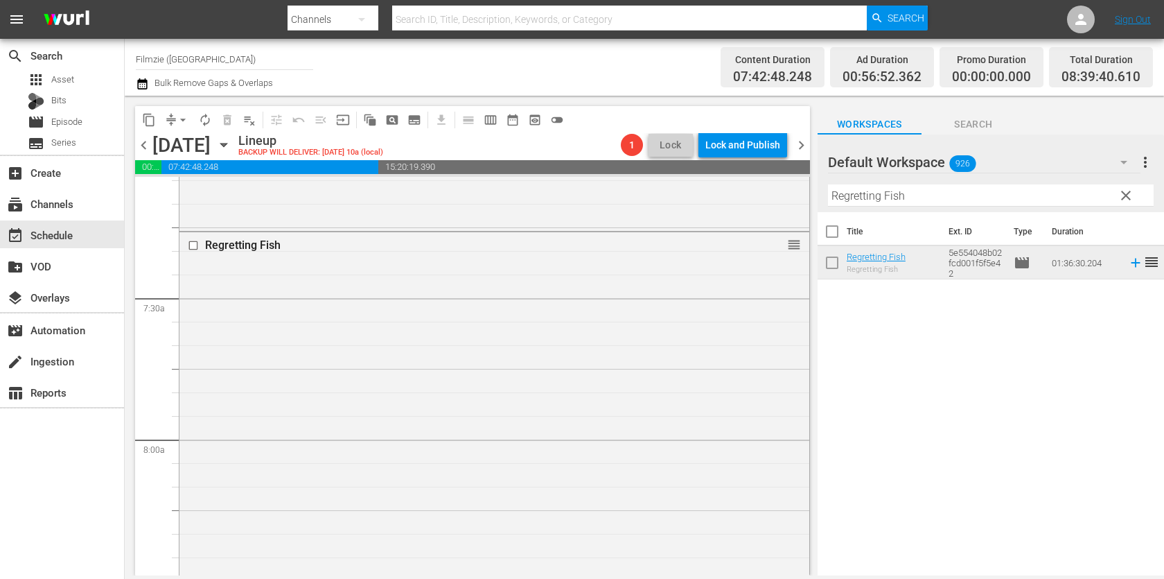
click at [924, 205] on input "Regretting Fish" at bounding box center [991, 195] width 326 height 22
click at [991, 205] on hr at bounding box center [991, 205] width 0 height 1
click at [924, 205] on input "Regretting Fish" at bounding box center [991, 195] width 326 height 22
paste input "Walking Through History 1.4"
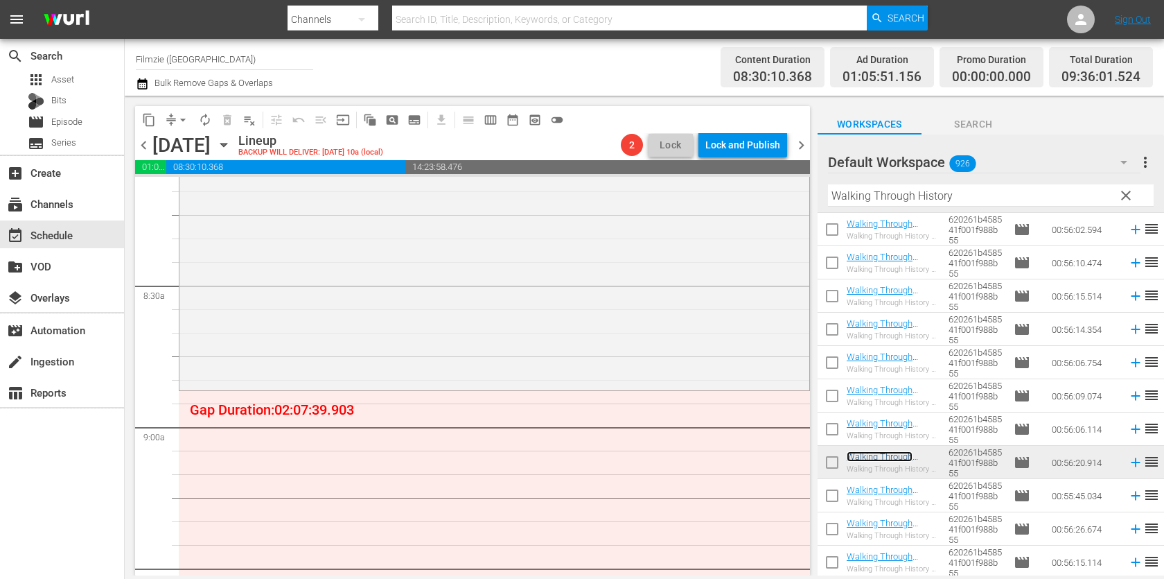
scroll to position [2301, 0]
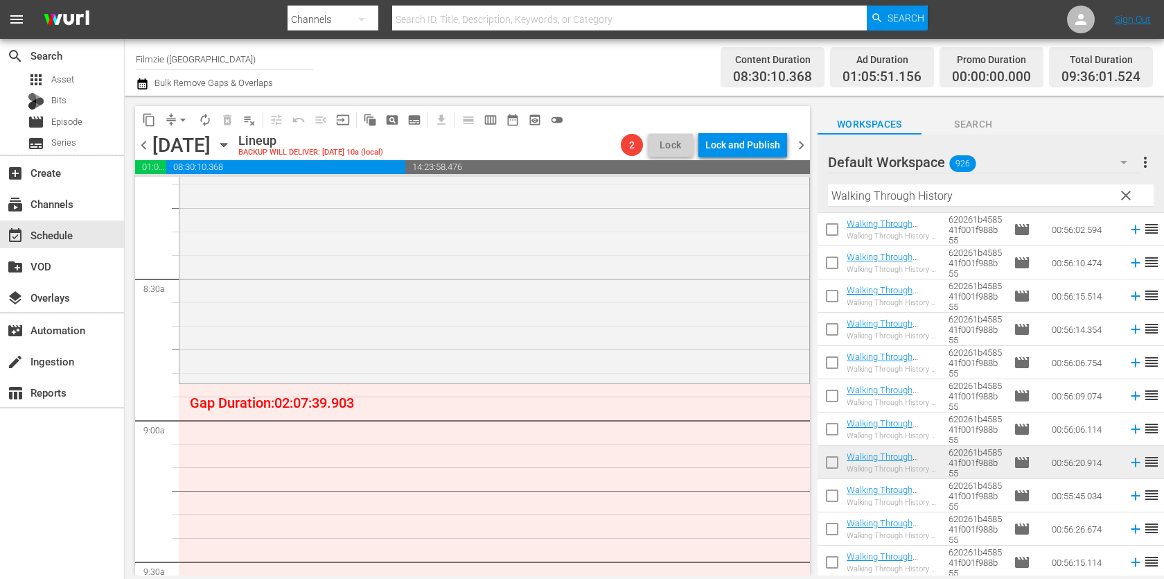
click at [859, 195] on input "Walking Through History" at bounding box center [991, 195] width 326 height 22
paste input "The Girl Behind the Door"
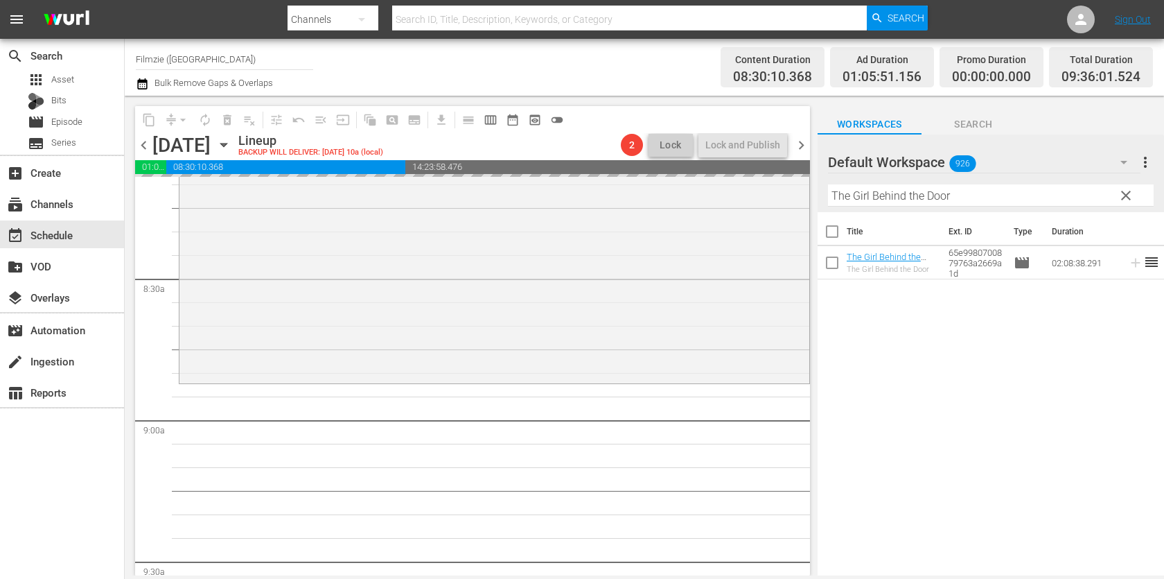
drag, startPoint x: 857, startPoint y: 258, endPoint x: 518, endPoint y: 21, distance: 413.9
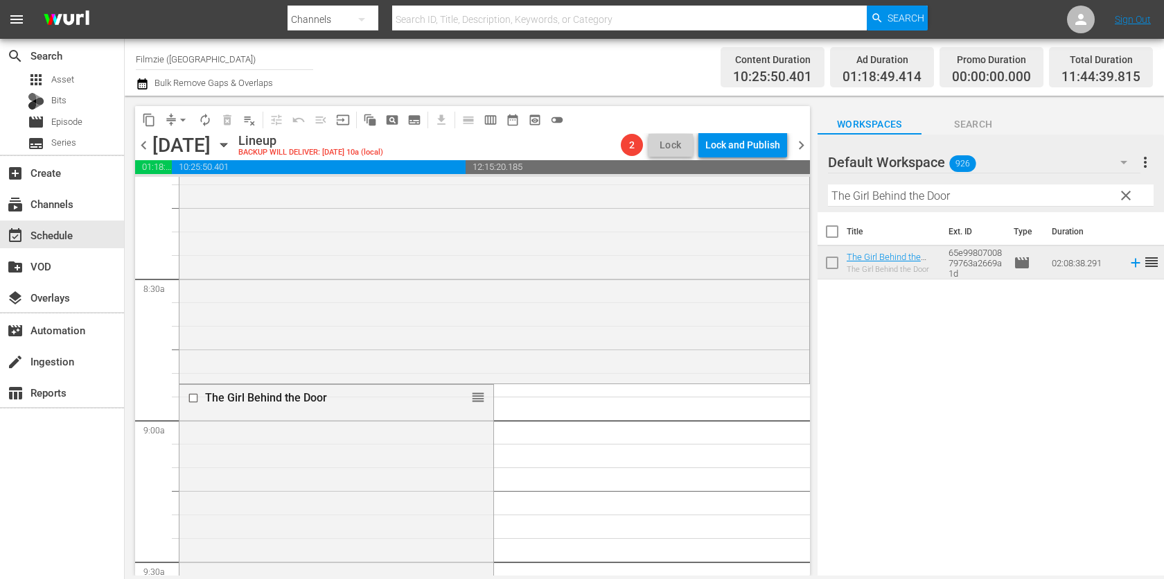
click at [858, 190] on input "The Girl Behind the Door" at bounding box center [991, 195] width 326 height 22
paste input "Fishtales"
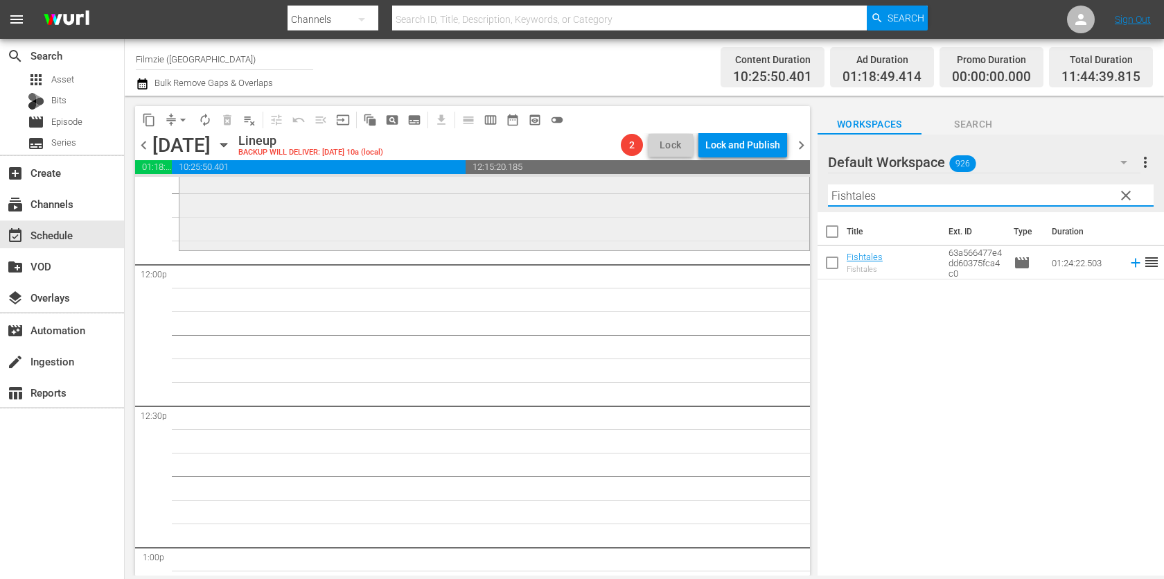
scroll to position [3314, 0]
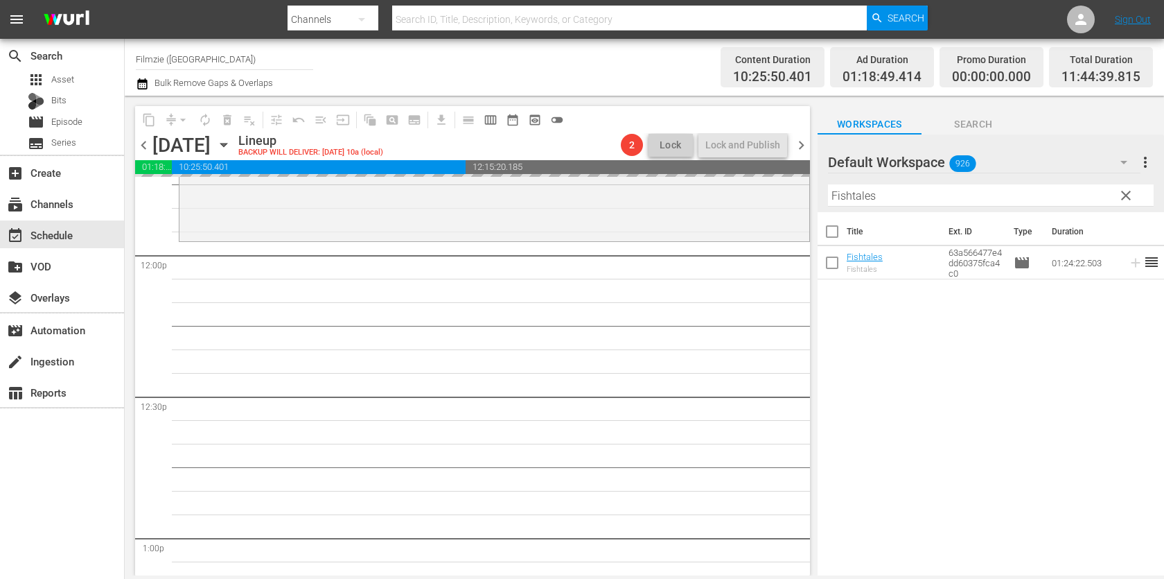
drag, startPoint x: 855, startPoint y: 254, endPoint x: 471, endPoint y: 2, distance: 459.0
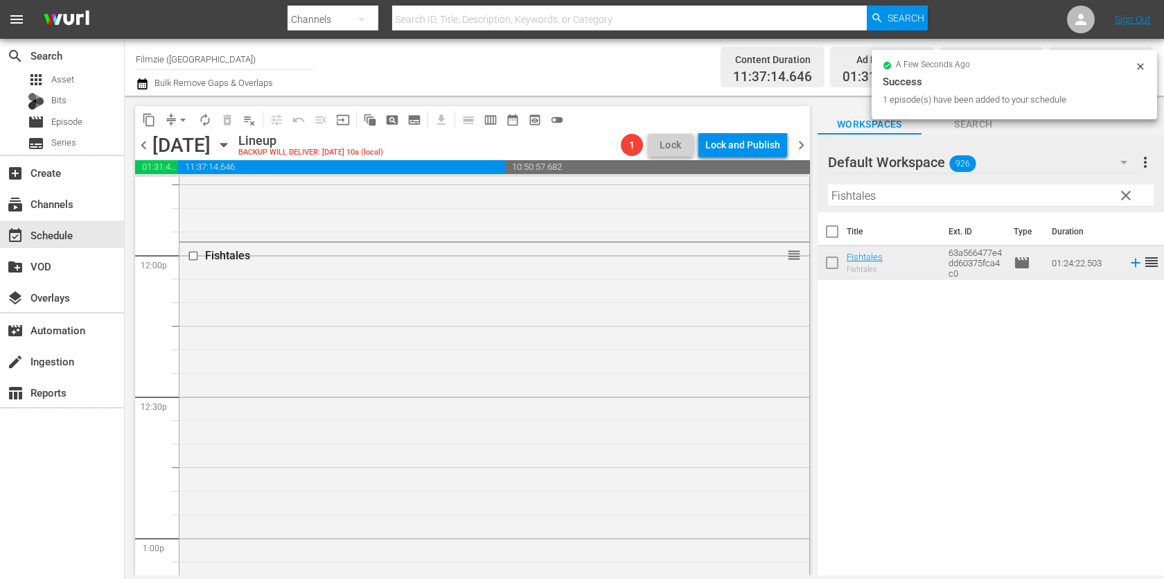
click at [872, 193] on input "Fishtales" at bounding box center [991, 195] width 326 height 22
paste input "...As If They Were Angel"
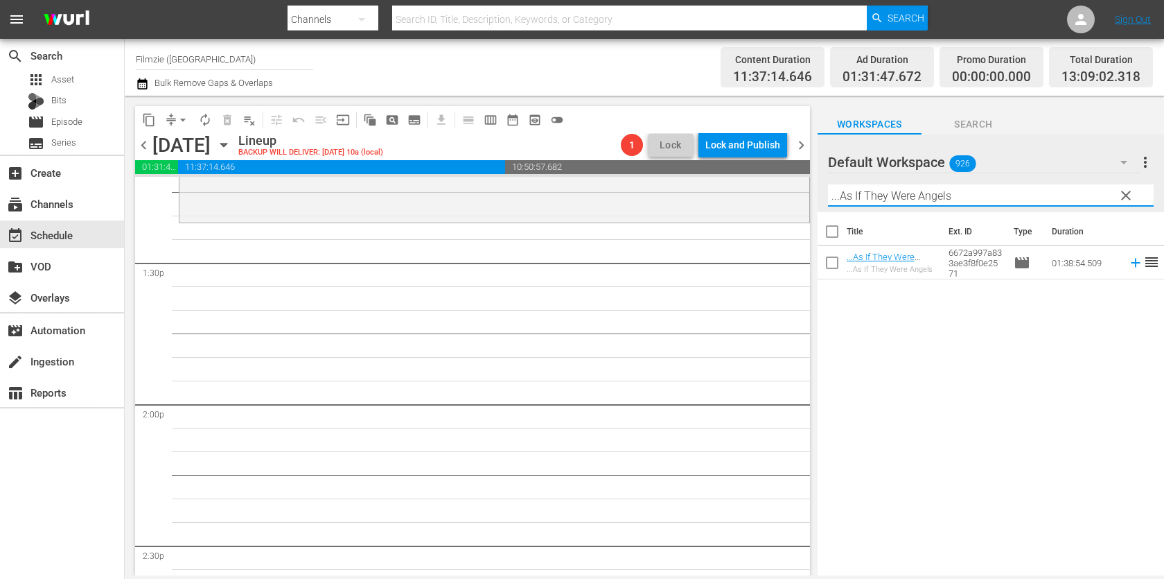
scroll to position [3636, 0]
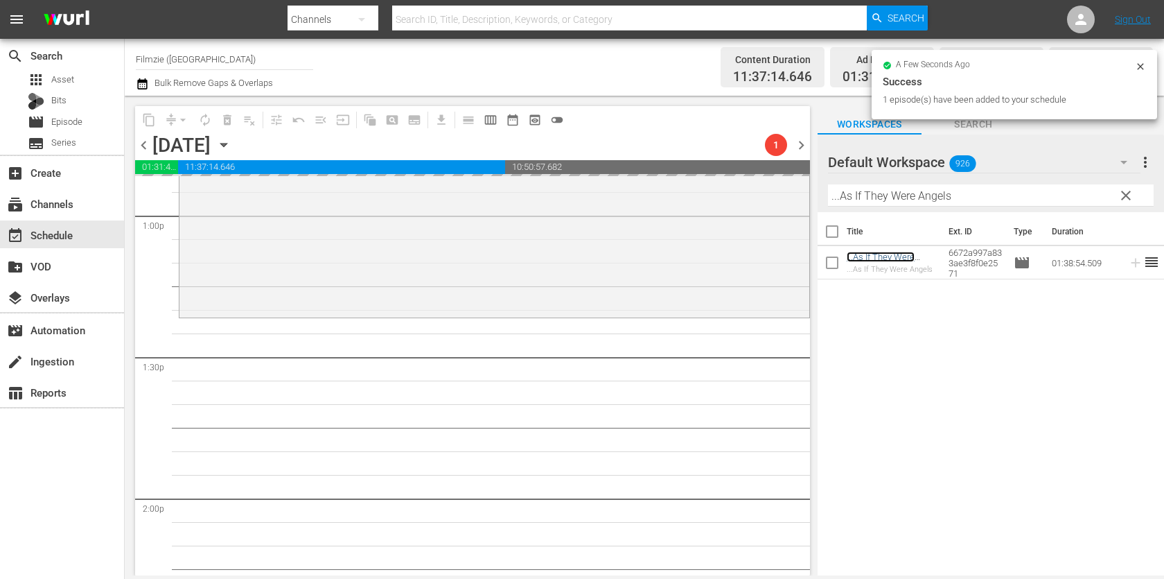
drag, startPoint x: 890, startPoint y: 256, endPoint x: 527, endPoint y: 3, distance: 442.5
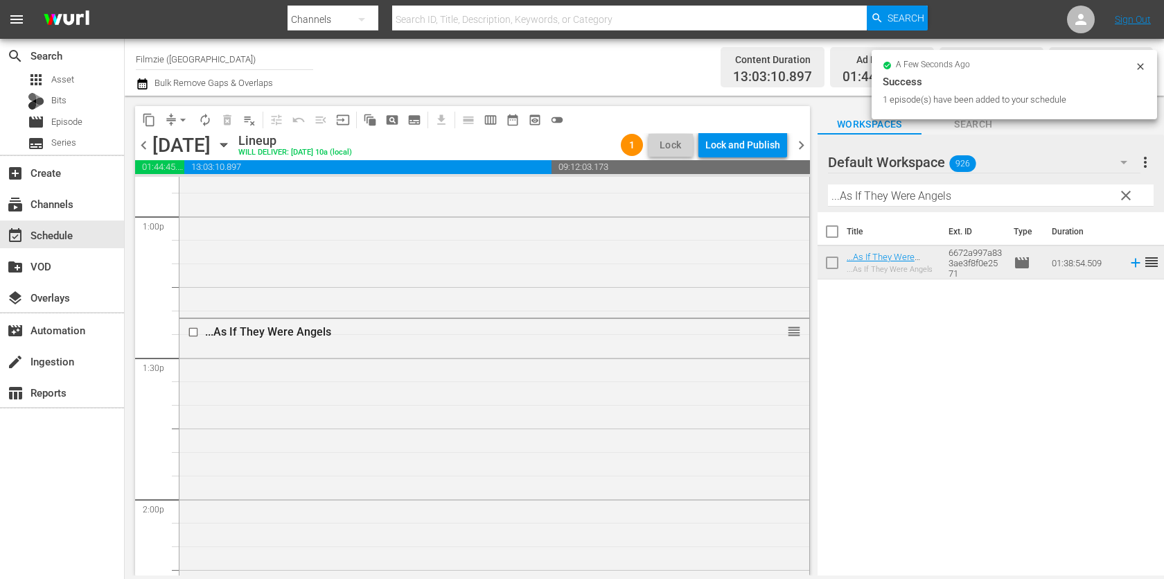
click at [1020, 191] on input "...As If They Were Angels" at bounding box center [991, 195] width 326 height 22
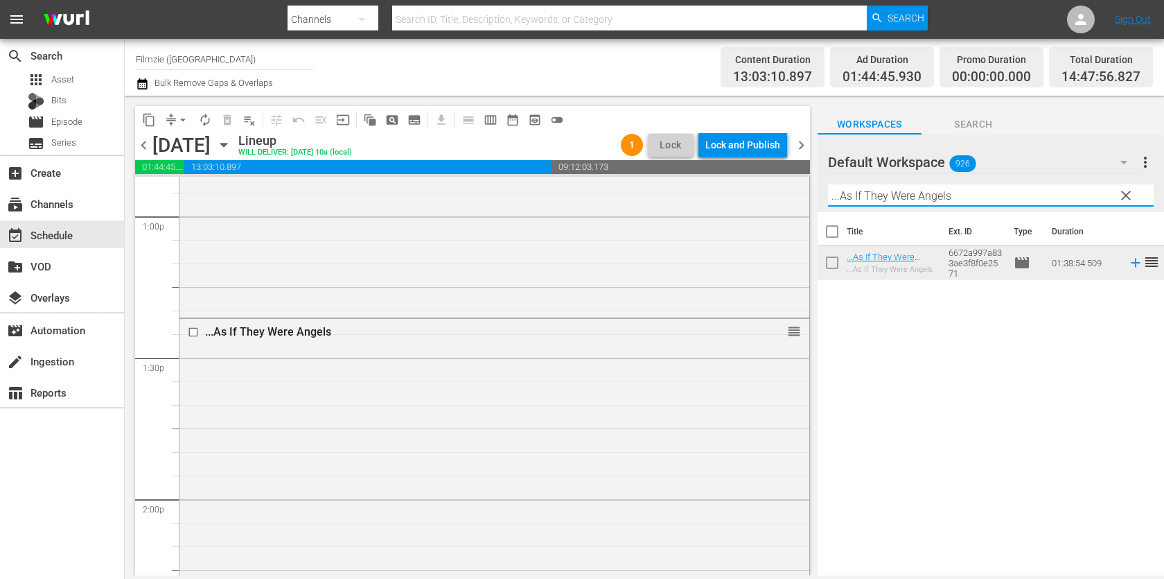
paste input "Princes of the Yen"
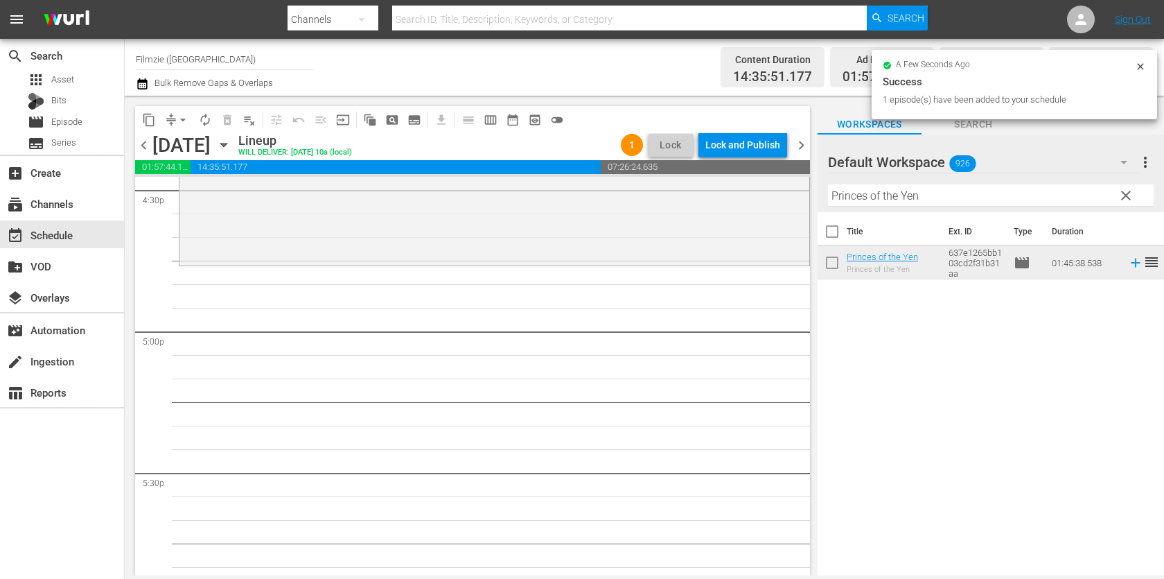
scroll to position [4653, 0]
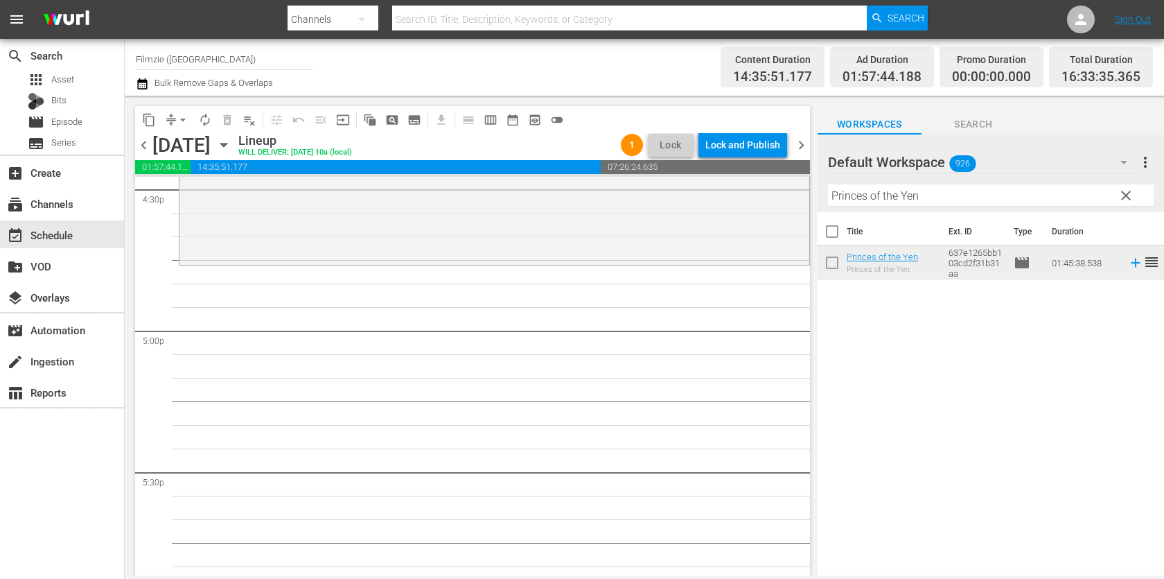
drag, startPoint x: 879, startPoint y: 263, endPoint x: 428, endPoint y: 11, distance: 517.5
click at [944, 193] on input "Princes of the Yen" at bounding box center [991, 195] width 326 height 22
paste input "The Bridgewater Triangle"
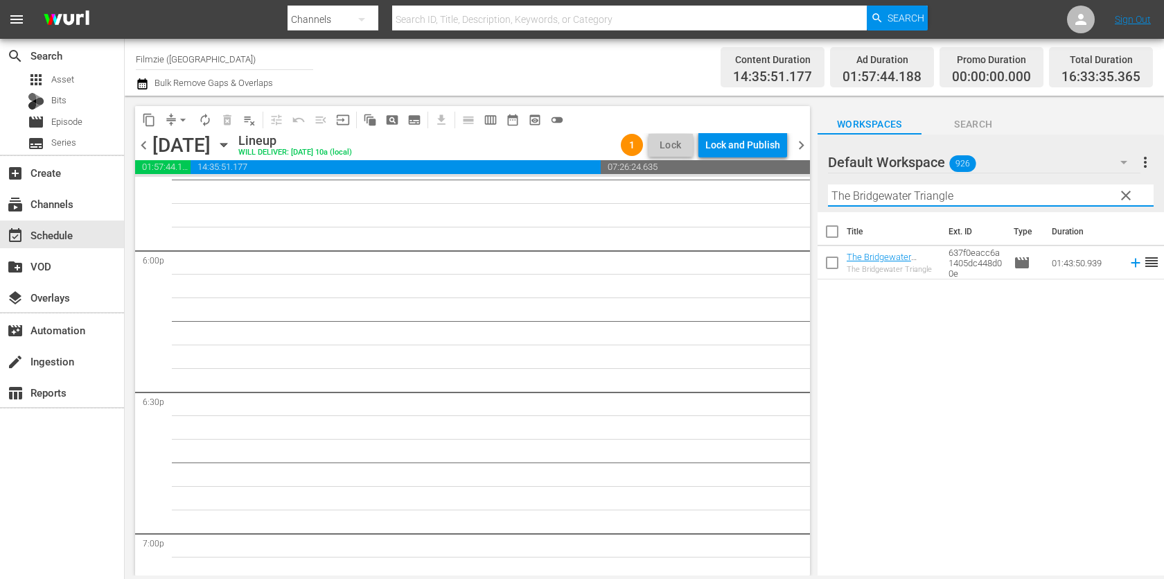
scroll to position [4998, 0]
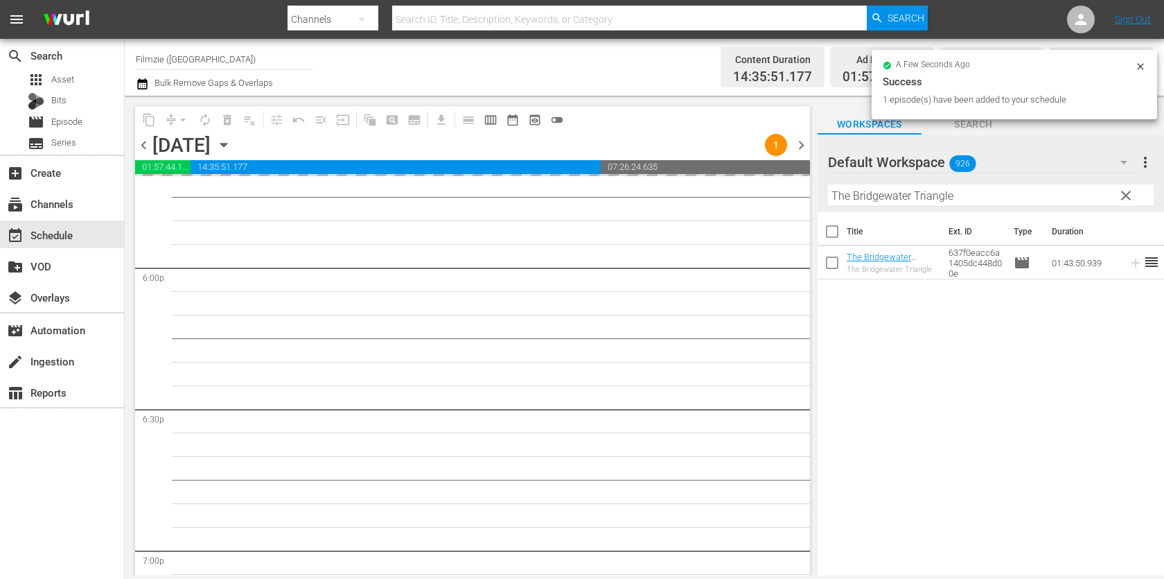
drag, startPoint x: 888, startPoint y: 262, endPoint x: 587, endPoint y: 17, distance: 388.6
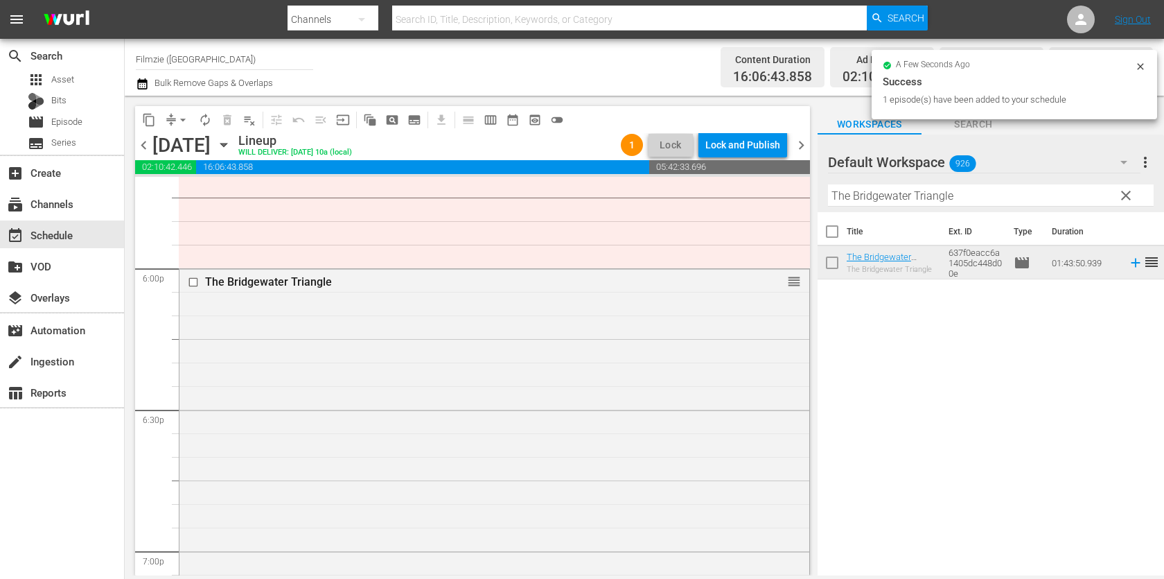
click at [937, 196] on input "The Bridgewater Triangle" at bounding box center [991, 195] width 326 height 22
paste input "First Signal"
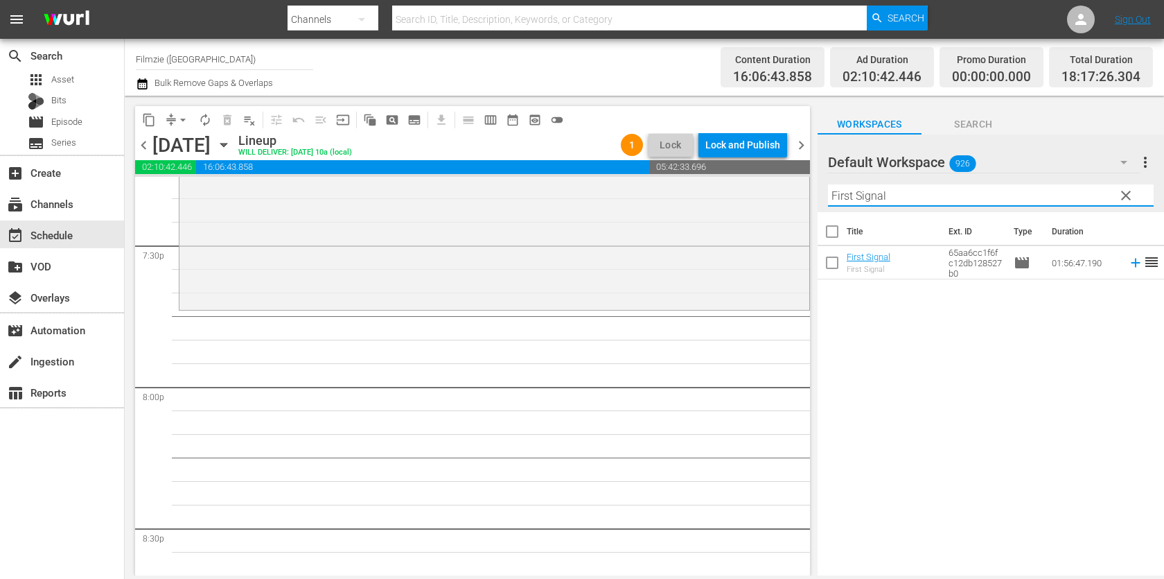
scroll to position [5455, 0]
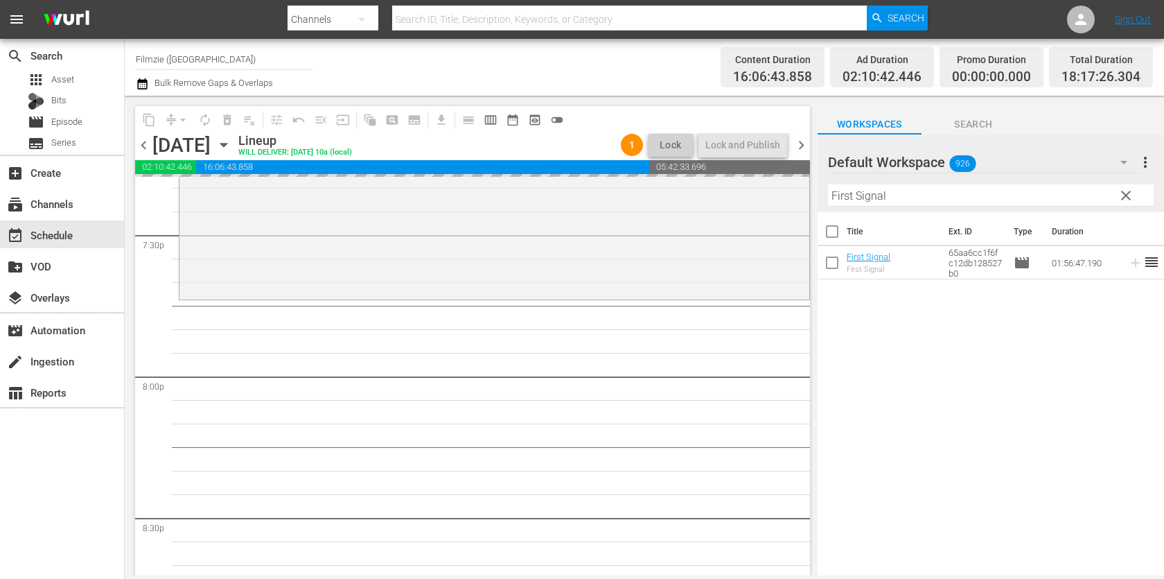
drag, startPoint x: 864, startPoint y: 259, endPoint x: 606, endPoint y: 13, distance: 356.3
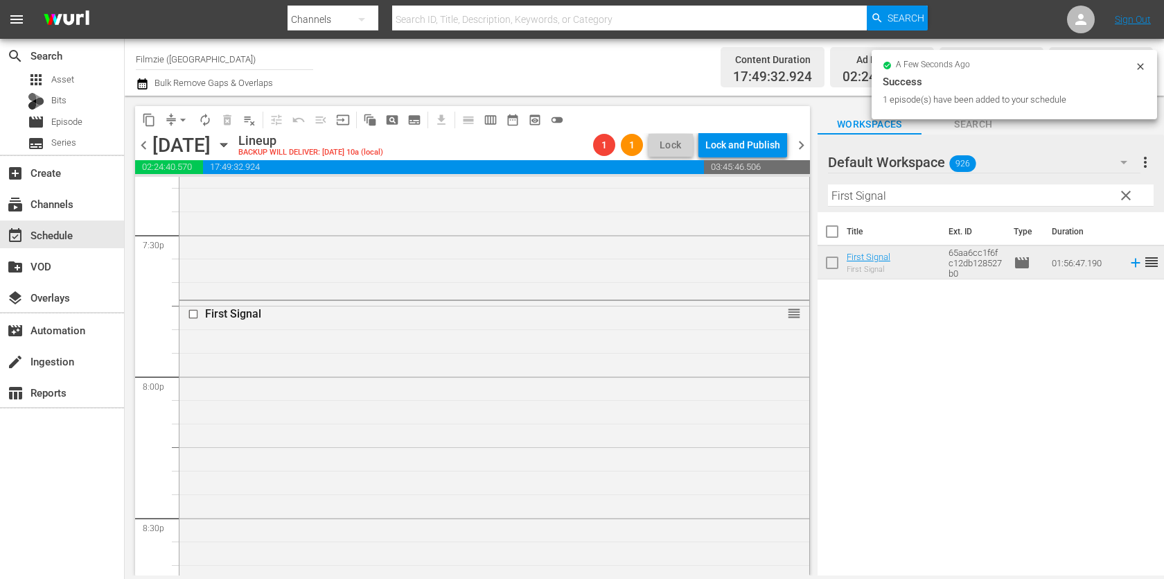
click at [934, 197] on input "First Signal" at bounding box center [991, 195] width 326 height 22
paste input "Edelweiss Pirates"
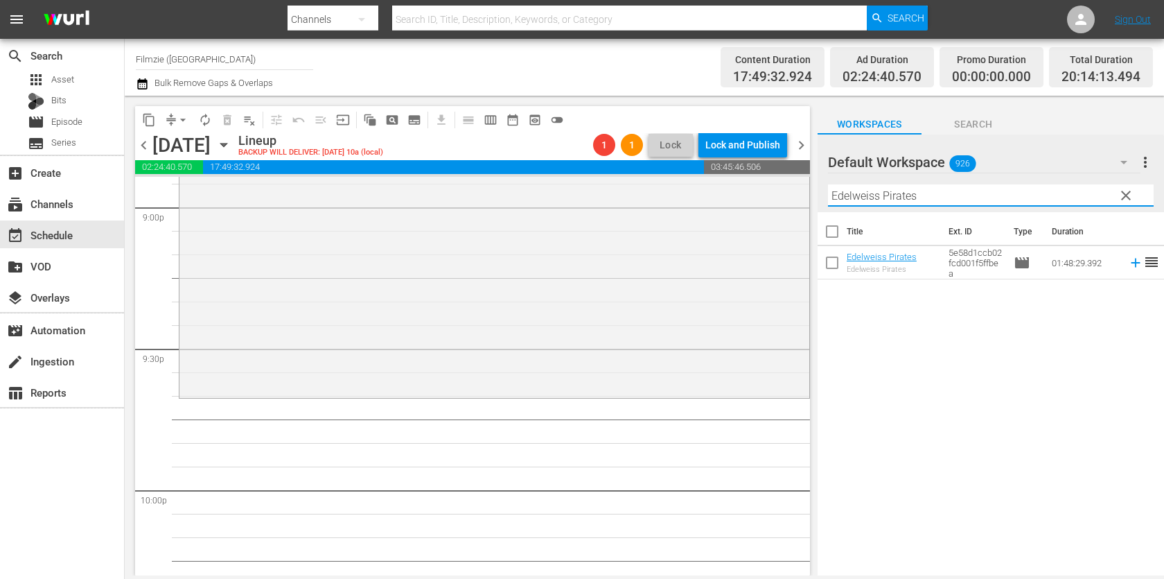
scroll to position [5923, 0]
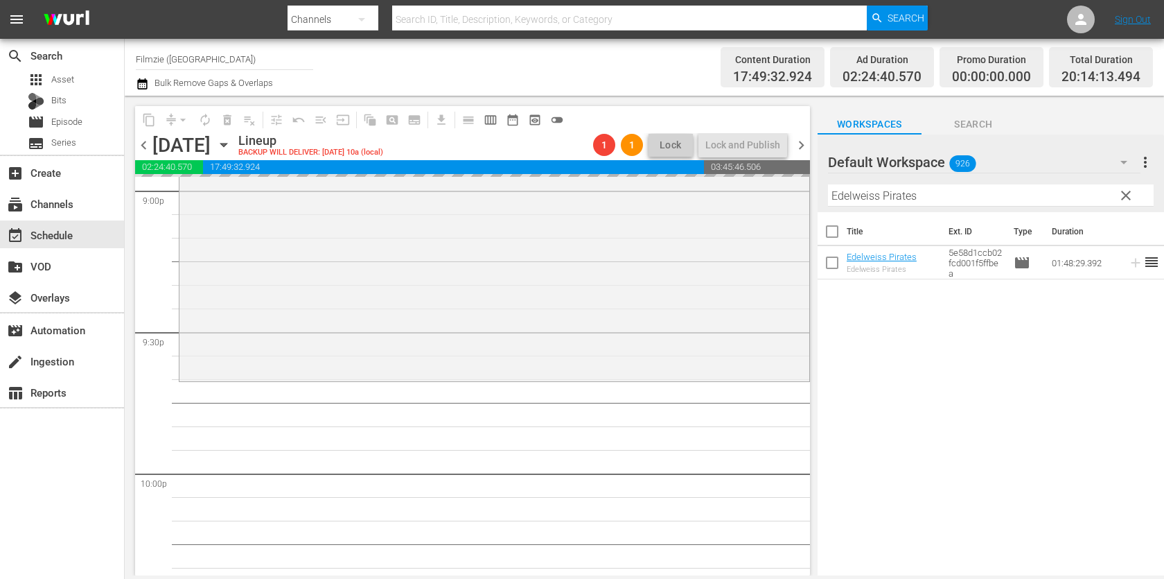
drag, startPoint x: 872, startPoint y: 262, endPoint x: 490, endPoint y: 24, distance: 449.8
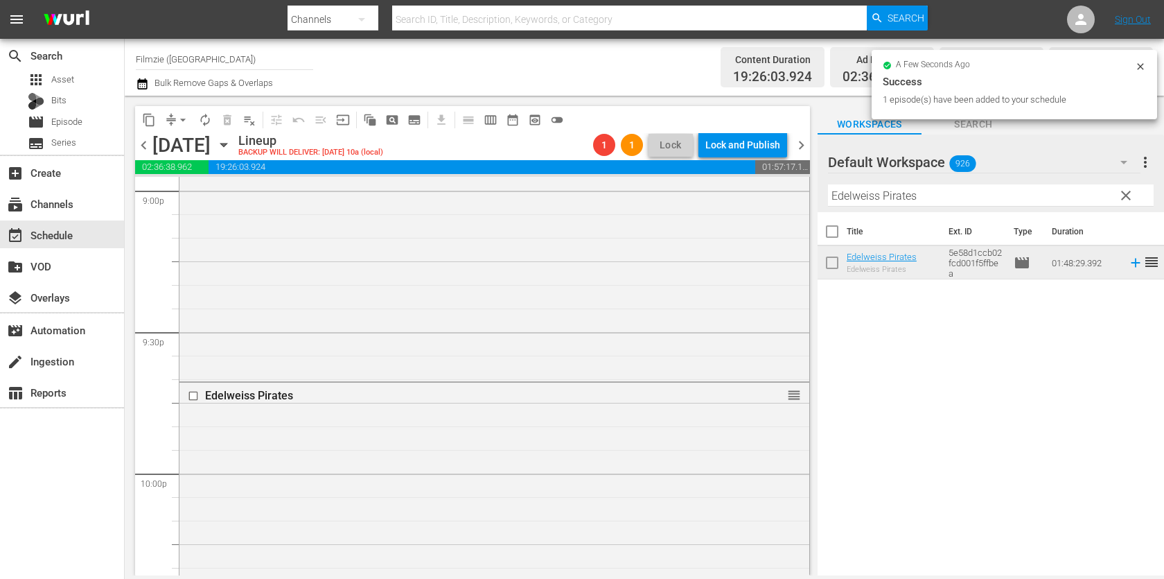
click at [866, 189] on input "Edelweiss Pirates" at bounding box center [991, 195] width 326 height 22
paste input "Maybe Someday"
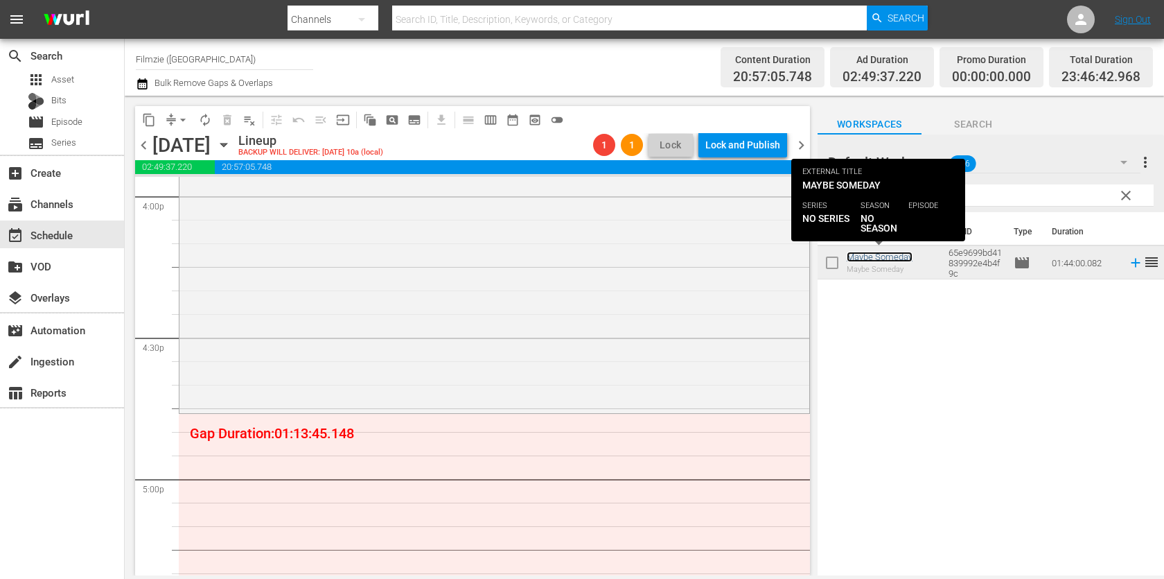
scroll to position [4504, 0]
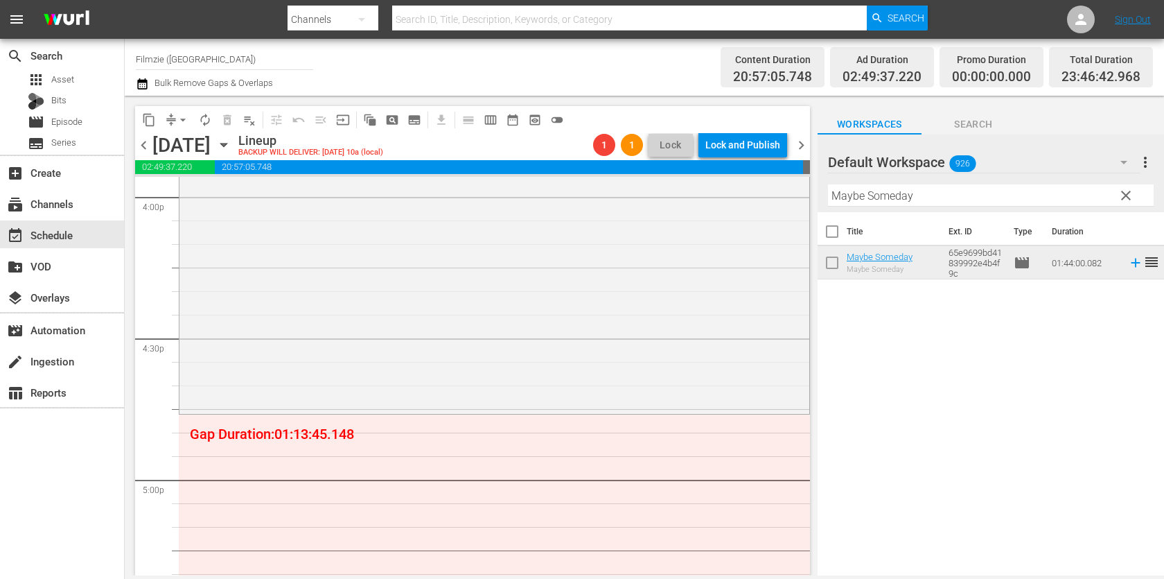
drag, startPoint x: 879, startPoint y: 257, endPoint x: 597, endPoint y: 1, distance: 380.6
click at [875, 182] on div "Filter by Title Maybe Someday" at bounding box center [991, 195] width 326 height 33
click at [875, 195] on input "Maybe Someday" at bounding box center [991, 195] width 326 height 22
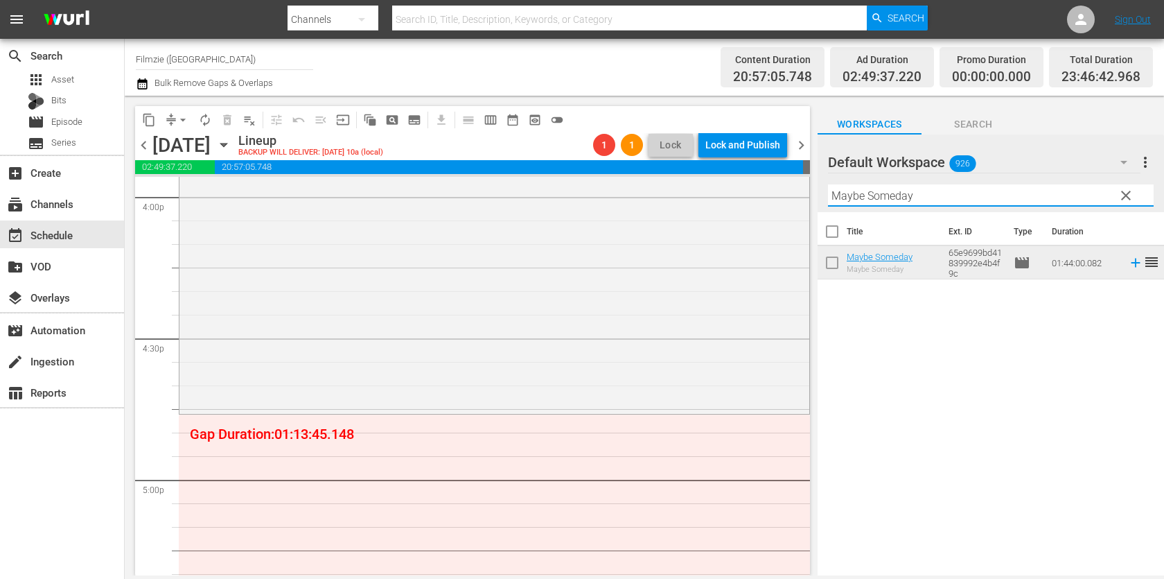
paste input "Patrick"
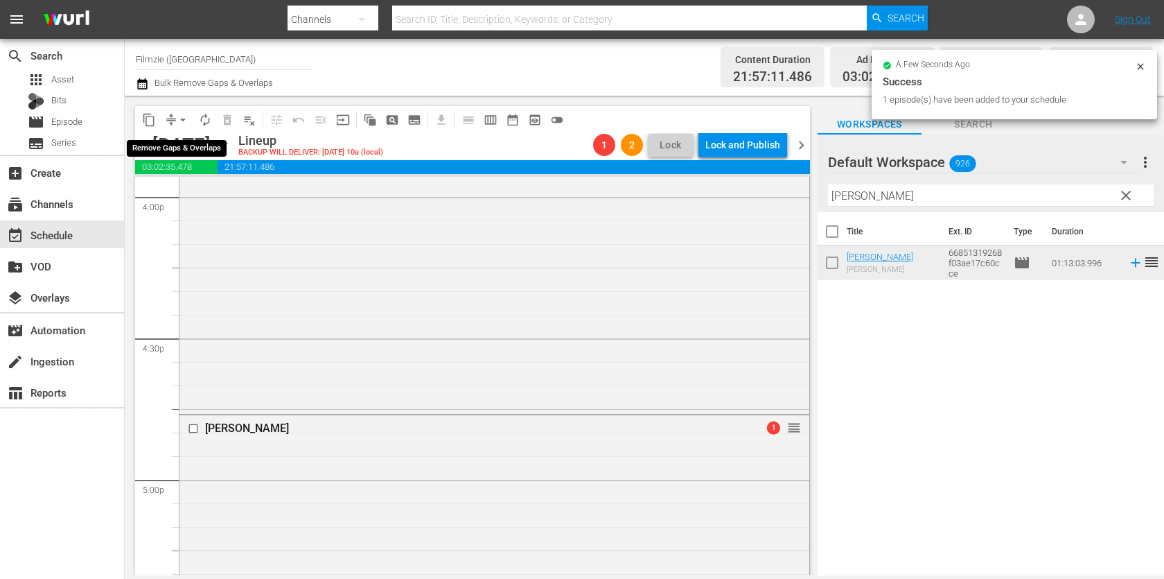
click at [182, 121] on span "arrow_drop_down" at bounding box center [183, 120] width 14 height 14
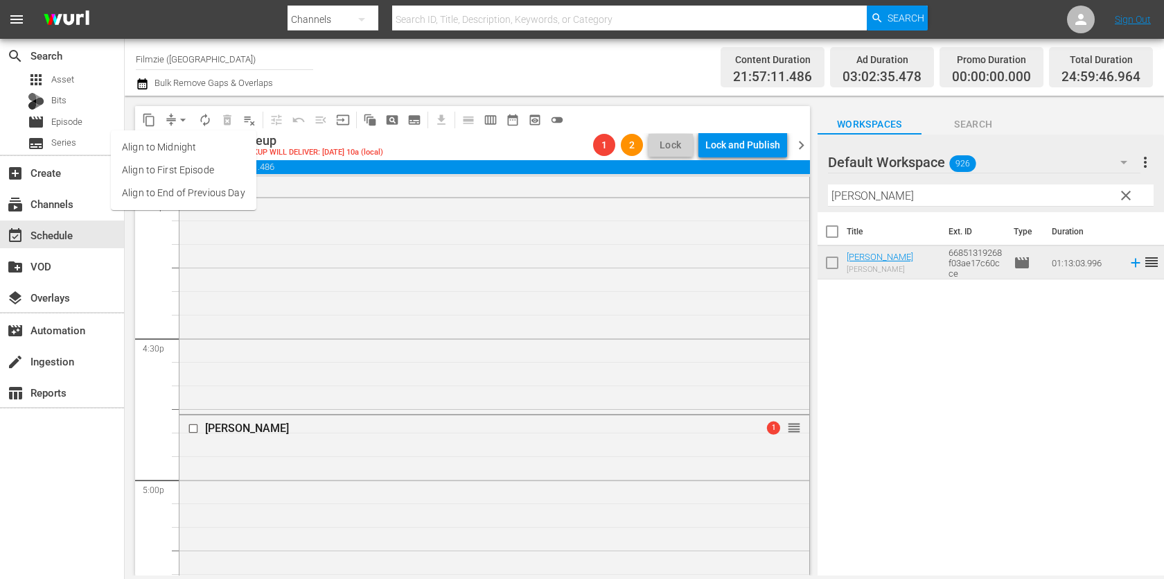
click at [231, 196] on li "Align to End of Previous Day" at bounding box center [184, 193] width 146 height 23
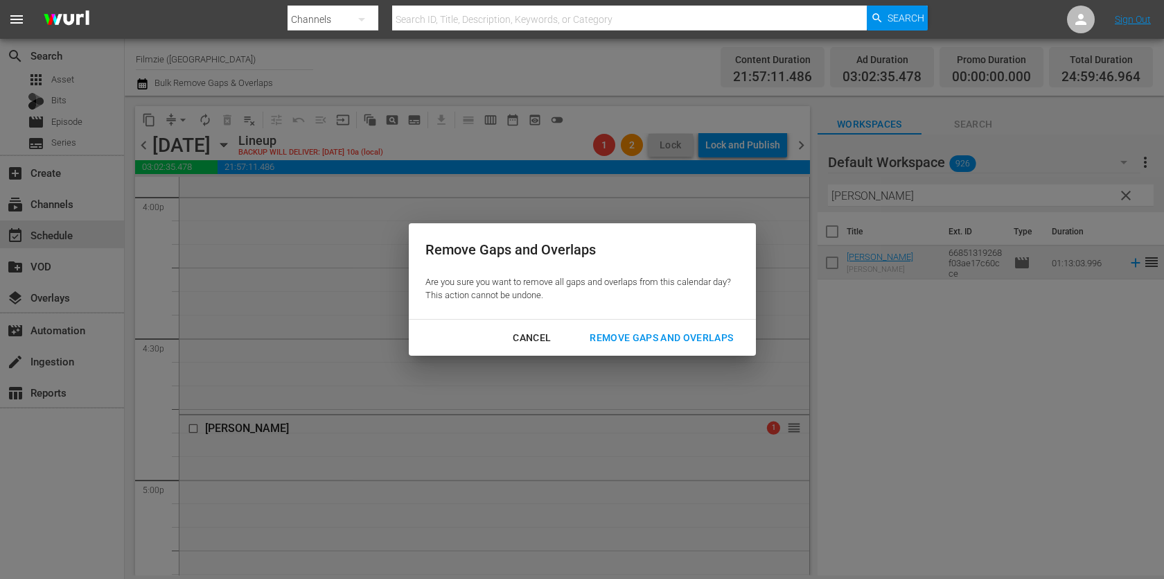
click at [663, 331] on div "Remove Gaps and Overlaps" at bounding box center [662, 337] width 166 height 17
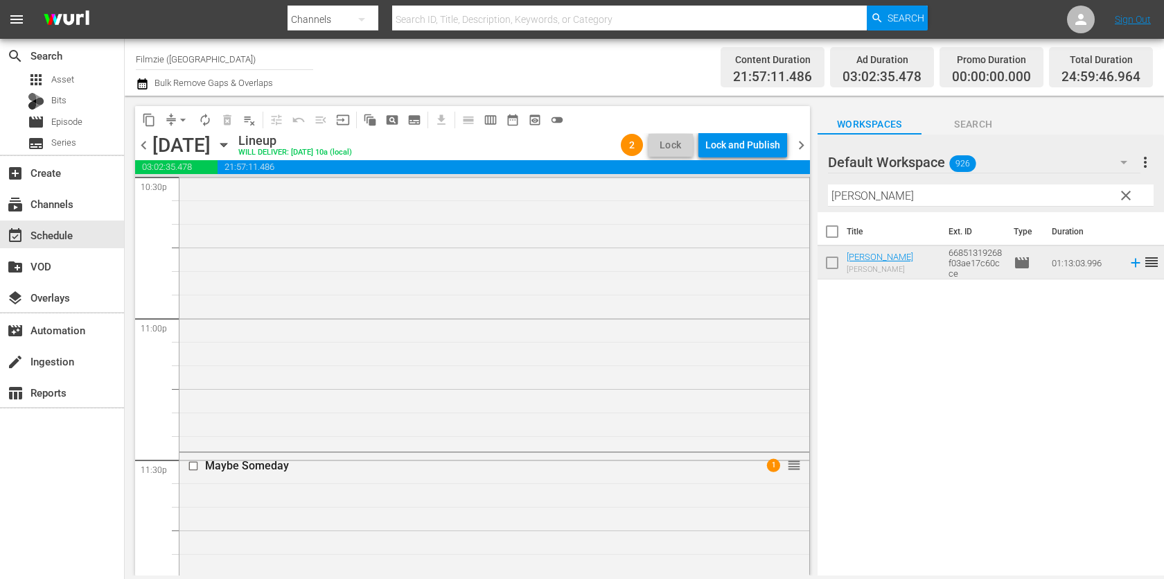
scroll to position [6660, 0]
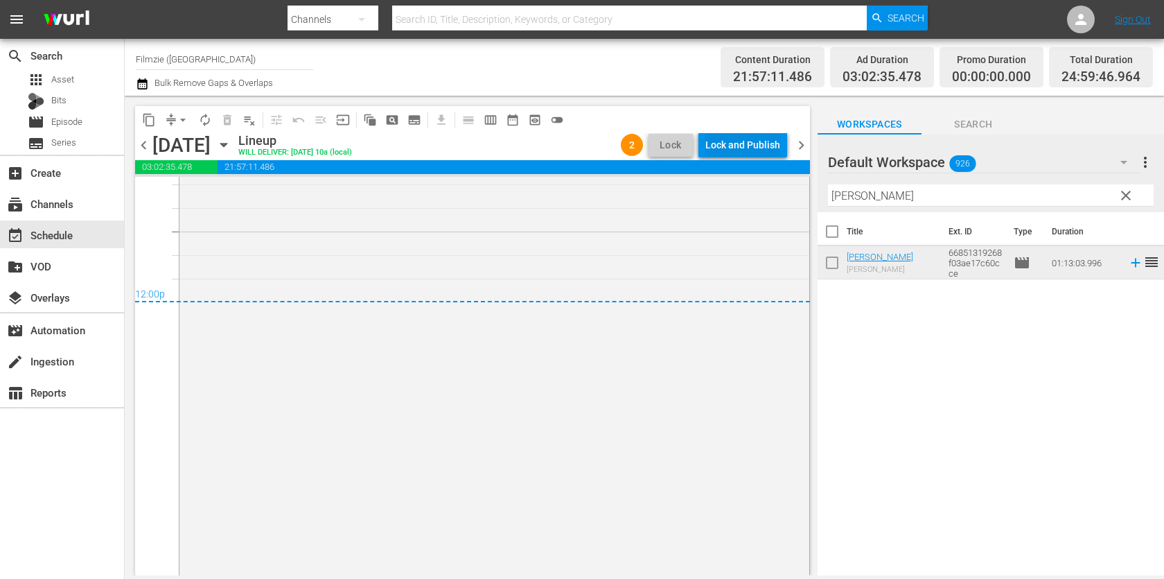
click at [725, 139] on div "Lock and Publish" at bounding box center [742, 144] width 75 height 25
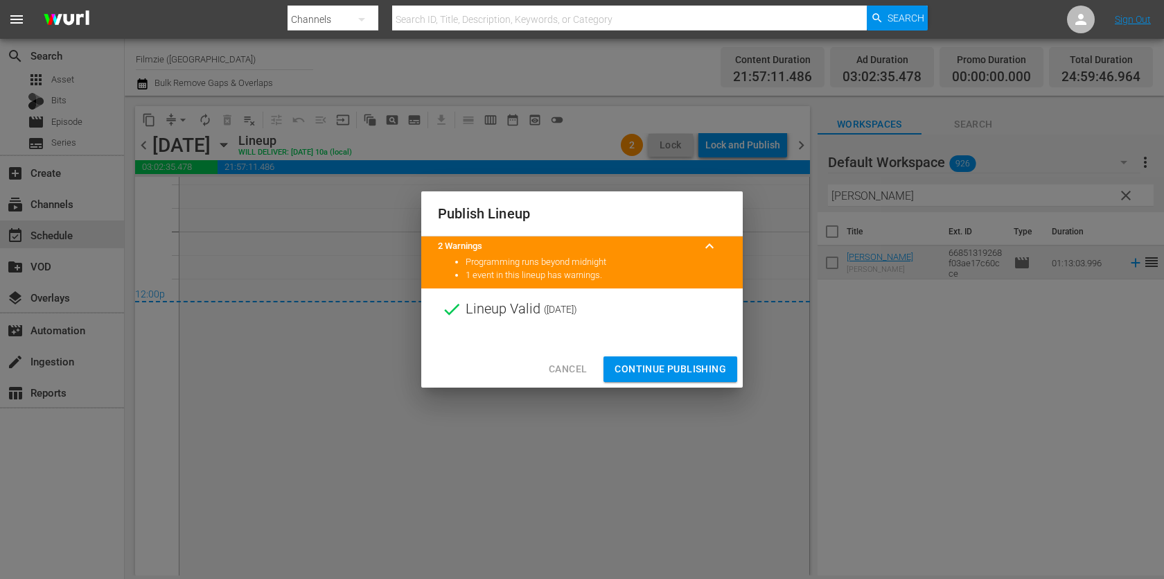
click at [704, 362] on span "Continue Publishing" at bounding box center [671, 368] width 112 height 17
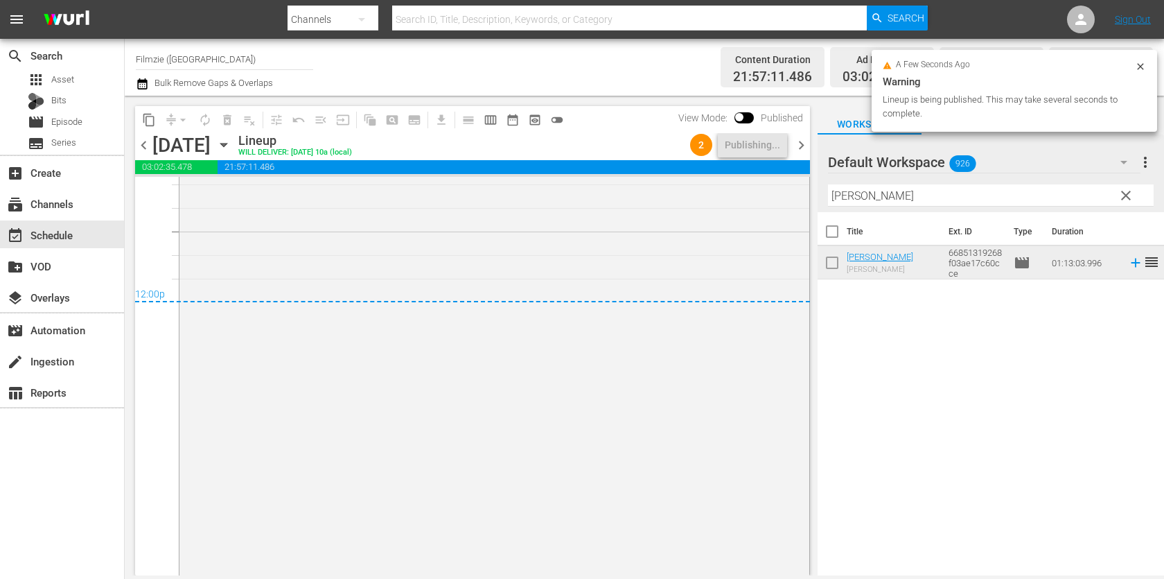
click at [799, 147] on span "chevron_right" at bounding box center [801, 145] width 17 height 17
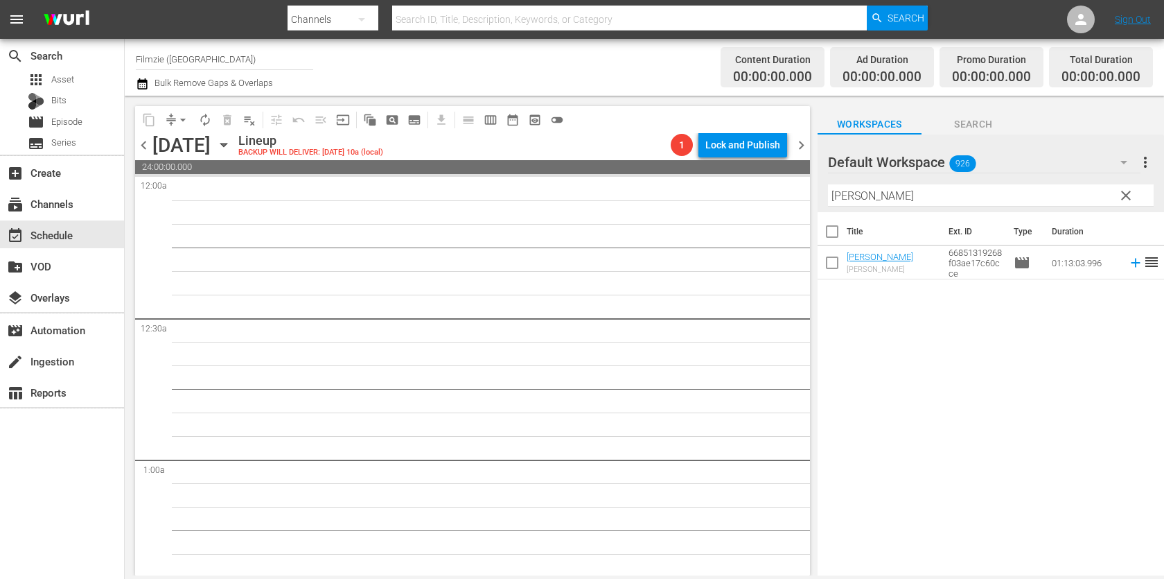
click at [913, 183] on div "Filter by Title Patrick" at bounding box center [991, 195] width 326 height 33
click at [912, 190] on input "Patrick" at bounding box center [991, 195] width 326 height 22
paste input "Notzilla"
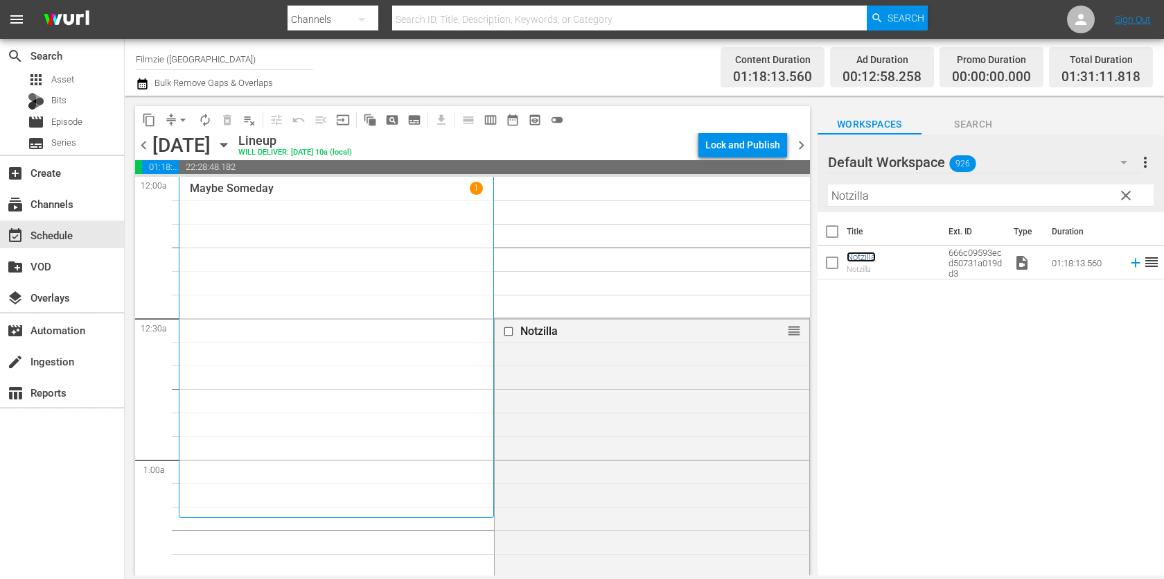
drag, startPoint x: 795, startPoint y: 331, endPoint x: 654, endPoint y: 523, distance: 238.0
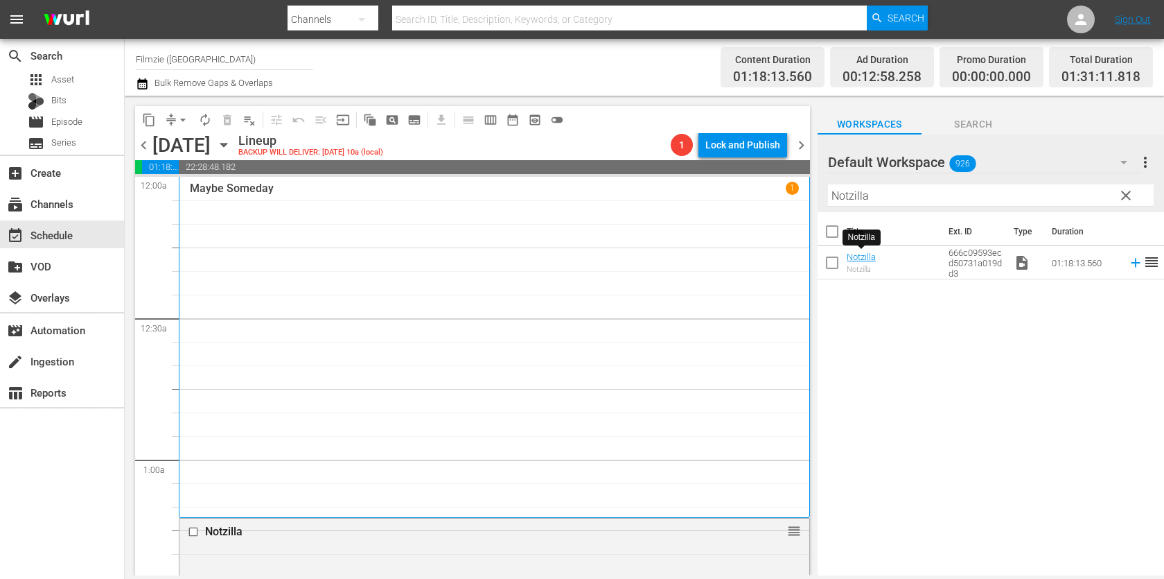
click at [880, 193] on input "Notzilla" at bounding box center [991, 195] width 326 height 22
paste input "ine Nights"
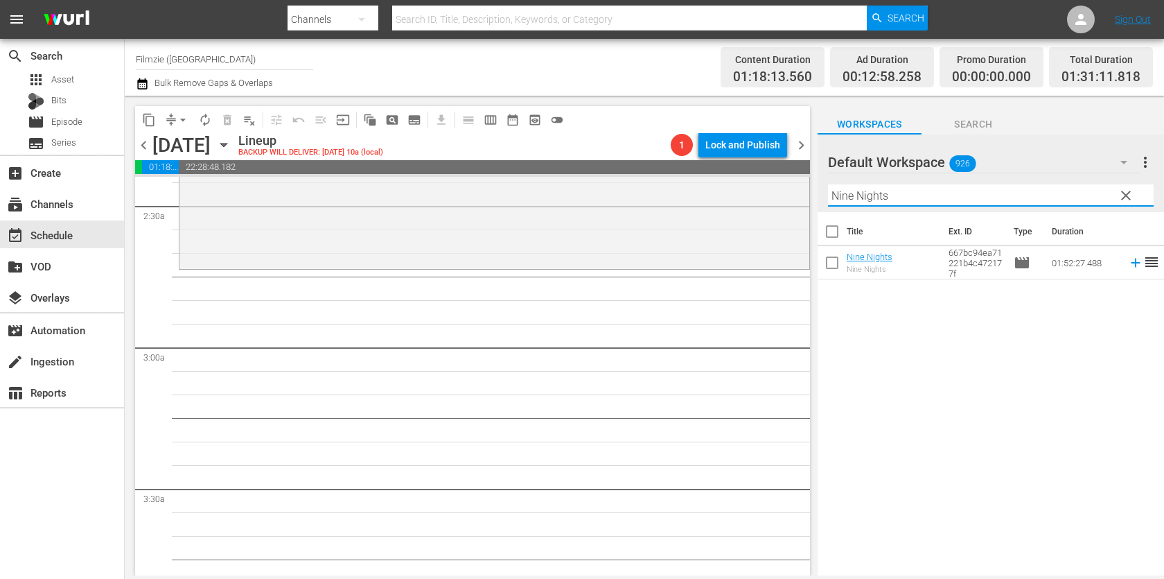
scroll to position [621, 0]
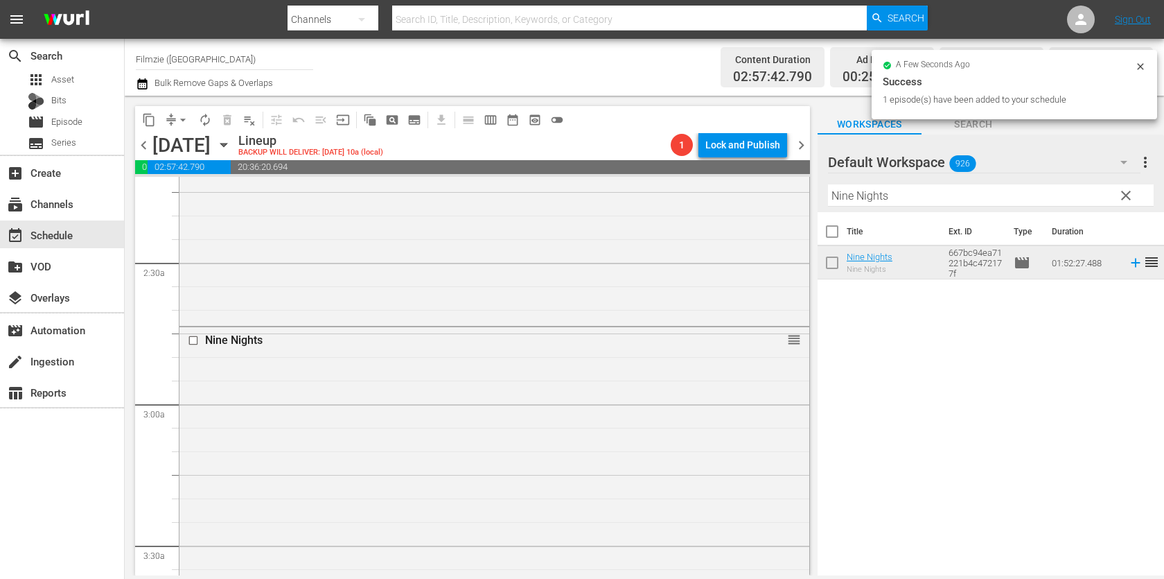
click at [890, 195] on input "Nine Nights" at bounding box center [991, 195] width 326 height 22
paste input "Fitful"
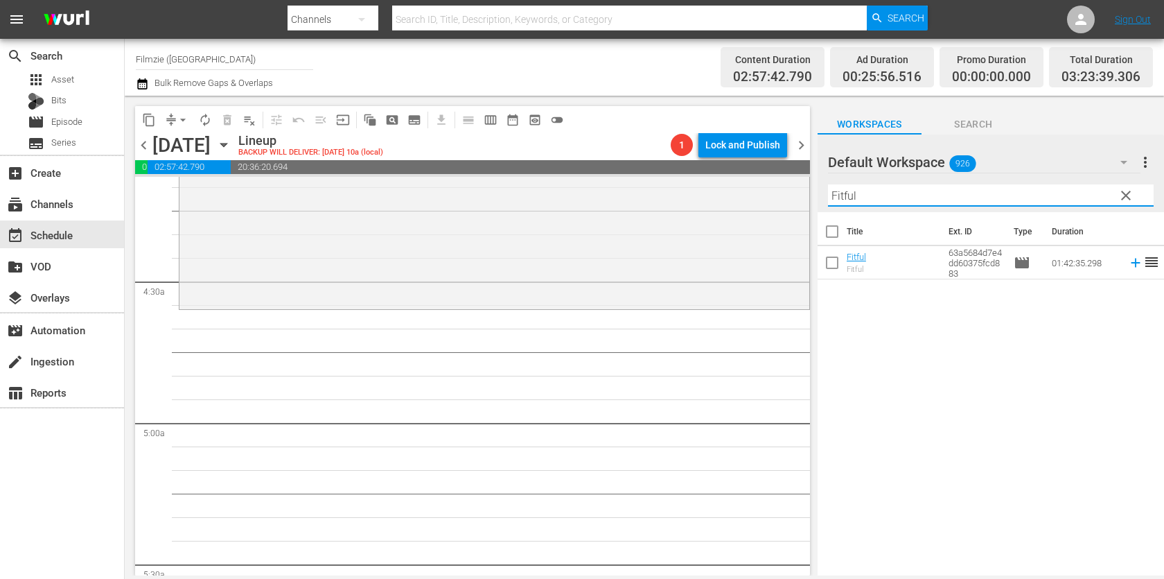
scroll to position [1174, 0]
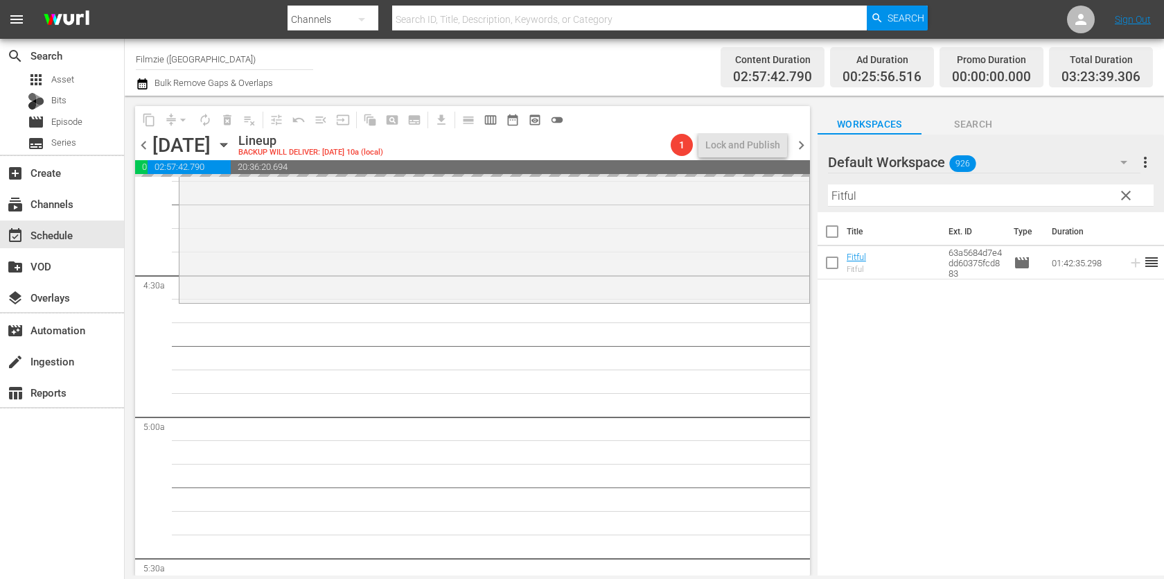
drag, startPoint x: 862, startPoint y: 256, endPoint x: 565, endPoint y: 15, distance: 382.8
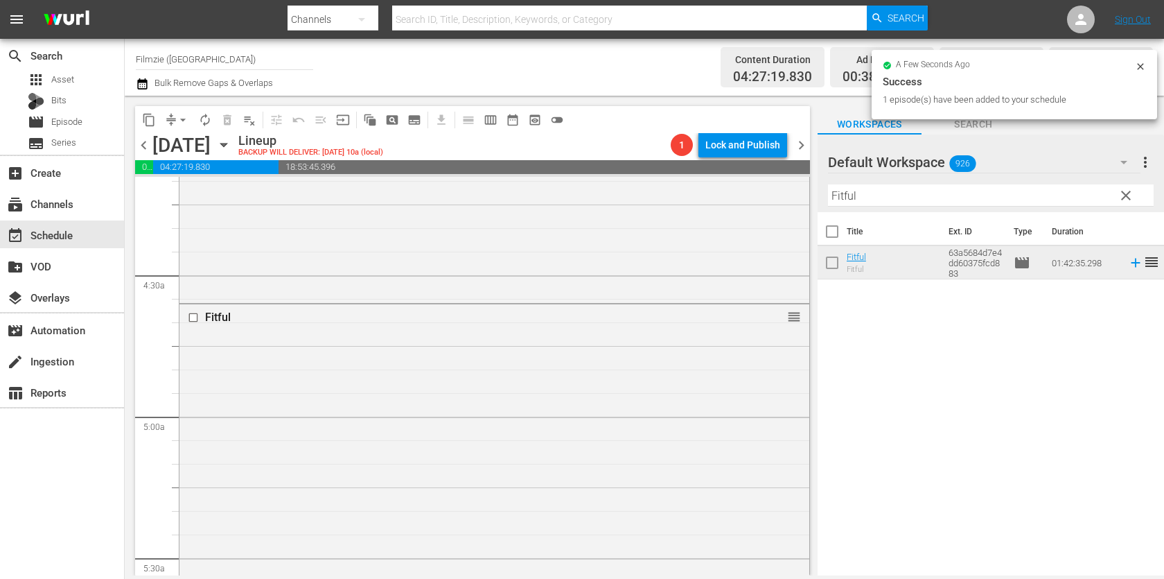
click at [990, 212] on th "Ext. ID" at bounding box center [972, 231] width 65 height 39
click at [1008, 197] on input "Fitful" at bounding box center [991, 195] width 326 height 22
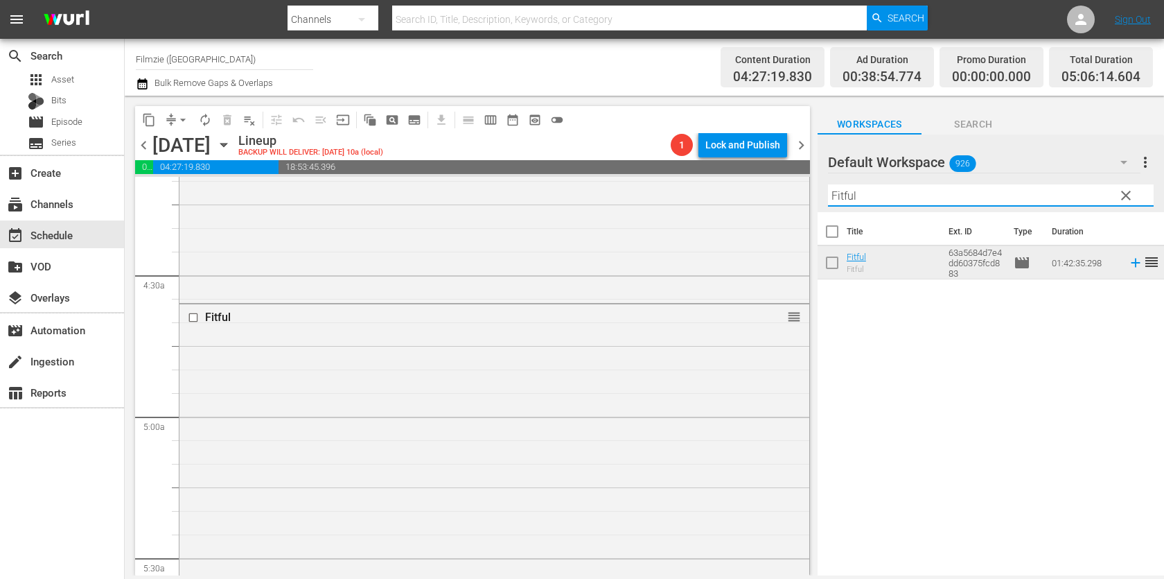
click at [1008, 197] on input "Fitful" at bounding box center [991, 195] width 326 height 22
paste input "The Unearthing"
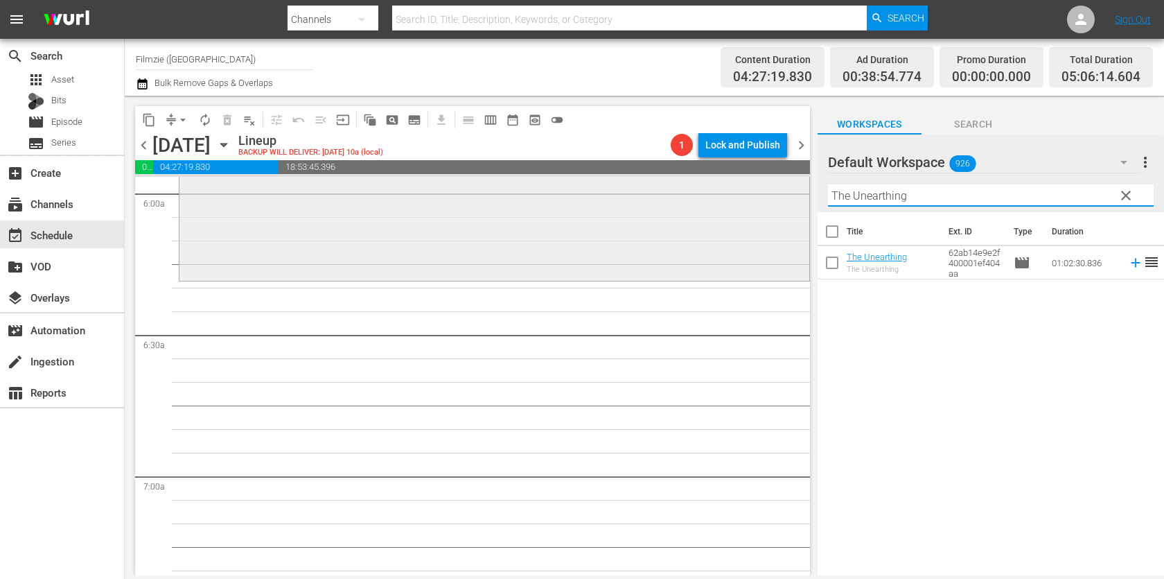
scroll to position [1682, 0]
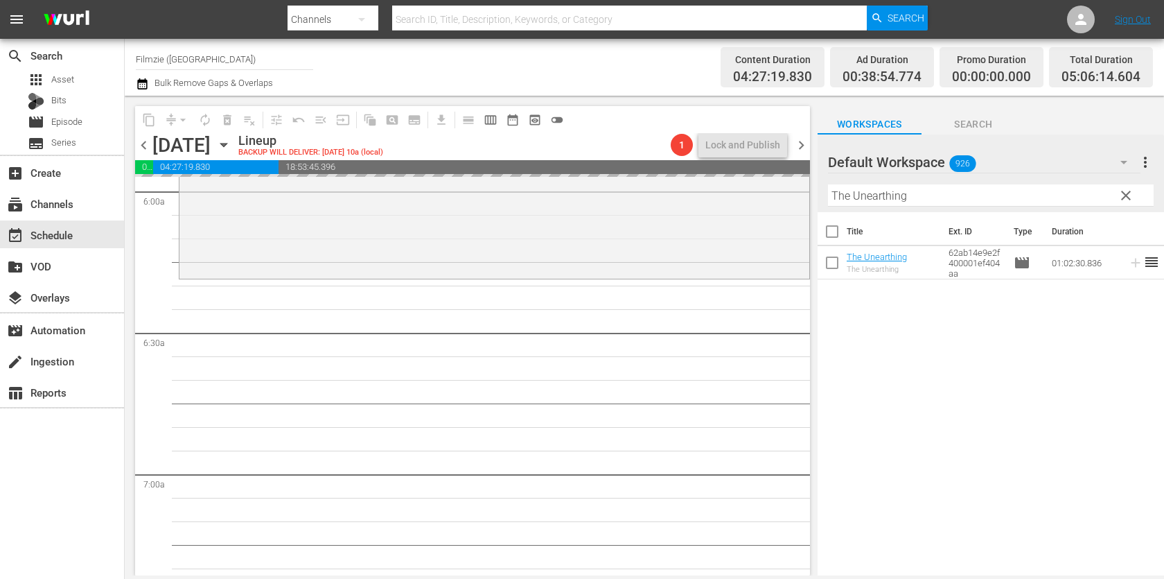
drag, startPoint x: 855, startPoint y: 260, endPoint x: 491, endPoint y: 1, distance: 446.7
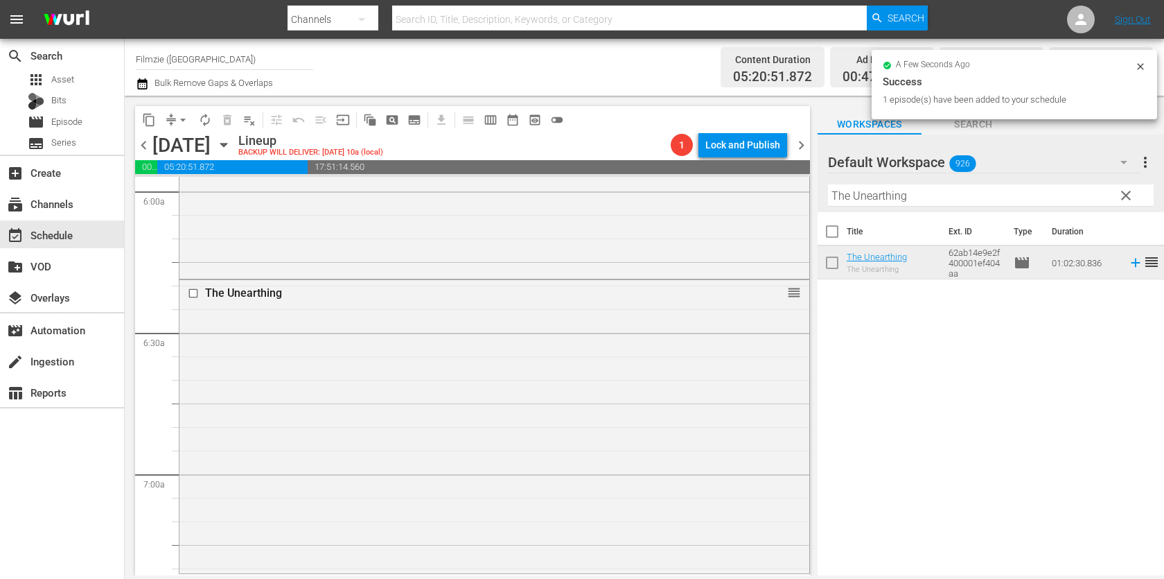
click at [906, 191] on input "The Unearthing" at bounding box center [991, 195] width 326 height 22
paste input "WALL"
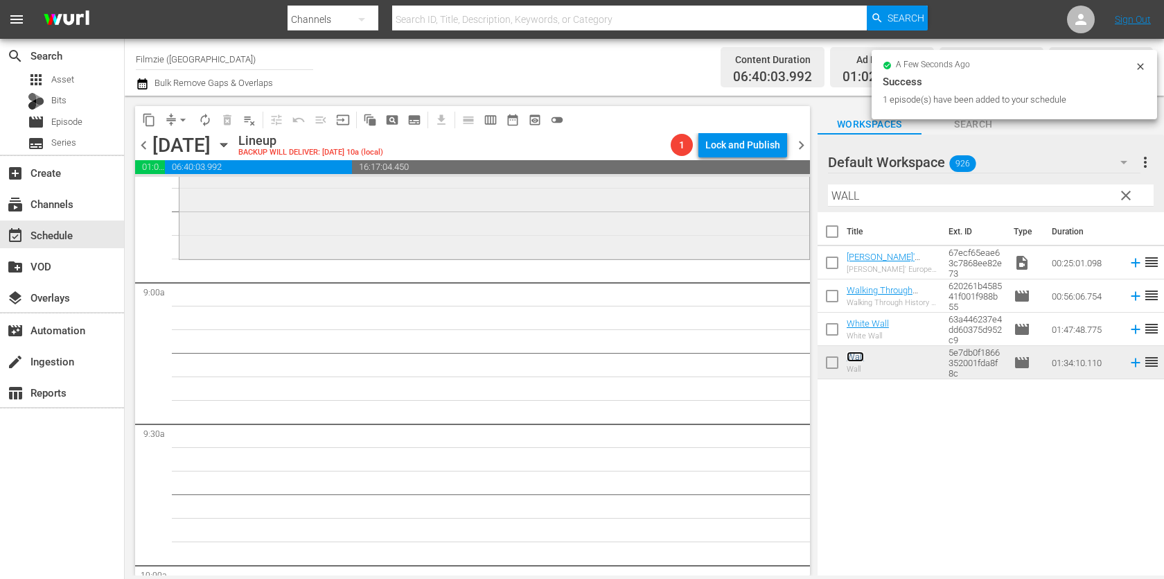
scroll to position [2440, 0]
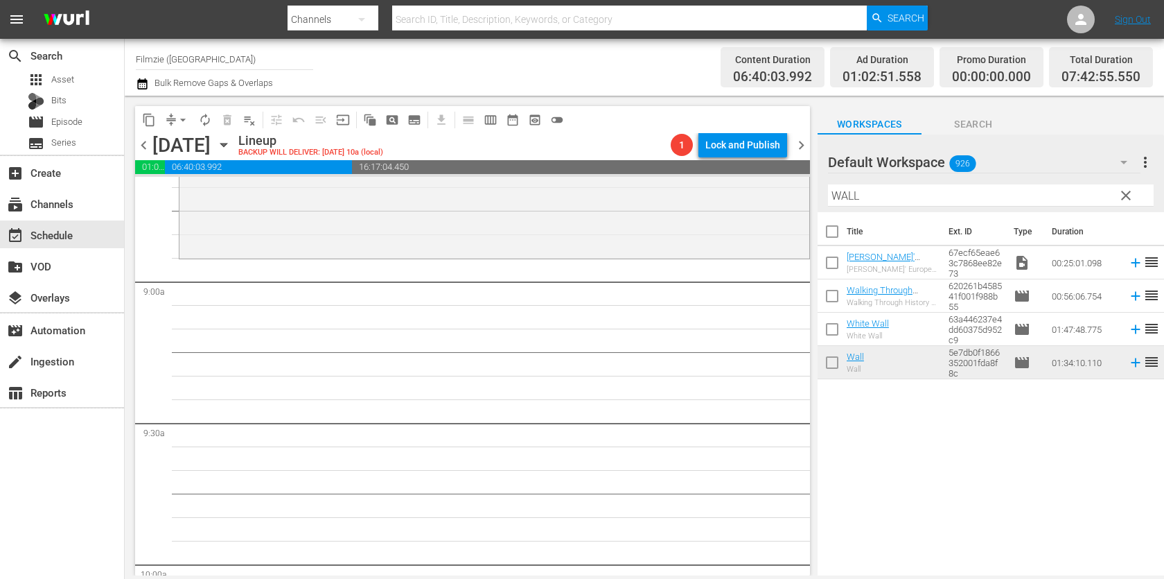
drag, startPoint x: 859, startPoint y: 357, endPoint x: 416, endPoint y: 3, distance: 566.5
click at [915, 188] on input "WALL" at bounding box center [991, 195] width 326 height 22
paste input "Black Sun"
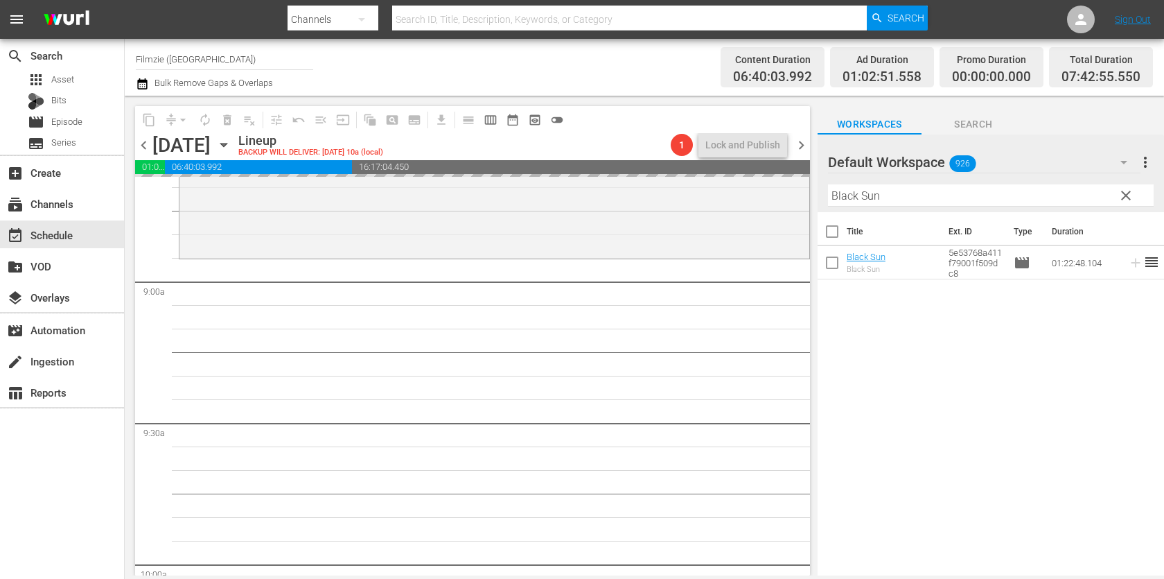
drag, startPoint x: 857, startPoint y: 267, endPoint x: 579, endPoint y: 3, distance: 383.8
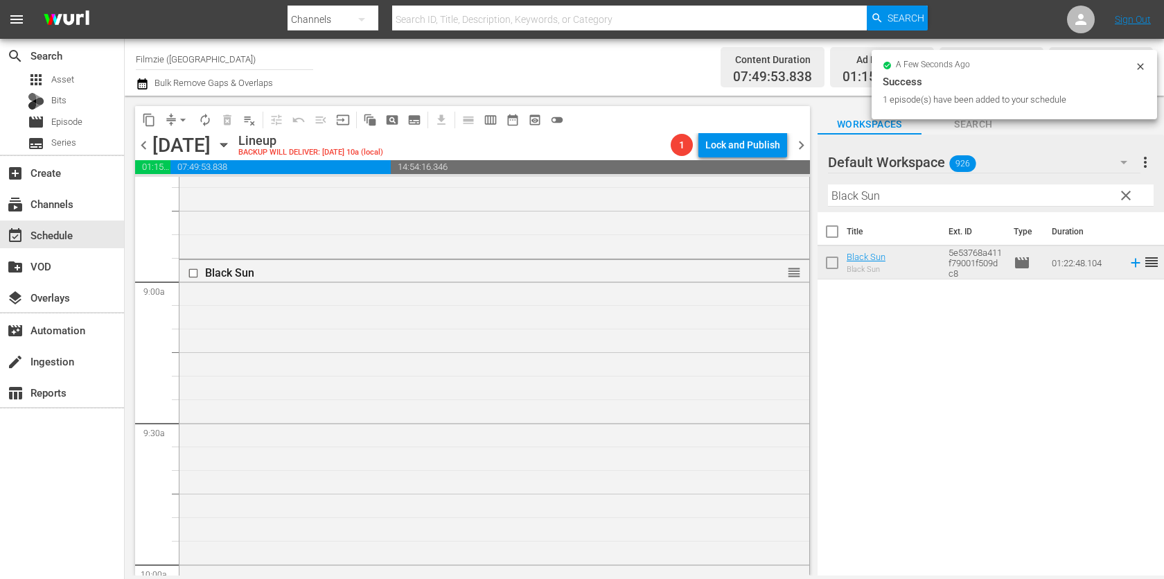
click at [939, 192] on input "Black Sun" at bounding box center [991, 195] width 326 height 22
paste input "E-Motion 2.0"
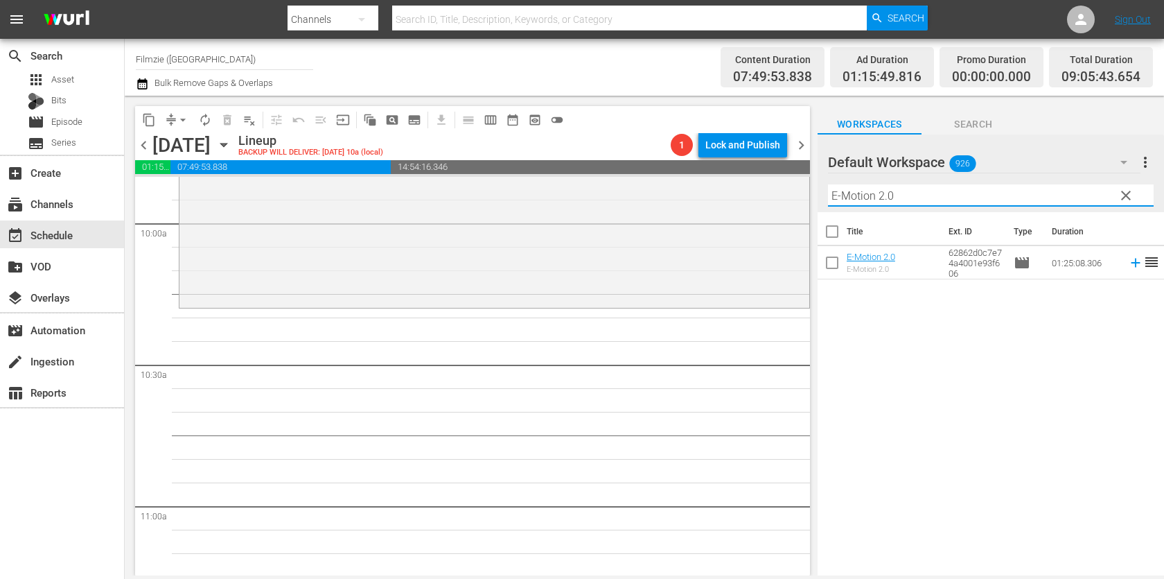
scroll to position [2739, 0]
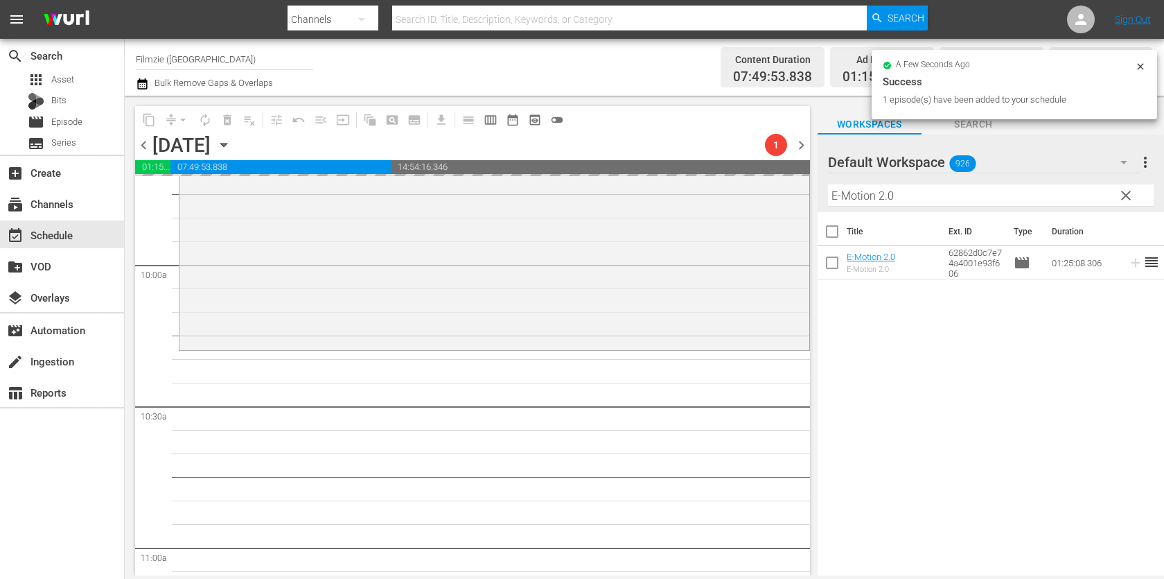
drag, startPoint x: 865, startPoint y: 263, endPoint x: 552, endPoint y: 22, distance: 394.8
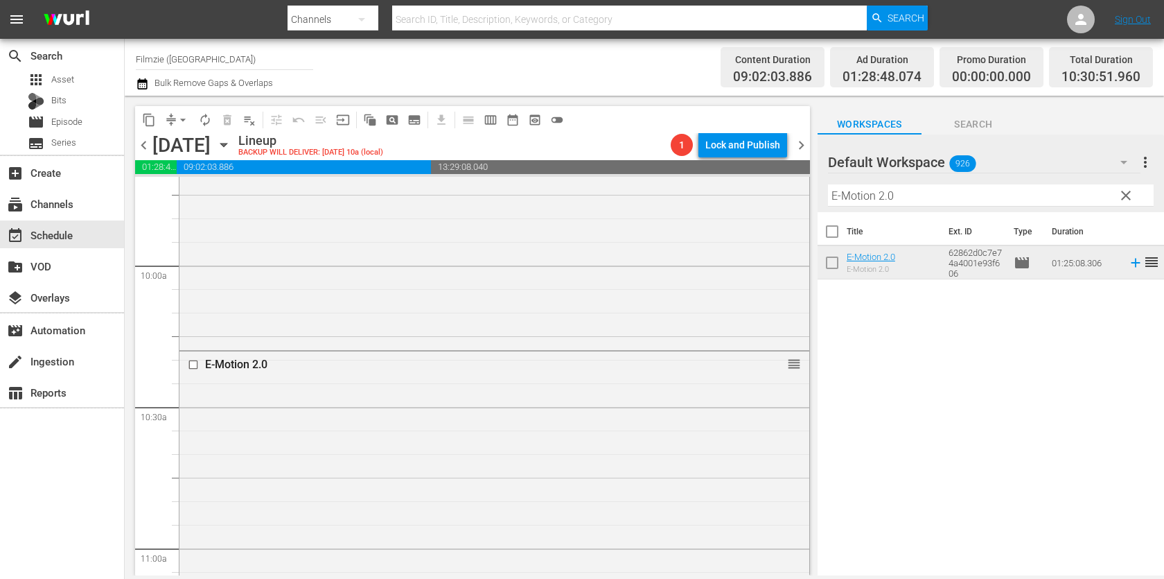
click at [872, 202] on input "E-Motion 2.0" at bounding box center [991, 195] width 326 height 22
paste input "The Letter Writer"
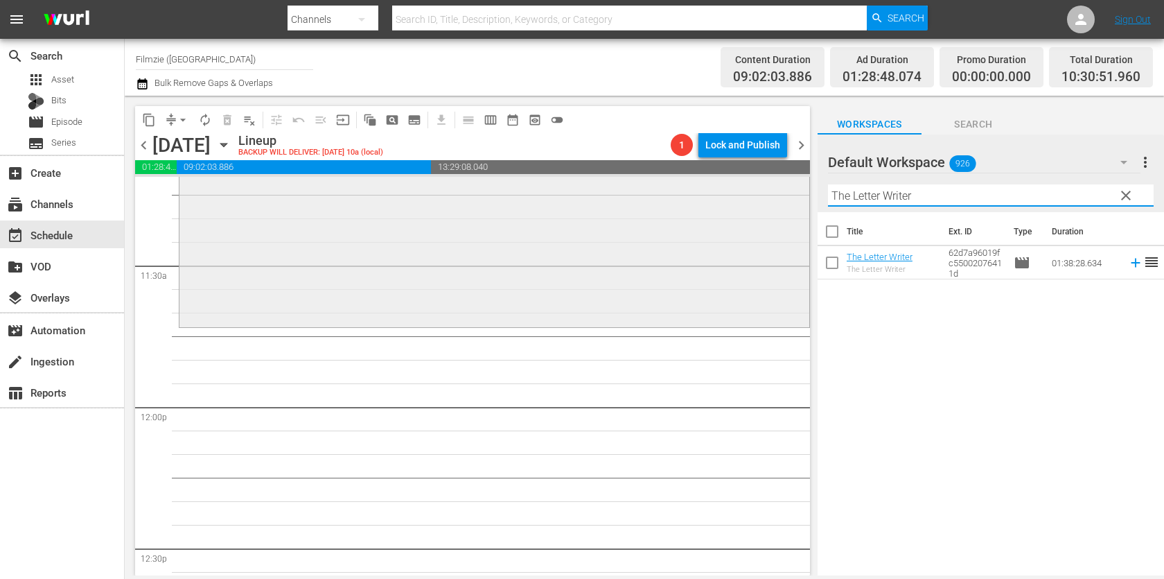
scroll to position [3243, 0]
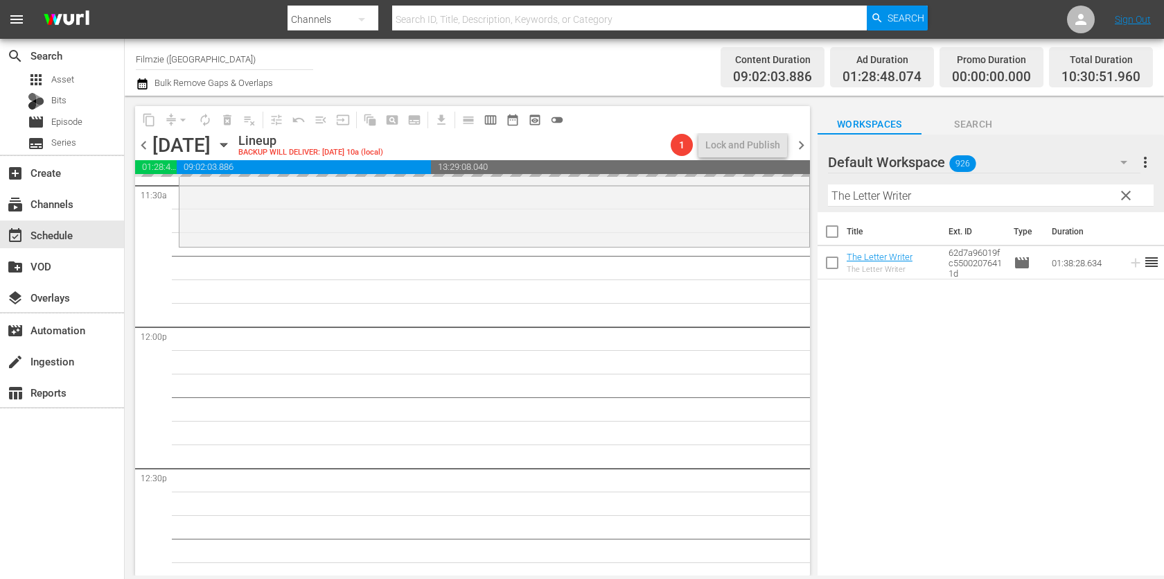
drag, startPoint x: 879, startPoint y: 262, endPoint x: 477, endPoint y: 1, distance: 479.6
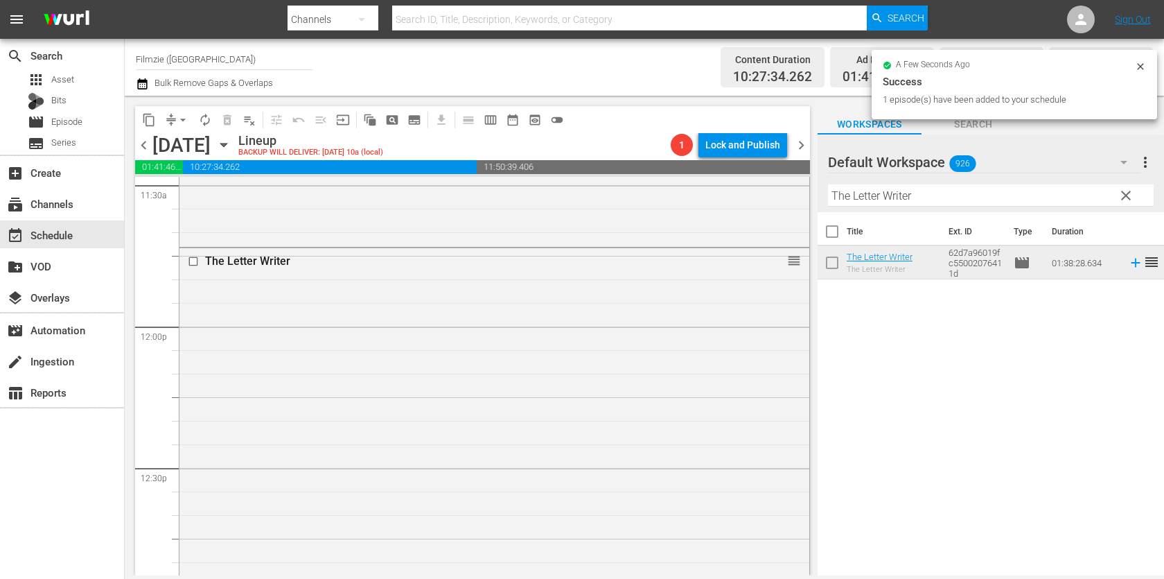
click at [971, 200] on input "The Letter Writer" at bounding box center [991, 195] width 326 height 22
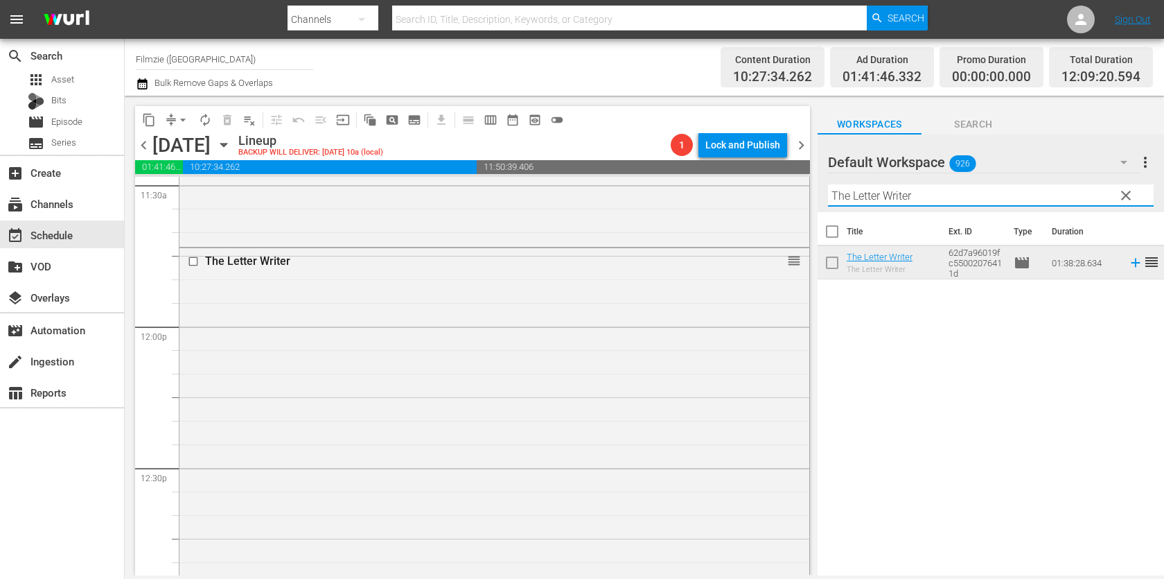
paste input "Great Rupert"
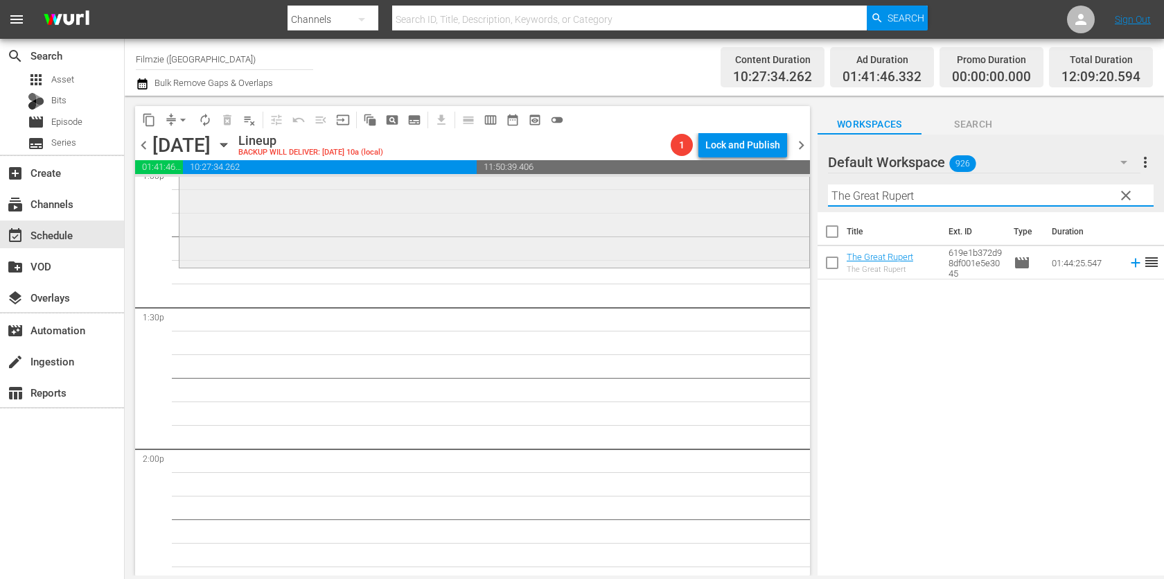
scroll to position [3696, 0]
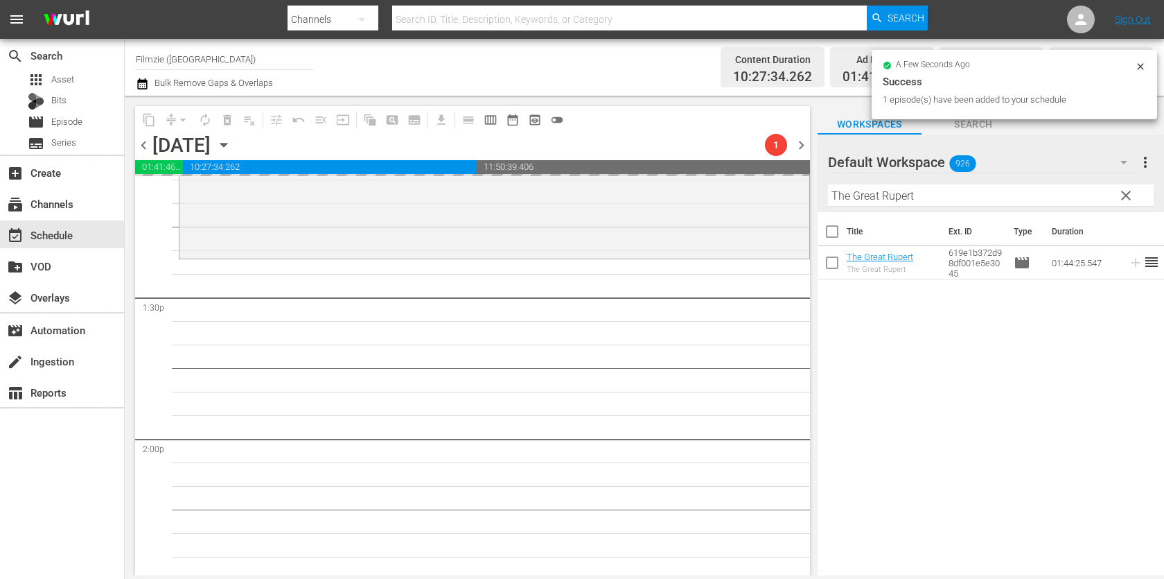
drag, startPoint x: 877, startPoint y: 261, endPoint x: 625, endPoint y: 42, distance: 334.0
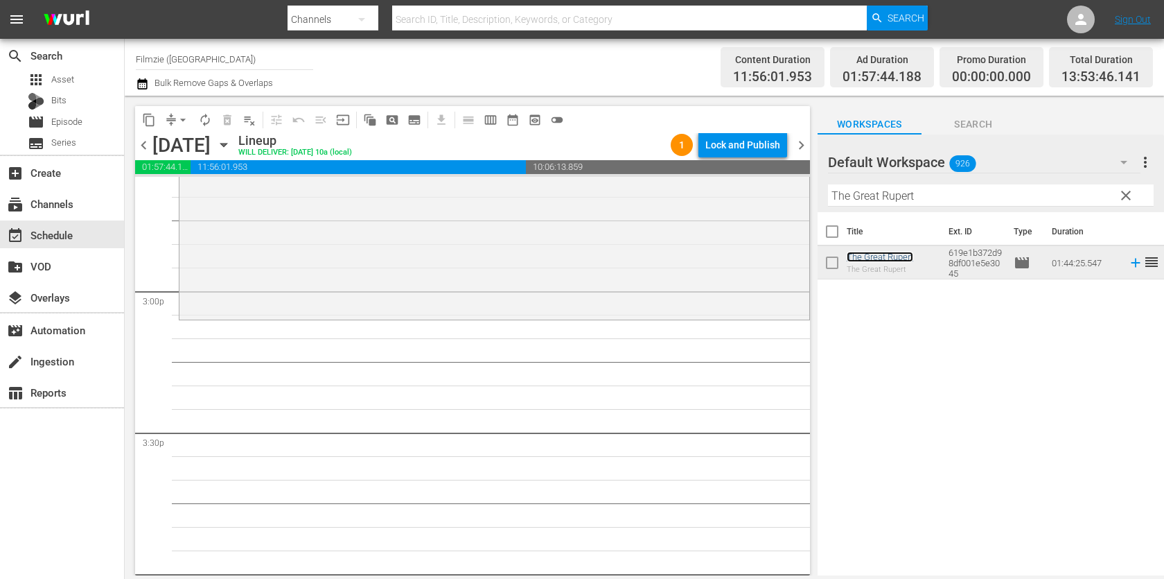
scroll to position [4139, 0]
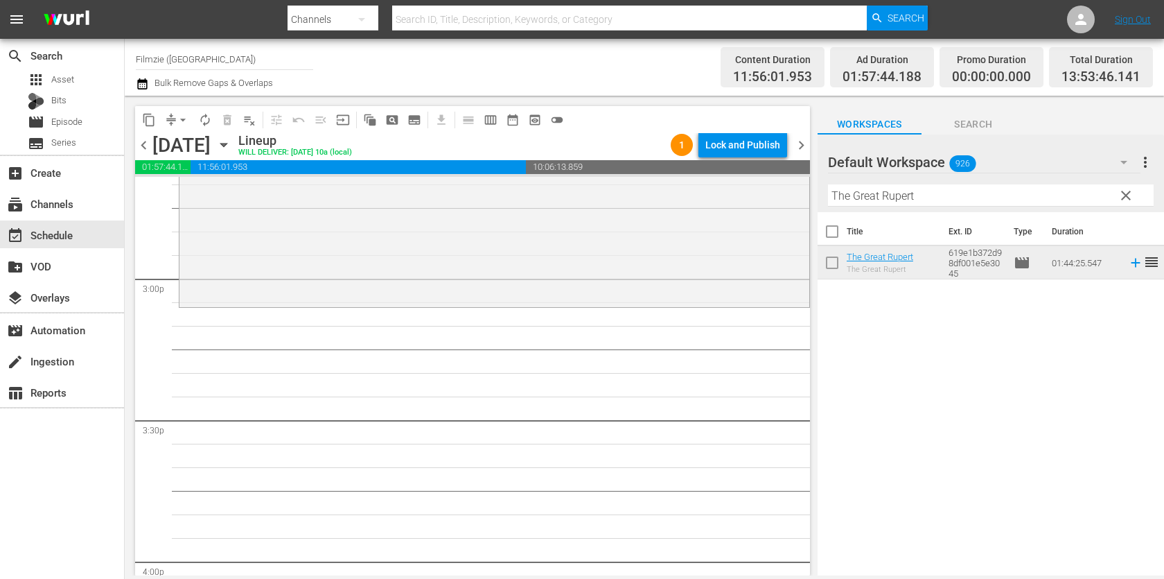
click at [929, 173] on hr at bounding box center [984, 173] width 313 height 1
click at [922, 194] on input "The Great Rupert" at bounding box center [991, 195] width 326 height 22
paste input "Clay's Feast: A Comedy Food Special"
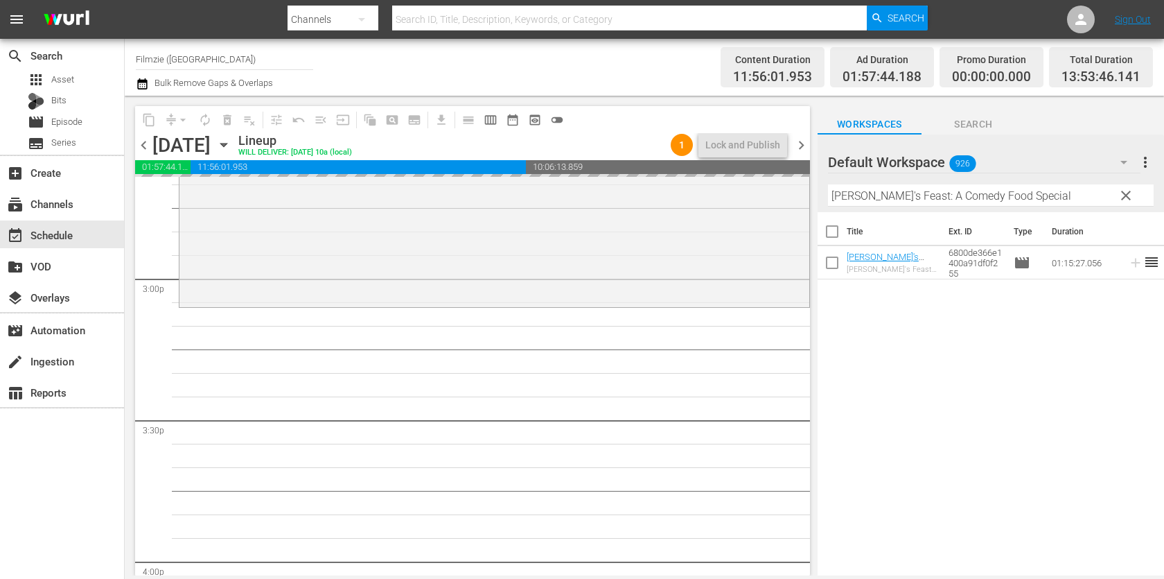
drag, startPoint x: 884, startPoint y: 255, endPoint x: 547, endPoint y: 17, distance: 413.2
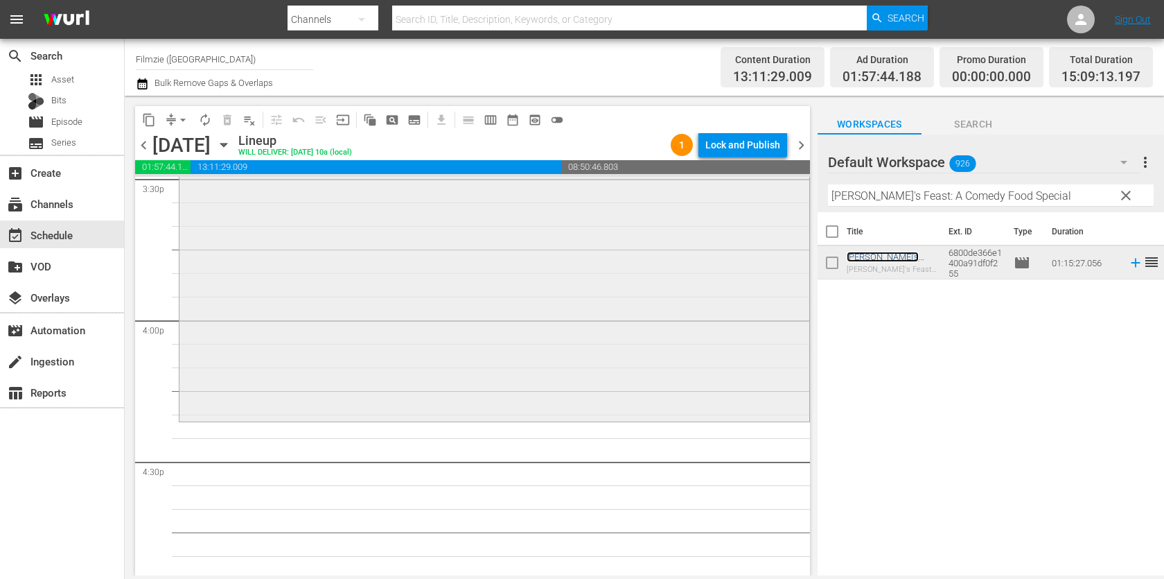
scroll to position [4449, 0]
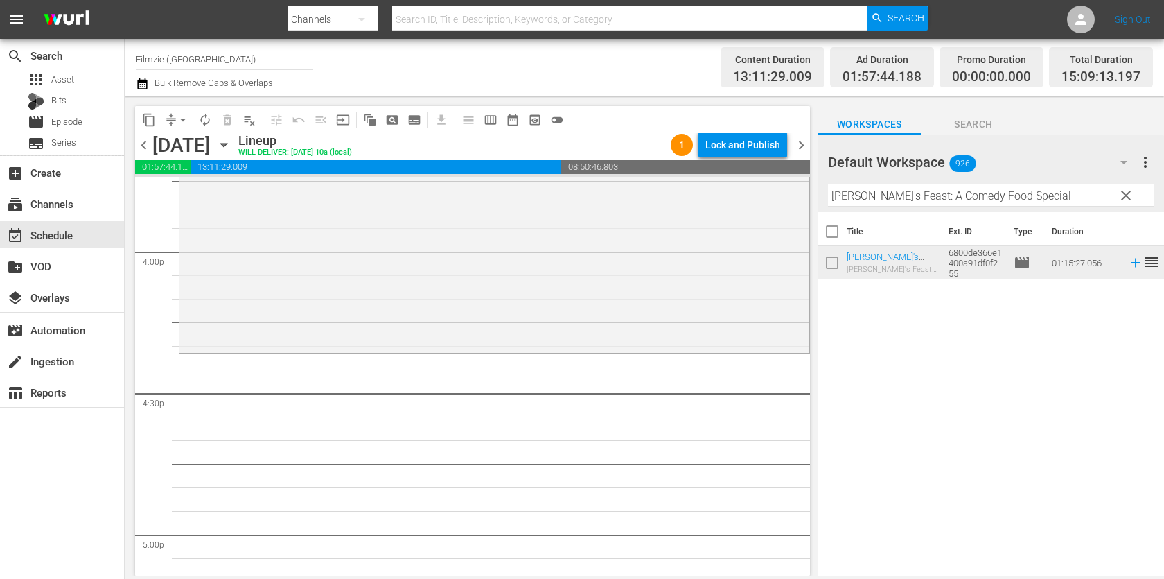
click at [876, 188] on input "Clay's Feast: A Comedy Food Special" at bounding box center [991, 195] width 326 height 22
paste input "Babe's and Ricky's Inn"
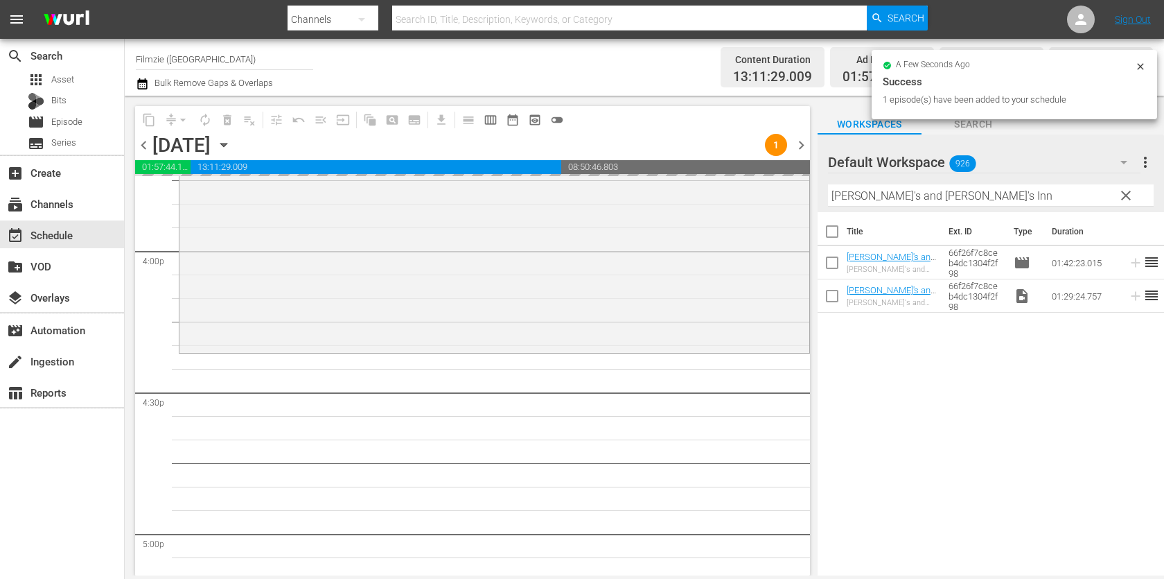
drag, startPoint x: 889, startPoint y: 256, endPoint x: 601, endPoint y: 14, distance: 375.8
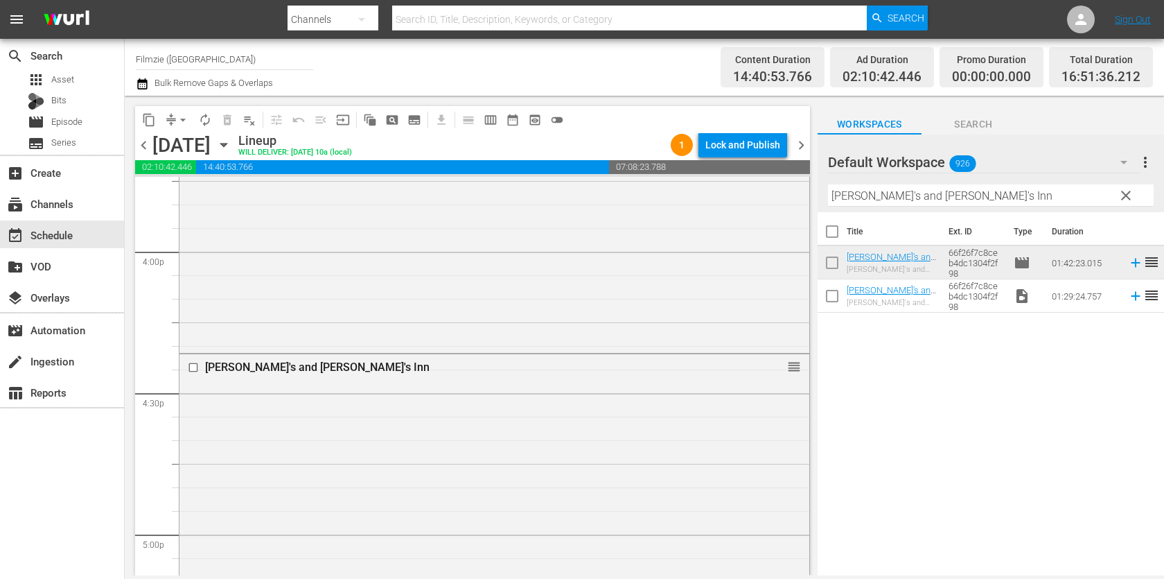
click at [967, 195] on input "Babe's and Ricky's Inn" at bounding box center [991, 195] width 326 height 22
paste input "An Honest Liar"
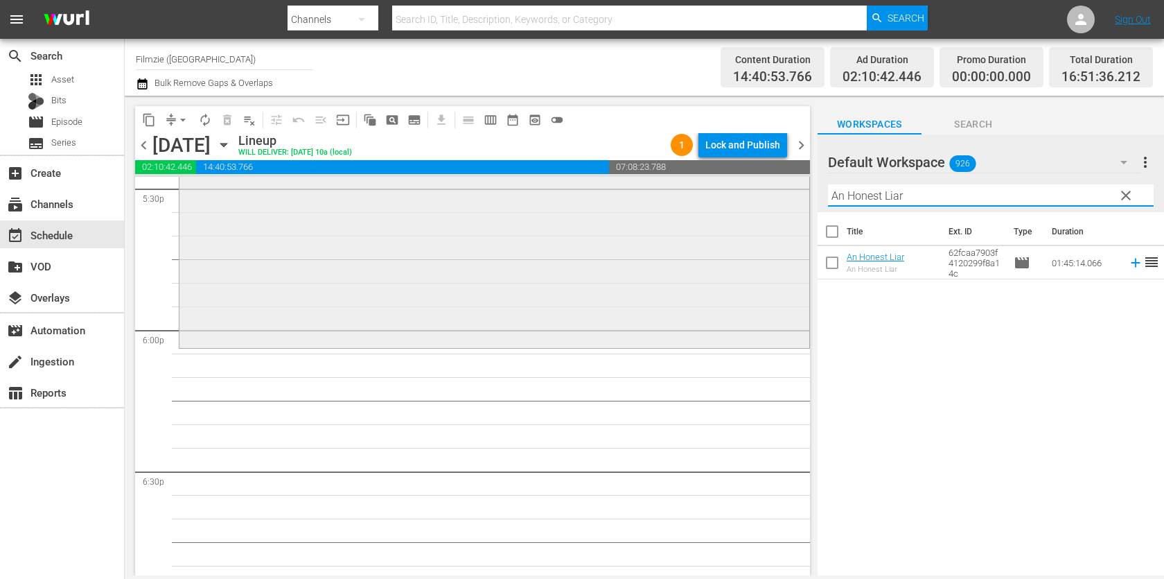
scroll to position [4957, 0]
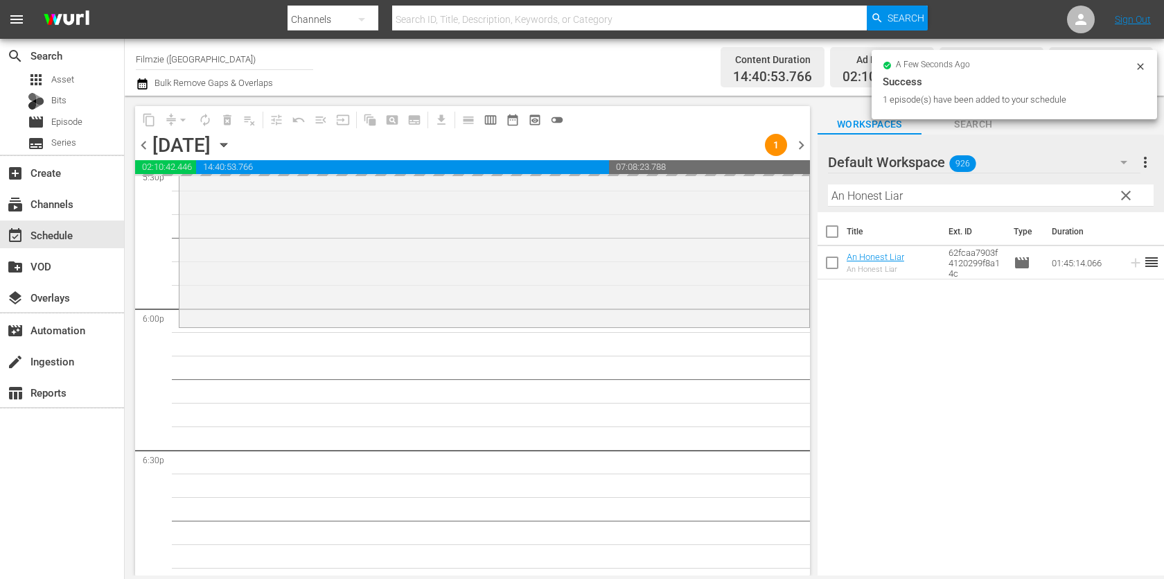
drag, startPoint x: 863, startPoint y: 270, endPoint x: 543, endPoint y: 0, distance: 418.0
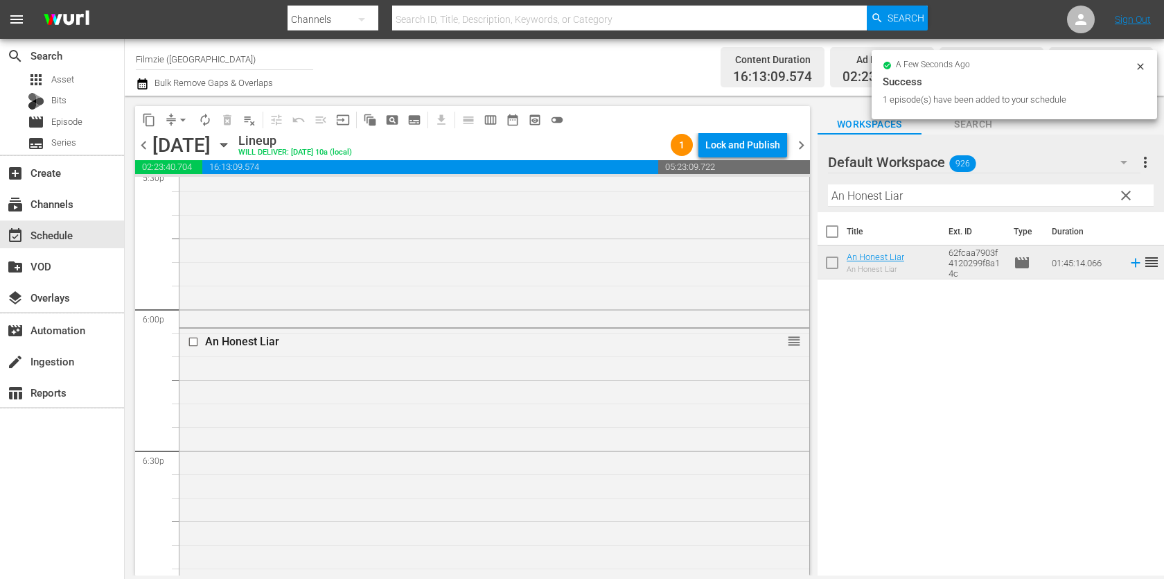
click at [910, 196] on input "An Honest Liar" at bounding box center [991, 195] width 326 height 22
paste input "Getting Grace"
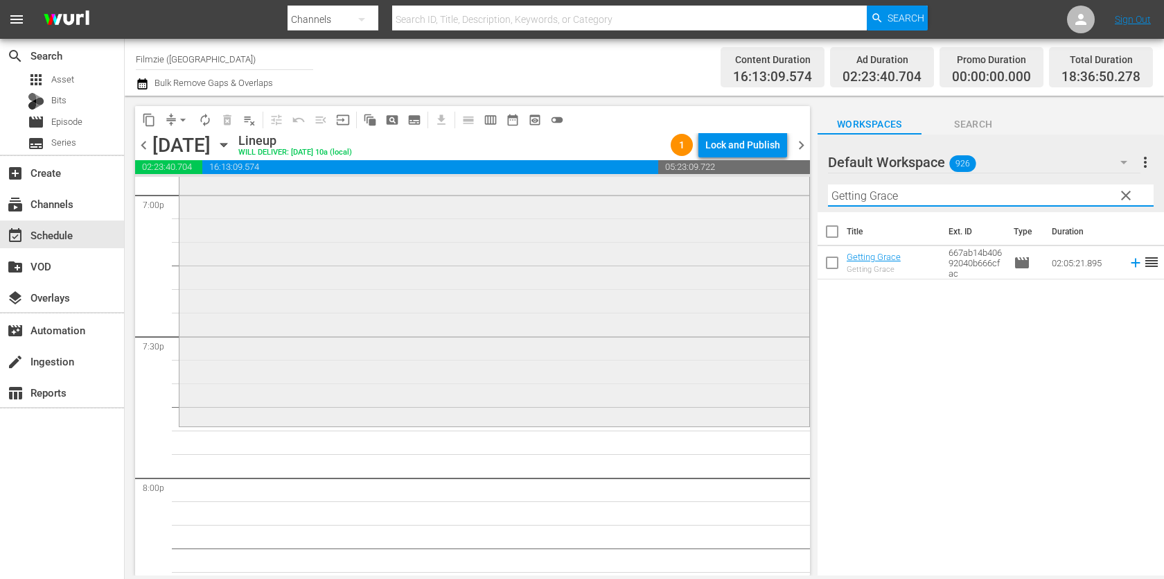
scroll to position [5389, 0]
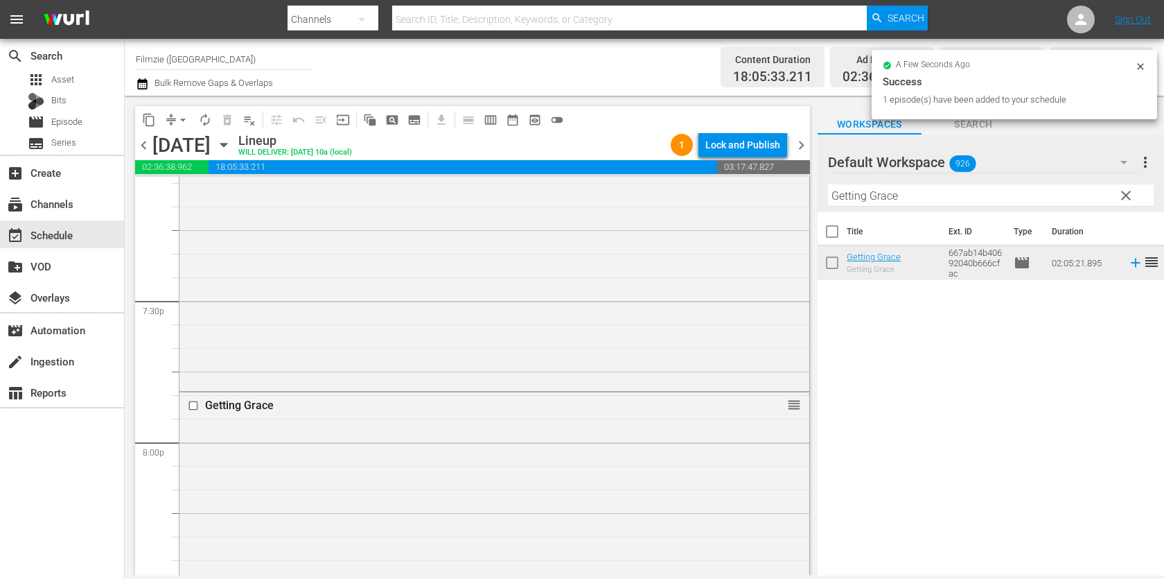
click at [1029, 199] on input "Getting Grace" at bounding box center [991, 195] width 326 height 22
paste input "Hate Crim"
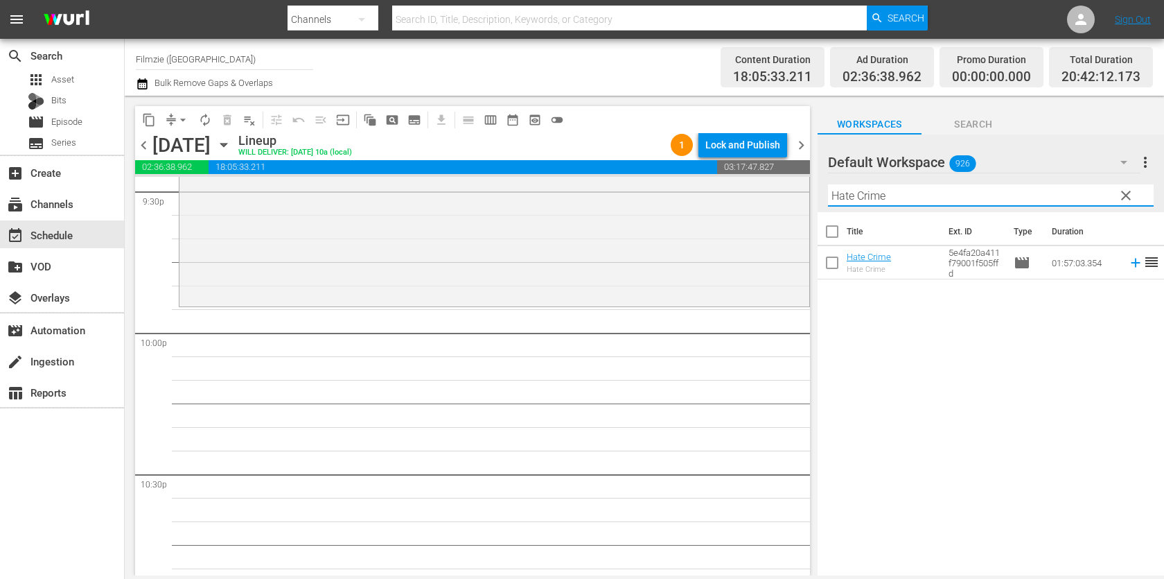
scroll to position [6066, 0]
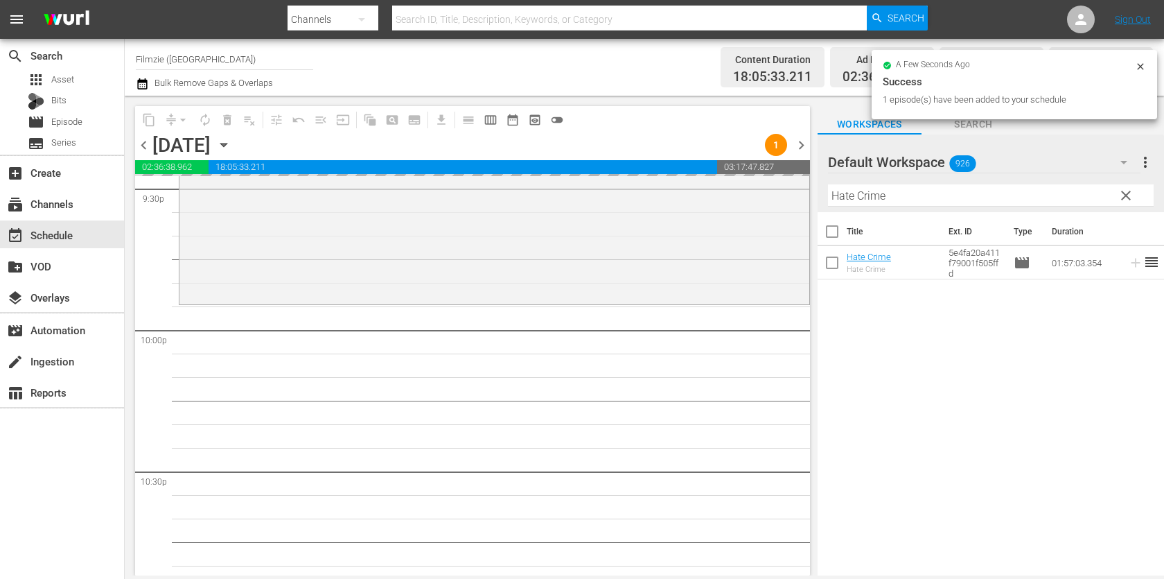
drag, startPoint x: 863, startPoint y: 262, endPoint x: 519, endPoint y: 8, distance: 427.6
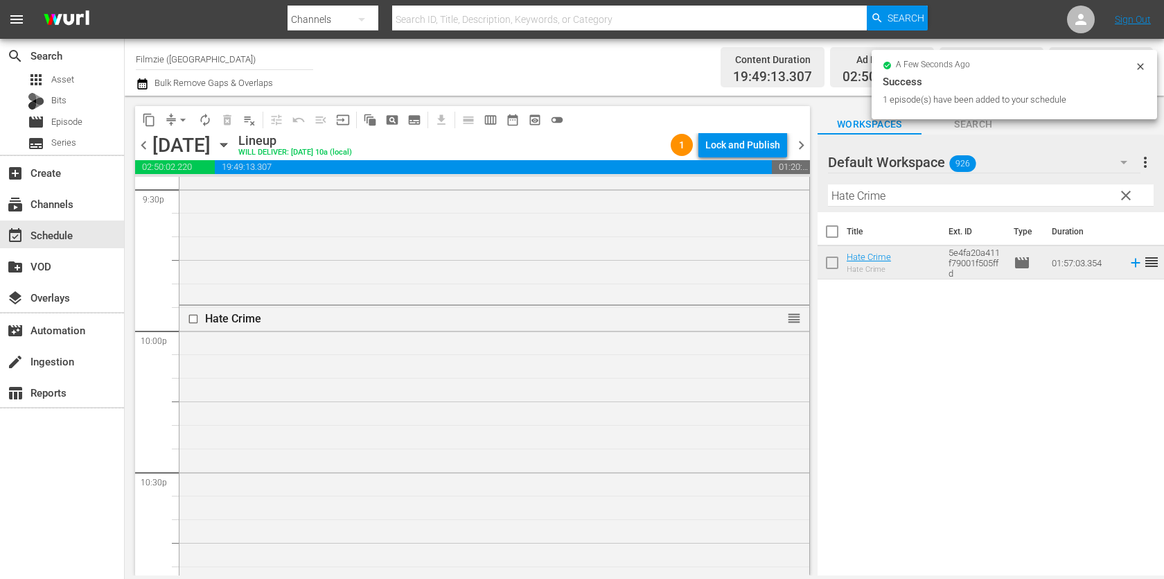
click at [968, 184] on div "Filter by Title Hate Crime" at bounding box center [991, 195] width 326 height 33
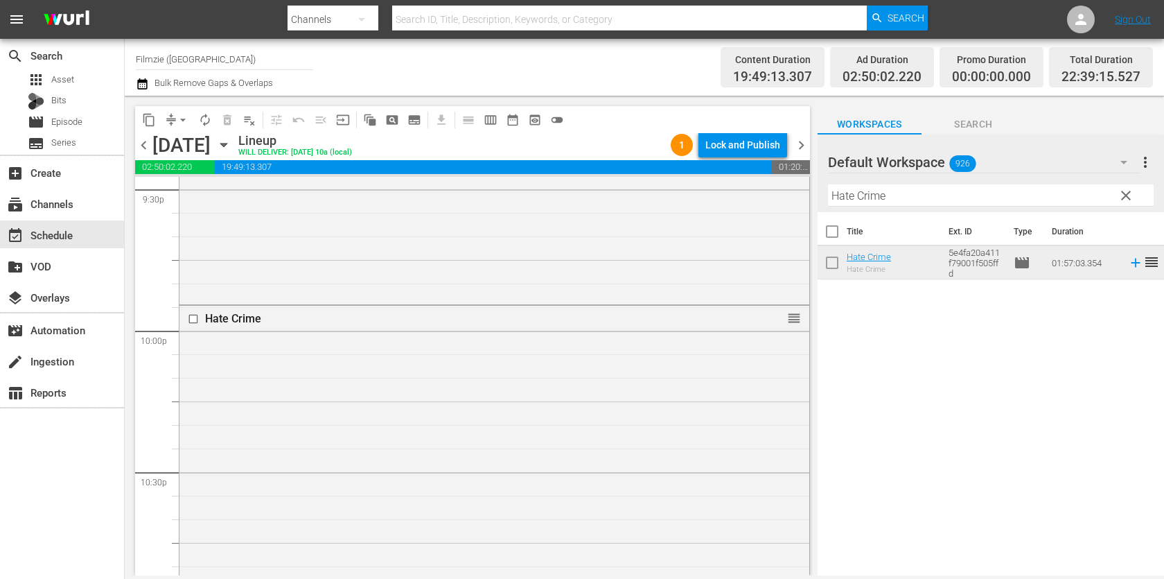
click at [963, 196] on input "Hate Crime" at bounding box center [991, 195] width 326 height 22
paste input "Is It Just Me?"
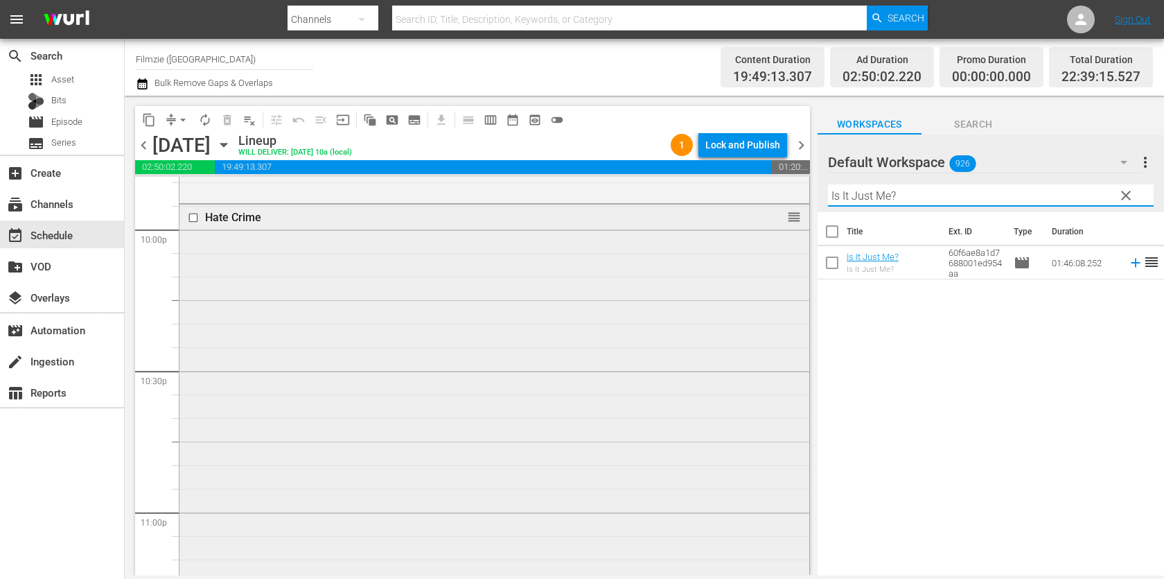
scroll to position [6386, 0]
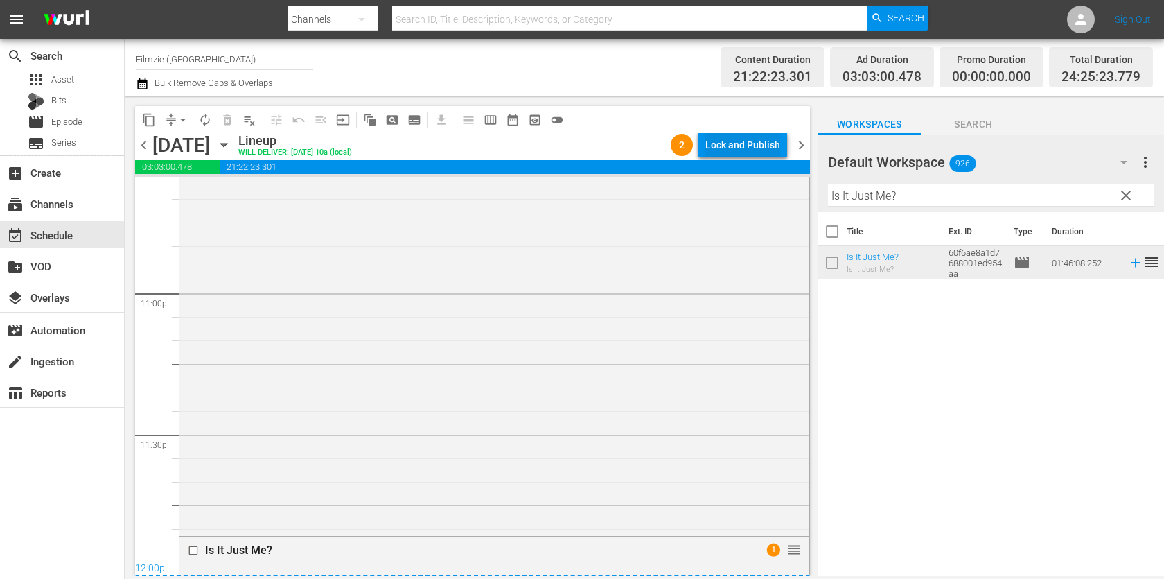
click at [740, 148] on div "Lock and Publish" at bounding box center [742, 144] width 75 height 25
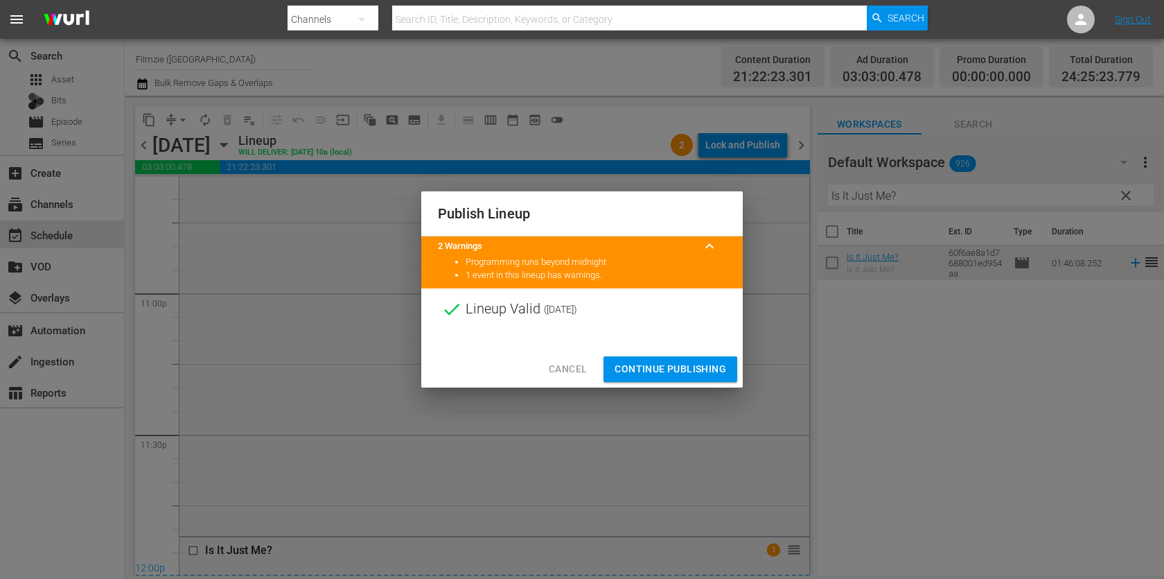
click at [694, 375] on span "Continue Publishing" at bounding box center [671, 368] width 112 height 17
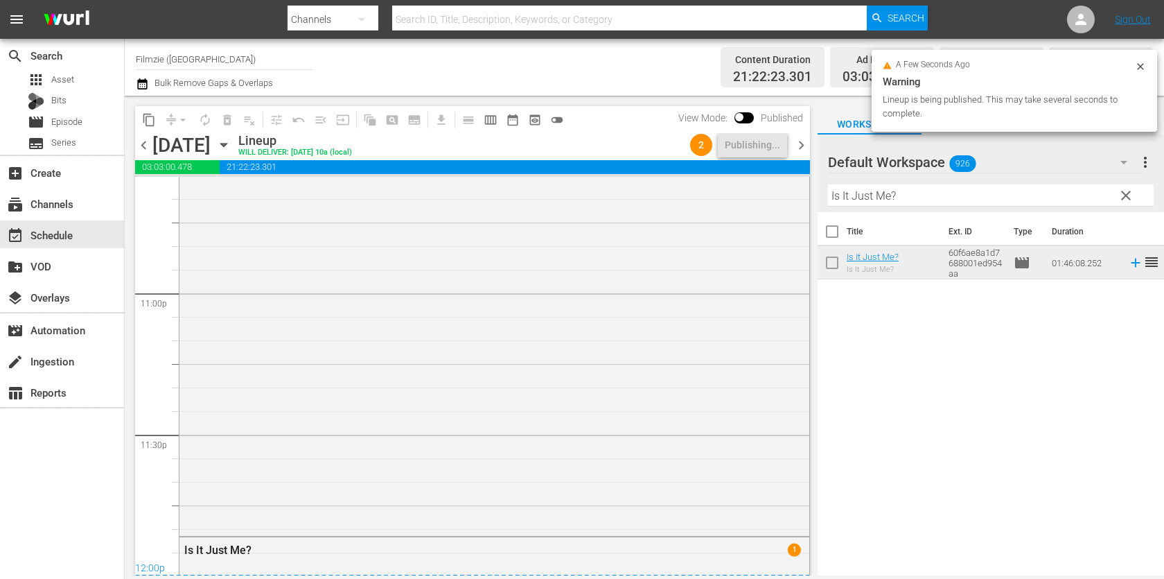
click at [802, 143] on span "chevron_right" at bounding box center [801, 145] width 17 height 17
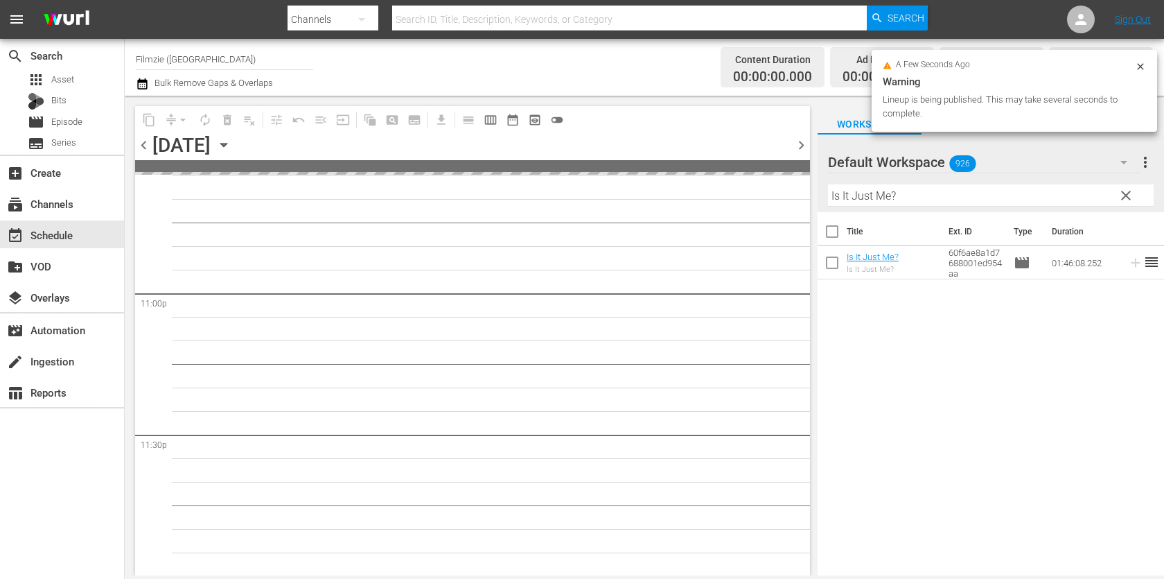
click at [930, 192] on input "Is It Just Me?" at bounding box center [991, 195] width 326 height 22
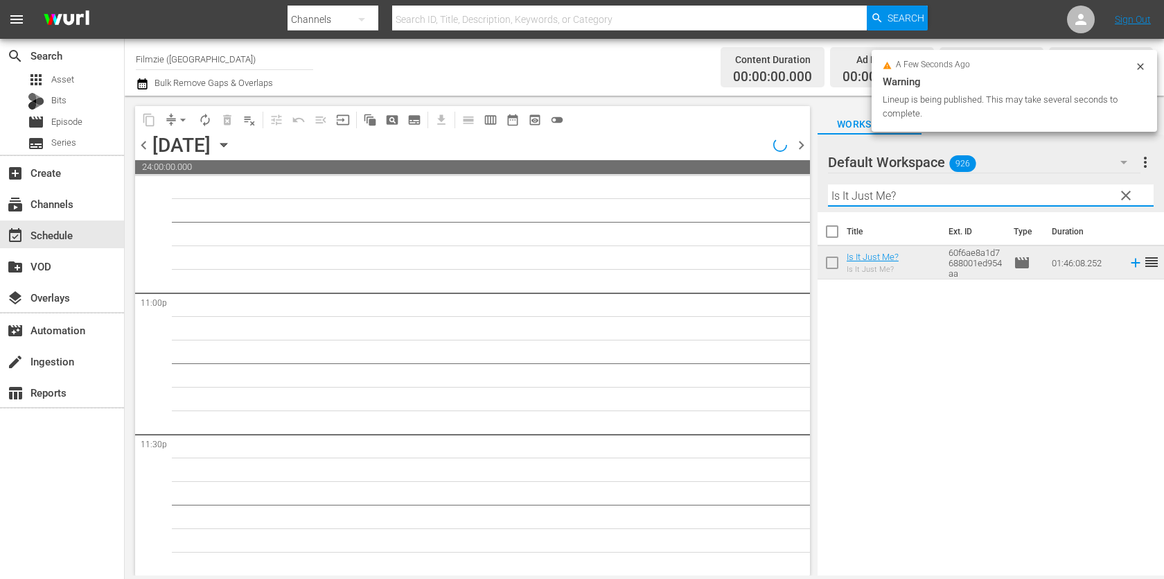
click at [930, 192] on input "Is It Just Me?" at bounding box center [991, 195] width 326 height 22
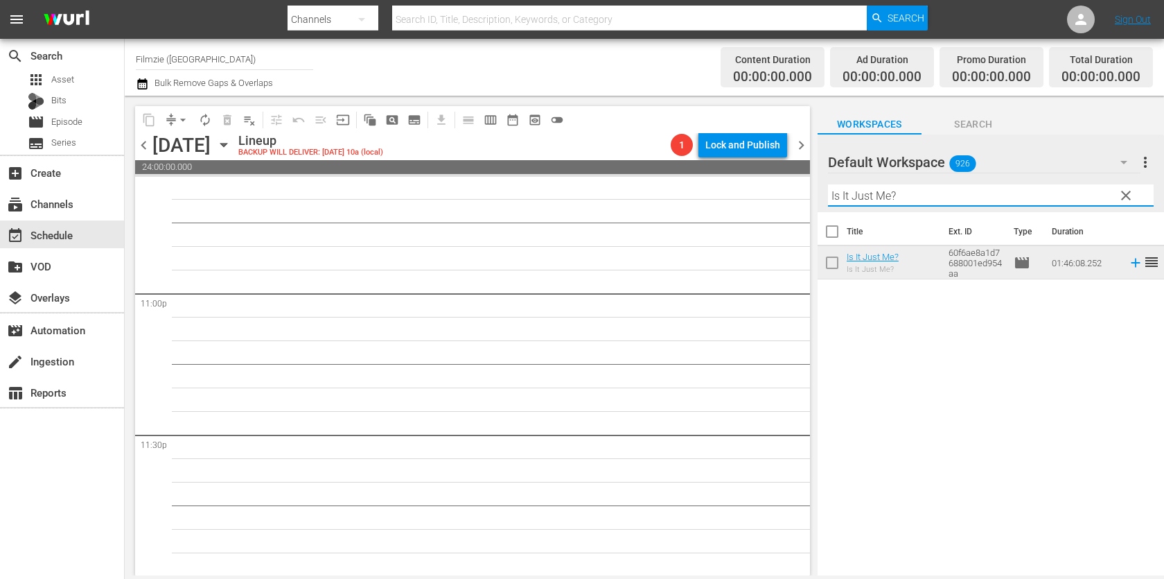
paste input "A Good Thing: Treasures of Life"
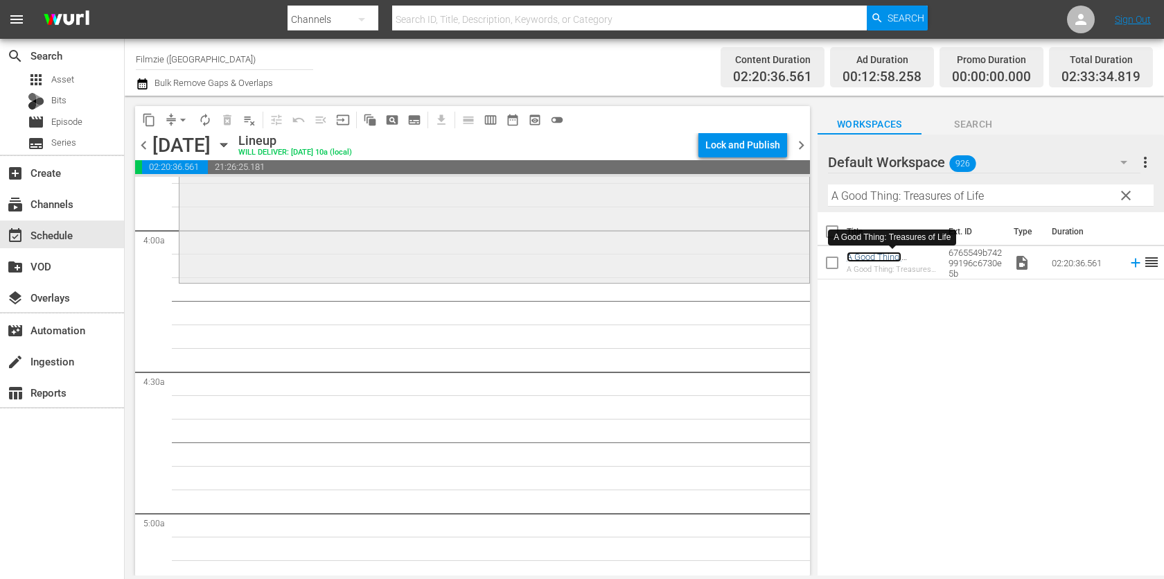
scroll to position [1131, 0]
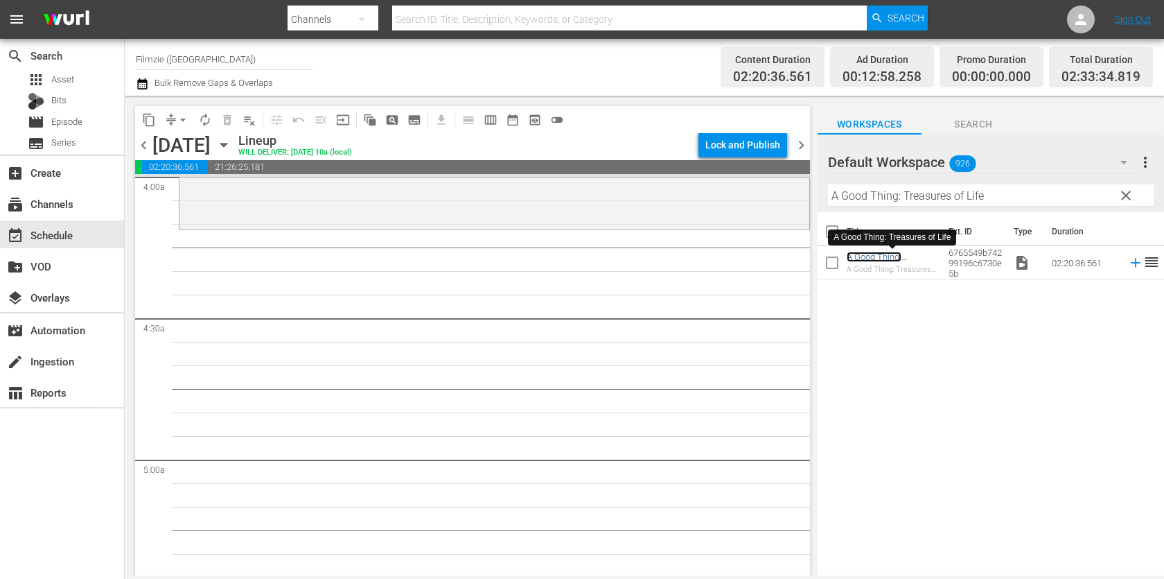
drag, startPoint x: 863, startPoint y: 252, endPoint x: 571, endPoint y: 38, distance: 362.4
click at [886, 184] on input "A Good Thing: Treasures of Life" at bounding box center [991, 195] width 326 height 22
paste input "nimator"
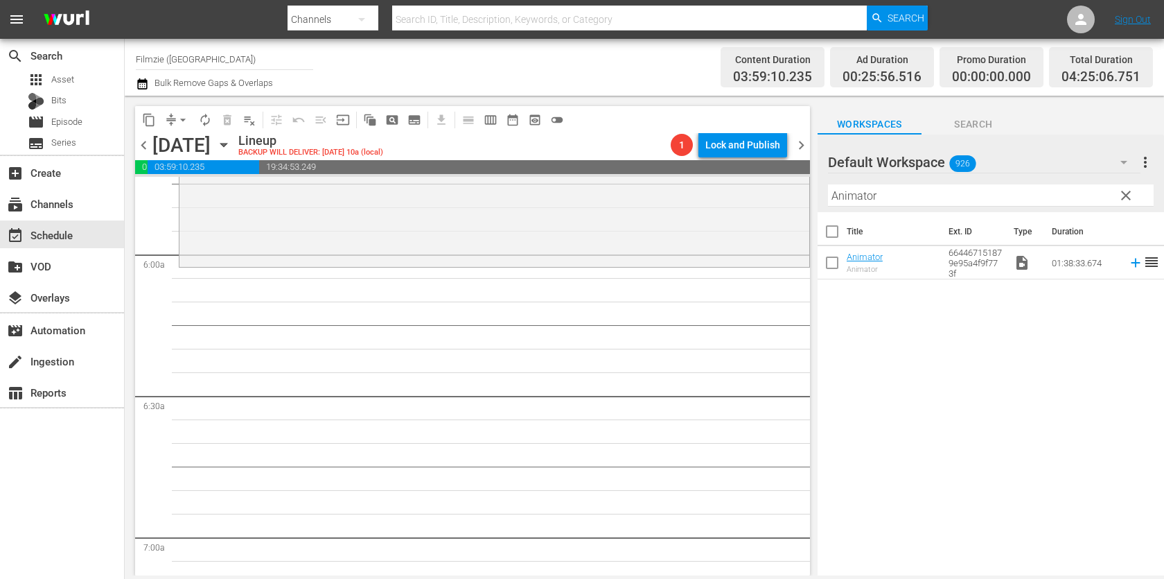
scroll to position [1639, 0]
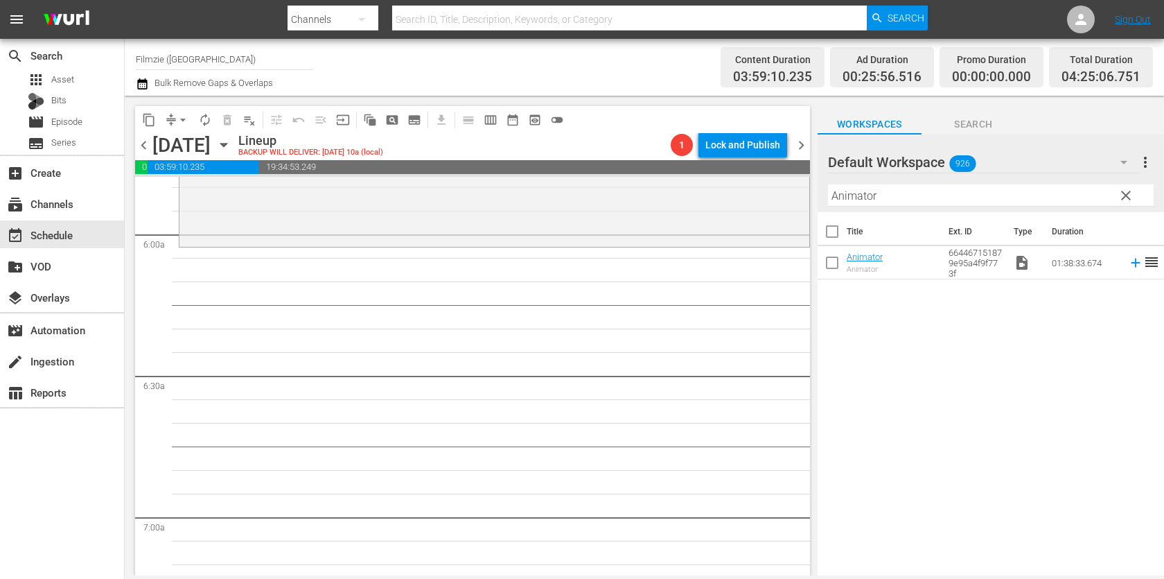
drag, startPoint x: 860, startPoint y: 248, endPoint x: 577, endPoint y: 16, distance: 366.4
click at [911, 191] on input "Animator" at bounding box center [991, 195] width 326 height 22
paste input "The Mirror Game"
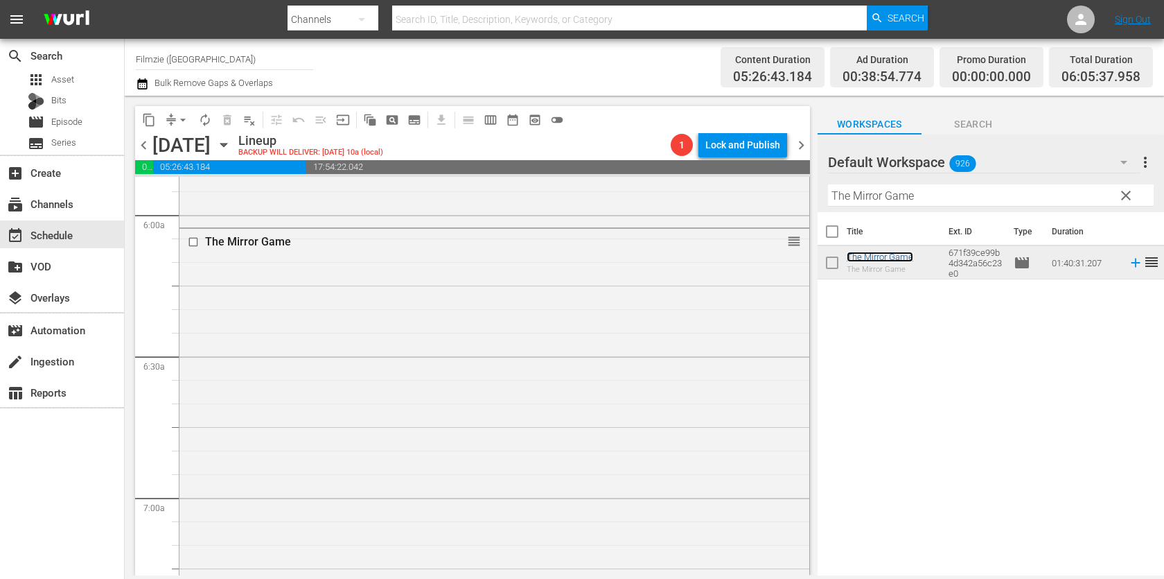
scroll to position [1637, 0]
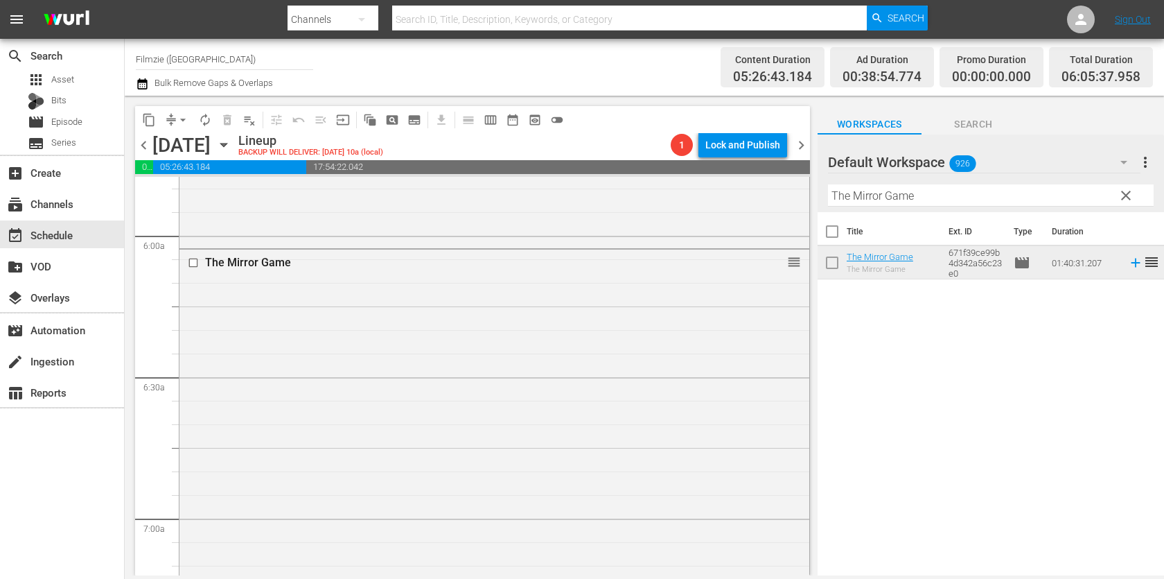
click at [441, 284] on div "The Mirror Game reorder" at bounding box center [494, 484] width 630 height 470
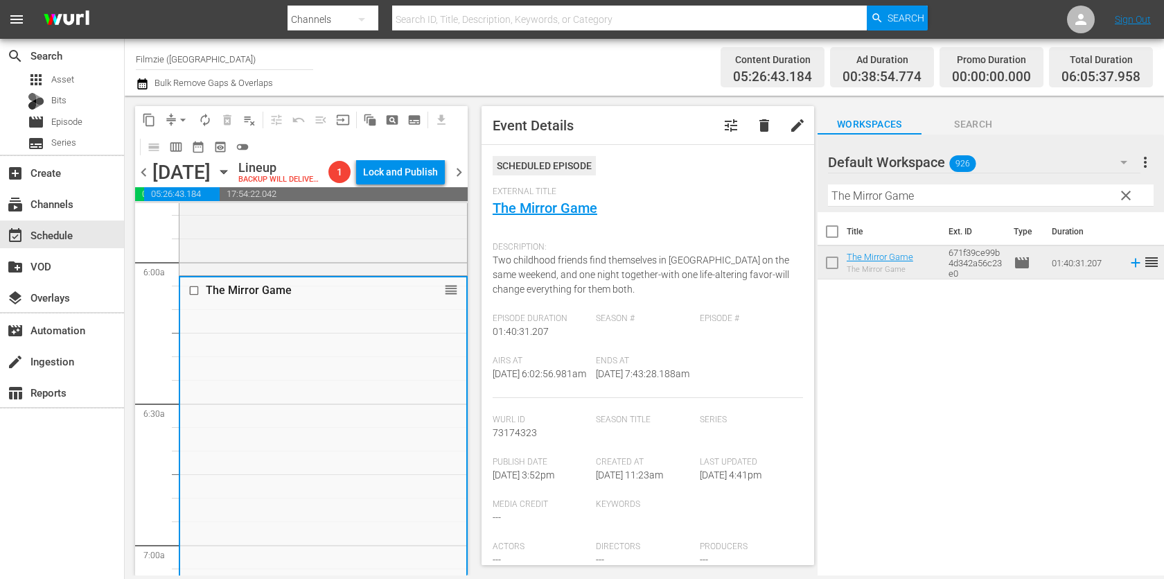
click at [748, 115] on button "delete" at bounding box center [764, 125] width 33 height 33
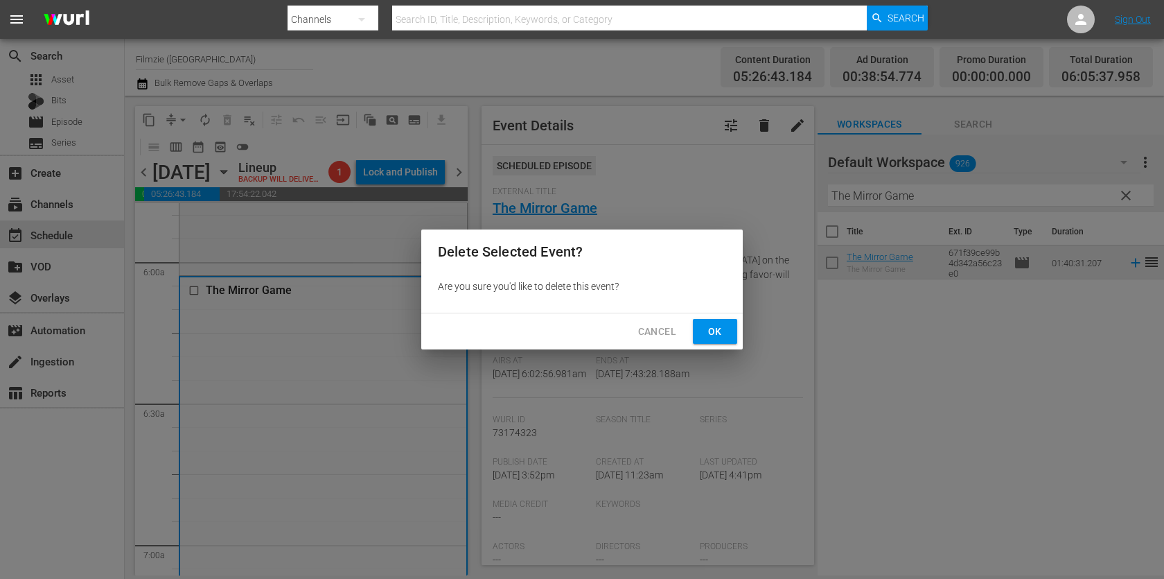
click at [685, 333] on button "Cancel" at bounding box center [657, 332] width 60 height 26
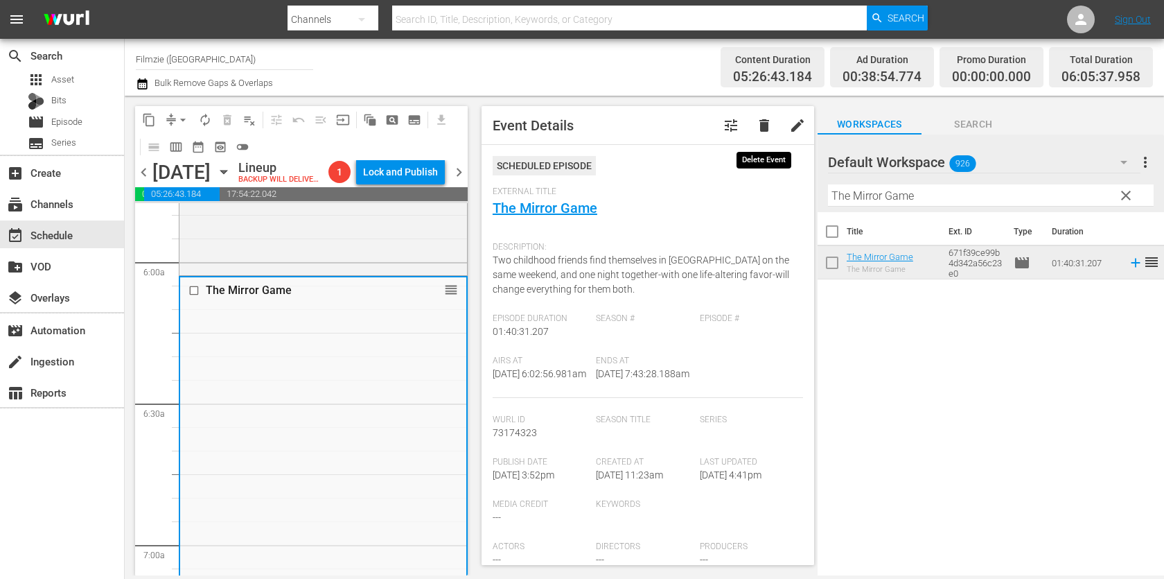
click at [763, 123] on span "delete" at bounding box center [764, 125] width 17 height 17
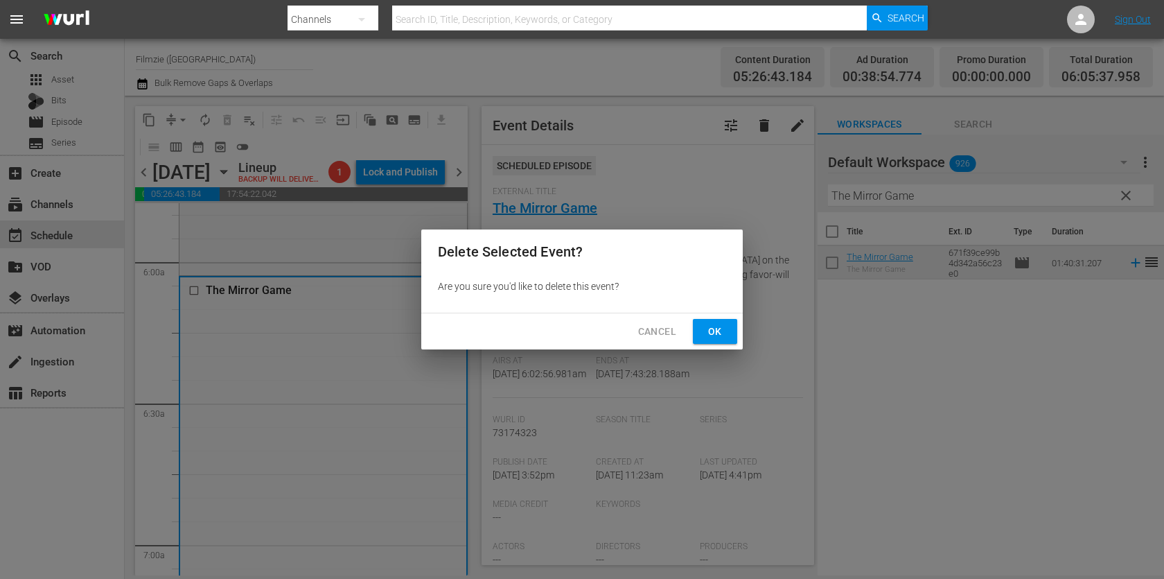
click at [725, 349] on div "Cancel Ok" at bounding box center [582, 331] width 322 height 37
click at [723, 328] on span "Ok" at bounding box center [715, 331] width 22 height 17
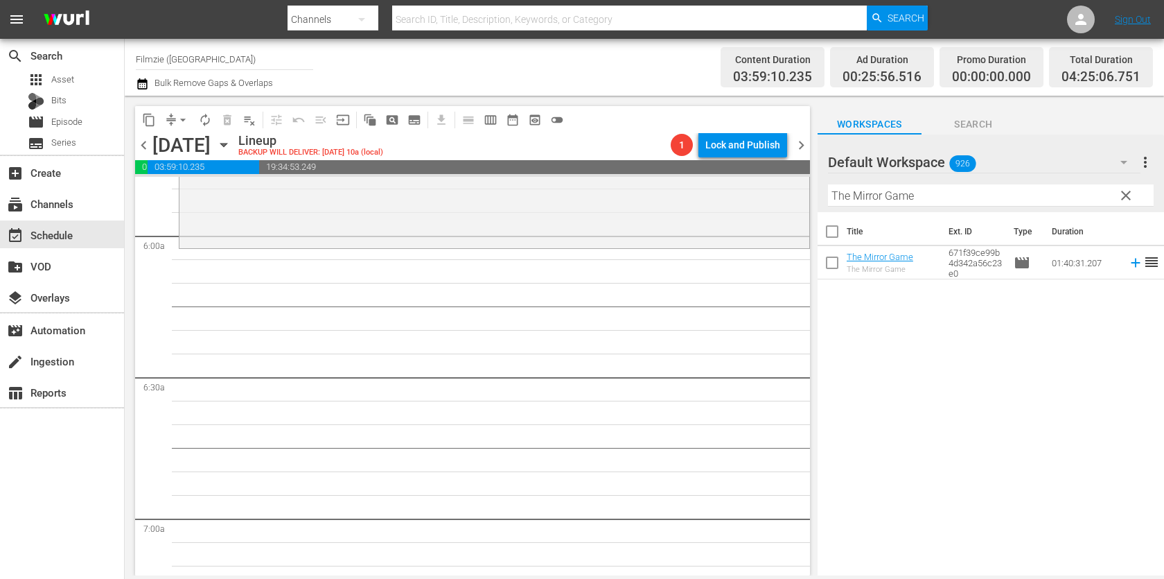
click at [942, 186] on input "The Mirror Game" at bounding box center [991, 195] width 326 height 22
paste input "1st Chair Opening Day Snowboarding the White Ribbon of Livin'"
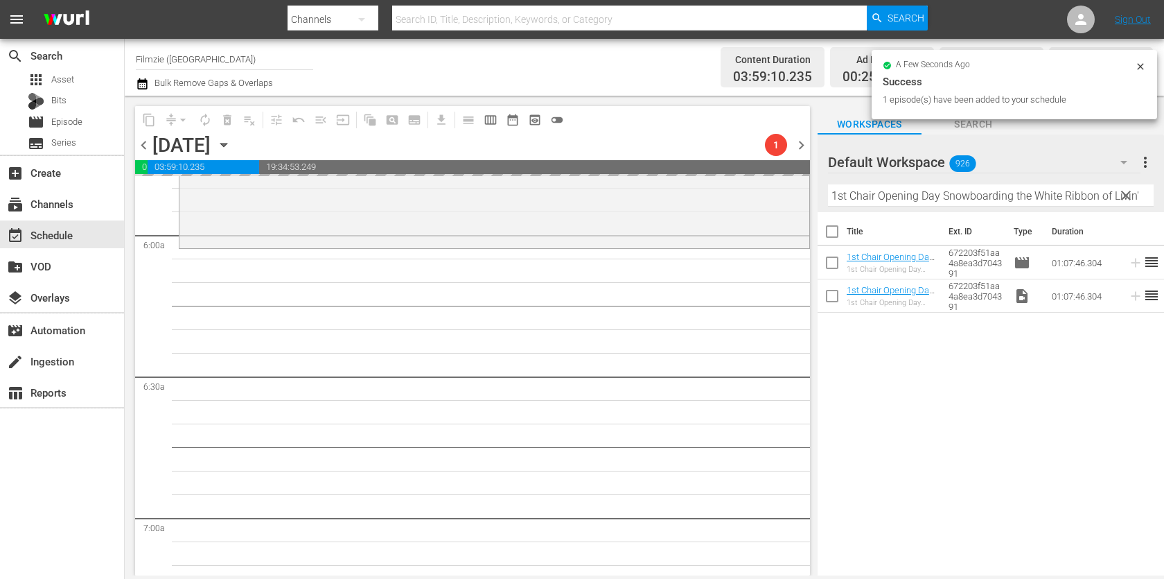
drag, startPoint x: 890, startPoint y: 253, endPoint x: 465, endPoint y: 0, distance: 494.4
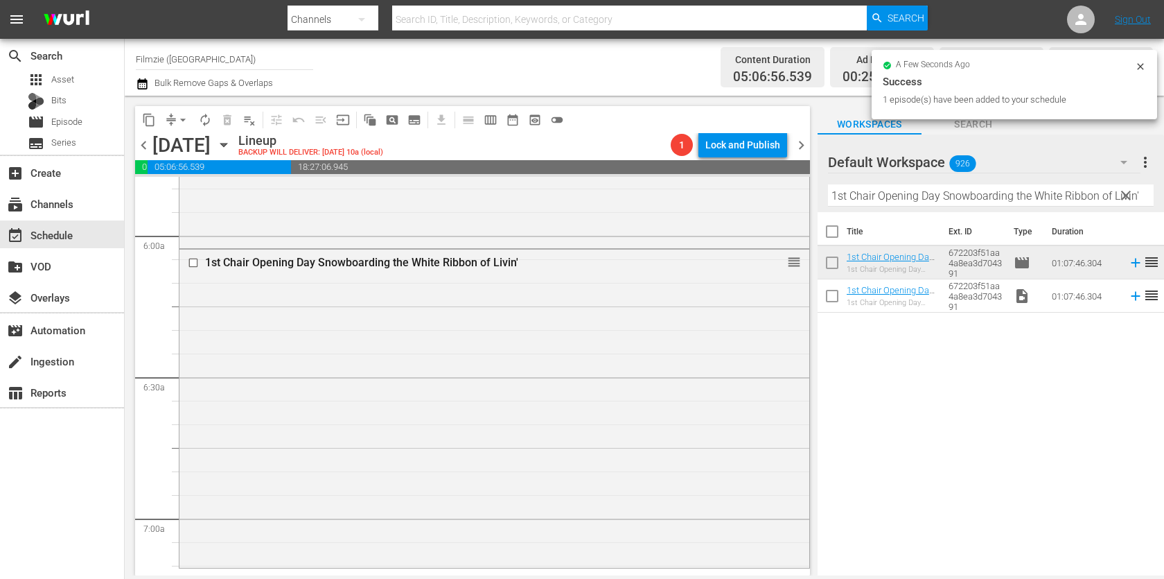
click at [914, 199] on input "1st Chair Opening Day Snowboarding the White Ribbon of Livin'" at bounding box center [991, 195] width 326 height 22
paste input "Living the Change: Inspiring Stories for a Sustainable Future"
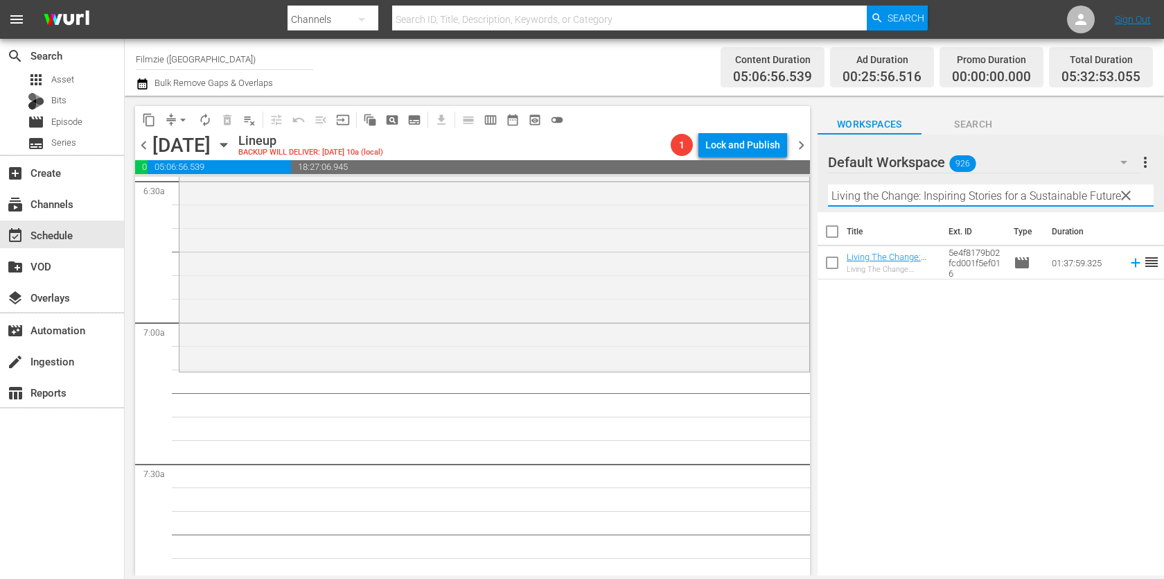
scroll to position [1818, 0]
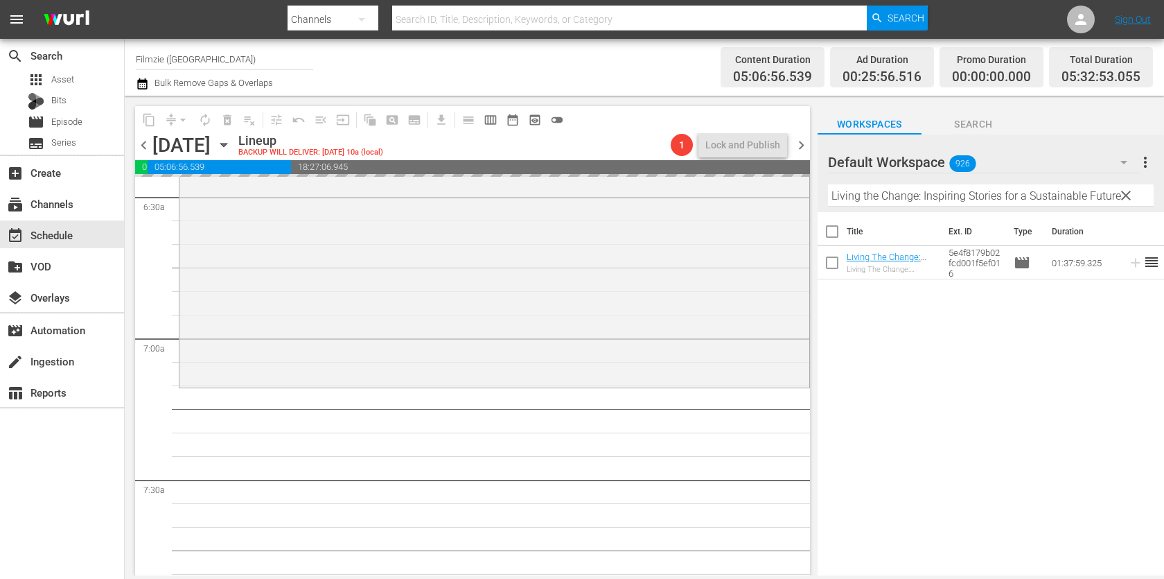
drag, startPoint x: 890, startPoint y: 254, endPoint x: 524, endPoint y: 32, distance: 428.4
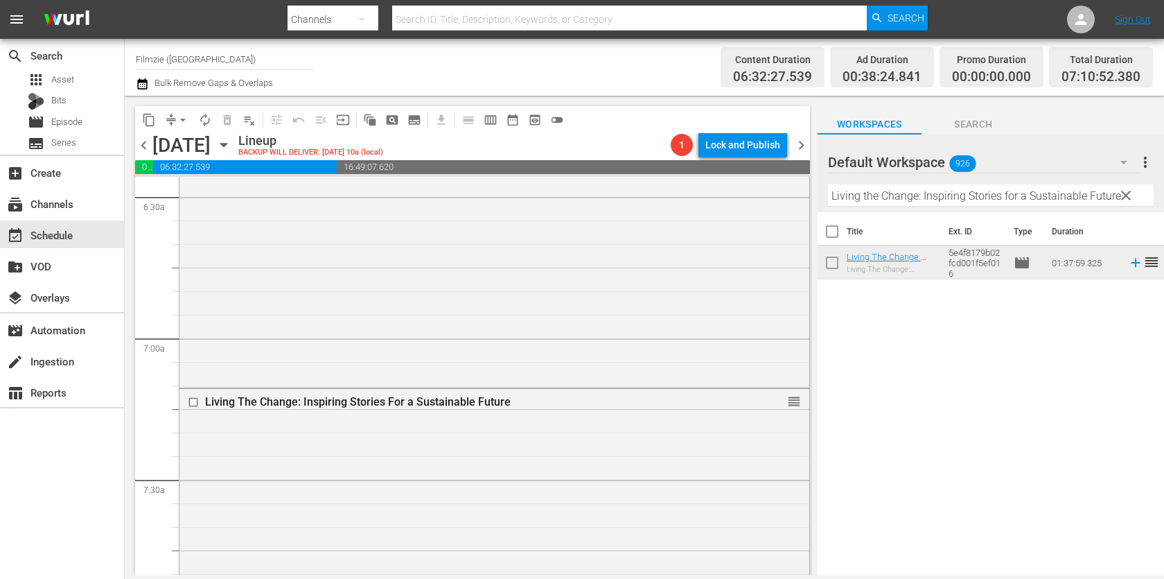
click at [929, 193] on input "Living the Change: Inspiring Stories for a Sustainable Future" at bounding box center [991, 195] width 326 height 22
paste input "Eat, Play, Diet"
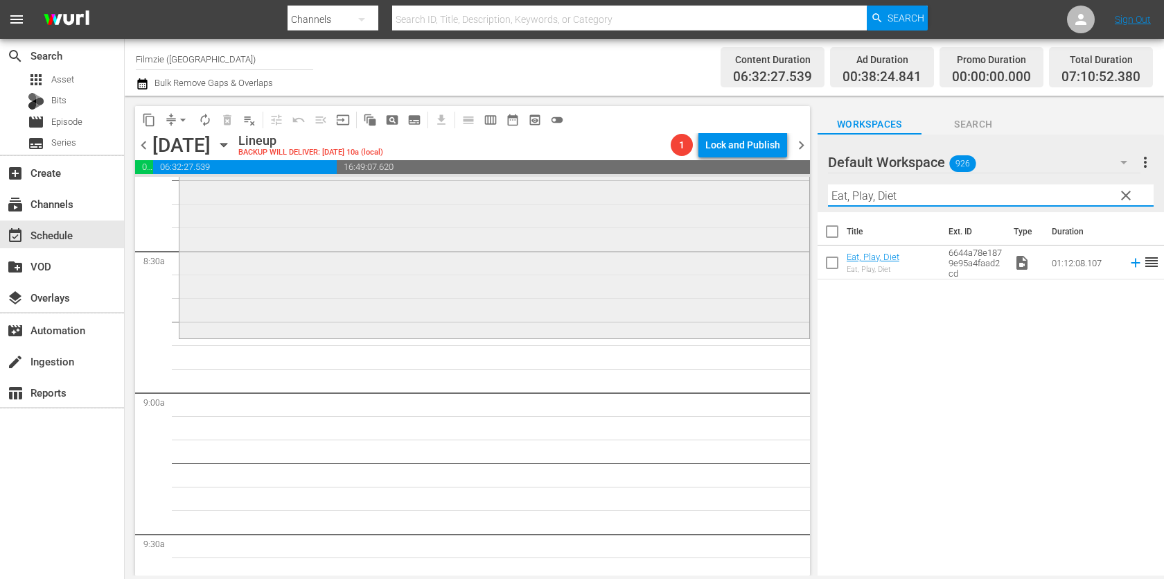
scroll to position [2366, 0]
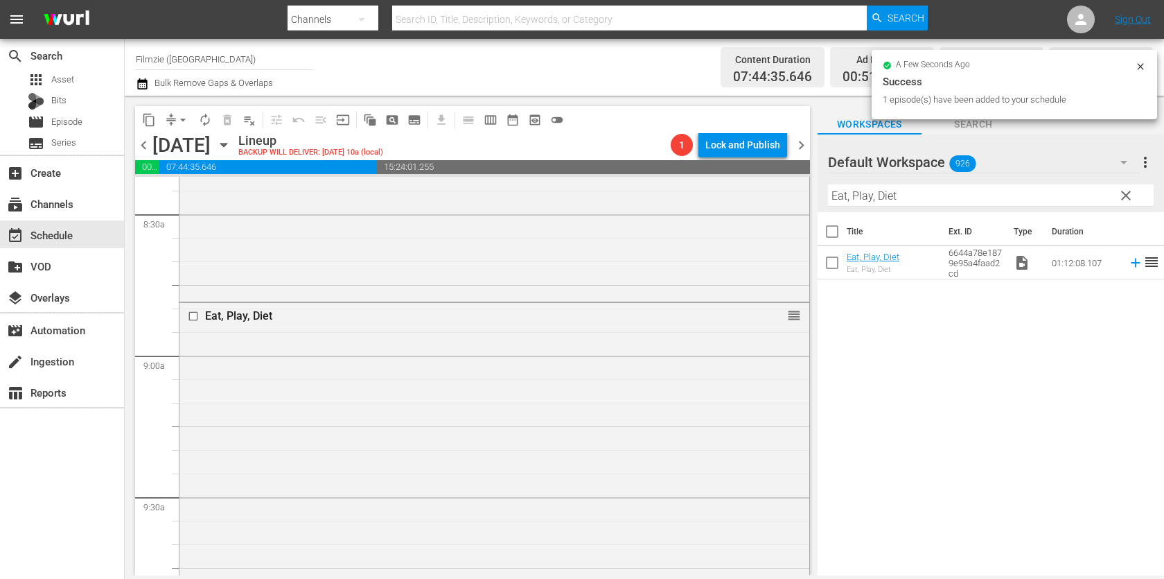
click at [902, 183] on div "Filter by Title Eat, Play, Diet" at bounding box center [991, 195] width 326 height 33
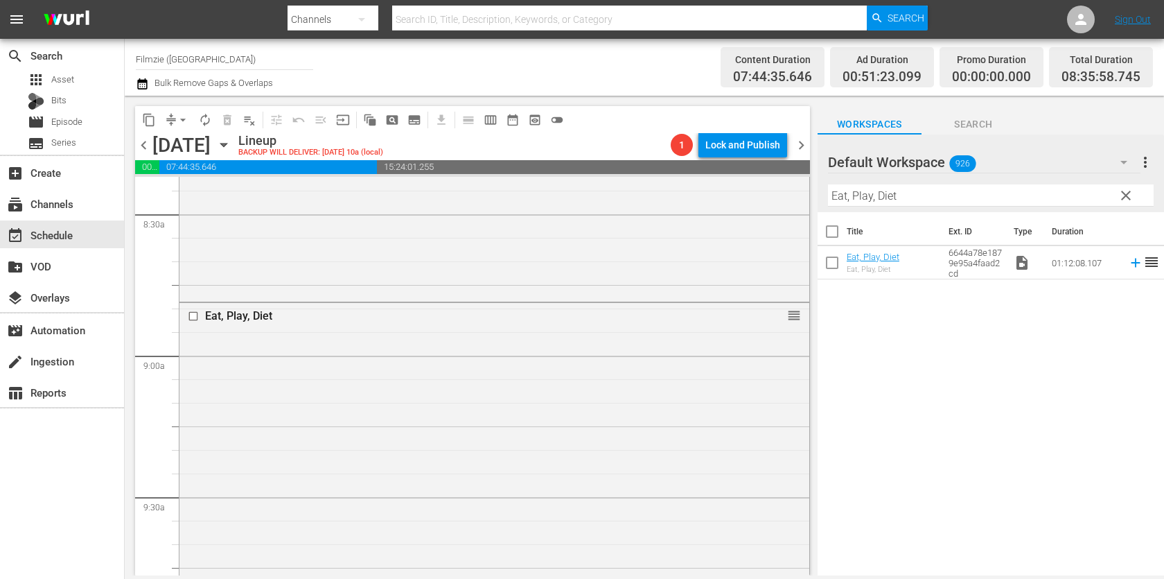
click at [900, 191] on input "Eat, Play, Diet" at bounding box center [991, 195] width 326 height 22
paste input "Nothing Sacred"
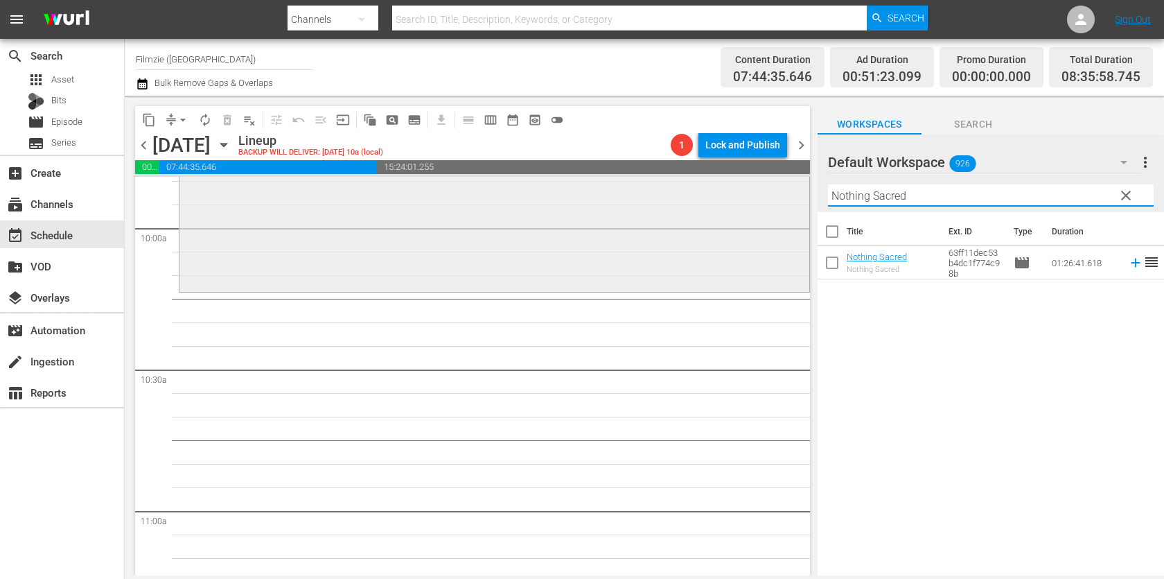
scroll to position [2791, 0]
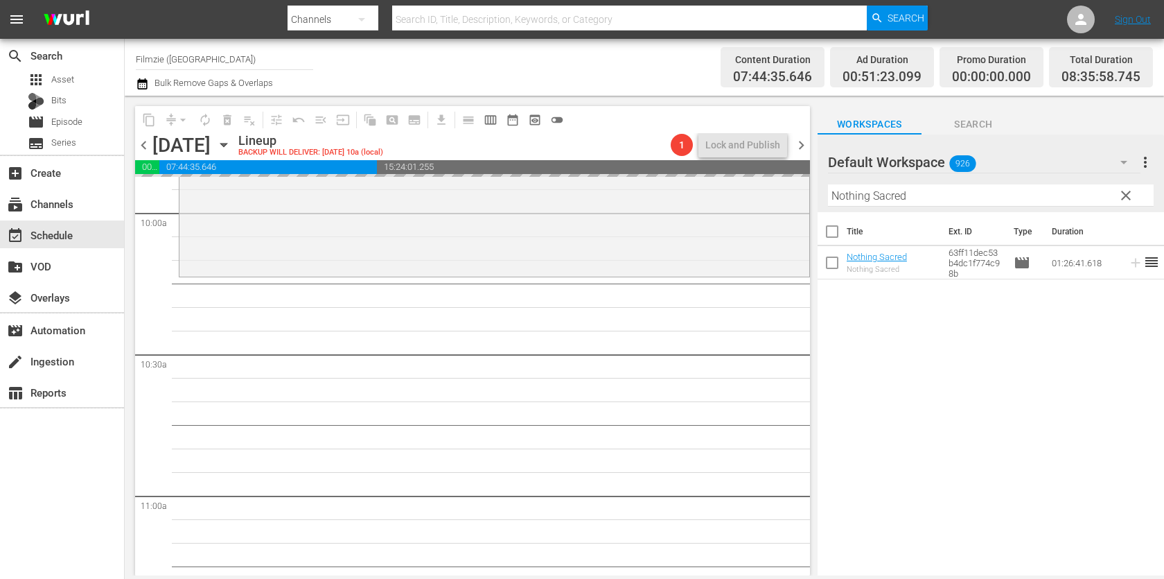
drag, startPoint x: 870, startPoint y: 263, endPoint x: 515, endPoint y: 2, distance: 440.8
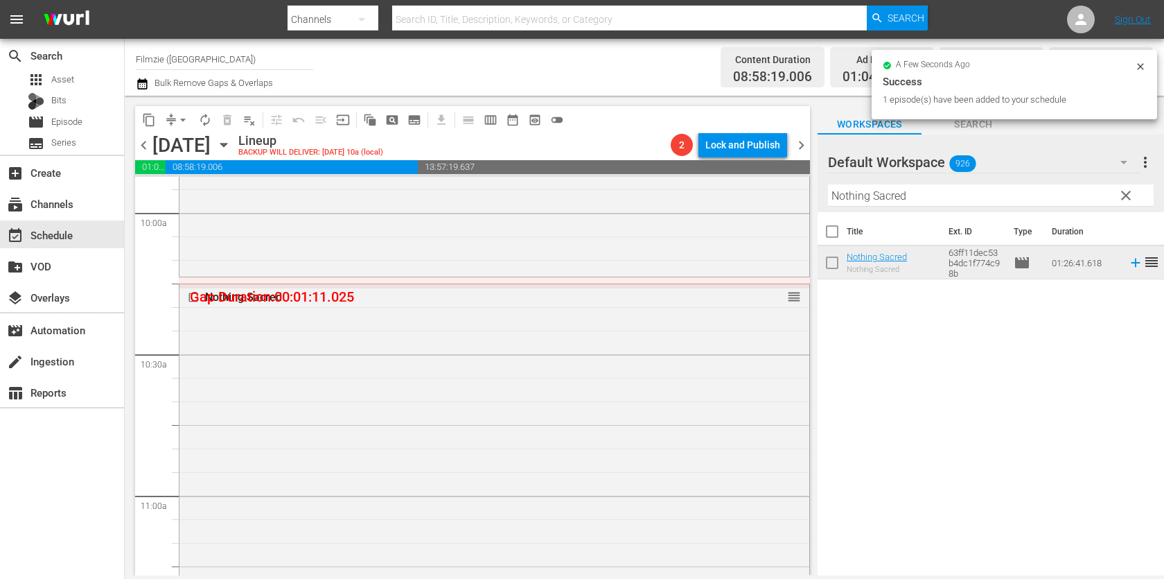
click at [888, 197] on input "Nothing Sacred" at bounding box center [991, 195] width 326 height 22
paste input "Dear Sidewalk"
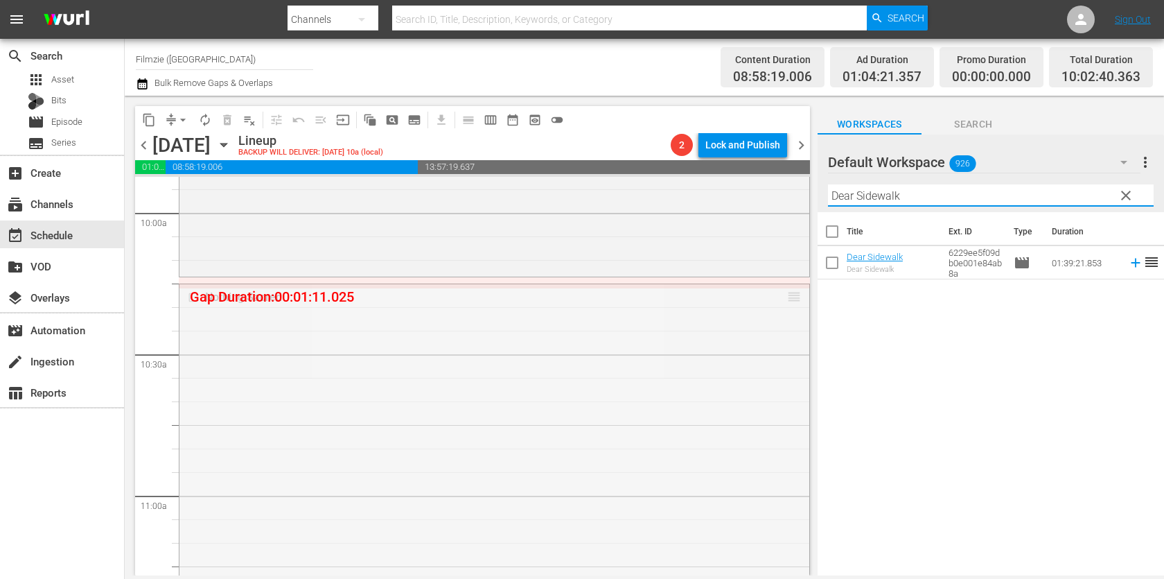
drag, startPoint x: 795, startPoint y: 297, endPoint x: 795, endPoint y: 277, distance: 19.4
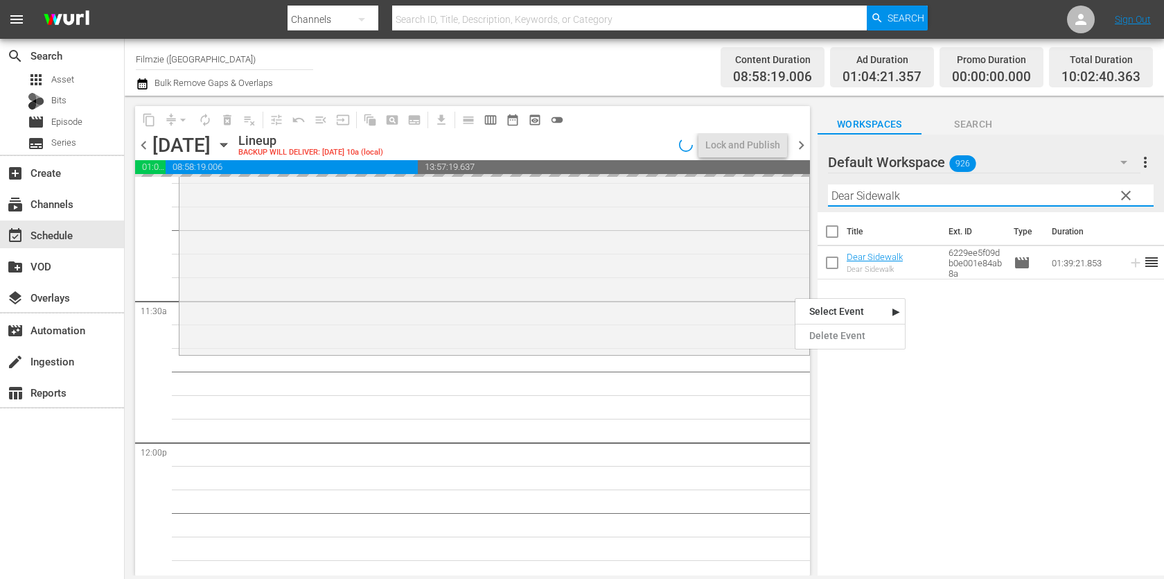
scroll to position [3155, 0]
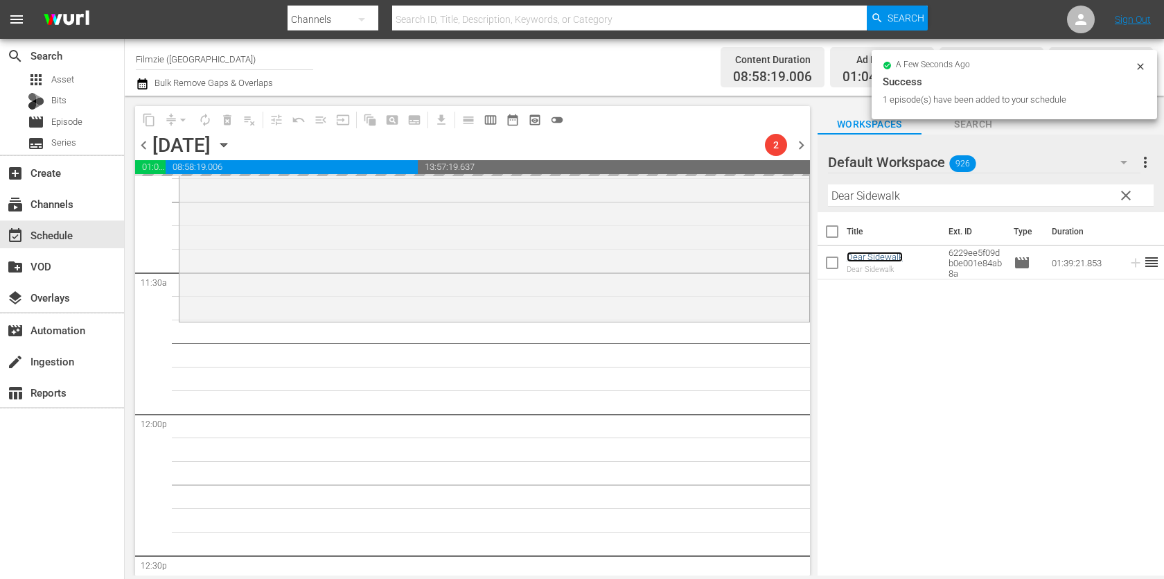
drag, startPoint x: 877, startPoint y: 254, endPoint x: 506, endPoint y: 12, distance: 443.0
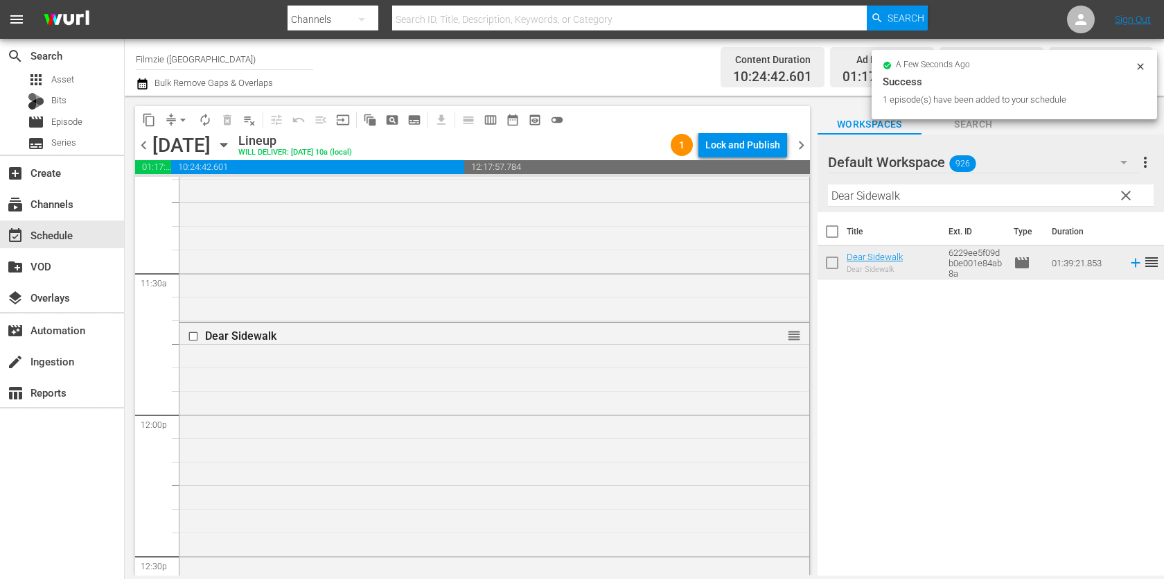
click at [976, 195] on input "Dear Sidewalk" at bounding box center [991, 195] width 326 height 22
paste input "A Million to Juan"
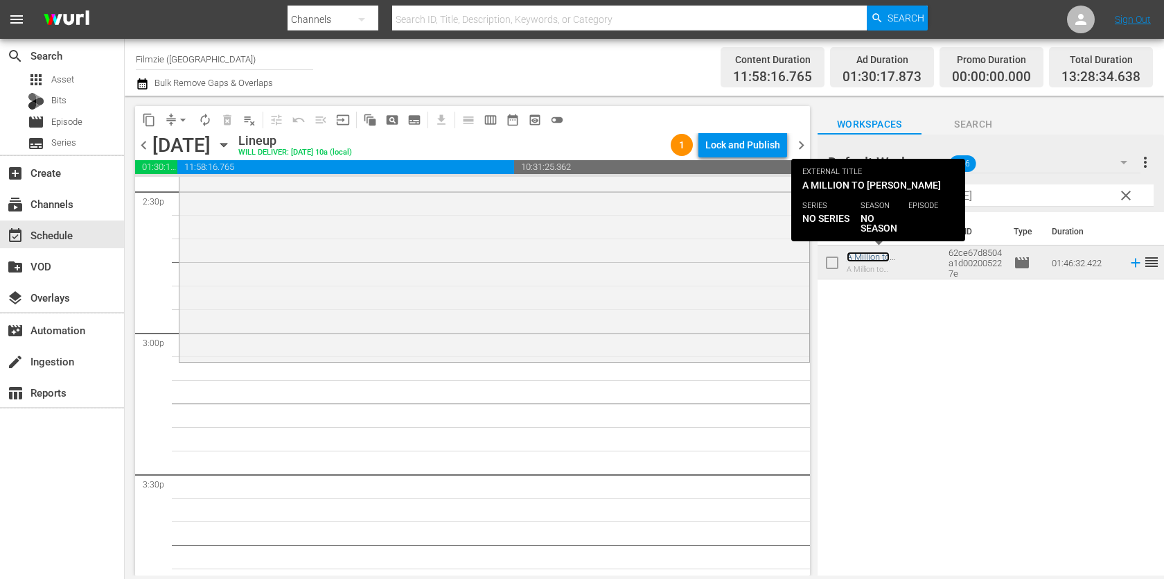
scroll to position [4077, 0]
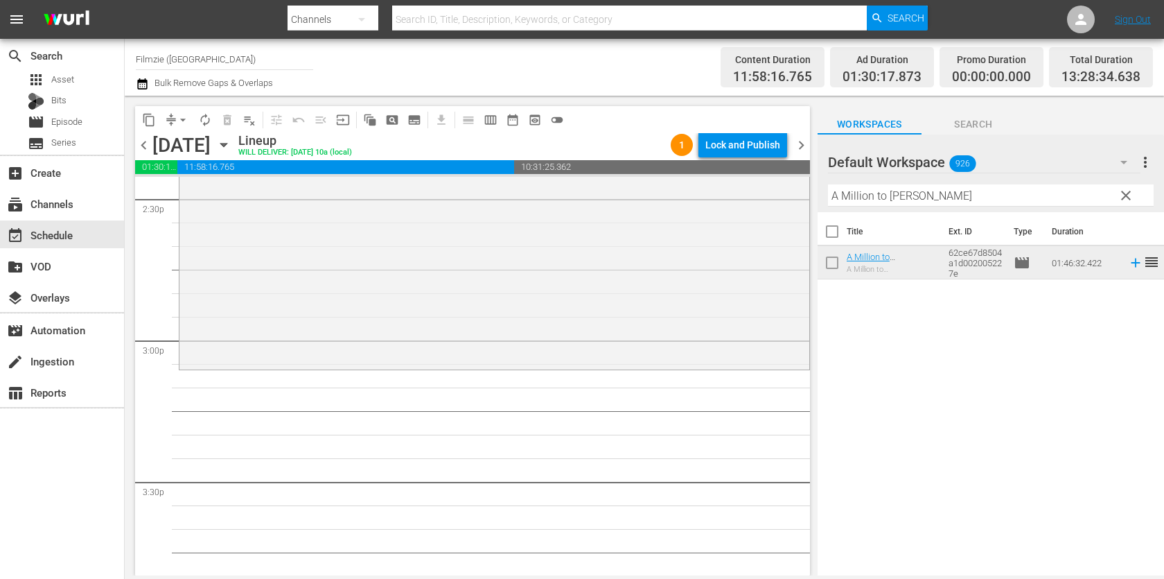
click at [906, 198] on input "A Million to Juan" at bounding box center [991, 195] width 326 height 22
paste input "That's Amore"
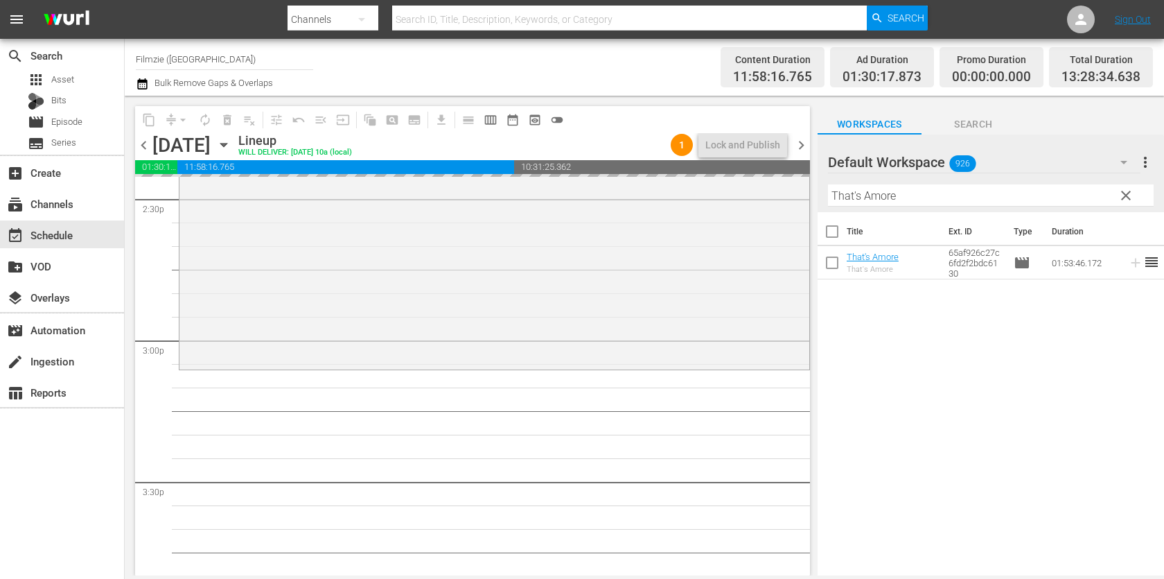
drag, startPoint x: 878, startPoint y: 258, endPoint x: 574, endPoint y: 66, distance: 359.7
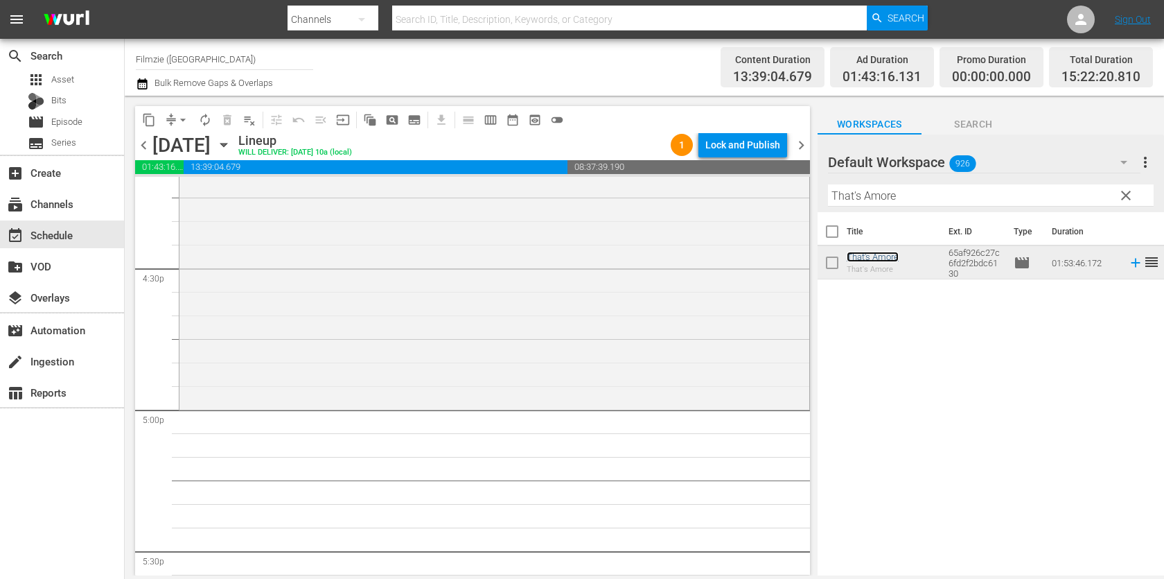
scroll to position [4593, 0]
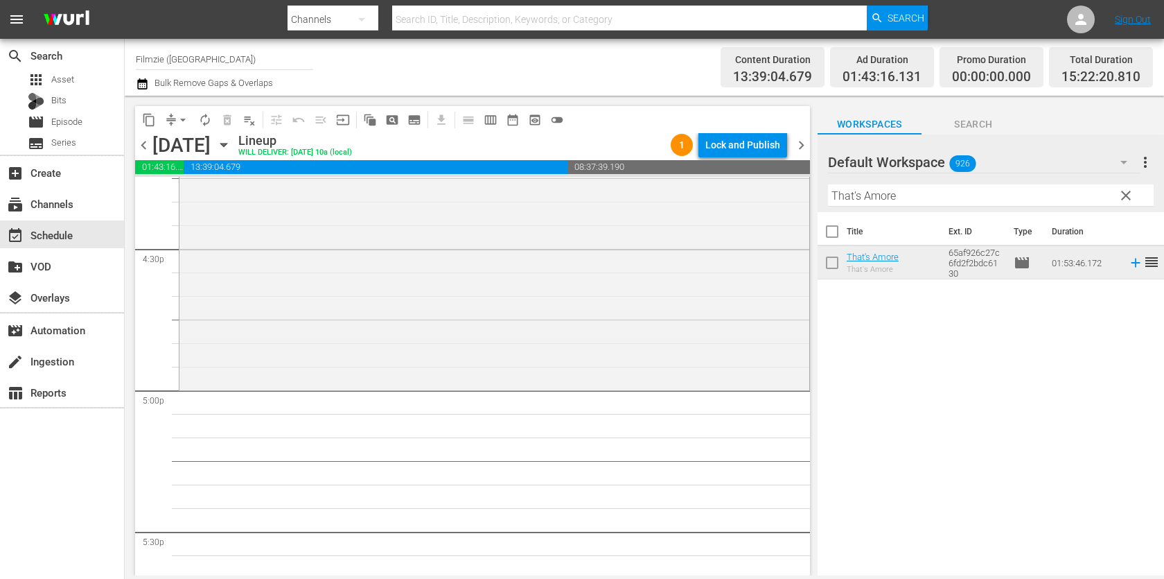
click at [955, 200] on input "That's Amore" at bounding box center [991, 195] width 326 height 22
paste input "Life After the Navigator"
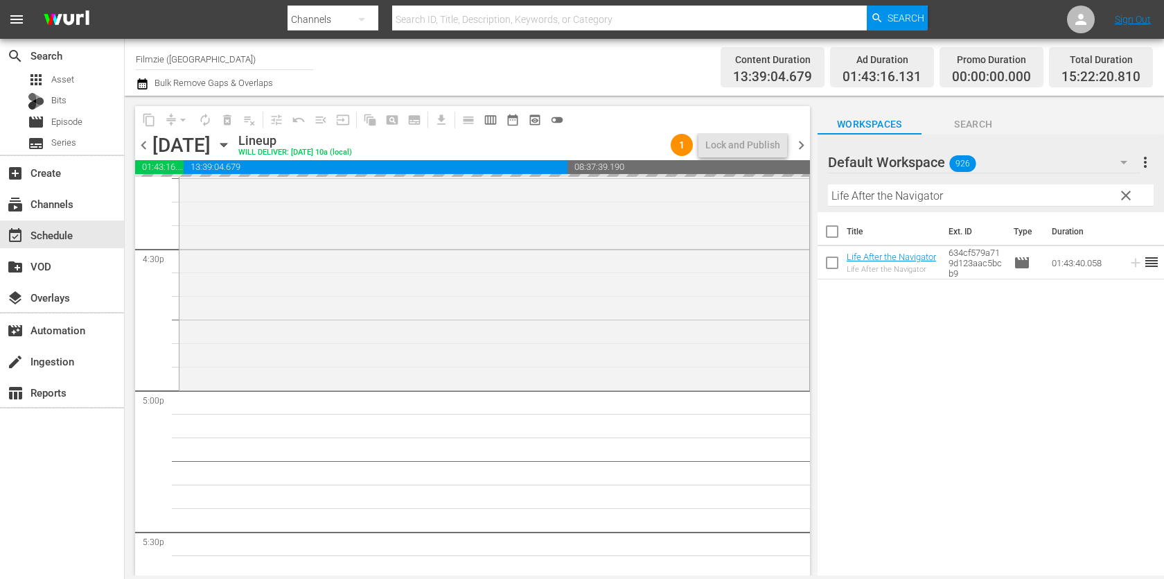
drag, startPoint x: 909, startPoint y: 253, endPoint x: 527, endPoint y: 17, distance: 448.7
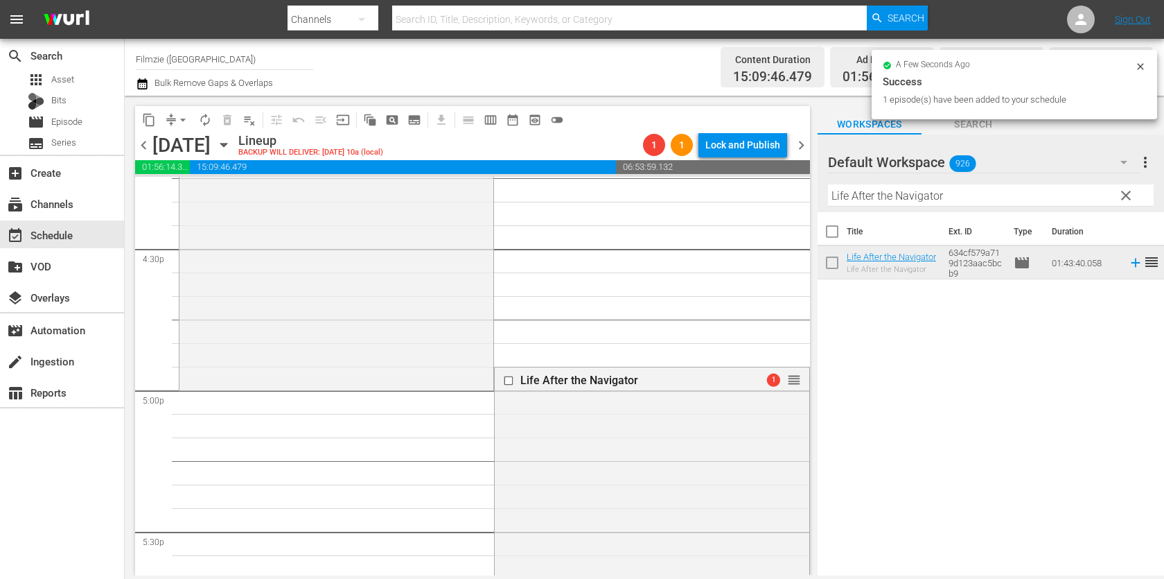
click at [992, 198] on input "Life After the Navigator" at bounding box center [991, 195] width 326 height 22
paste input "As You Like It"
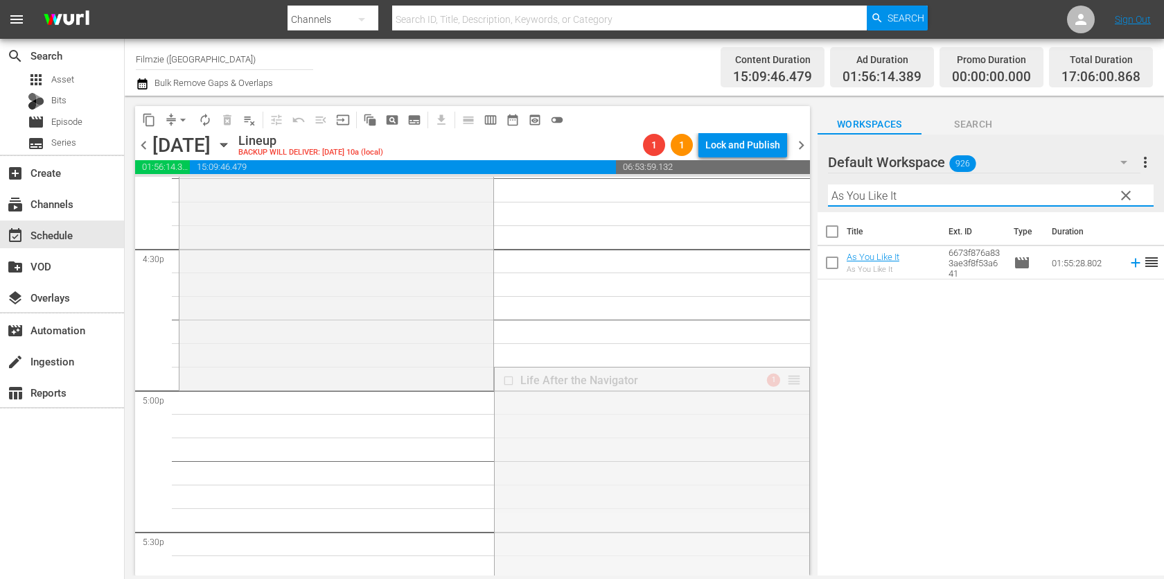
drag, startPoint x: 791, startPoint y: 376, endPoint x: 752, endPoint y: 392, distance: 42.3
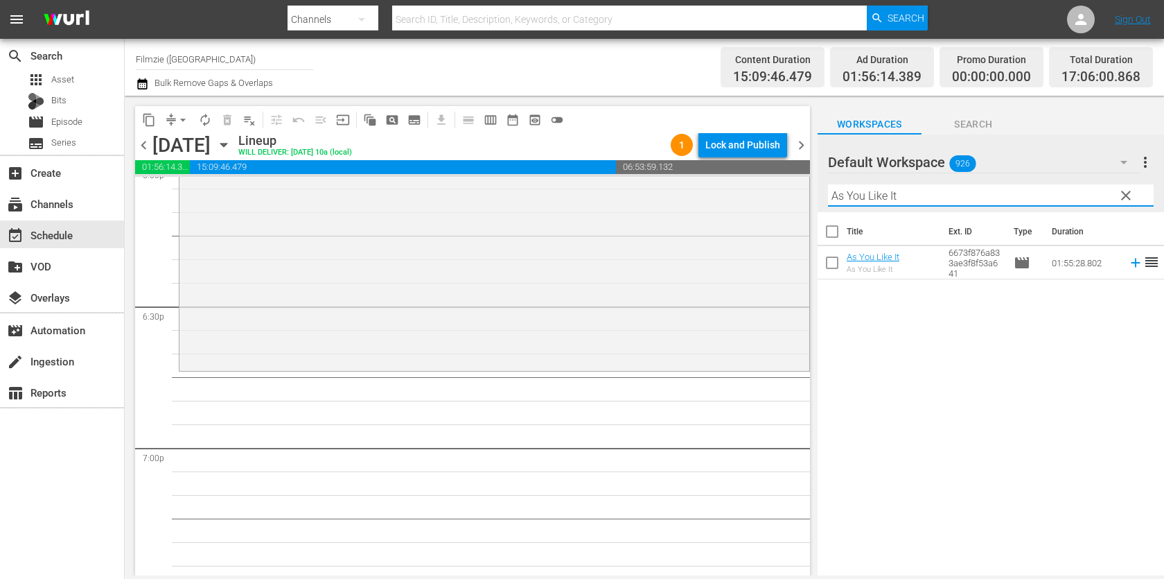
scroll to position [5109, 0]
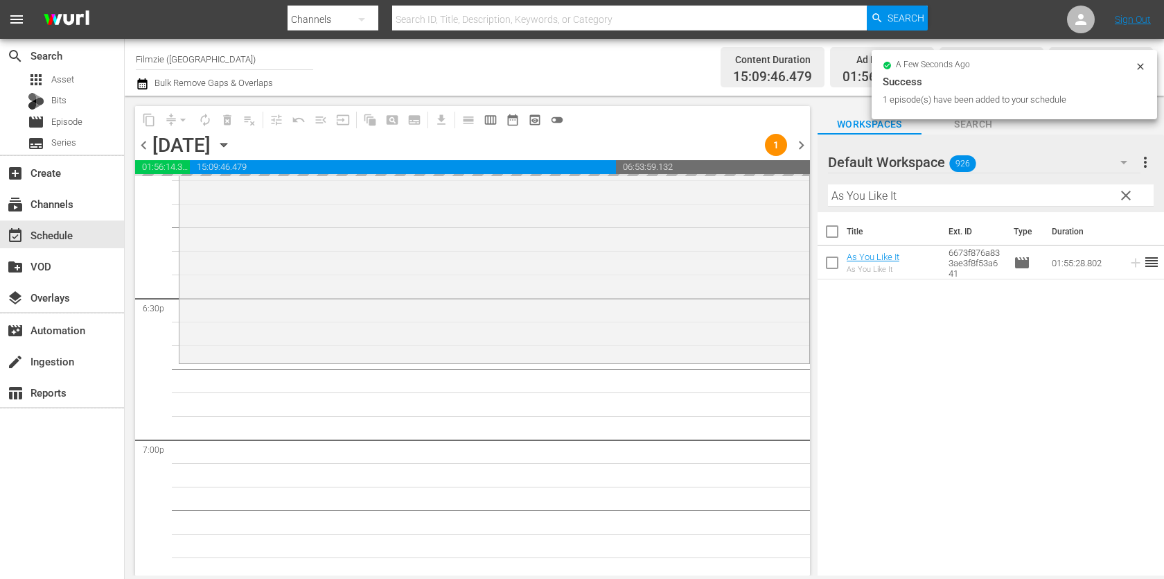
drag, startPoint x: 880, startPoint y: 247, endPoint x: 507, endPoint y: 0, distance: 448.0
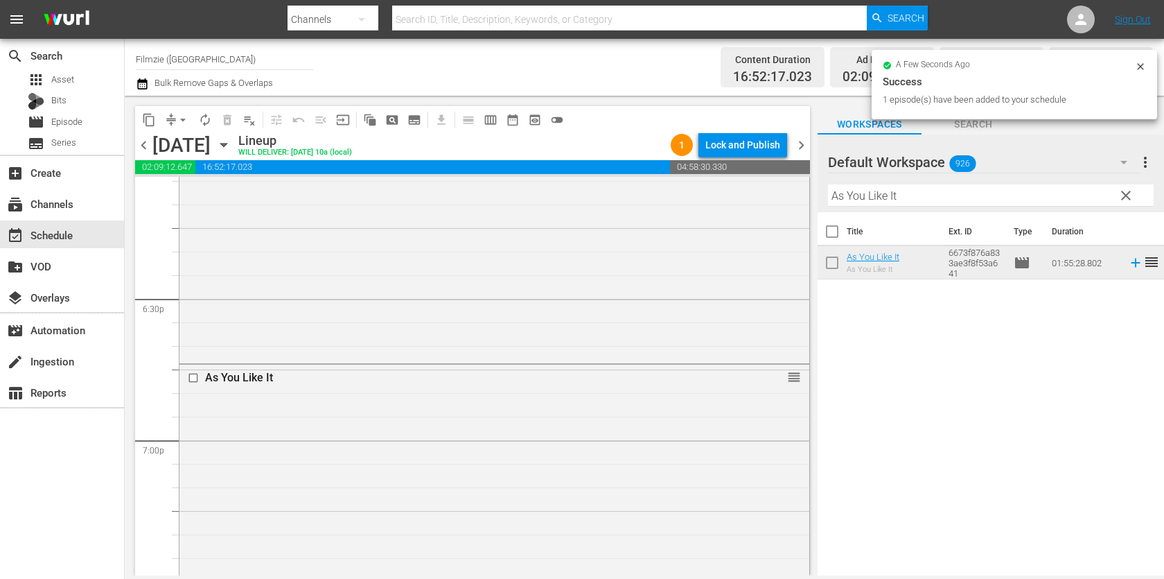
click at [922, 191] on input "As You Like It" at bounding box center [991, 195] width 326 height 22
paste input "Miracle in the Valley"
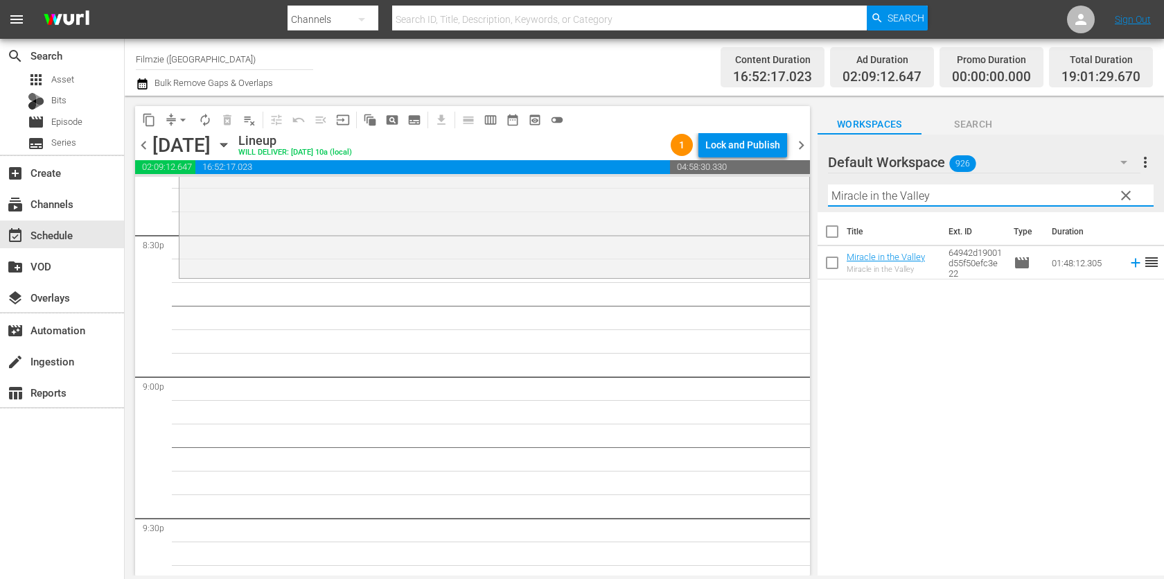
scroll to position [5698, 0]
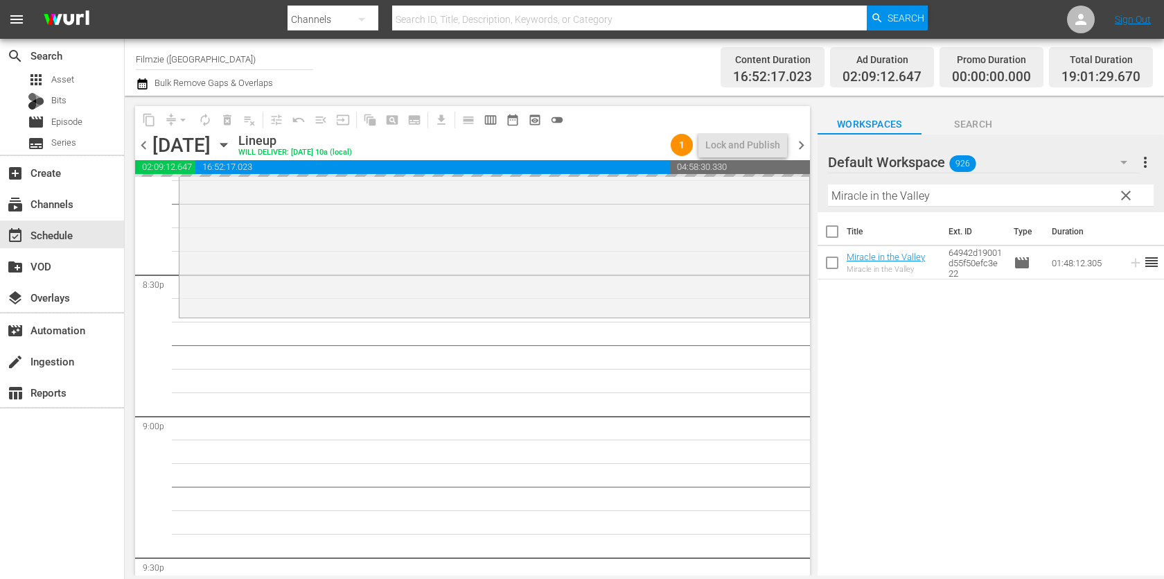
drag, startPoint x: 888, startPoint y: 263, endPoint x: 581, endPoint y: 2, distance: 403.1
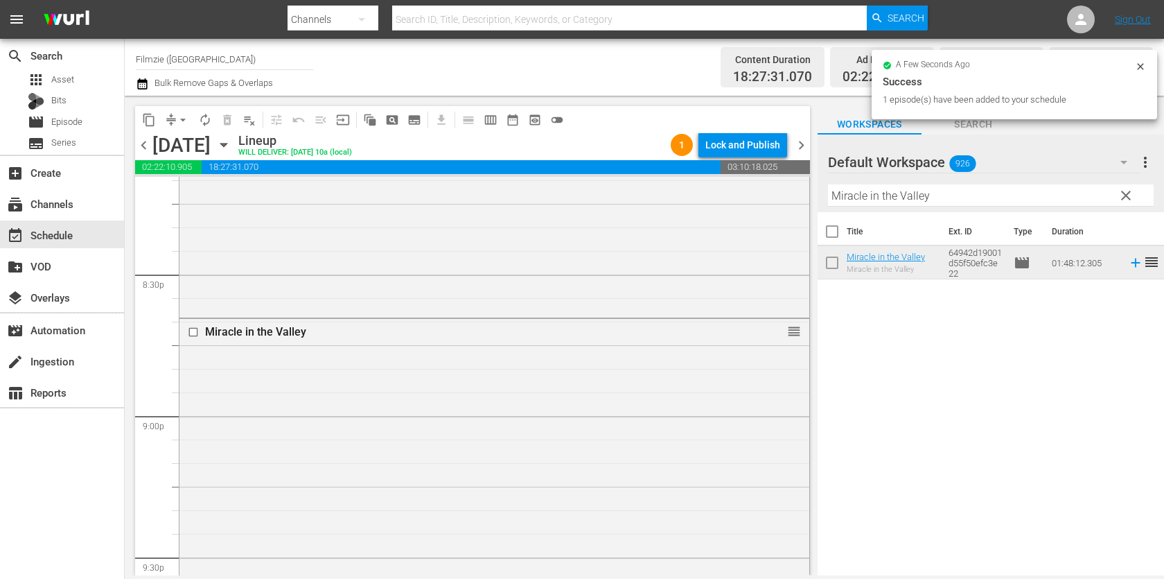
click at [853, 197] on input "Miracle in the Valley" at bounding box center [991, 195] width 326 height 22
paste input "The Visitant"
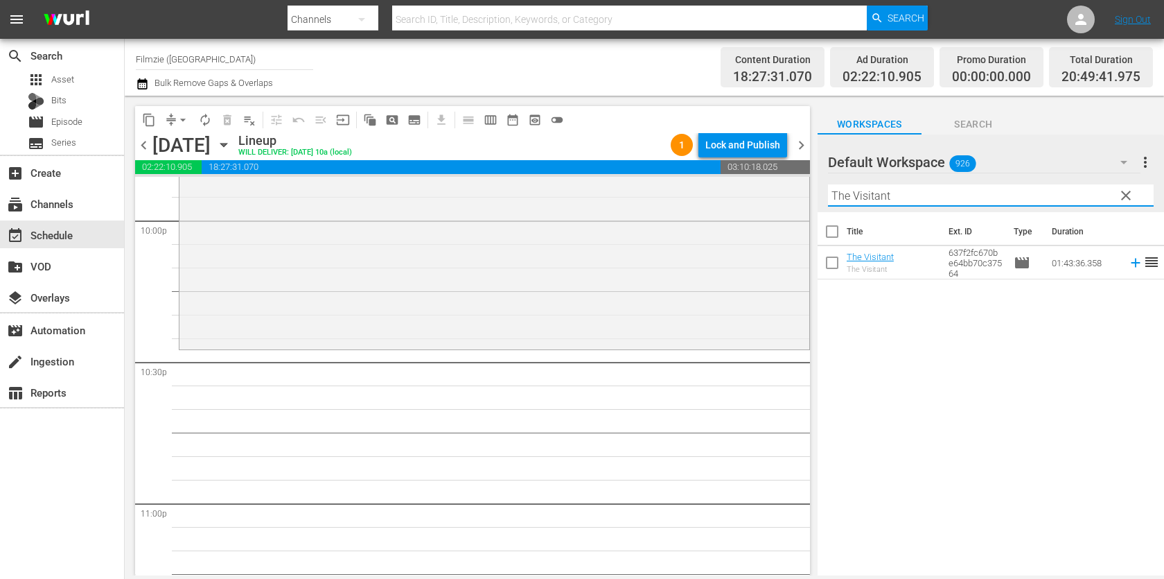
scroll to position [6197, 0]
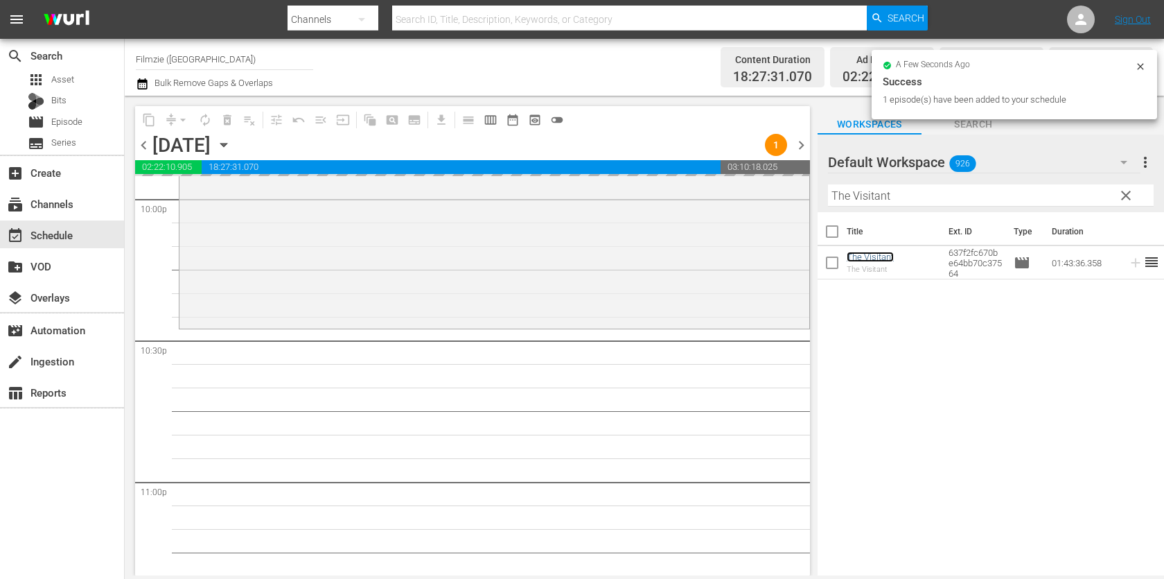
drag, startPoint x: 873, startPoint y: 252, endPoint x: 457, endPoint y: 3, distance: 484.5
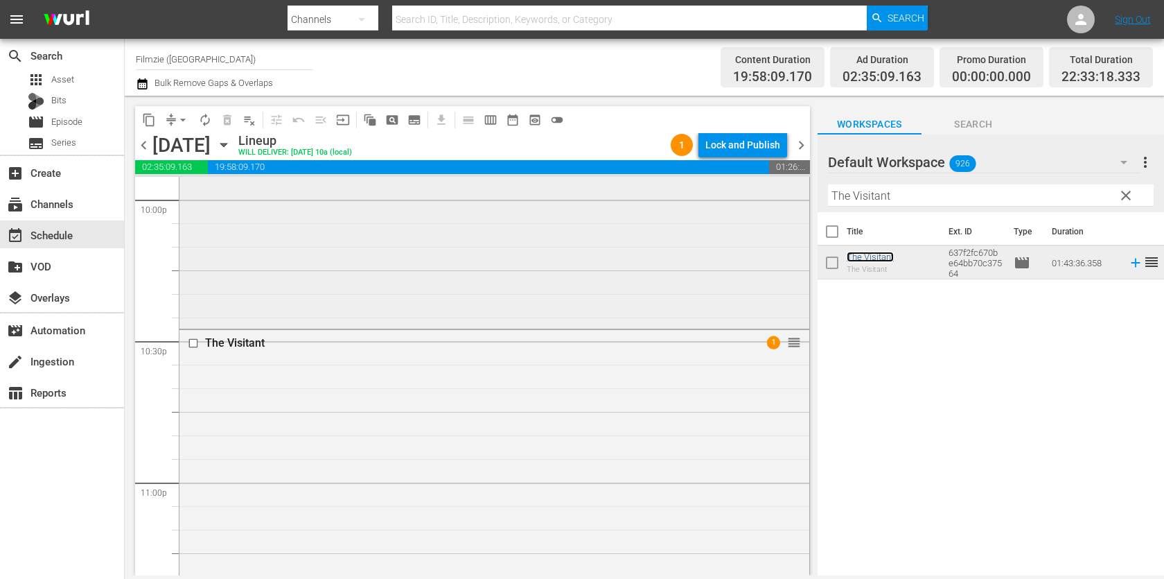
scroll to position [6438, 0]
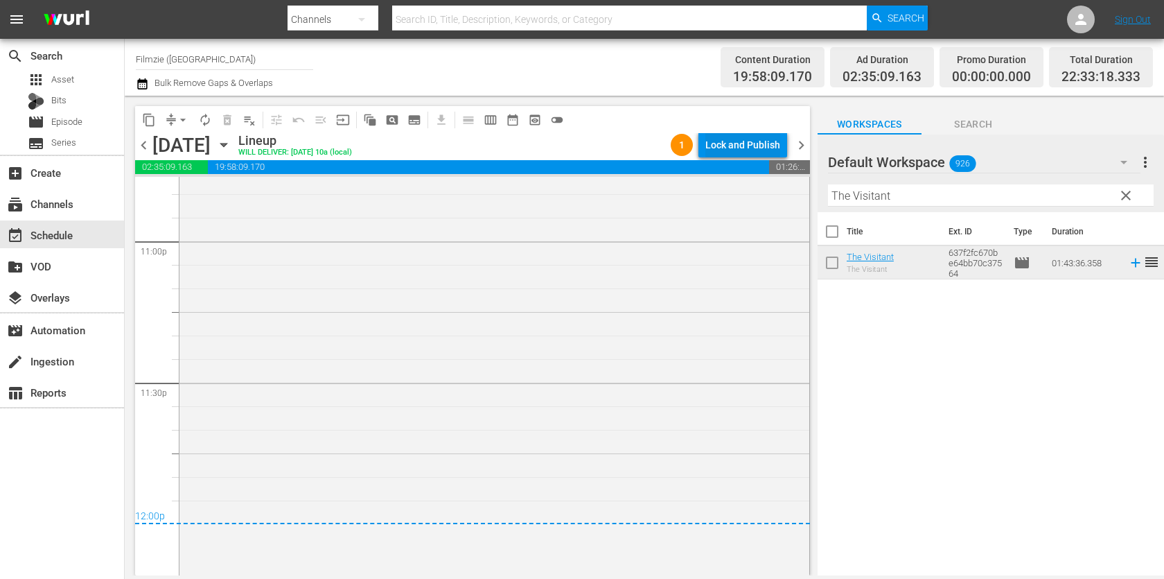
click at [748, 143] on div "Lock and Publish" at bounding box center [742, 144] width 75 height 25
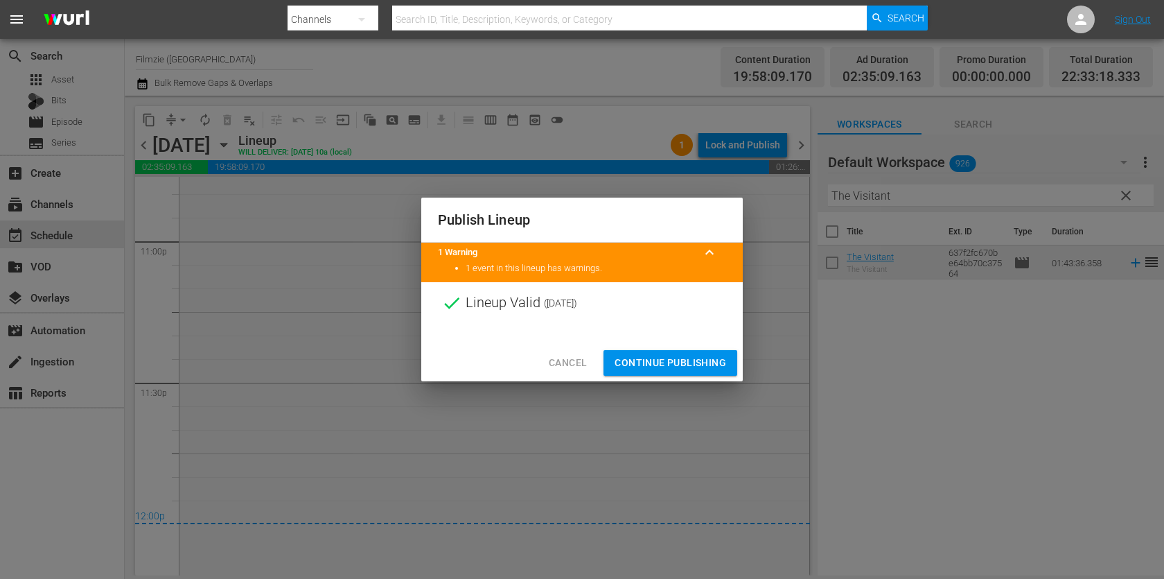
click at [689, 365] on span "Continue Publishing" at bounding box center [671, 362] width 112 height 17
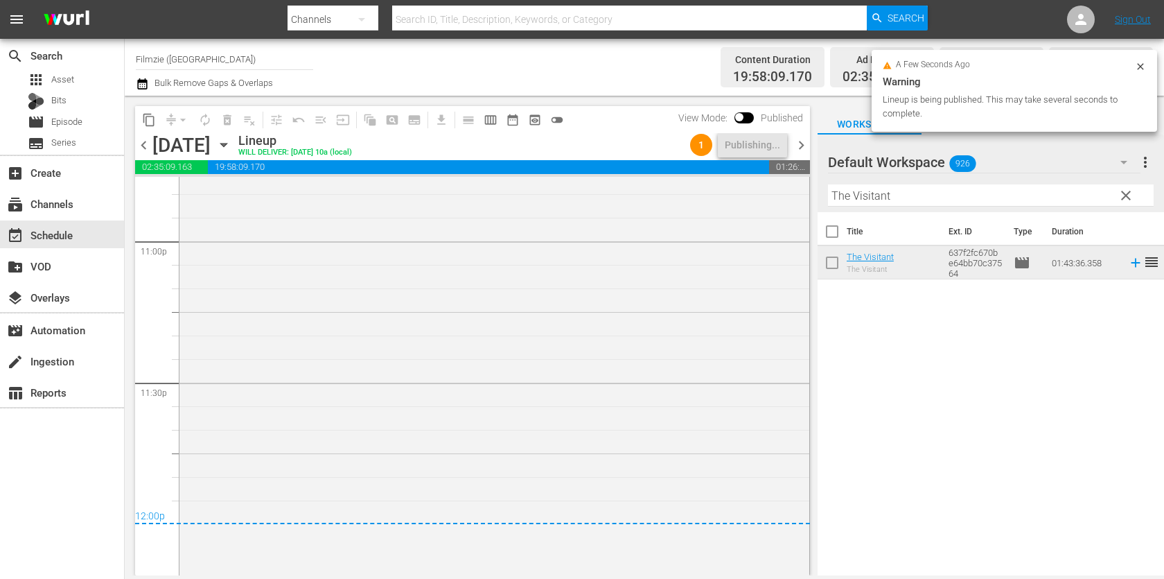
click at [804, 141] on span "chevron_right" at bounding box center [801, 145] width 17 height 17
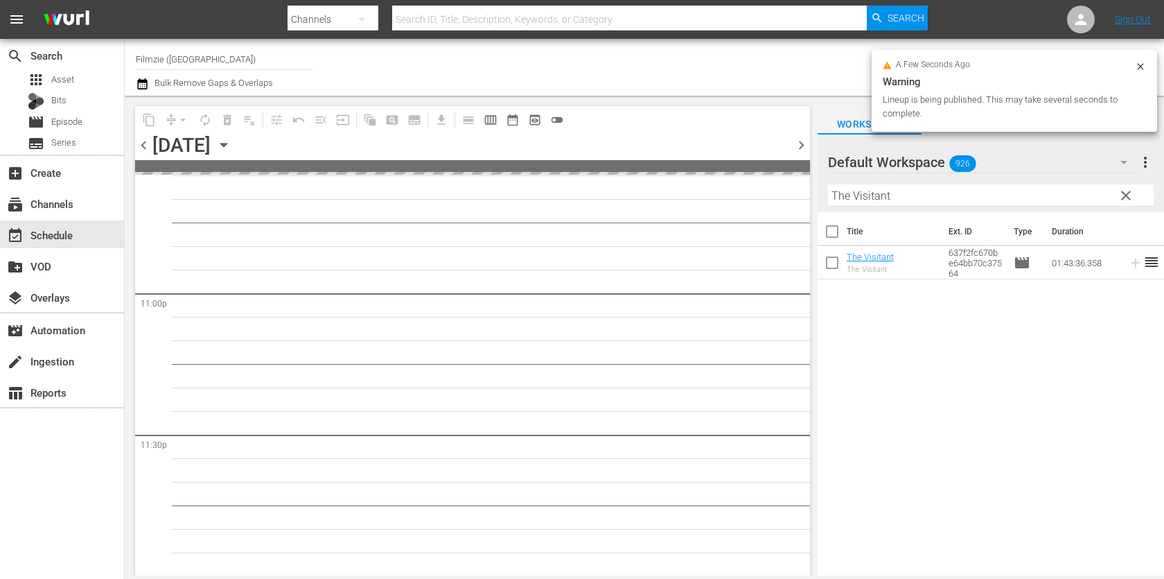
click at [928, 201] on input "The Visitant" at bounding box center [991, 195] width 326 height 22
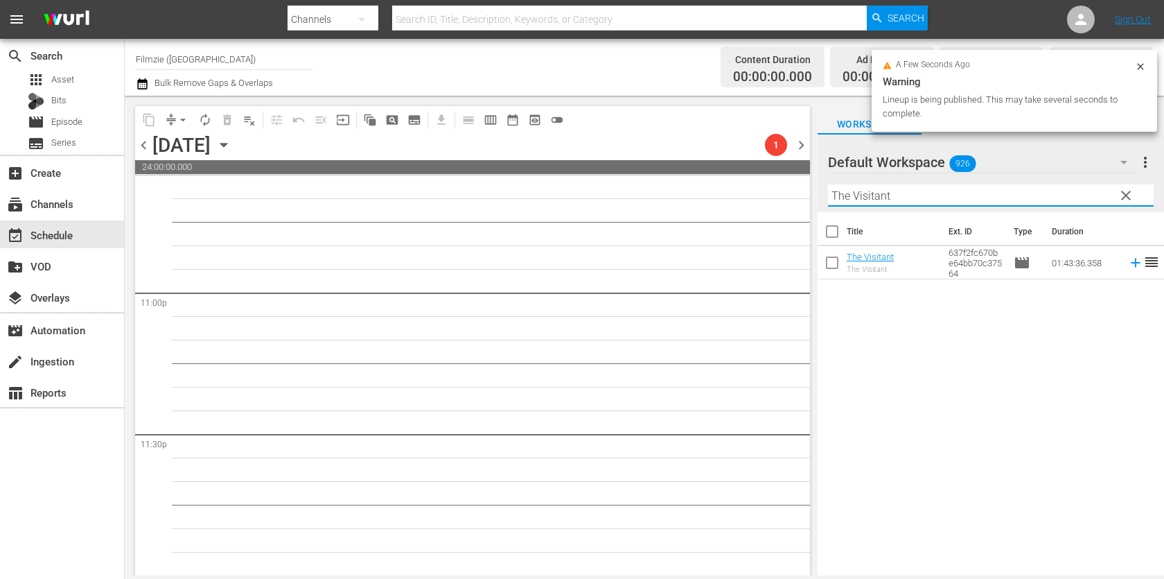
click at [928, 201] on input "The Visitant" at bounding box center [991, 195] width 326 height 22
paste input "Evil Inside Her"
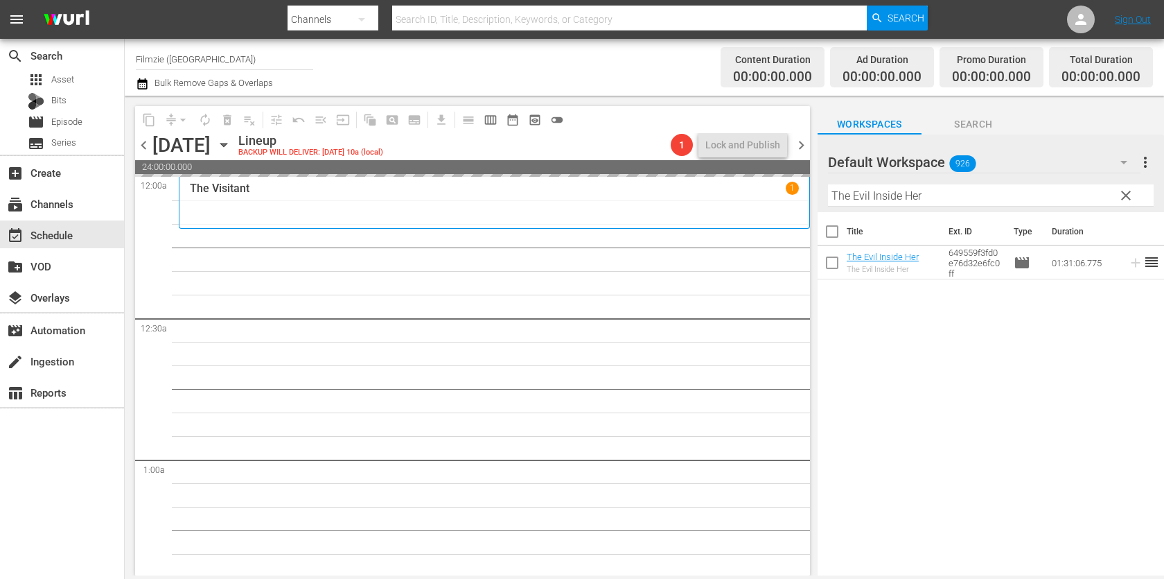
drag, startPoint x: 910, startPoint y: 262, endPoint x: 622, endPoint y: 6, distance: 385.3
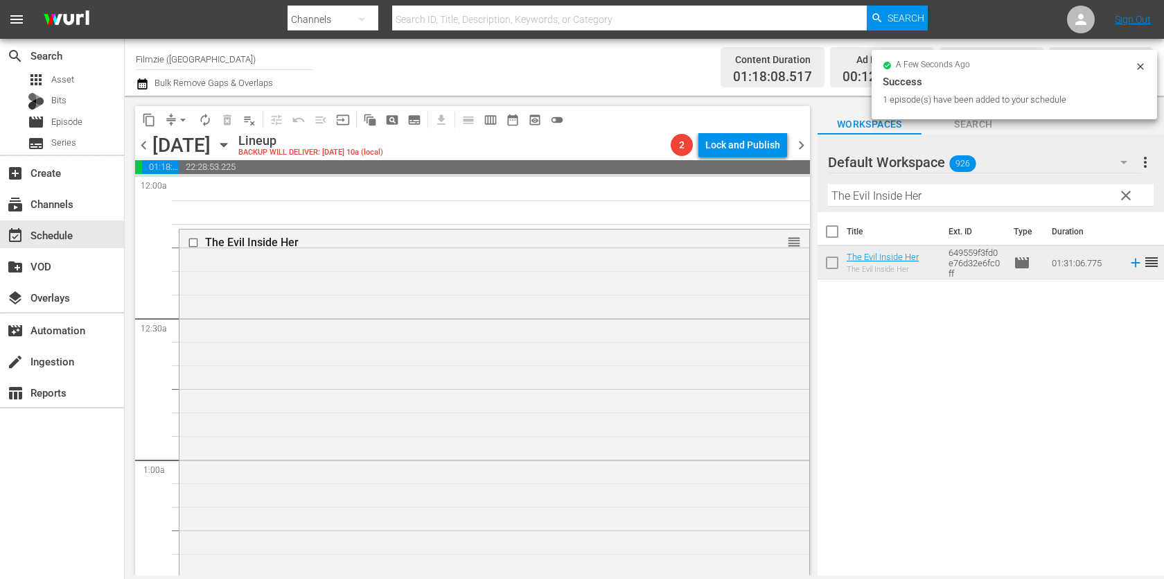
click at [897, 189] on input "The Evil Inside Her" at bounding box center [991, 195] width 326 height 22
paste input "Badger Game"
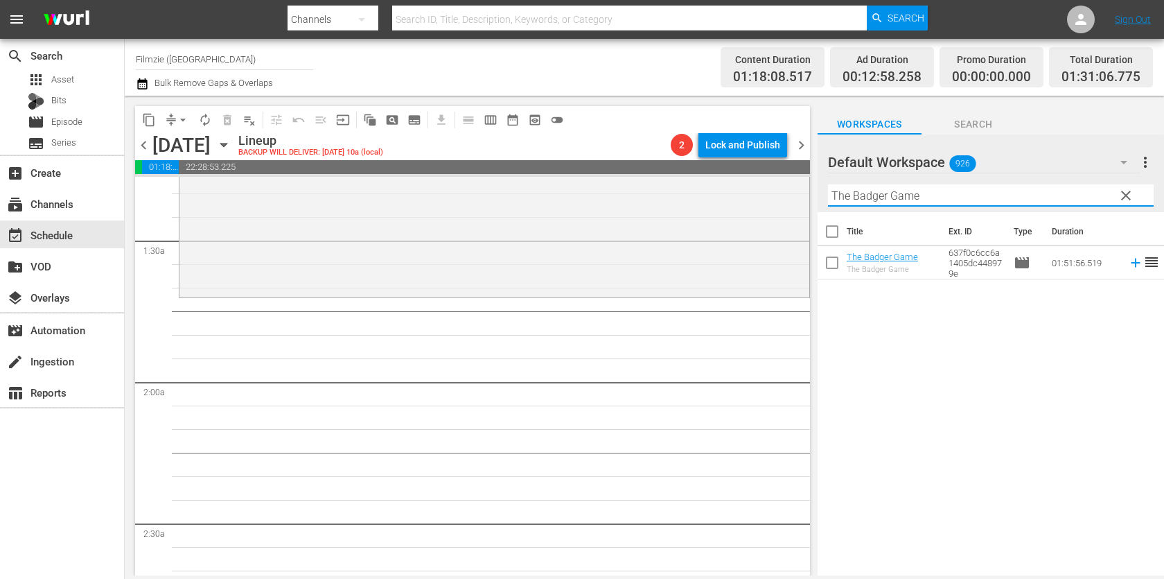
scroll to position [363, 0]
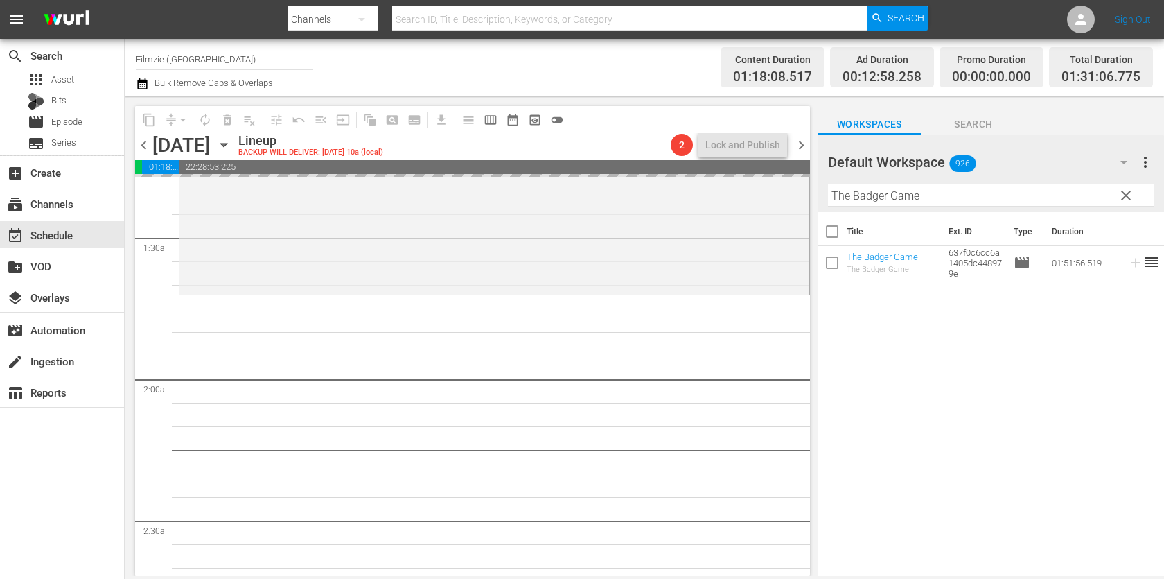
drag, startPoint x: 863, startPoint y: 258, endPoint x: 506, endPoint y: 1, distance: 439.4
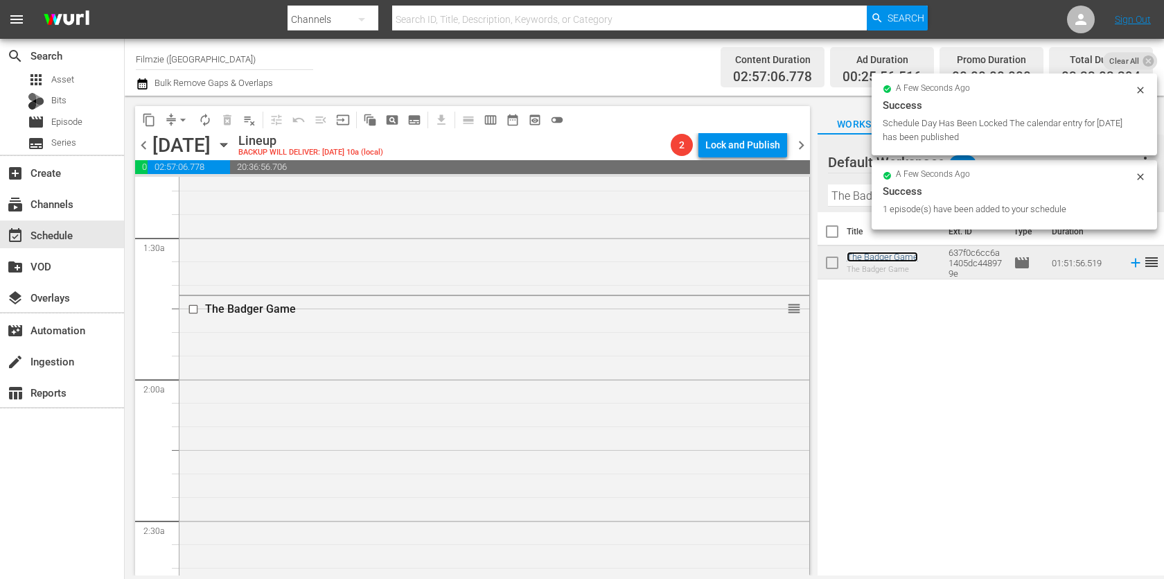
scroll to position [340, 0]
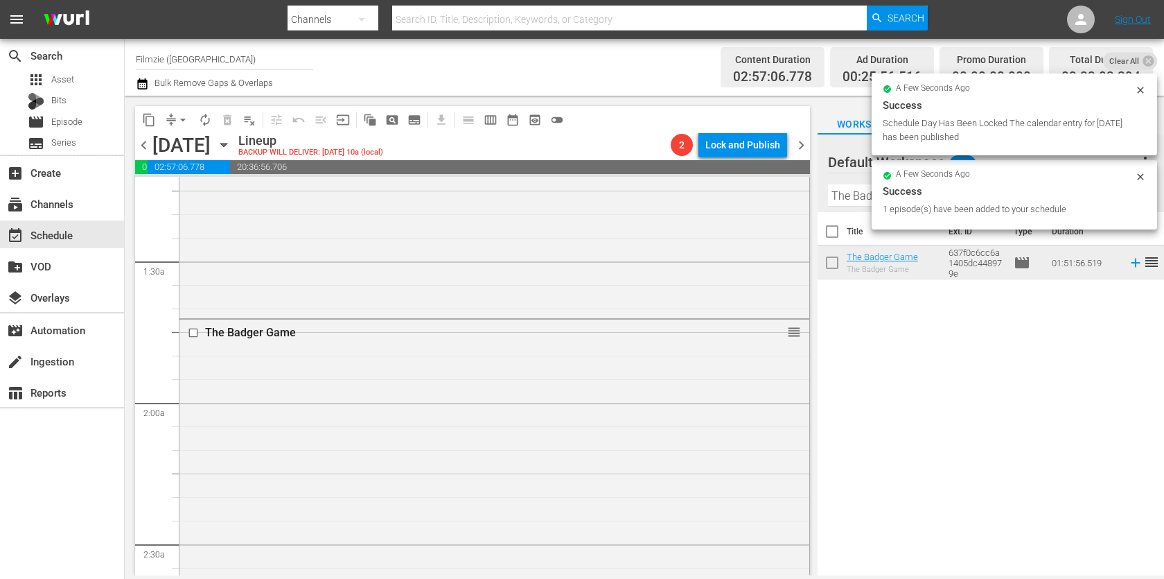
click at [873, 191] on div "a few seconds ago Success 1 episode(s) have been added to your schedule" at bounding box center [1015, 194] width 286 height 69
click at [863, 191] on input "The Badger Game" at bounding box center [991, 195] width 326 height 22
paste input "Selling"
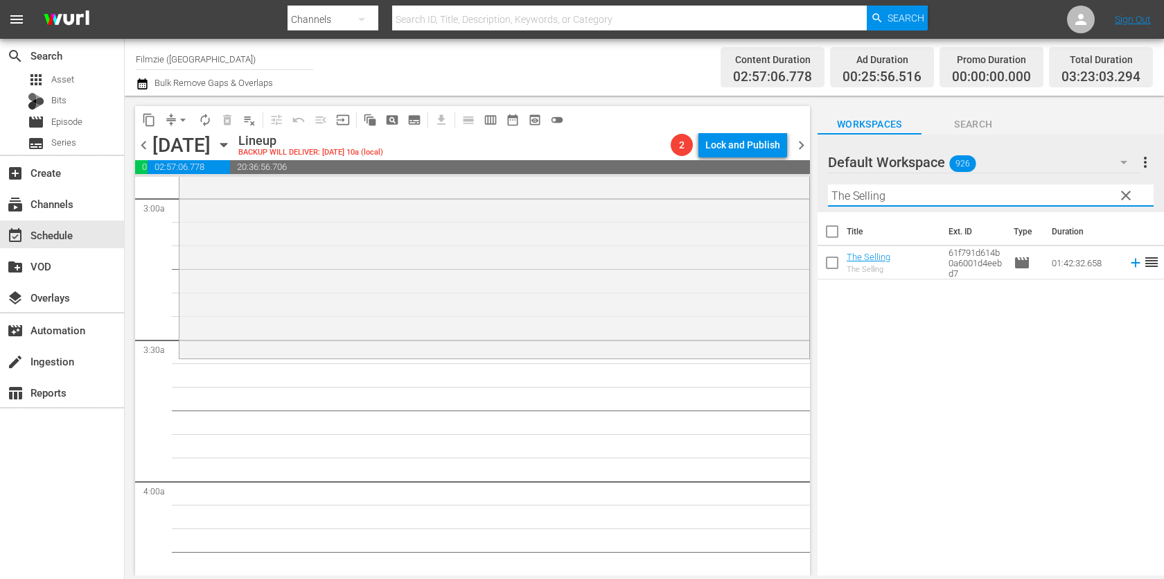
scroll to position [838, 0]
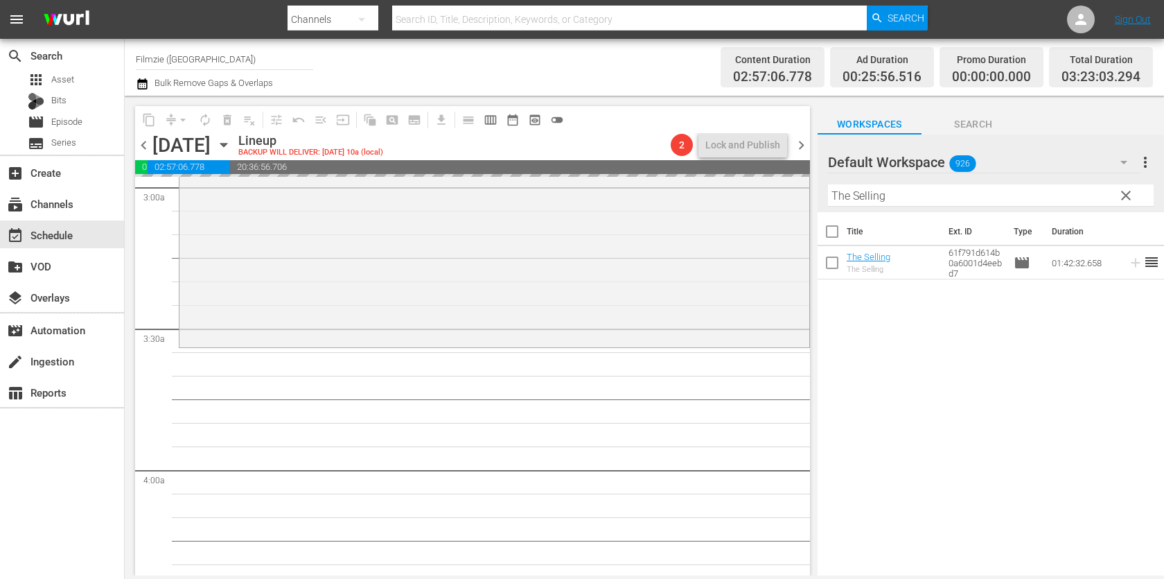
drag, startPoint x: 881, startPoint y: 247, endPoint x: 444, endPoint y: 1, distance: 501.7
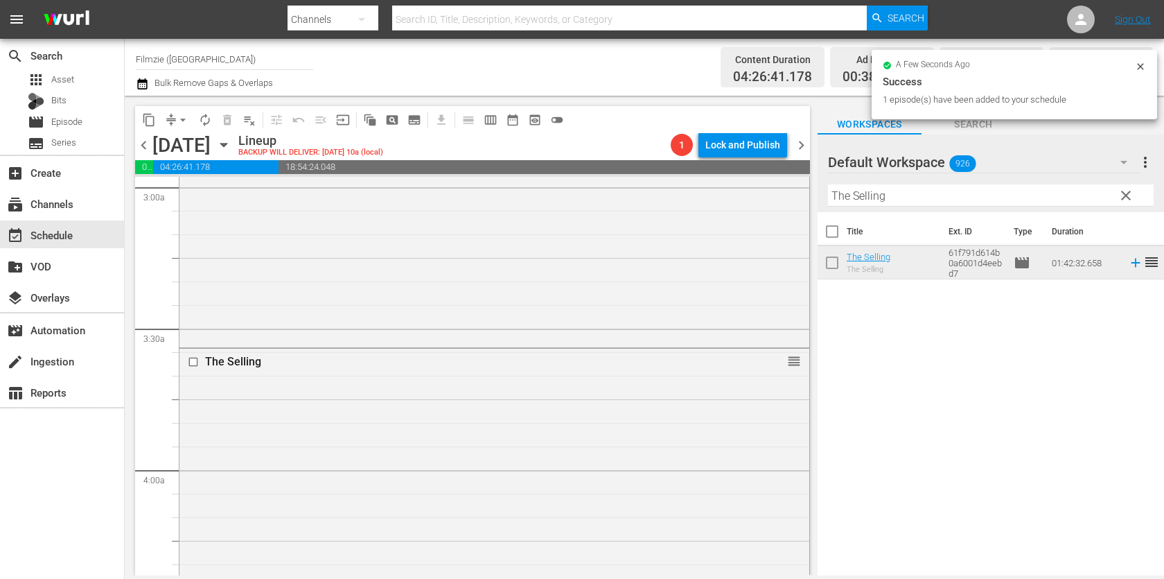
click at [890, 190] on input "The Selling" at bounding box center [991, 195] width 326 height 22
paste input "Last Surviving Cheetahs"
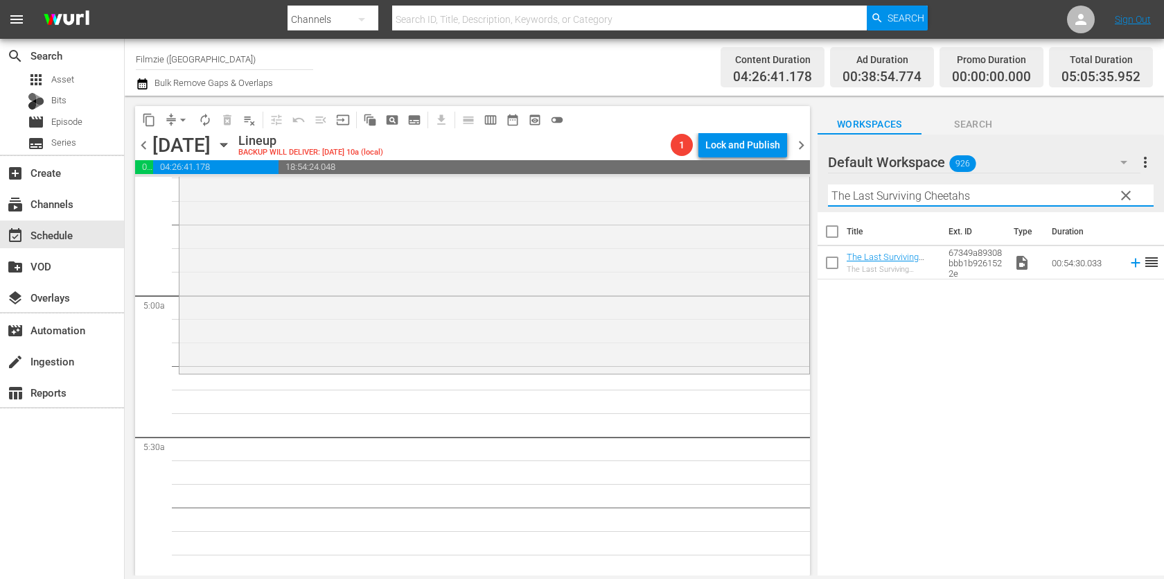
scroll to position [1300, 0]
type input "The Last Surviving Cheetahs"
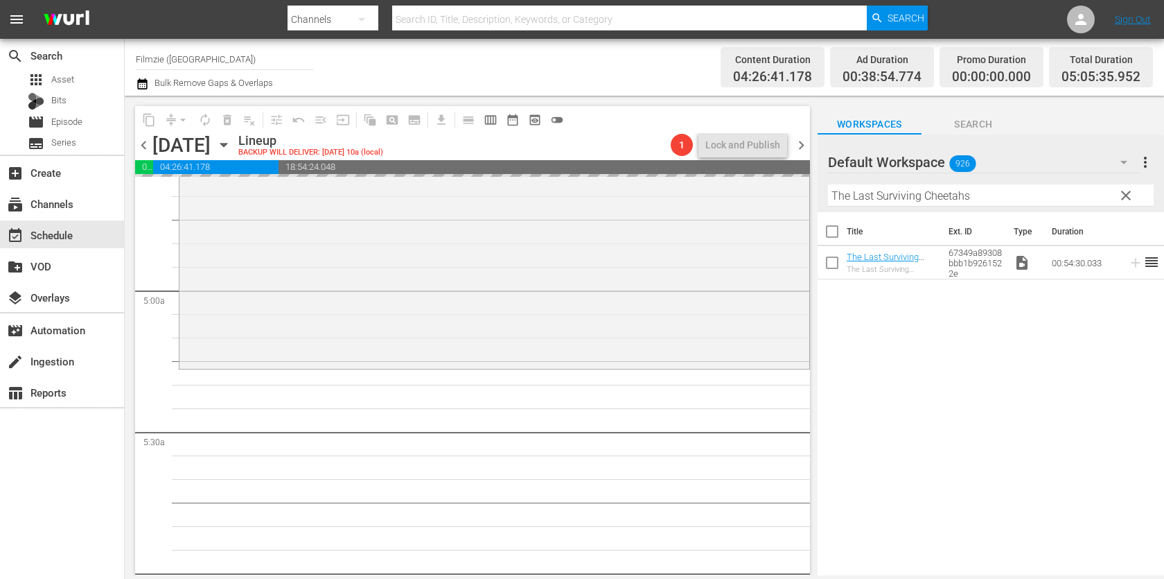
drag, startPoint x: 879, startPoint y: 248, endPoint x: 565, endPoint y: 1, distance: 399.1
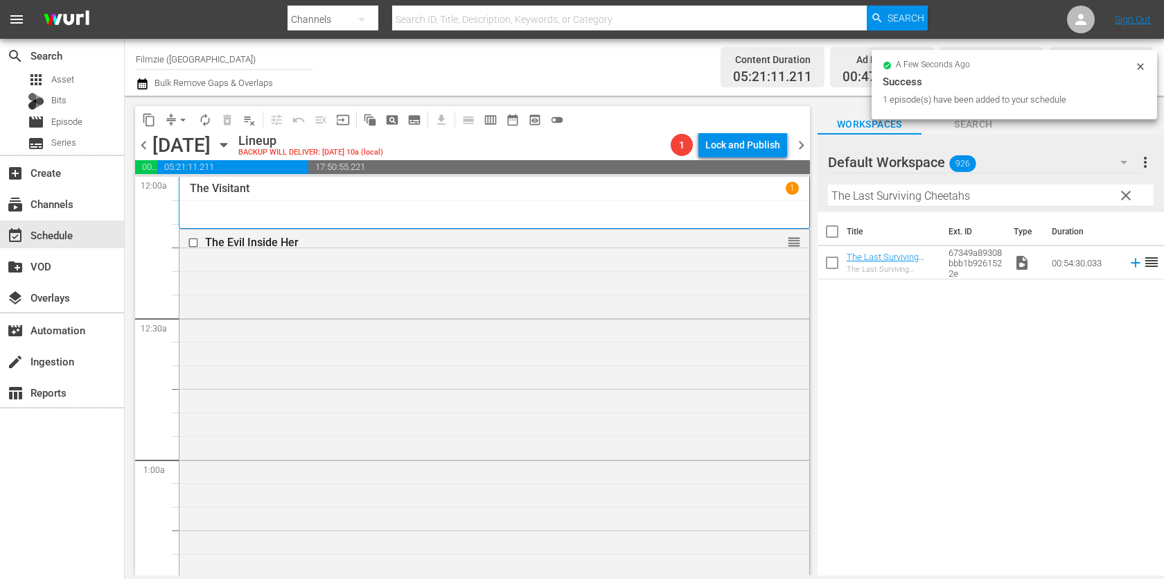
scroll to position [1300, 0]
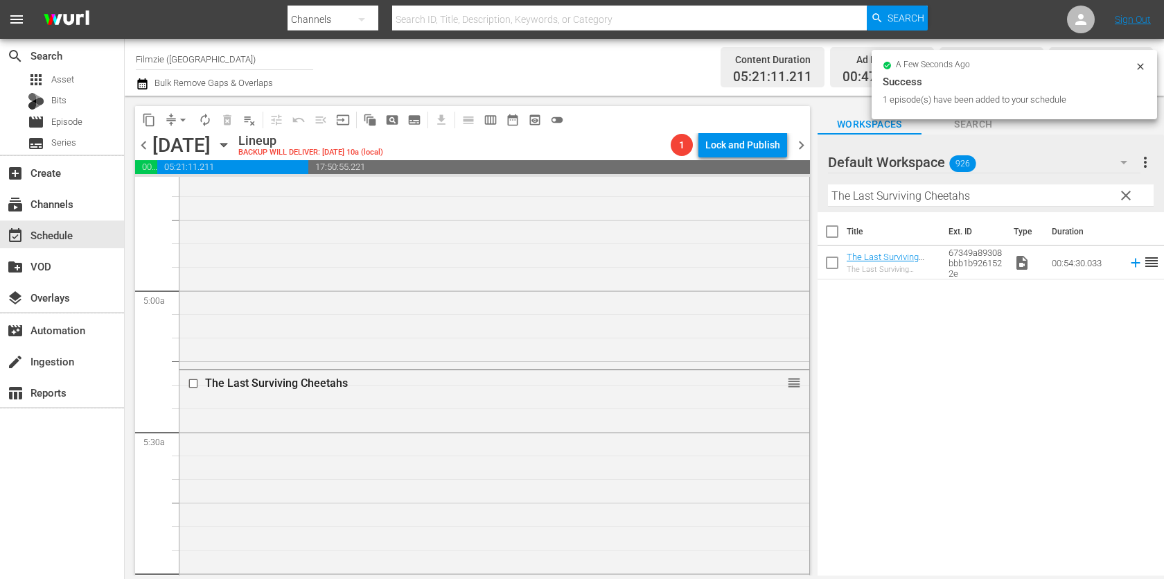
click at [978, 184] on input "The Last Surviving Cheetahs" at bounding box center [991, 195] width 326 height 22
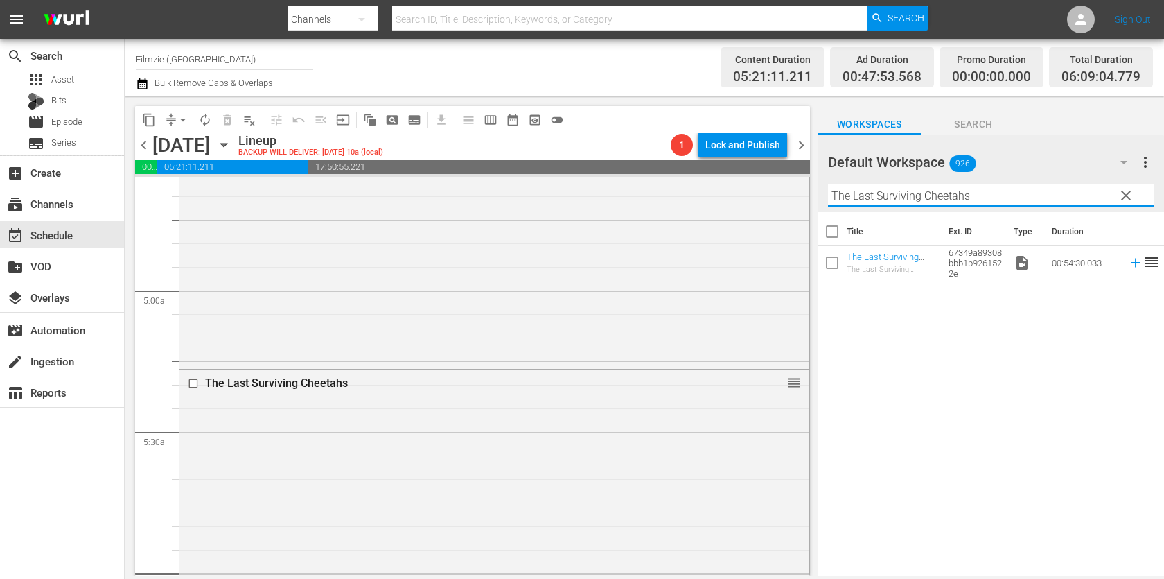
click at [978, 184] on input "The Last Surviving Cheetahs" at bounding box center [991, 195] width 326 height 22
paste input "Unsupersize U"
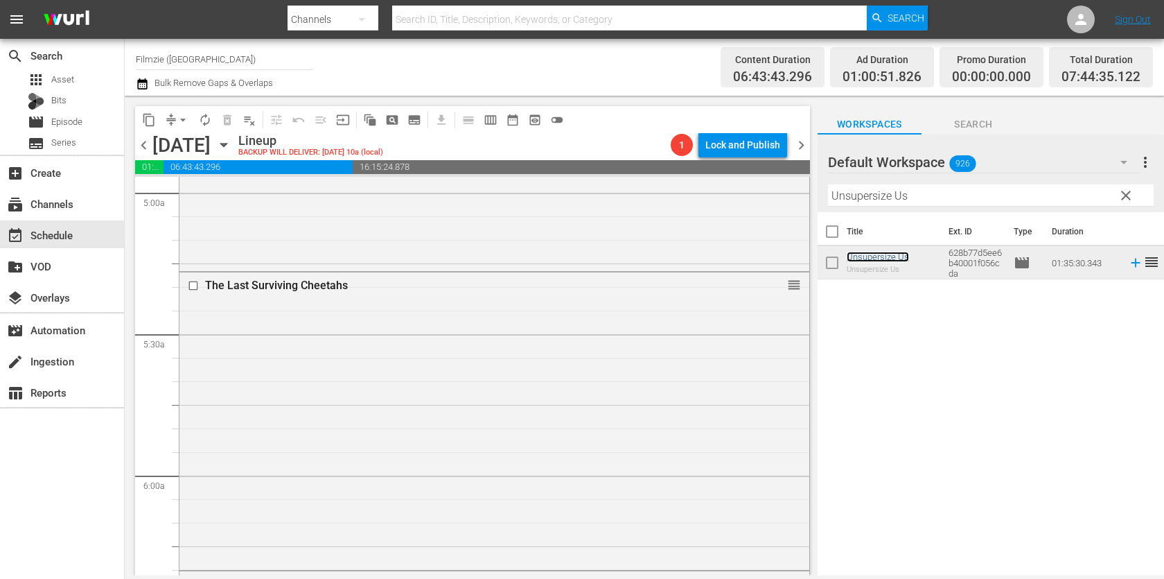
scroll to position [1400, 0]
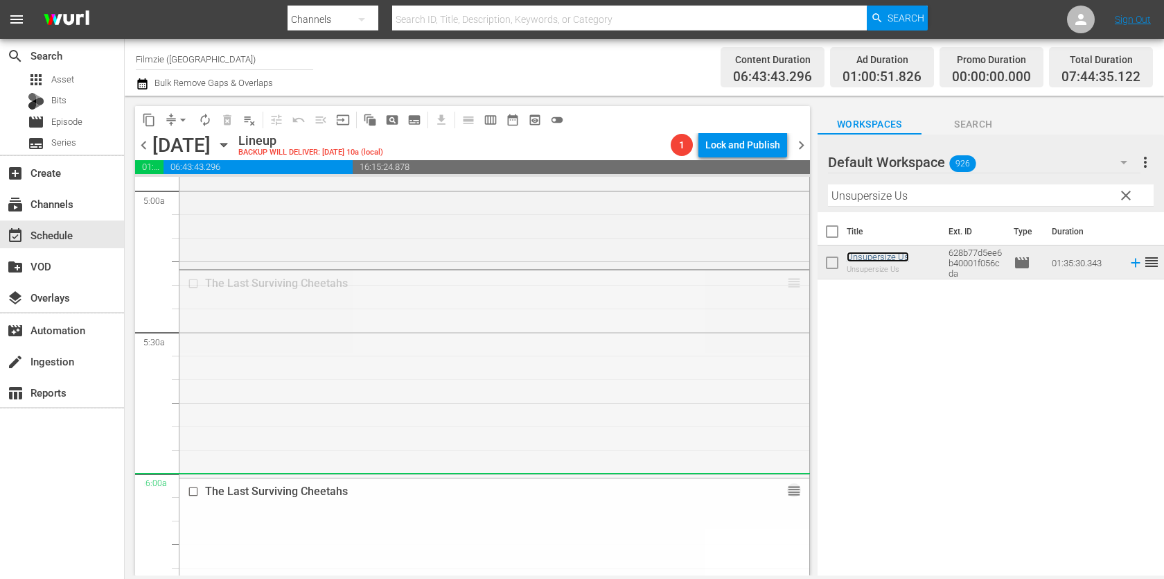
drag, startPoint x: 793, startPoint y: 284, endPoint x: 784, endPoint y: 486, distance: 201.9
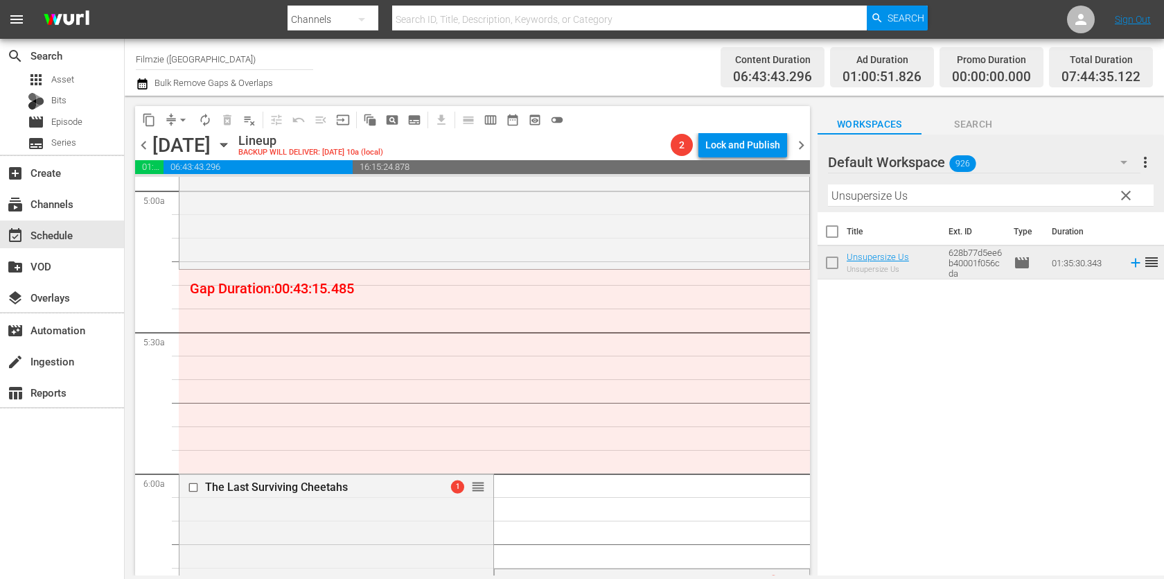
click at [849, 191] on input "Unsupersize Us" at bounding box center [991, 195] width 326 height 22
paste input "[PERSON_NAME]: Transatlantic Revolutionary"
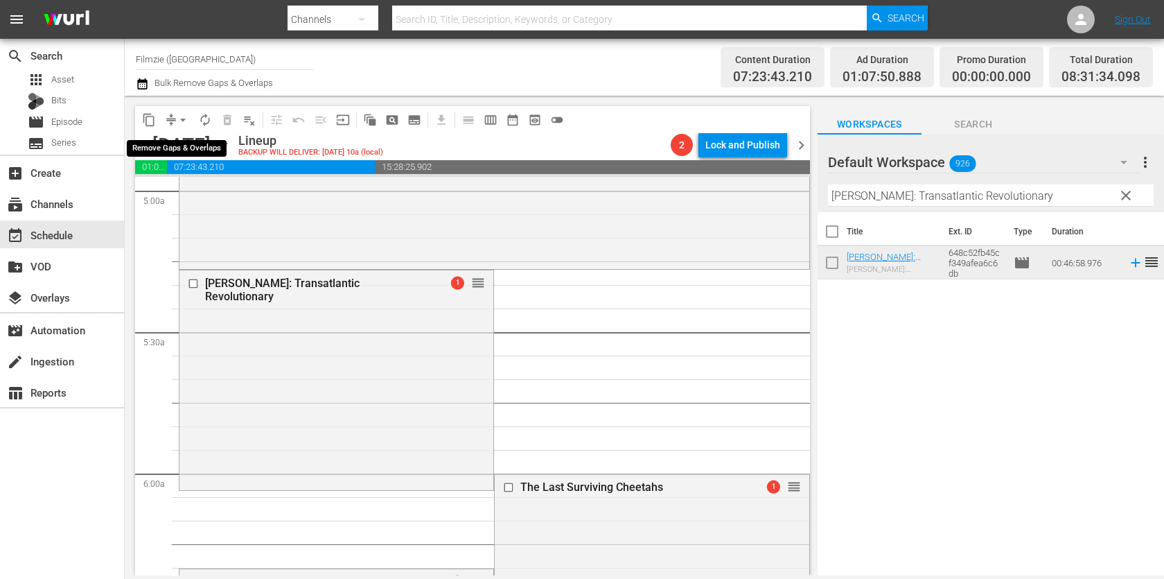
click at [177, 124] on span "arrow_drop_down" at bounding box center [183, 120] width 14 height 14
click at [180, 195] on li "Align to End of Previous Day" at bounding box center [184, 193] width 146 height 23
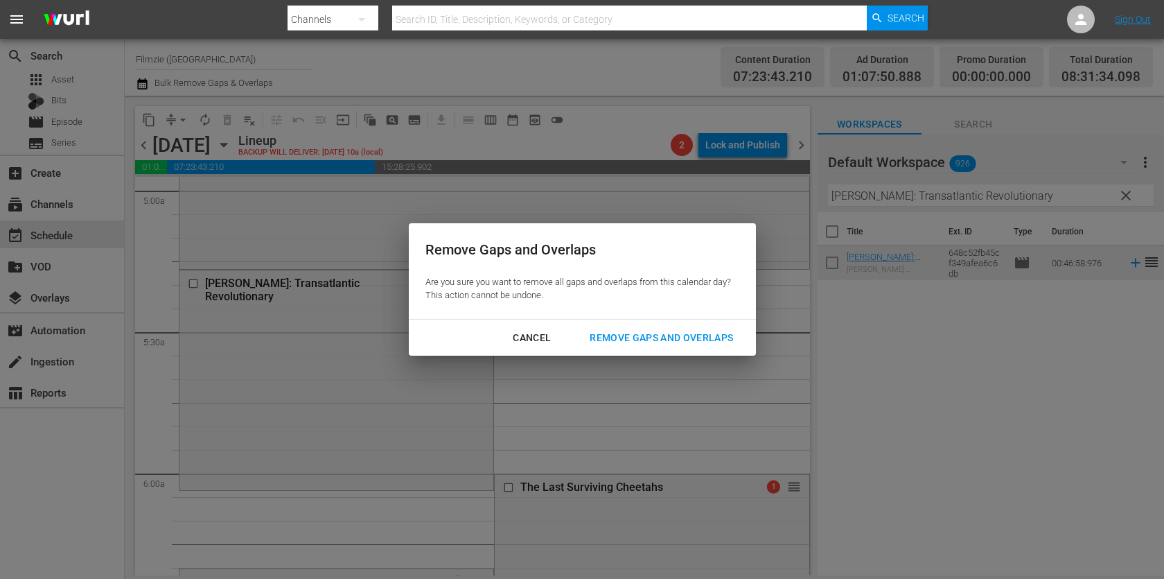
click at [632, 337] on div "Remove Gaps and Overlaps" at bounding box center [662, 337] width 166 height 17
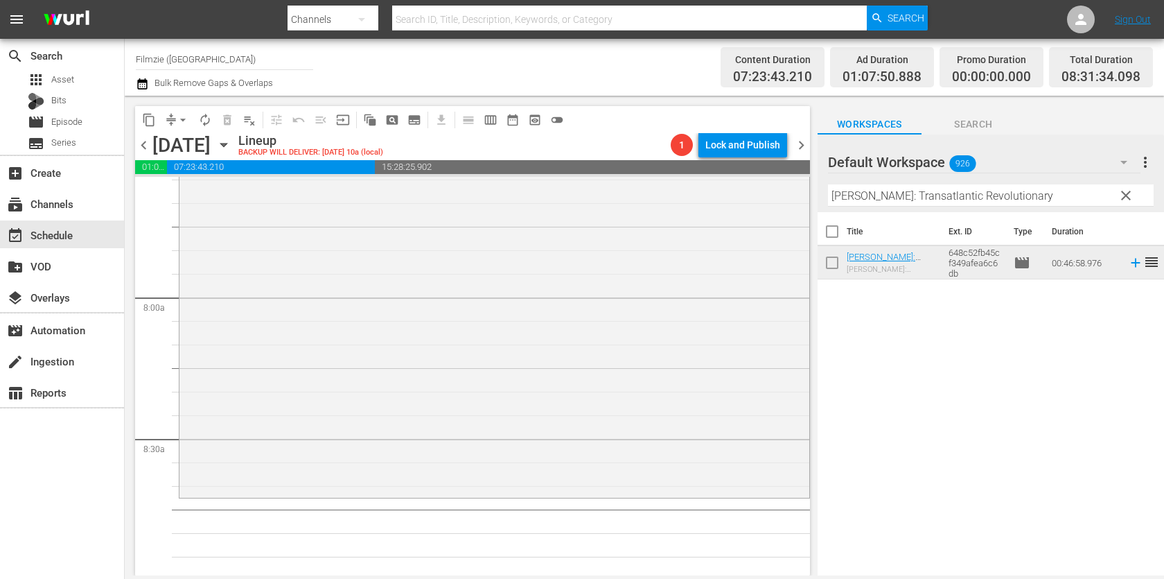
scroll to position [2150, 0]
click at [923, 184] on input "[PERSON_NAME]: Transatlantic Revolutionary" at bounding box center [991, 195] width 326 height 22
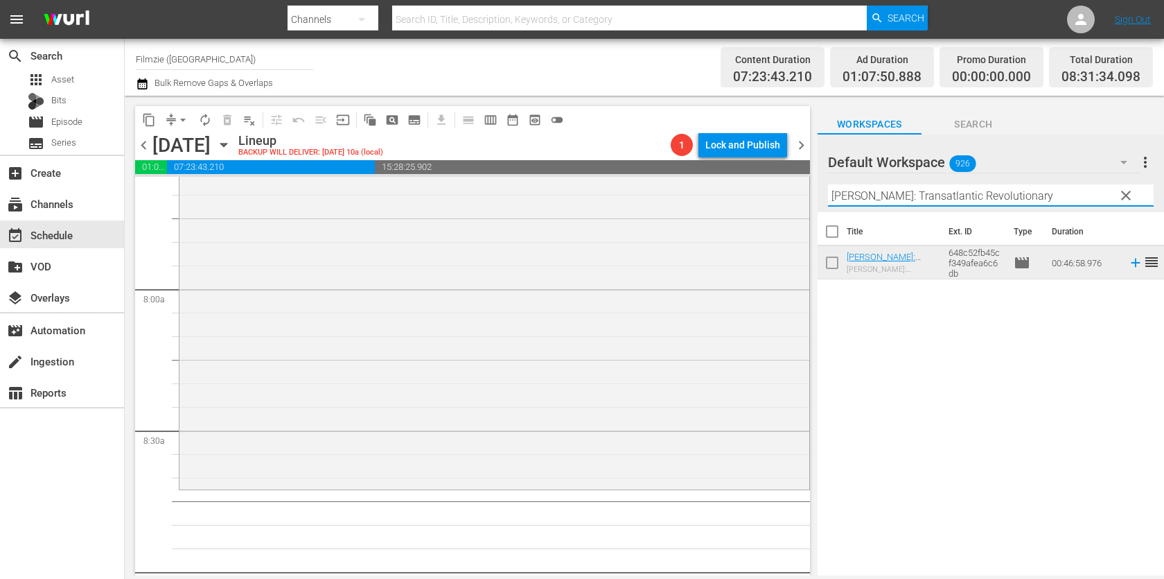
click at [923, 184] on input "[PERSON_NAME]: Transatlantic Revolutionary" at bounding box center [991, 195] width 326 height 22
paste input "Breaking Ice"
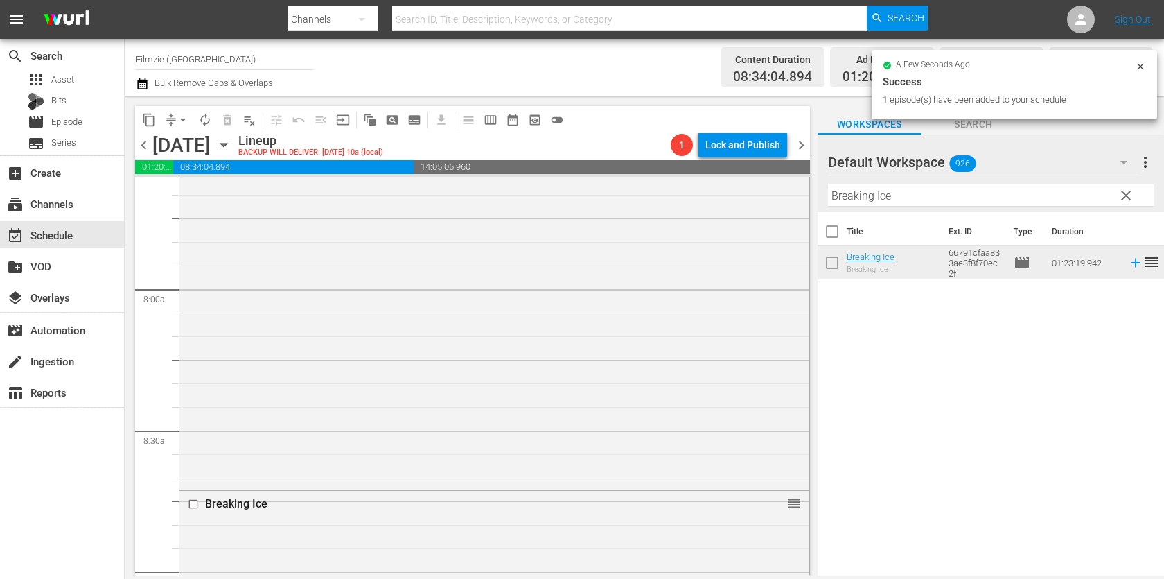
click at [938, 197] on input "Breaking Ice" at bounding box center [991, 195] width 326 height 22
paste input "Great [PERSON_NAME]"
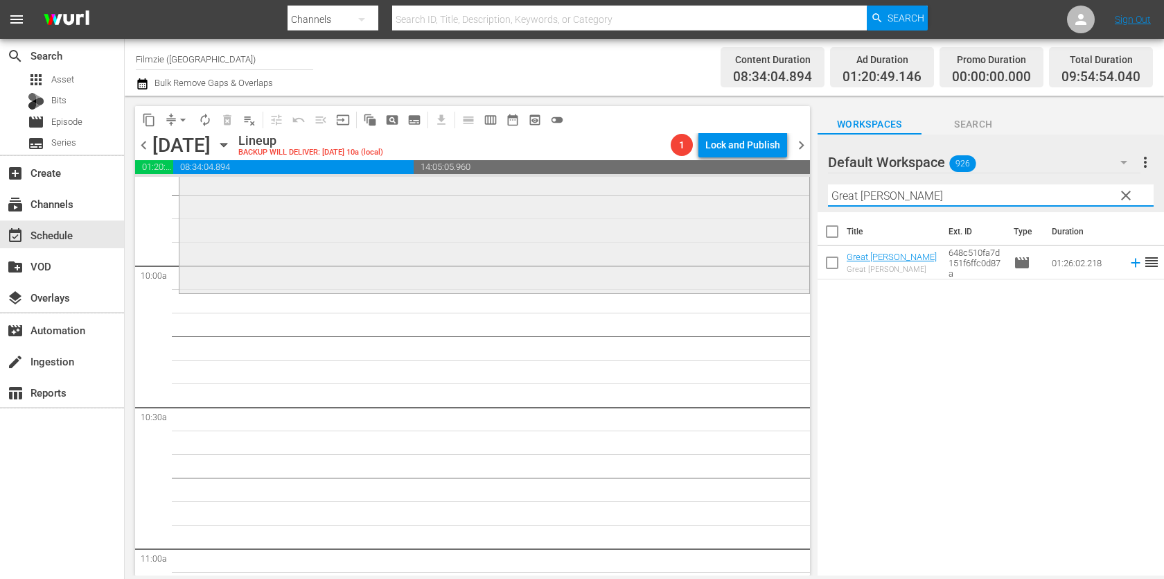
scroll to position [2755, 0]
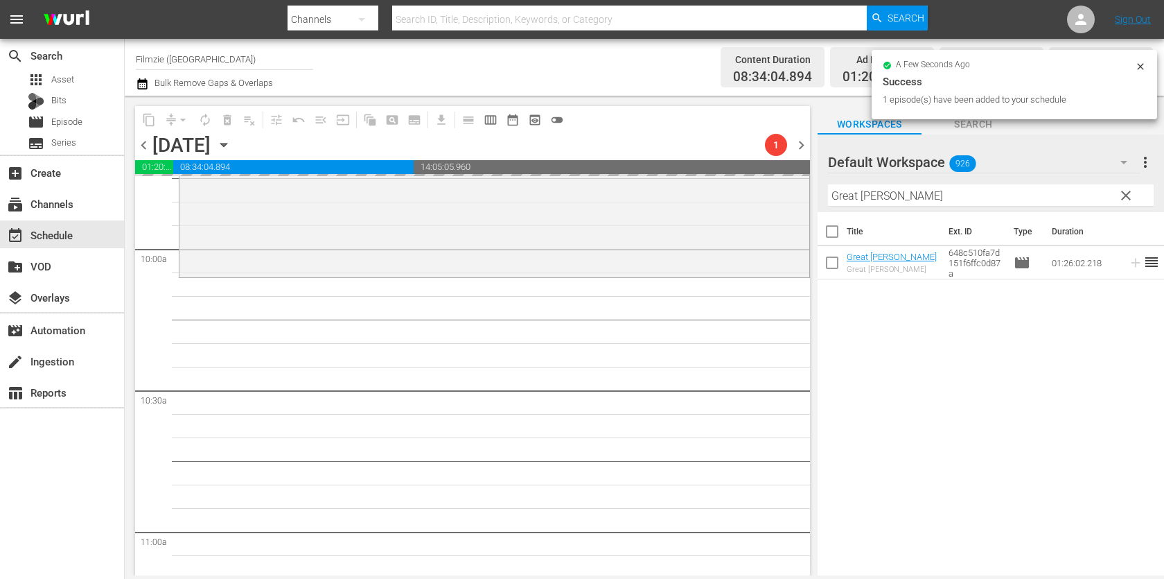
drag, startPoint x: 872, startPoint y: 255, endPoint x: 540, endPoint y: 8, distance: 414.1
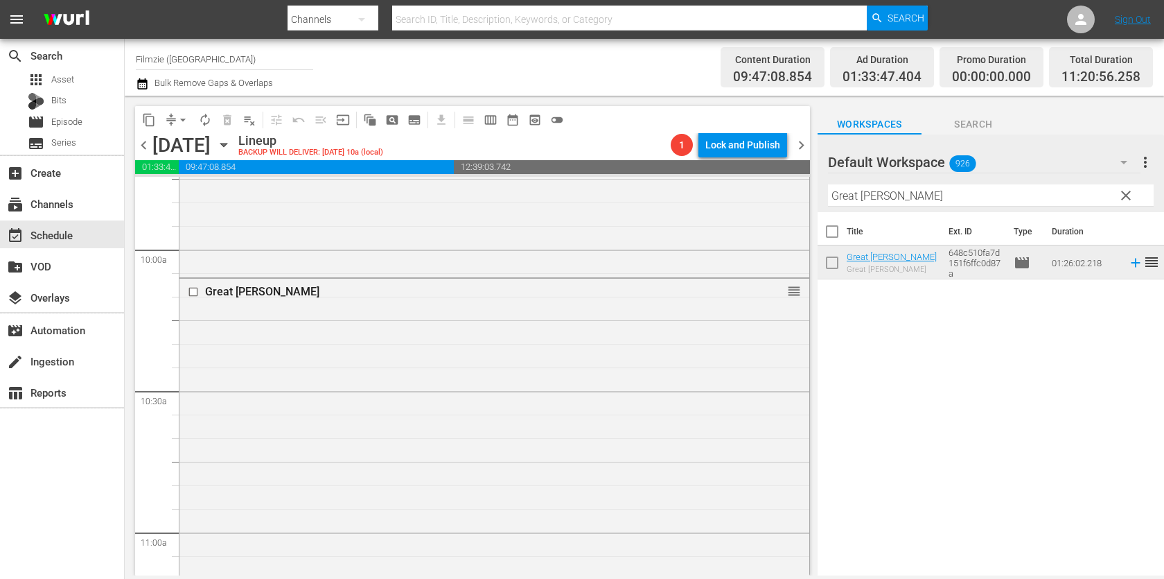
click at [856, 181] on div "Filter by Title Great [PERSON_NAME]" at bounding box center [991, 195] width 326 height 33
click at [860, 195] on input "Great [PERSON_NAME]" at bounding box center [991, 195] width 326 height 22
paste input "Six Days of Sistine"
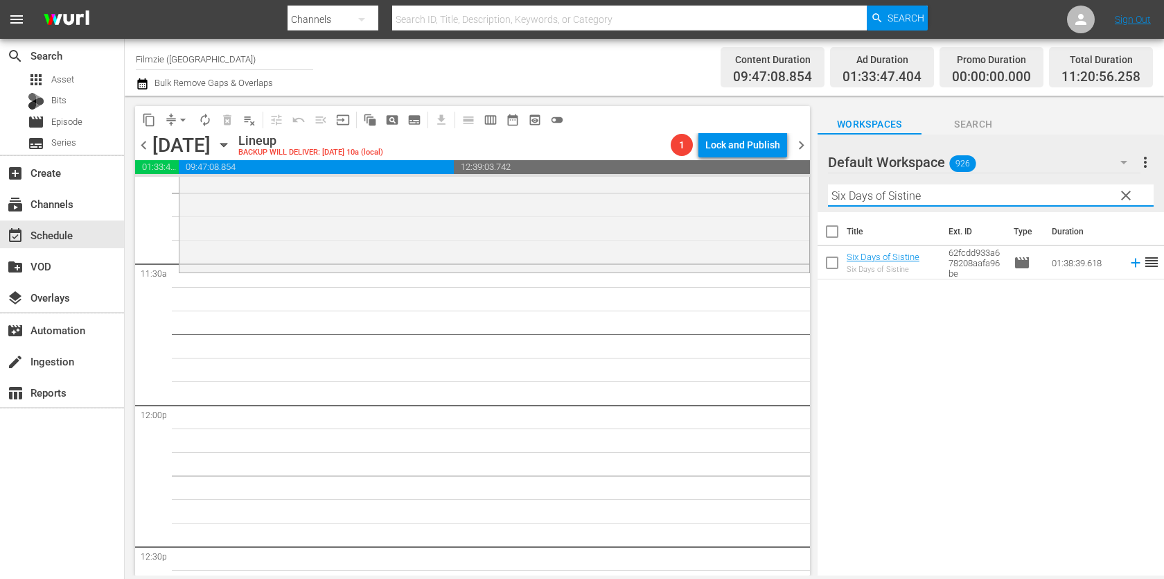
scroll to position [3172, 0]
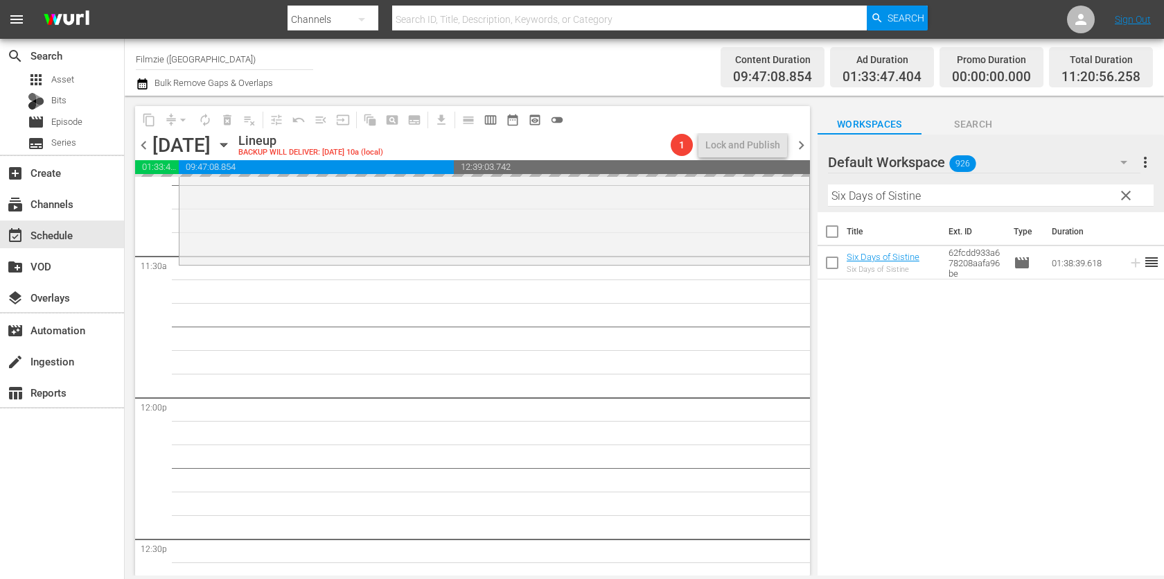
drag, startPoint x: 867, startPoint y: 260, endPoint x: 549, endPoint y: 12, distance: 403.4
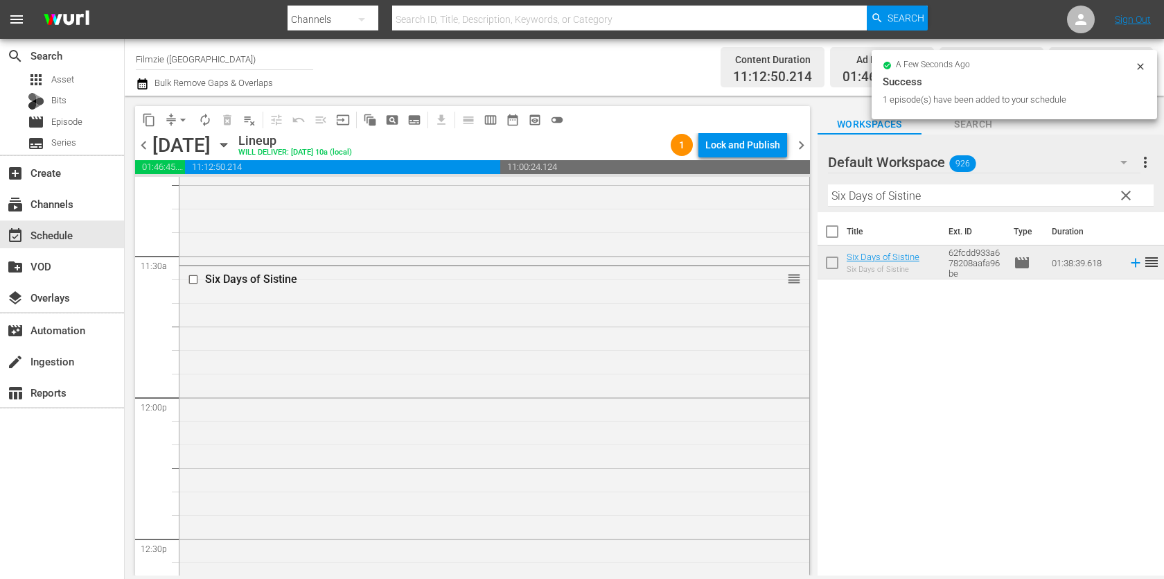
click at [936, 199] on input "Six Days of Sistine" at bounding box center [991, 195] width 326 height 22
paste input "The Hard Rid"
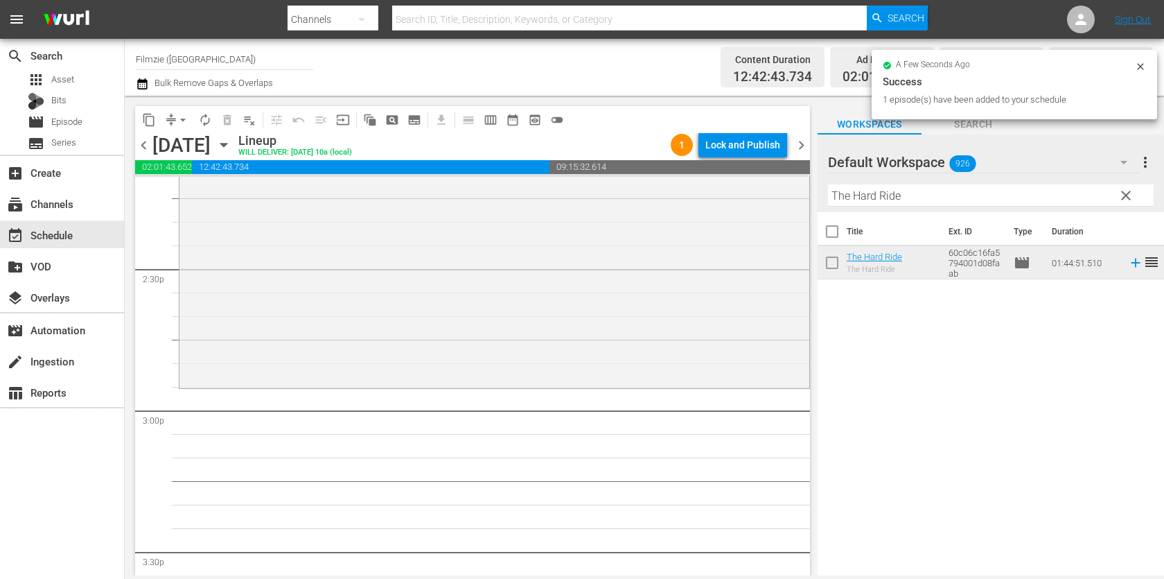
scroll to position [4031, 0]
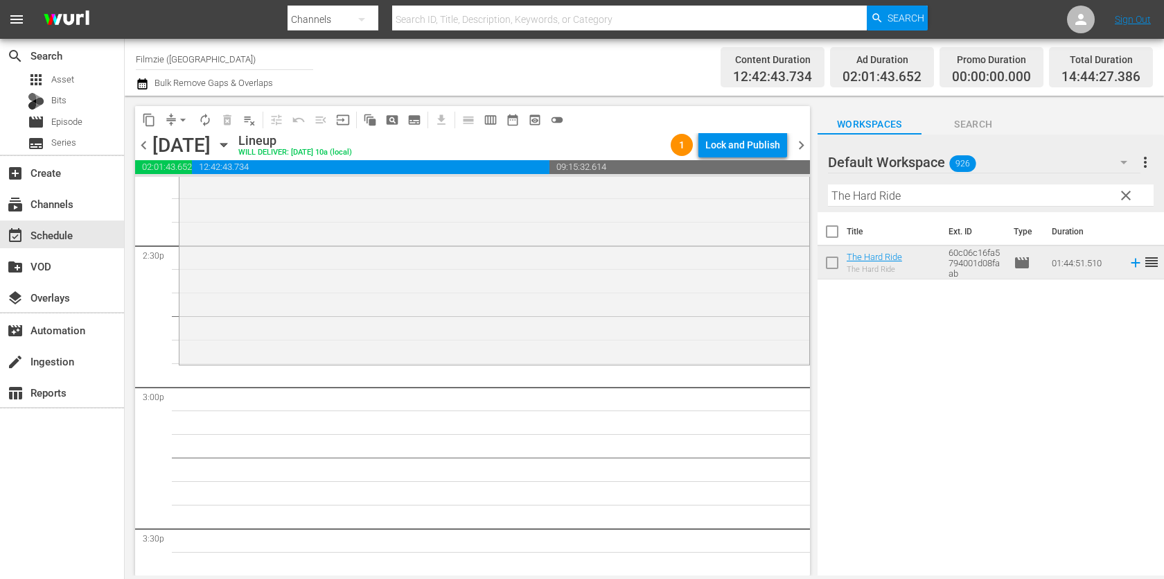
drag, startPoint x: 902, startPoint y: 263, endPoint x: 517, endPoint y: 6, distance: 462.6
click at [963, 188] on input "The Hard Ride" at bounding box center [991, 195] width 326 height 22
paste input "Window Horses: The Poetic Persian [DATE] of [PERSON_NAME]"
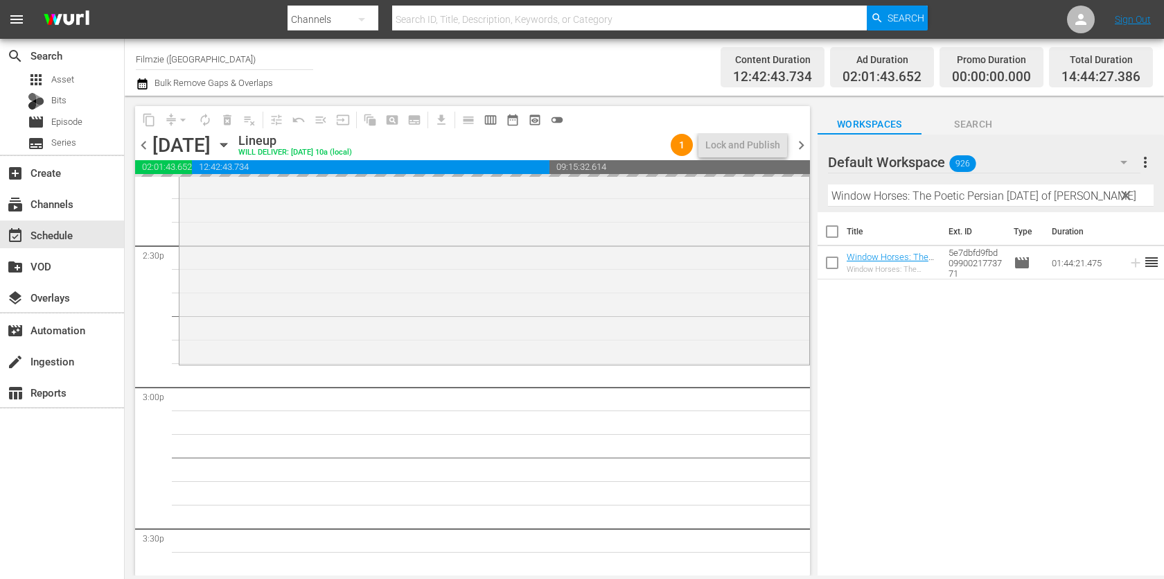
drag, startPoint x: 891, startPoint y: 256, endPoint x: 563, endPoint y: 24, distance: 401.3
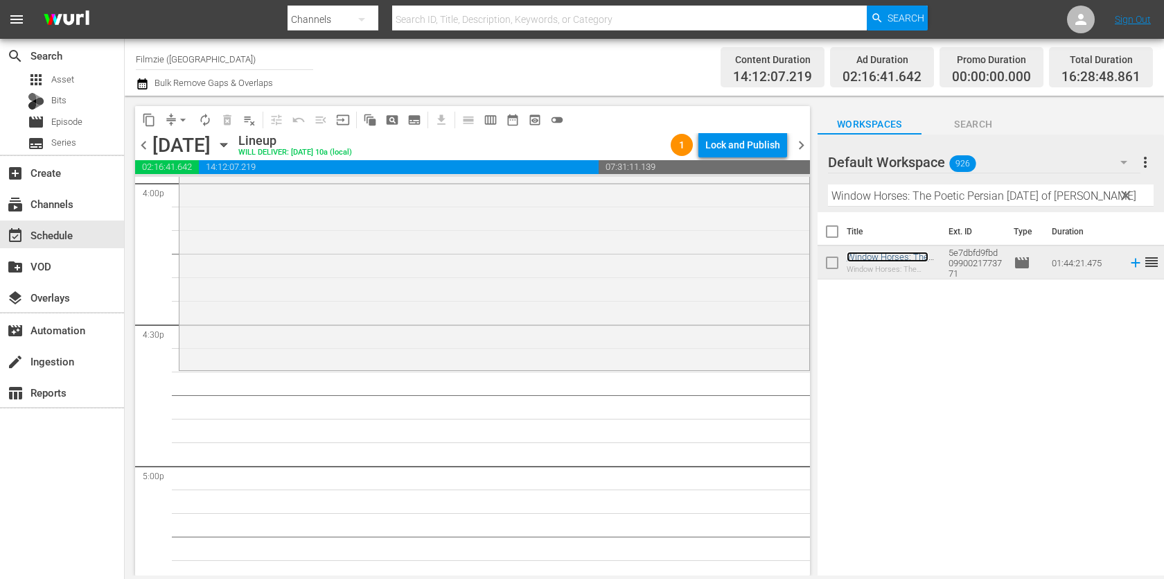
scroll to position [4518, 0]
click at [868, 193] on input "Window Horses: The Poetic Persian [DATE] of [PERSON_NAME]" at bounding box center [991, 195] width 326 height 22
paste input "Choppertown: The Sinners"
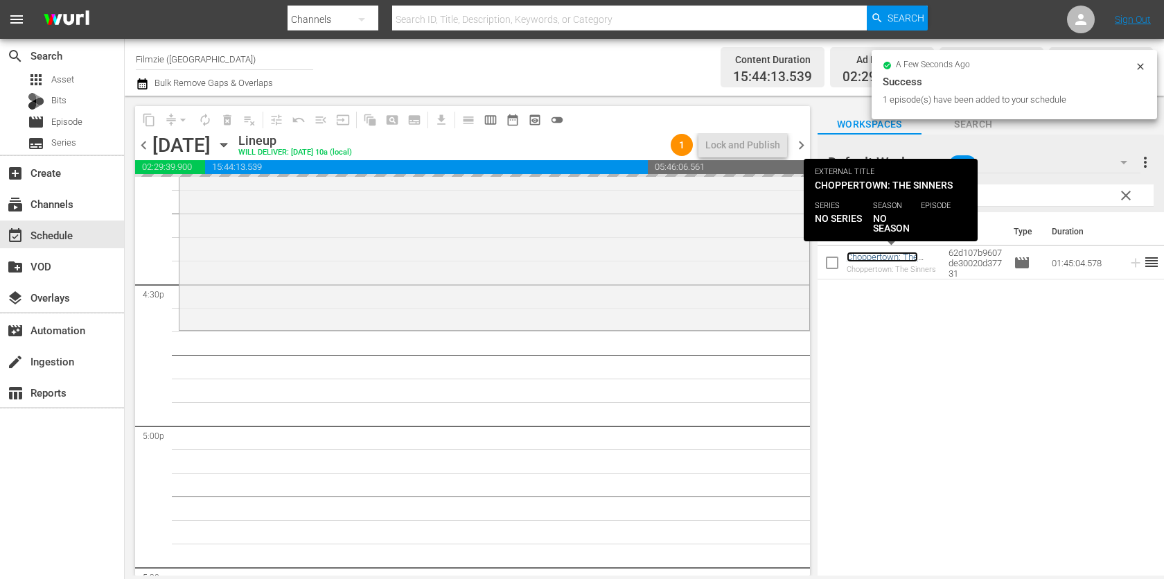
scroll to position [4555, 0]
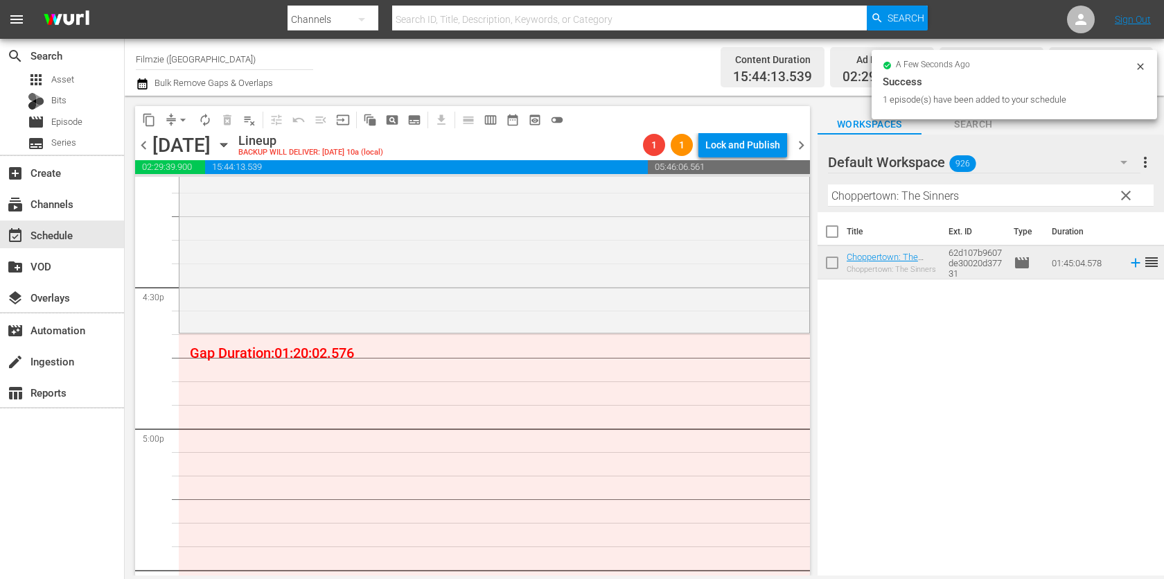
drag, startPoint x: 882, startPoint y: 254, endPoint x: 533, endPoint y: 3, distance: 430.4
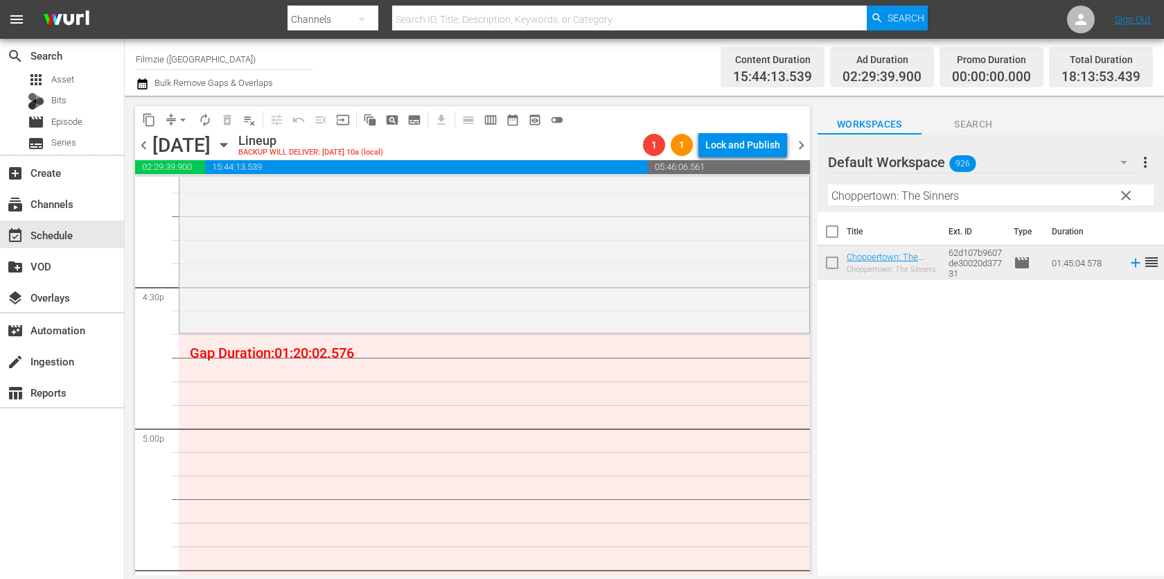
click at [900, 198] on input "Choppertown: The Sinners" at bounding box center [991, 195] width 326 height 22
paste input "The Whisker Seeker"
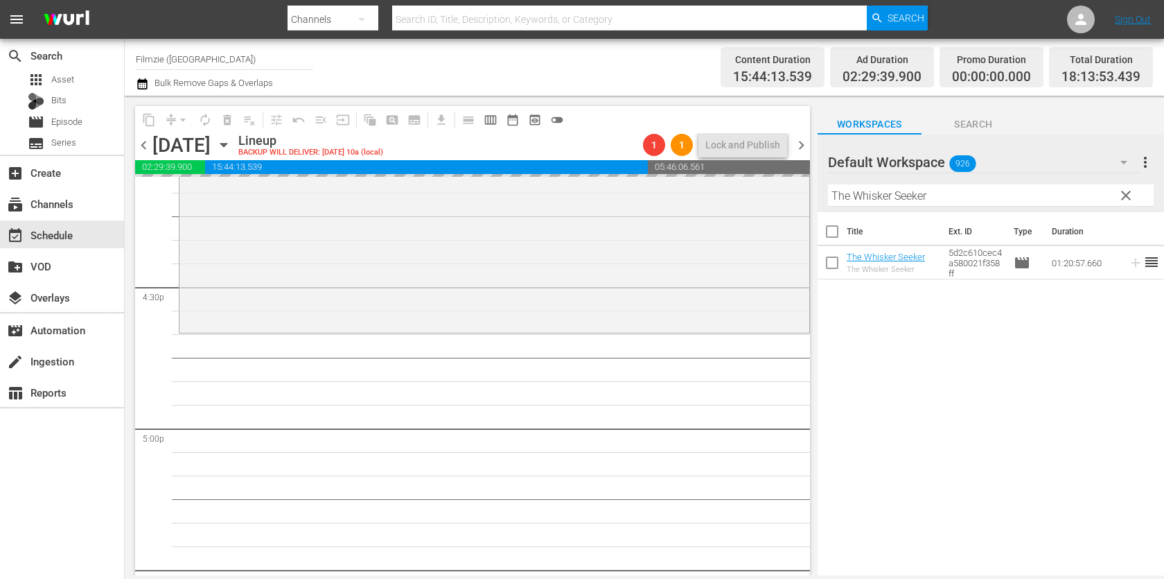
drag, startPoint x: 869, startPoint y: 258, endPoint x: 483, endPoint y: 16, distance: 455.9
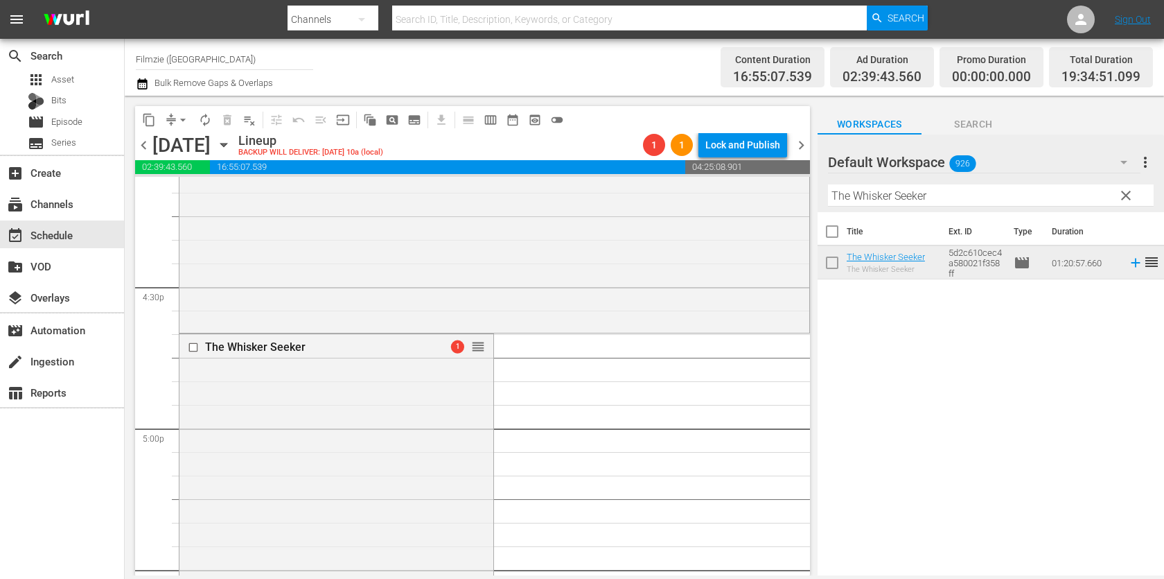
click at [921, 197] on input "The Whisker Seeker" at bounding box center [991, 195] width 326 height 22
paste input "rouble Is My Business"
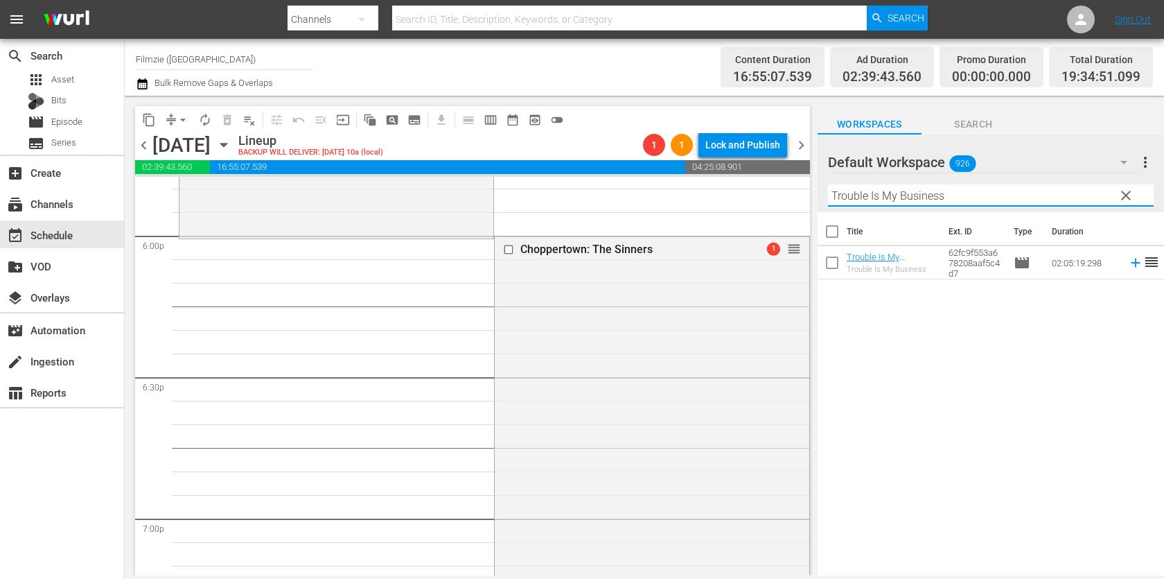
scroll to position [5034, 0]
drag, startPoint x: 795, startPoint y: 239, endPoint x: 785, endPoint y: 243, distance: 10.3
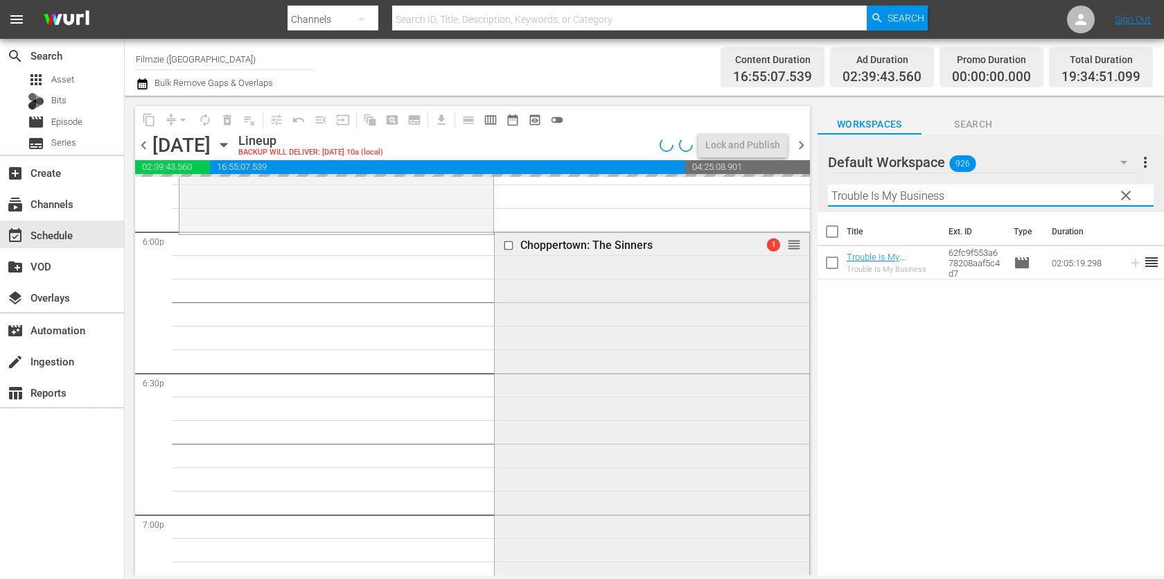
click at [744, 348] on div "Choppertown: The Sinners 1 reorder" at bounding box center [652, 477] width 314 height 491
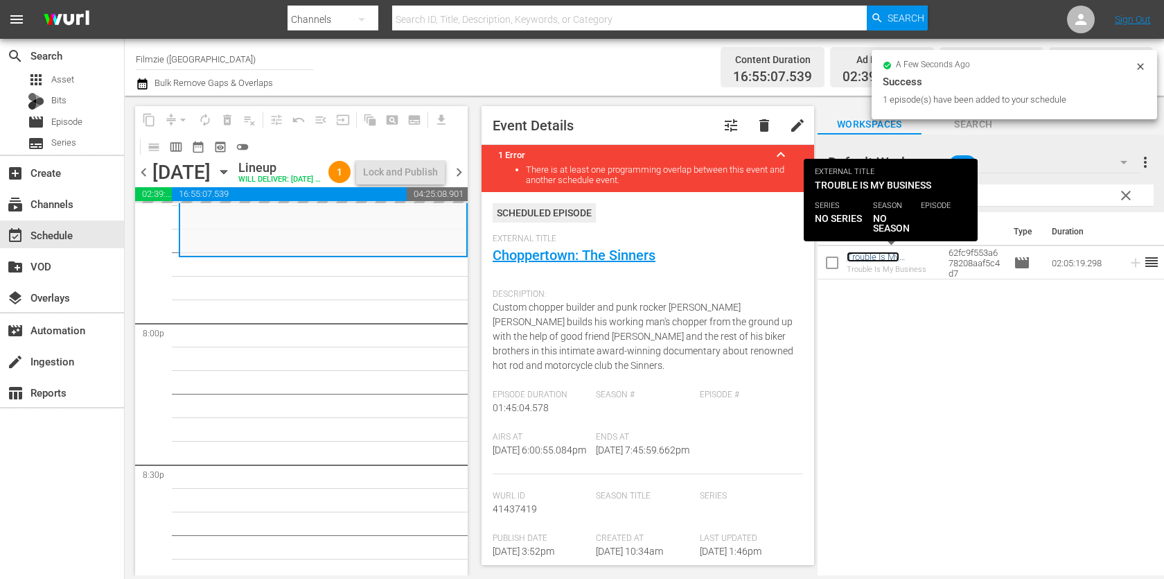
scroll to position [5551, 0]
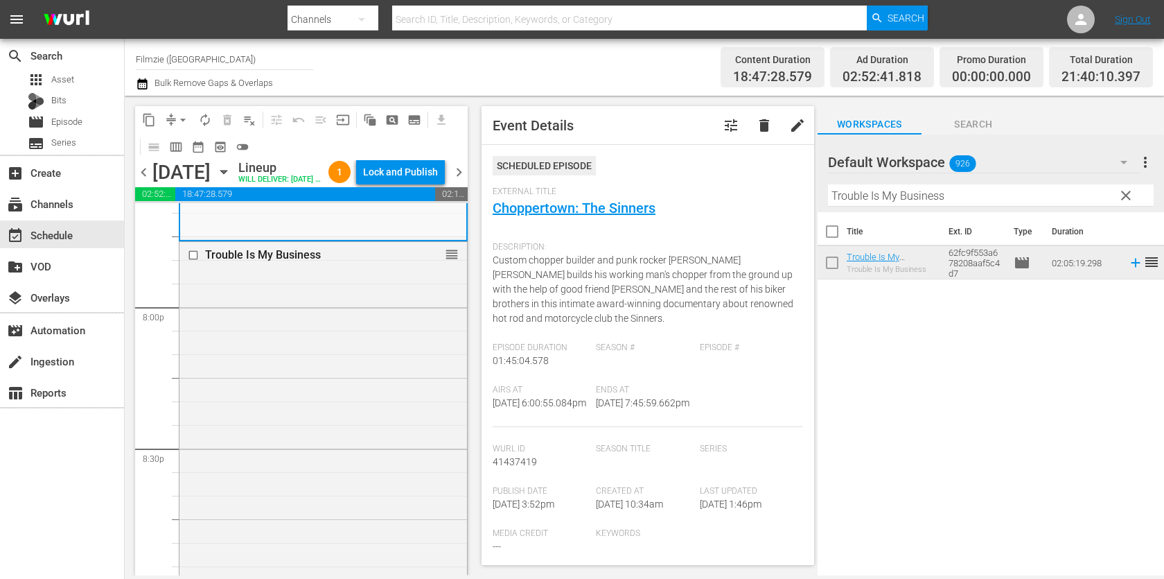
click at [915, 207] on div "Filter by Title Trouble Is My Business" at bounding box center [991, 195] width 326 height 33
click at [938, 189] on input "Trouble Is My Business" at bounding box center [991, 195] width 326 height 22
paste input "Rocker"
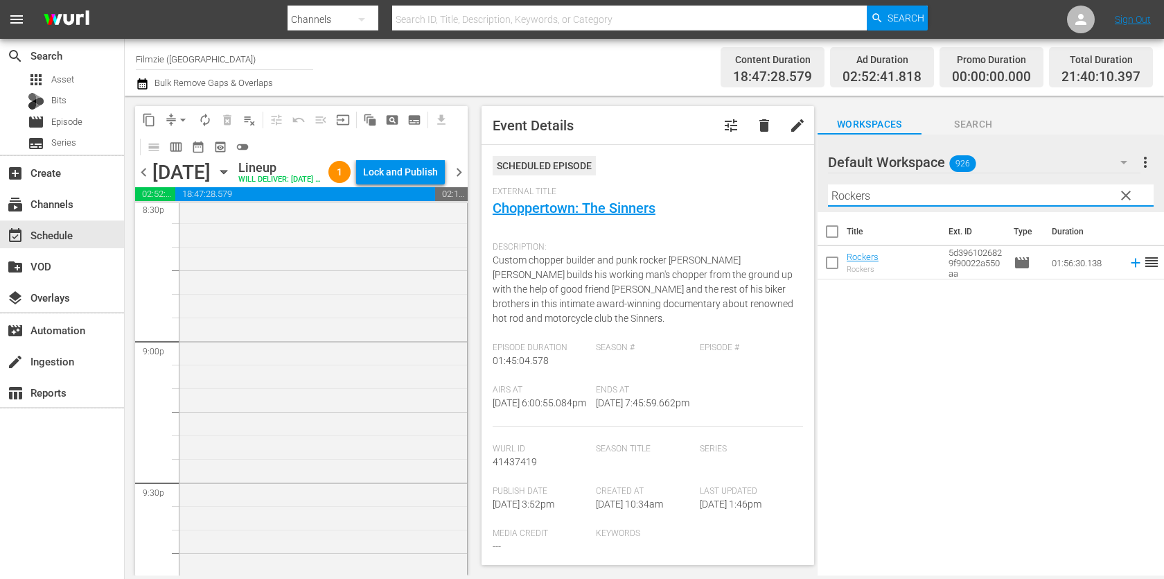
scroll to position [6040, 0]
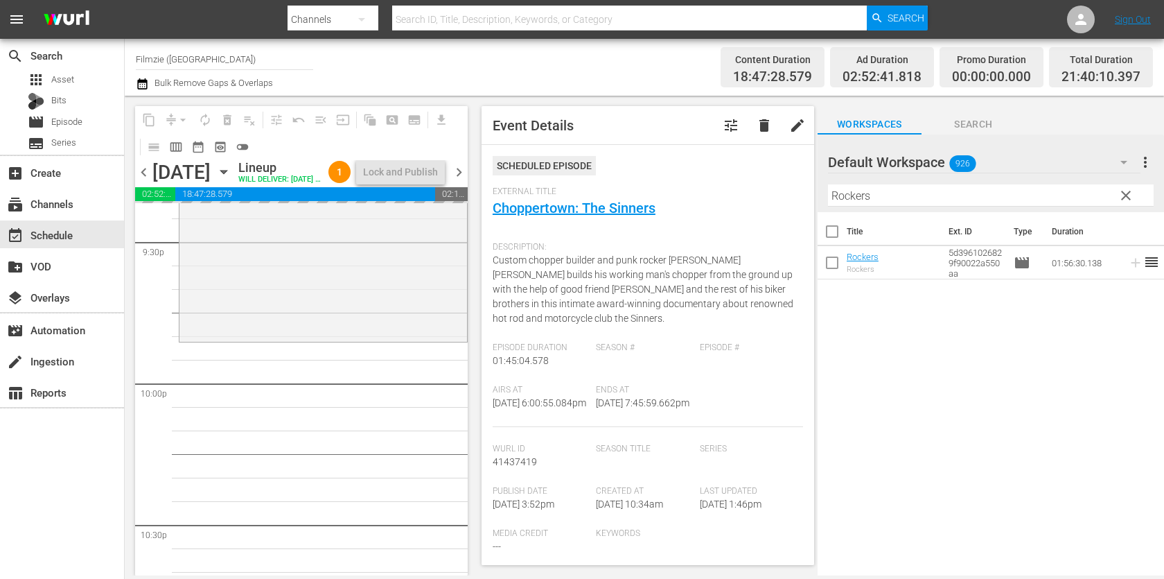
drag, startPoint x: 864, startPoint y: 263, endPoint x: 456, endPoint y: 15, distance: 477.3
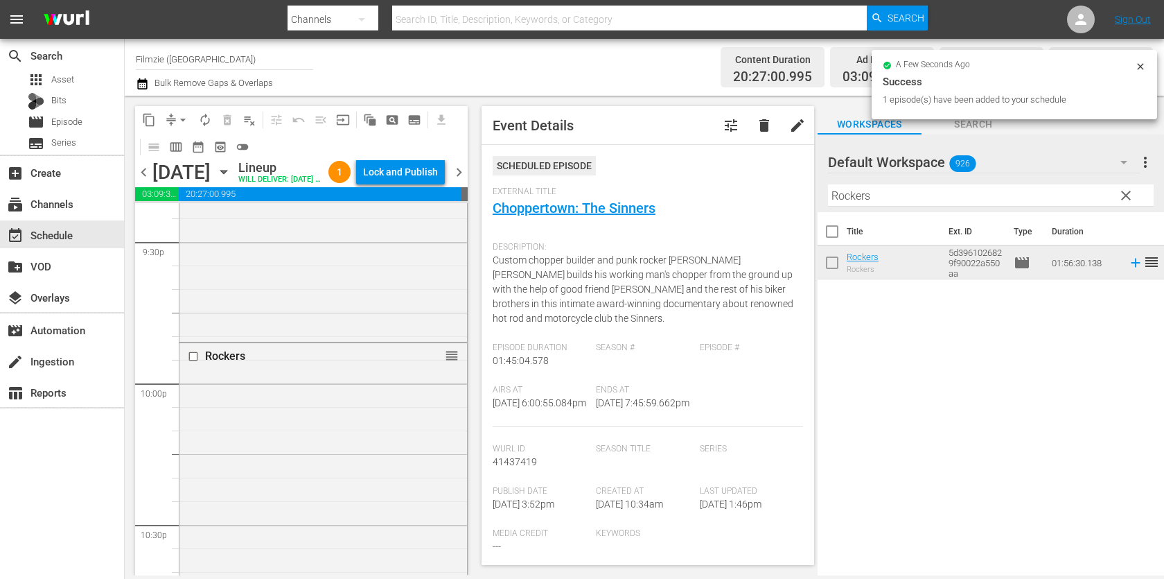
click at [920, 190] on input "Rockers" at bounding box center [991, 195] width 326 height 22
paste input "[GEOGRAPHIC_DATA]"
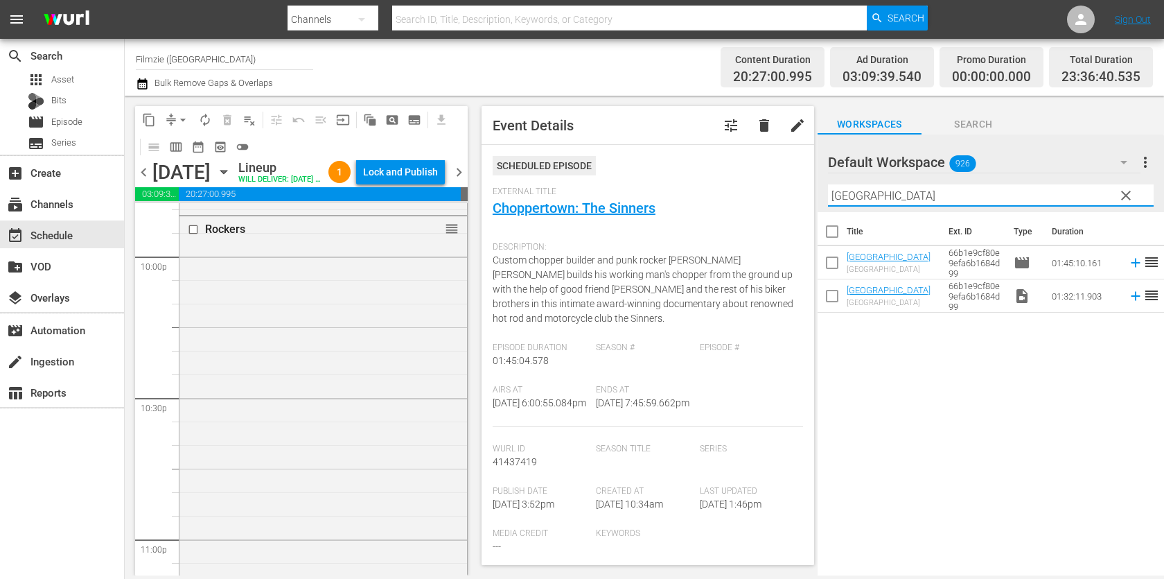
scroll to position [6435, 0]
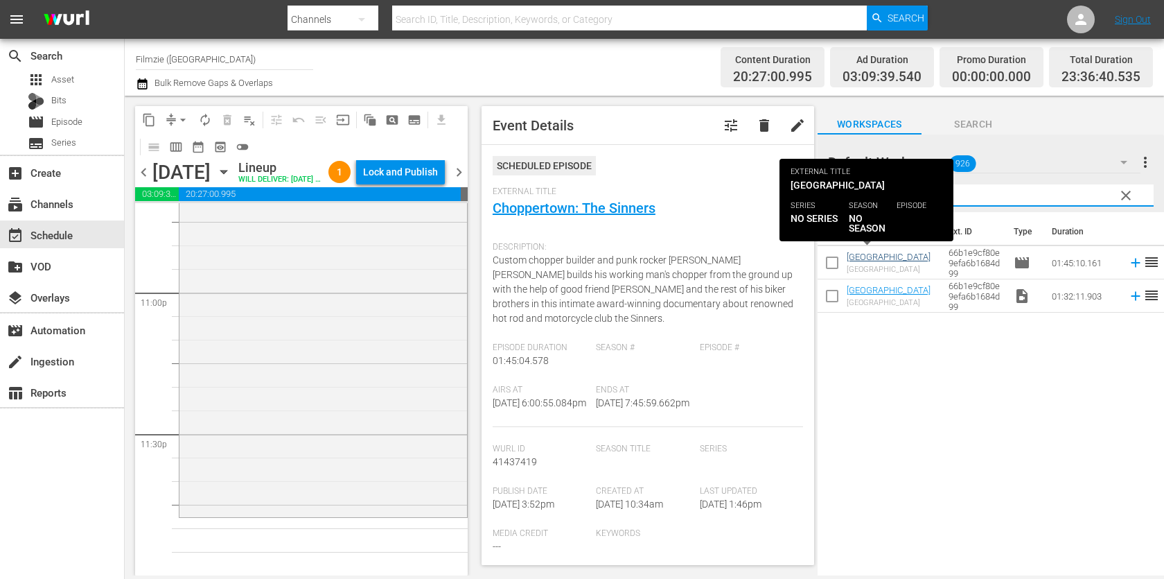
type input "[GEOGRAPHIC_DATA]"
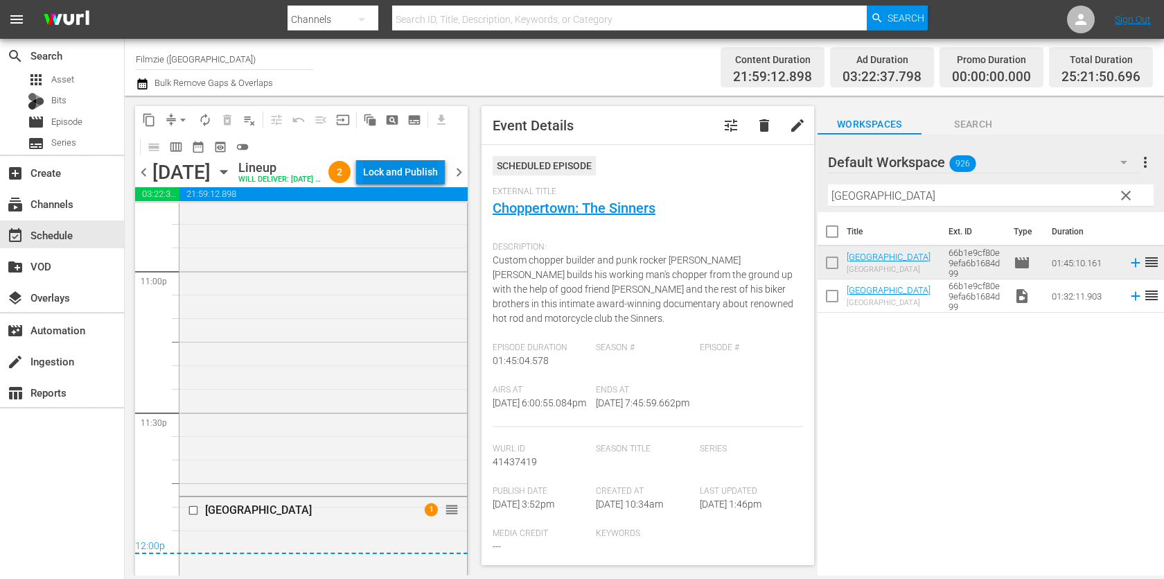
click at [389, 170] on div "Lock and Publish" at bounding box center [400, 171] width 75 height 25
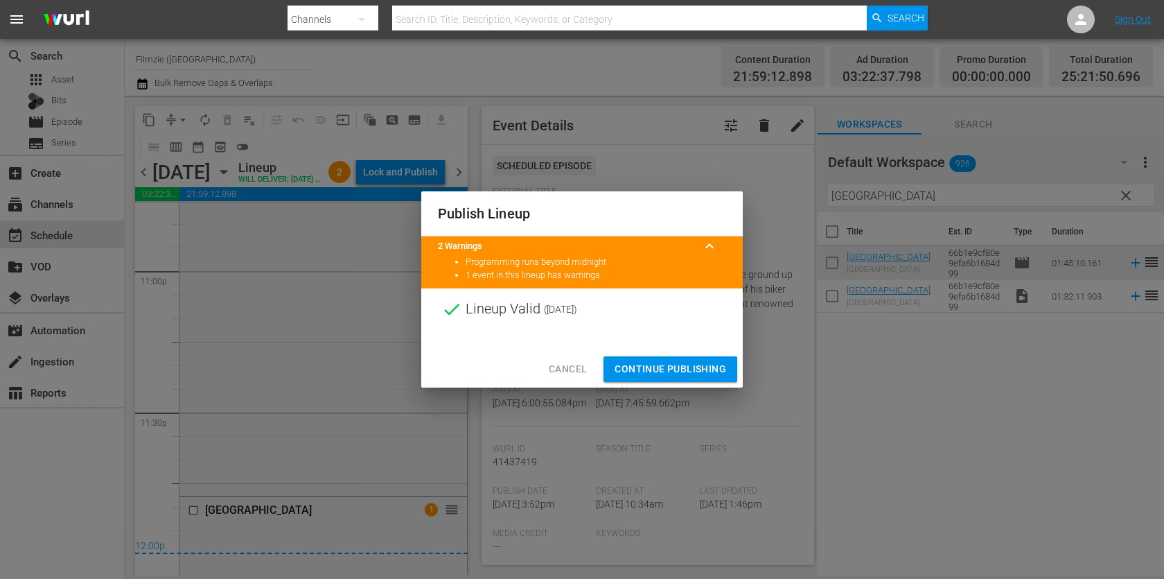
click at [713, 369] on span "Continue Publishing" at bounding box center [671, 368] width 112 height 17
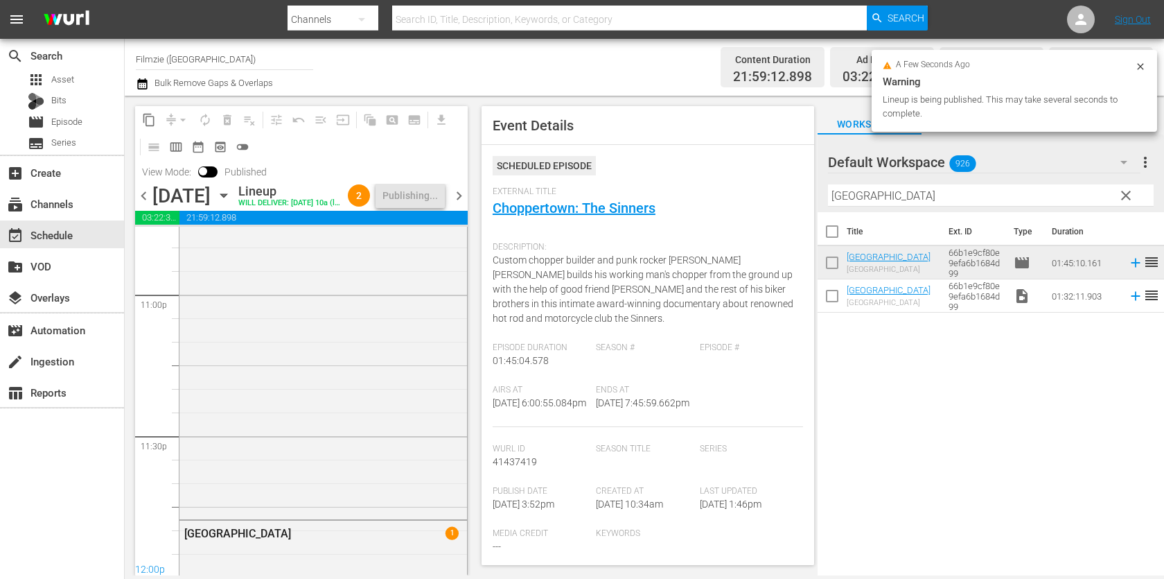
click at [462, 204] on span "chevron_right" at bounding box center [458, 195] width 17 height 17
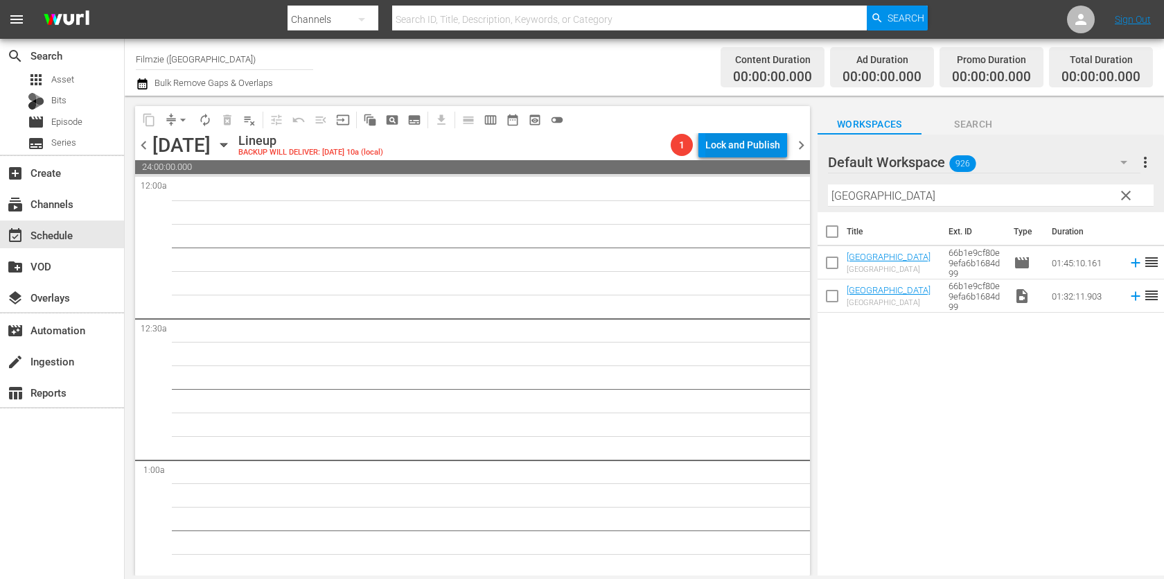
click at [732, 150] on div "Lock and Publish" at bounding box center [742, 144] width 75 height 25
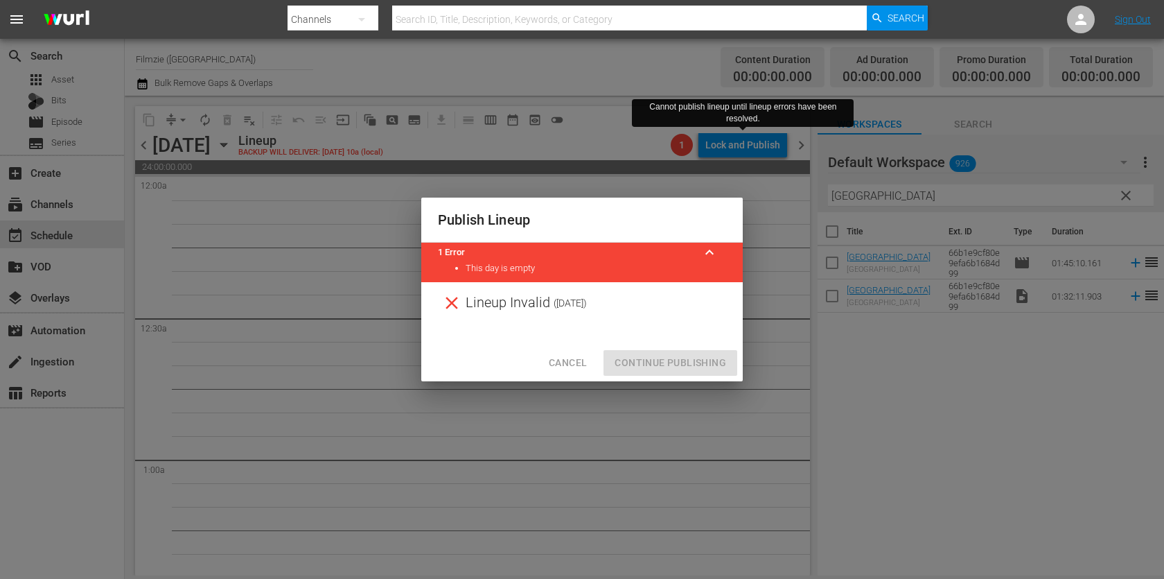
click at [565, 370] on span "Cancel" at bounding box center [568, 362] width 38 height 17
